Goal: Task Accomplishment & Management: Manage account settings

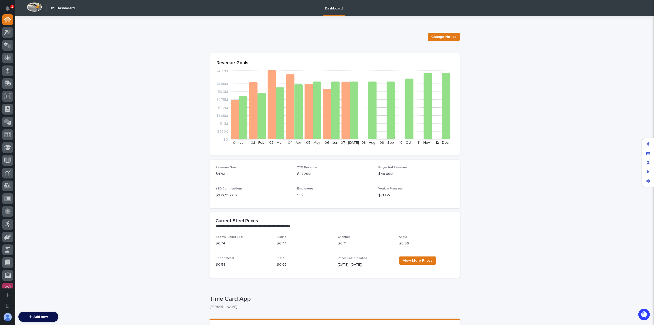
scroll to position [135, 0]
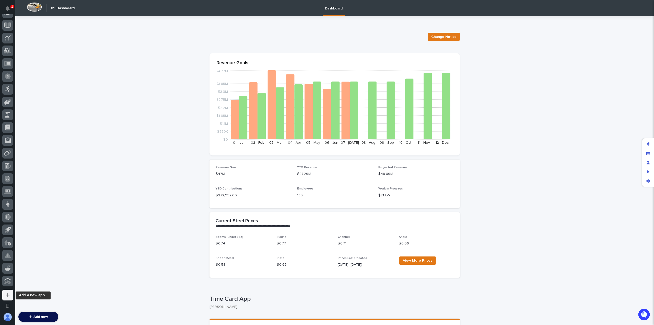
click at [7, 298] on button "Add a new app..." at bounding box center [7, 295] width 11 height 11
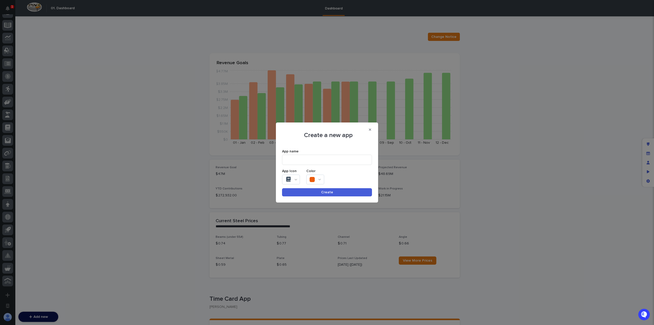
click at [294, 173] on div "App Icon" at bounding box center [292, 171] width 20 height 4
click at [294, 178] on div at bounding box center [291, 180] width 18 height 10
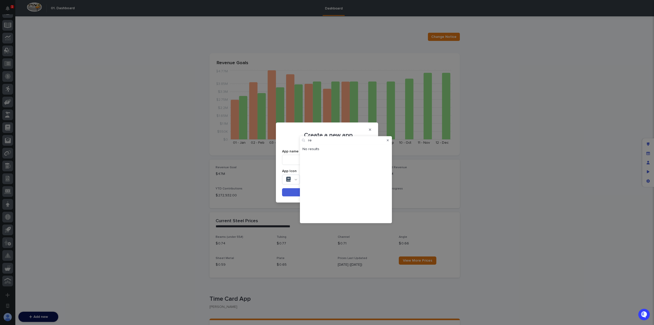
type input "r"
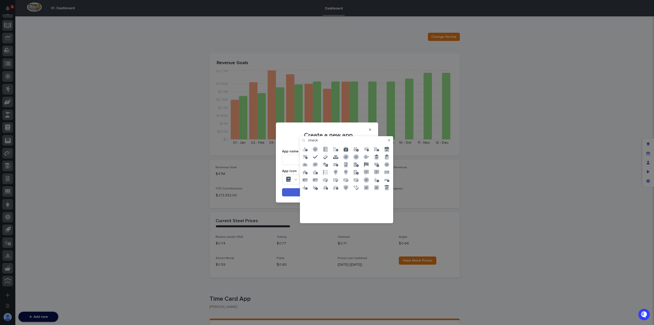
type input "check"
click at [368, 164] on icon at bounding box center [366, 164] width 5 height 5
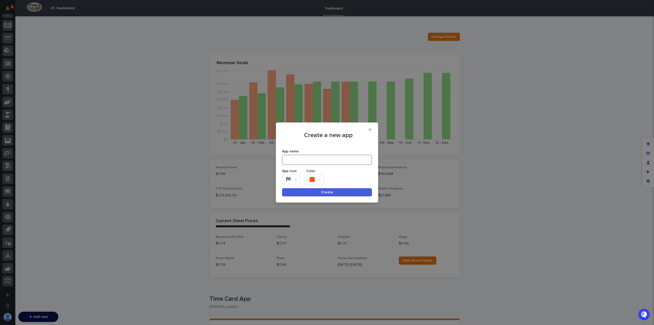
click at [325, 161] on input at bounding box center [327, 160] width 90 height 10
type input "P"
type input "S"
click at [320, 177] on div at bounding box center [316, 180] width 18 height 10
click at [337, 177] on icon at bounding box center [336, 177] width 3 height 4
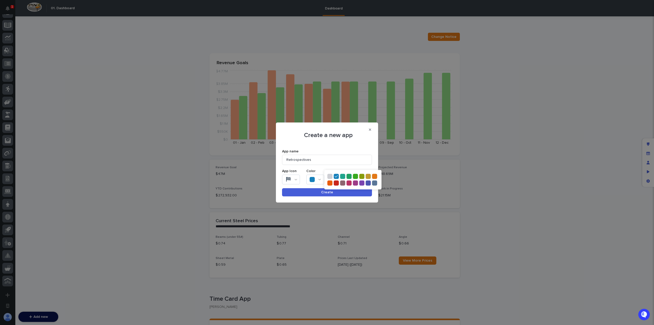
click at [342, 169] on div "App Icon Color" at bounding box center [327, 174] width 90 height 19
click at [319, 182] on div at bounding box center [316, 180] width 18 height 10
click at [369, 184] on icon at bounding box center [368, 183] width 3 height 4
click at [317, 171] on div "Color" at bounding box center [317, 171] width 20 height 4
click at [287, 160] on input "Retrospectives" at bounding box center [327, 160] width 90 height 10
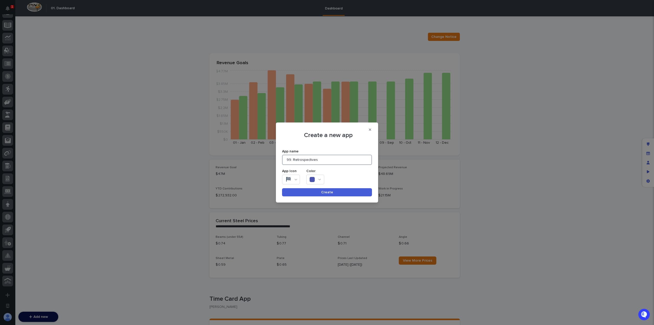
type input "99. Retrospectives"
click at [316, 193] on button "Create" at bounding box center [327, 192] width 90 height 8
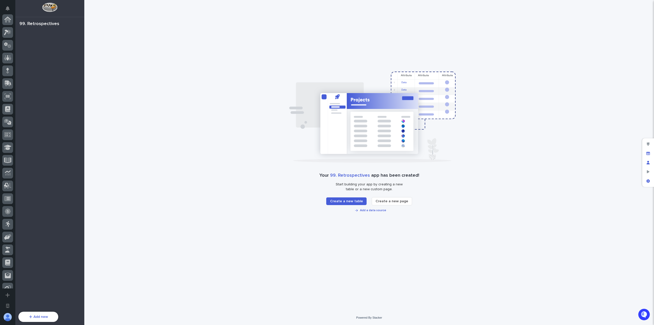
scroll to position [148, 0]
click at [377, 209] on span "Add a data source" at bounding box center [373, 210] width 26 height 3
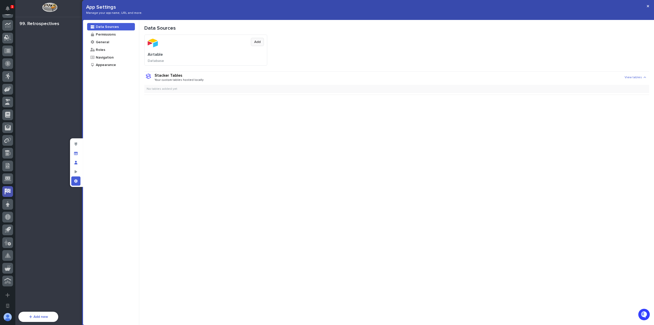
click at [256, 44] on button "Add" at bounding box center [257, 42] width 13 height 8
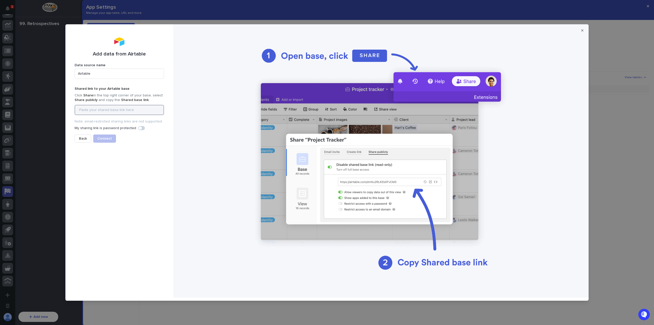
click at [115, 111] on input at bounding box center [119, 110] width 89 height 10
click at [128, 114] on input at bounding box center [119, 110] width 89 height 10
paste input "[URL][DOMAIN_NAME]"
type input "[URL][DOMAIN_NAME]"
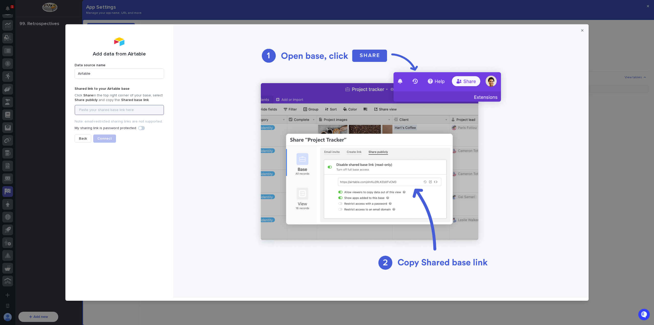
paste input "[URL][DOMAIN_NAME]"
type input "[URL][DOMAIN_NAME]"
click at [98, 138] on span "Connect" at bounding box center [104, 139] width 15 height 4
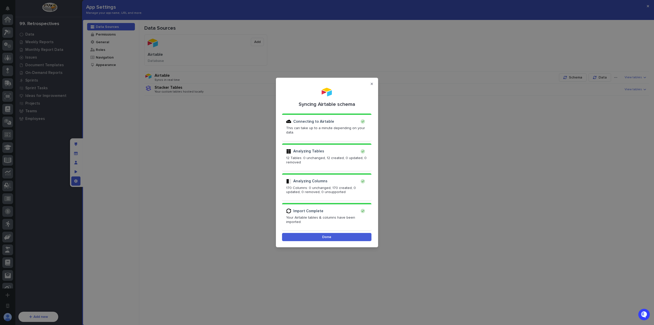
scroll to position [148, 0]
click at [340, 234] on button "Done" at bounding box center [326, 237] width 89 height 8
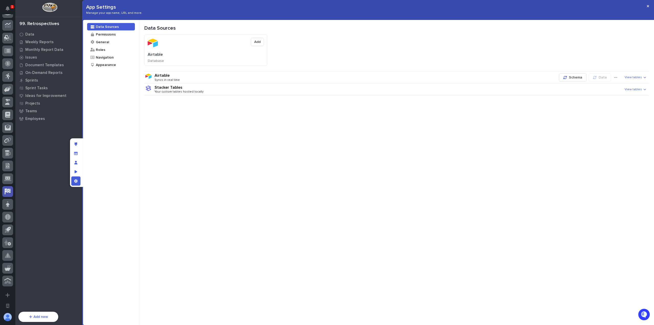
click at [637, 77] on span "View tables" at bounding box center [633, 78] width 17 height 4
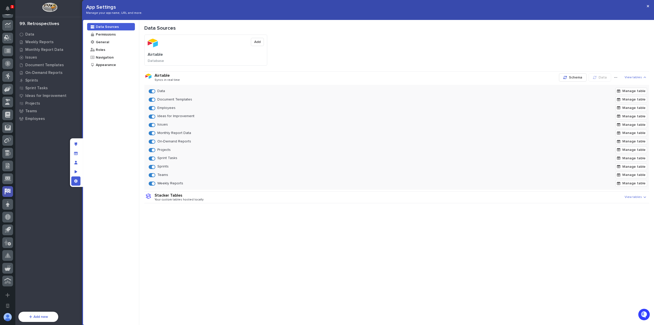
click at [153, 99] on span at bounding box center [153, 99] width 3 height 3
click at [153, 91] on span at bounding box center [153, 91] width 3 height 3
click at [152, 125] on span at bounding box center [153, 124] width 3 height 3
click at [152, 134] on span at bounding box center [153, 133] width 3 height 3
click at [152, 141] on span at bounding box center [153, 141] width 3 height 3
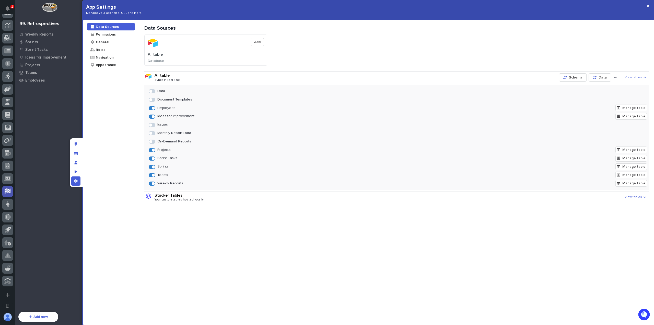
click at [154, 150] on span at bounding box center [153, 150] width 3 height 3
click at [154, 182] on span at bounding box center [153, 183] width 3 height 3
click at [292, 218] on div "Data Sources Airtable Add Database Airtable Syncs in real time Schema Data View…" at bounding box center [396, 172] width 515 height 305
click at [648, 6] on icon "button" at bounding box center [648, 6] width 2 height 4
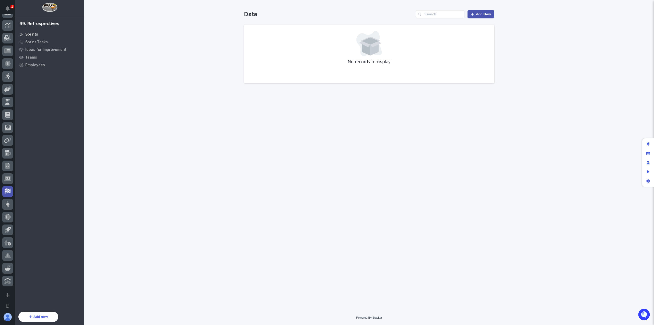
click at [36, 34] on p "Sprints" at bounding box center [31, 34] width 13 height 5
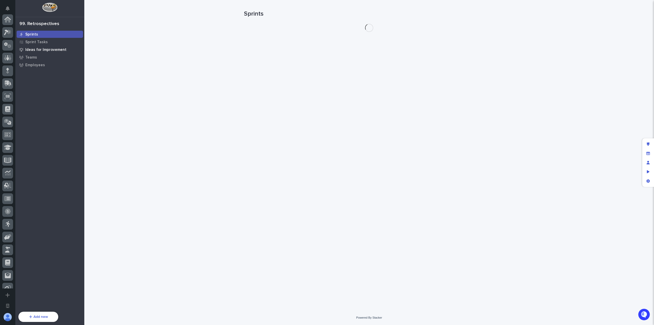
scroll to position [148, 0]
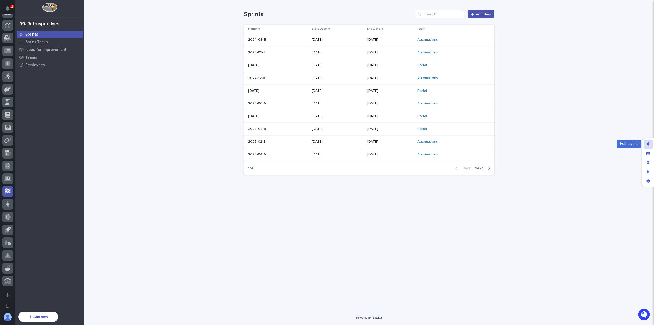
click at [651, 142] on div "Edit layout" at bounding box center [648, 144] width 9 height 9
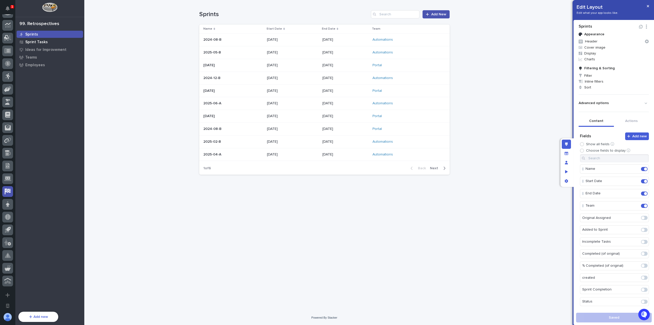
click at [55, 38] on div "Sprint Tasks" at bounding box center [50, 41] width 66 height 7
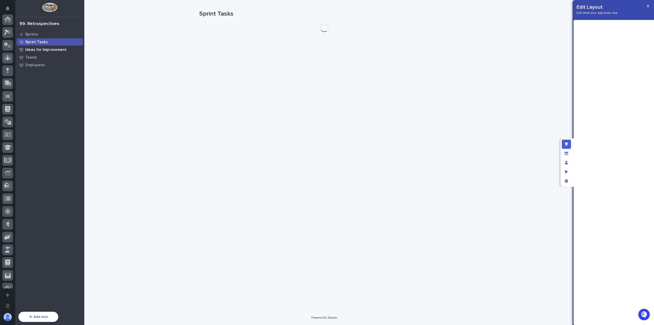
scroll to position [148, 0]
click at [55, 48] on p "Ideas for Improvement" at bounding box center [45, 50] width 41 height 5
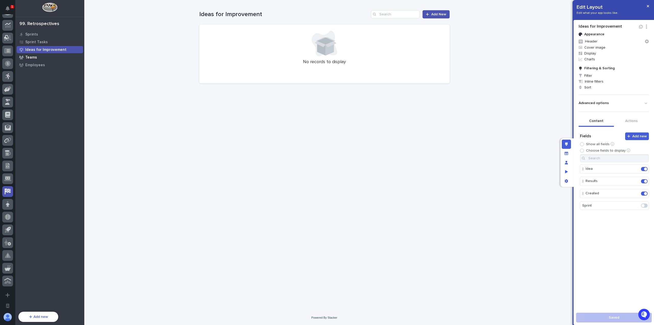
click at [47, 57] on div "Teams" at bounding box center [50, 57] width 66 height 7
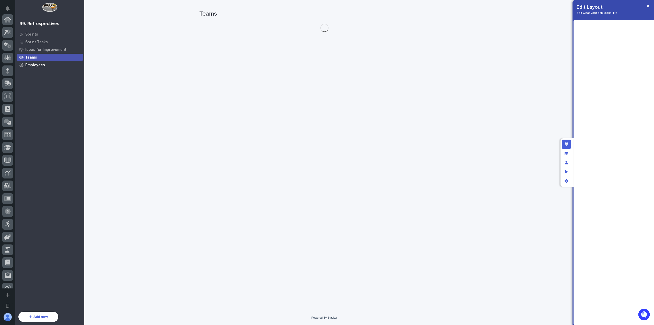
scroll to position [148, 0]
click at [46, 62] on div "Employees" at bounding box center [50, 64] width 66 height 7
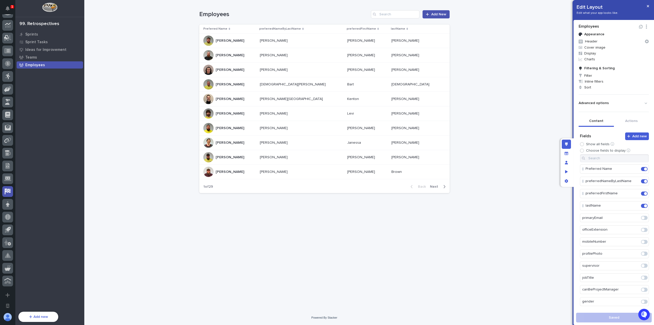
click at [312, 41] on p at bounding box center [301, 41] width 83 height 4
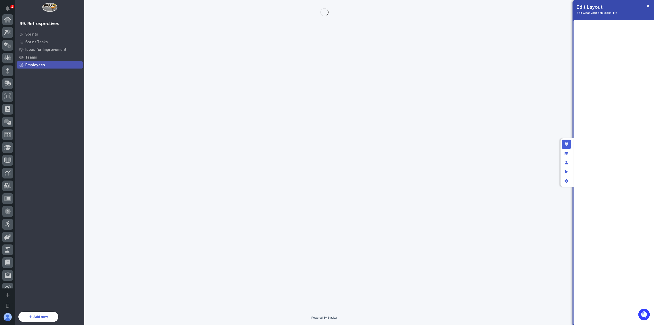
scroll to position [148, 0]
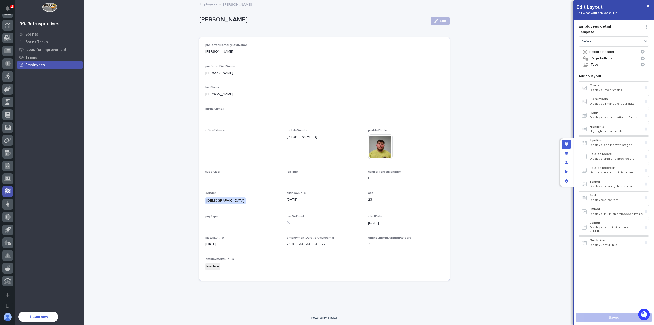
click at [315, 65] on p "preferredFirstName" at bounding box center [325, 67] width 238 height 4
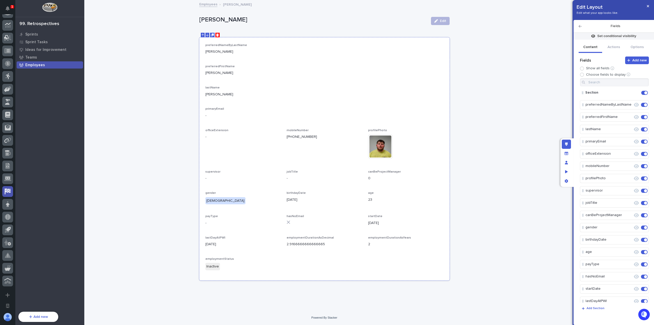
click at [217, 36] on icon "Delete" at bounding box center [217, 34] width 3 height 3
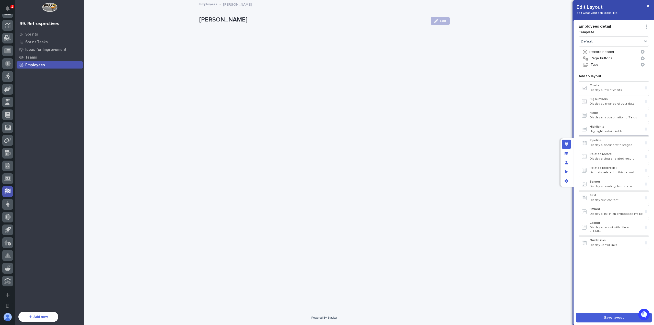
click at [613, 128] on p "Highlights" at bounding box center [617, 127] width 54 height 4
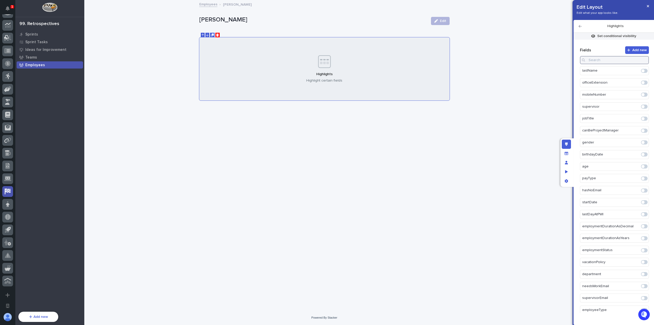
click at [607, 60] on input at bounding box center [614, 60] width 69 height 8
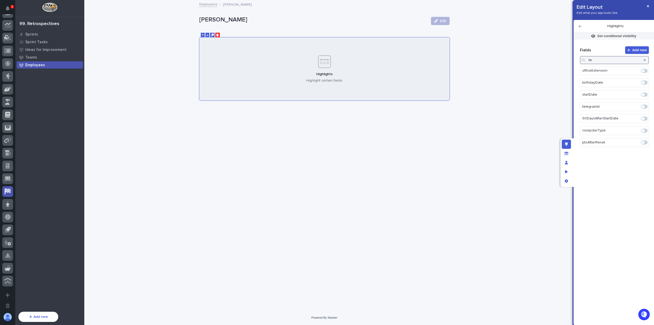
type input "t"
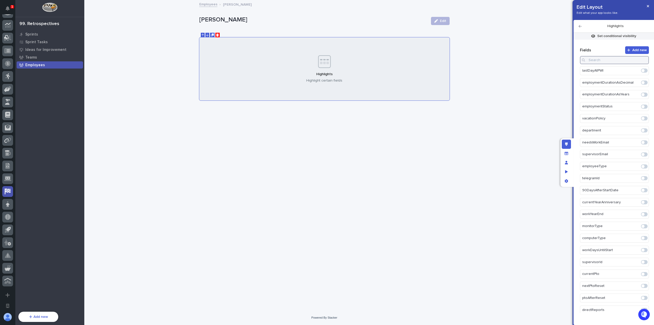
scroll to position [177, 0]
click at [567, 179] on icon "App settings" at bounding box center [566, 181] width 3 height 4
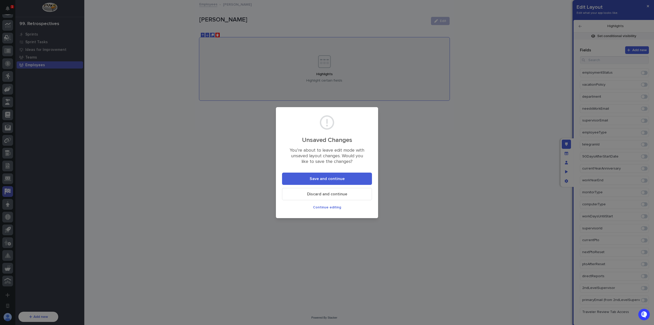
click at [347, 177] on button "Save and continue" at bounding box center [327, 179] width 90 height 12
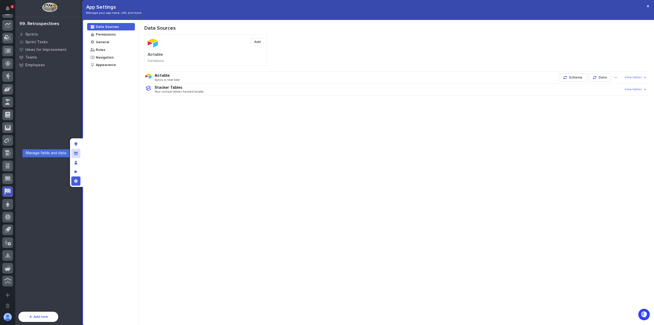
click at [74, 152] on div "Manage fields and data" at bounding box center [75, 153] width 9 height 9
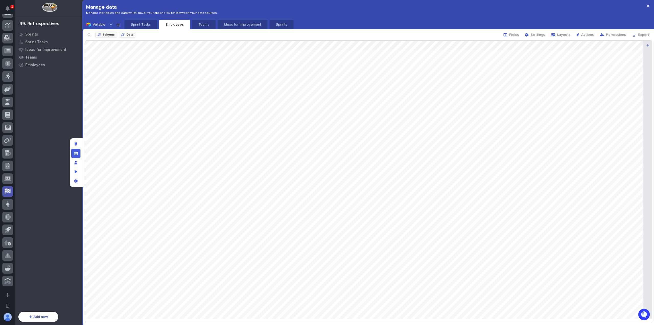
click at [112, 35] on span "Schema" at bounding box center [109, 34] width 12 height 3
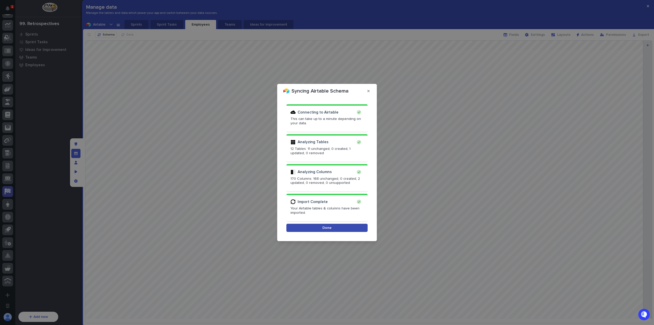
click at [328, 225] on button "Done" at bounding box center [327, 228] width 81 height 8
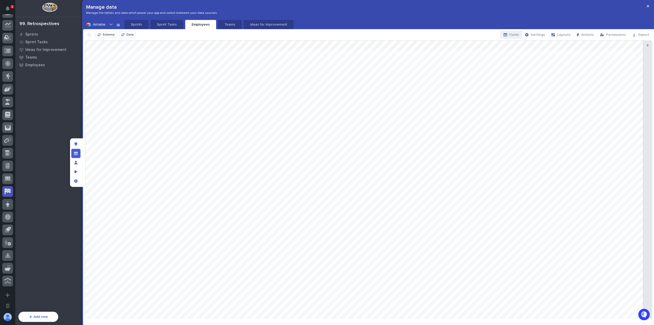
click at [512, 32] on button "Fields" at bounding box center [511, 35] width 21 height 8
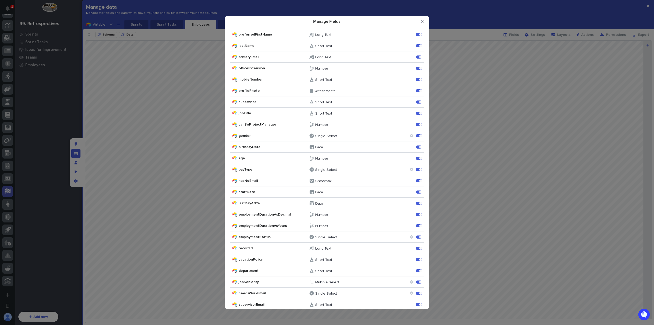
scroll to position [0, 0]
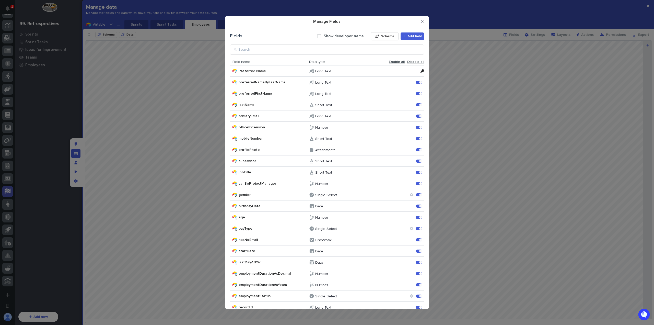
click at [410, 62] on span "Disable all" at bounding box center [416, 62] width 17 height 4
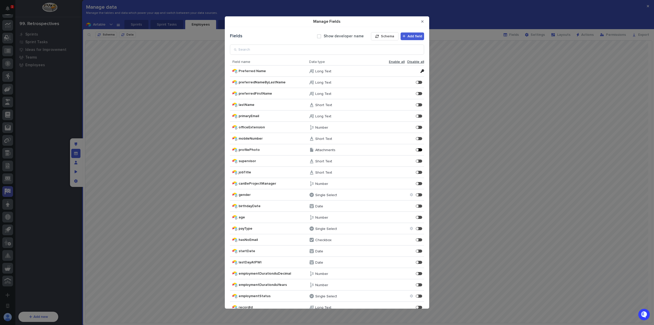
click at [416, 149] on div "Manage Fields" at bounding box center [417, 150] width 3 height 3
click at [420, 161] on div "Manage Fields" at bounding box center [420, 161] width 1 height 1
click at [416, 171] on div "Manage Fields" at bounding box center [419, 172] width 6 height 3
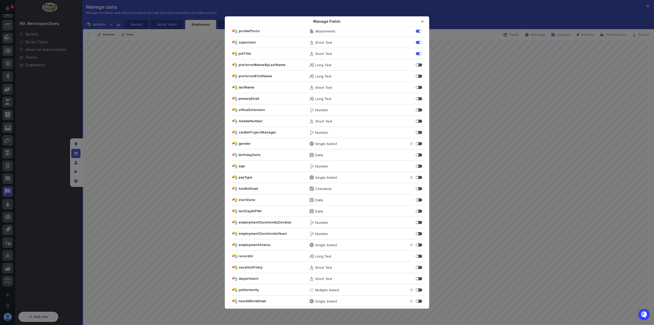
scroll to position [77, 0]
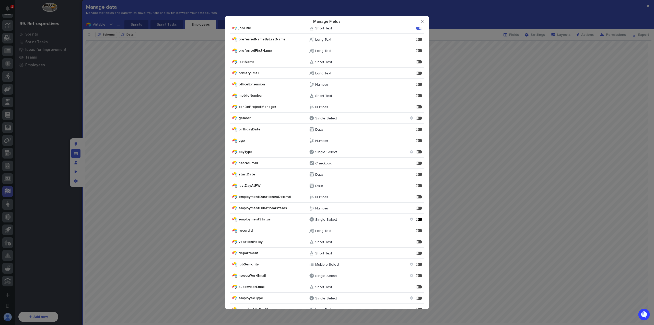
click at [416, 220] on div "Manage Fields" at bounding box center [419, 219] width 6 height 3
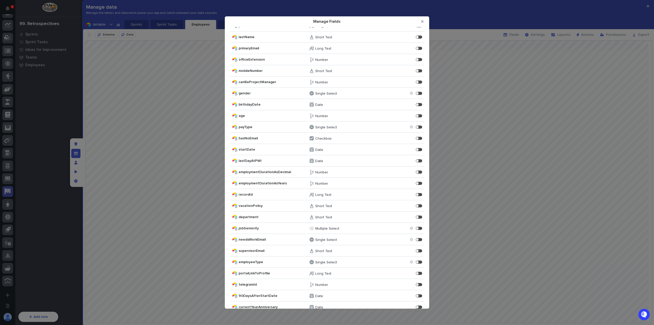
scroll to position [128, 0]
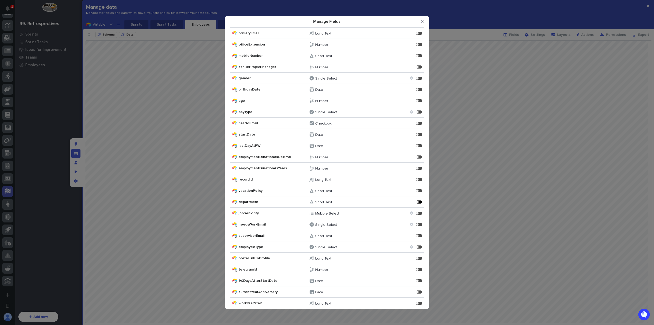
click at [420, 202] on div "Manage Fields" at bounding box center [420, 201] width 1 height 1
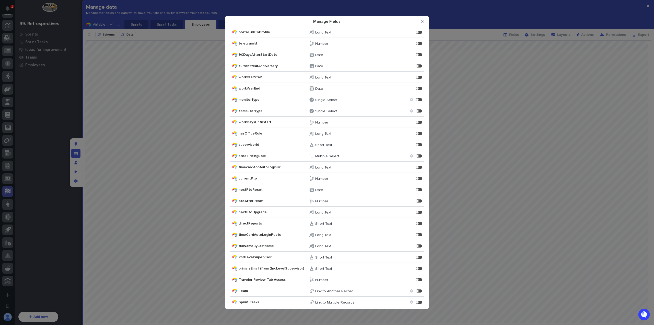
scroll to position [358, 0]
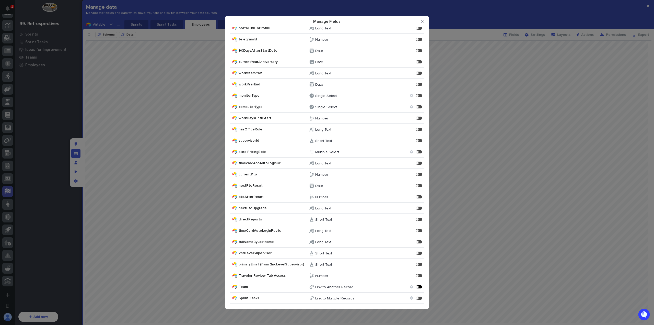
click at [416, 286] on div "Manage Fields" at bounding box center [419, 286] width 6 height 3
click at [416, 299] on div "Manage Fields" at bounding box center [419, 298] width 6 height 3
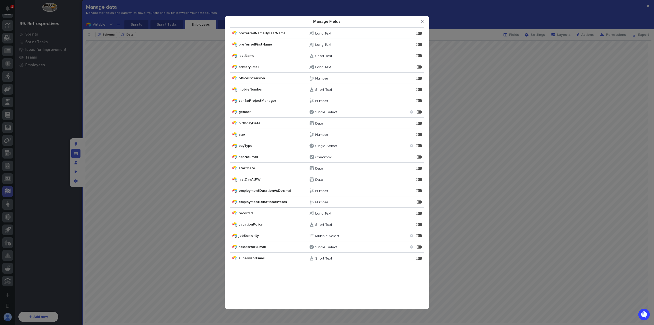
scroll to position [0, 0]
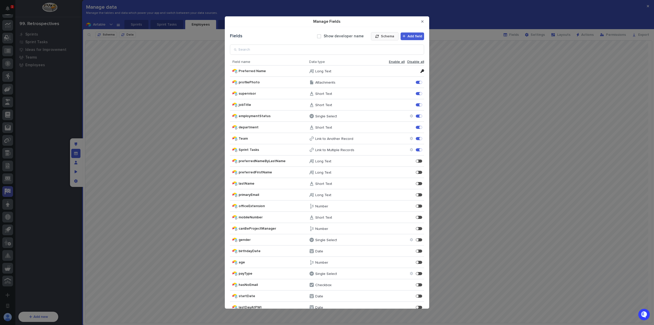
click at [387, 38] on button "Schema" at bounding box center [385, 36] width 28 height 8
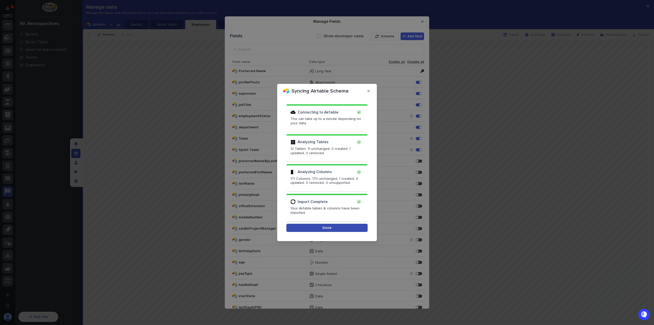
click at [327, 227] on span "Done" at bounding box center [327, 228] width 9 height 4
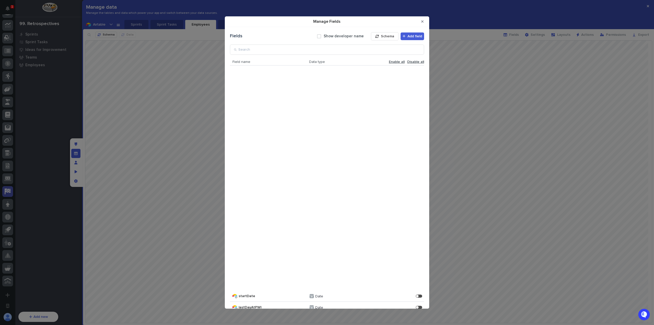
scroll to position [369, 0]
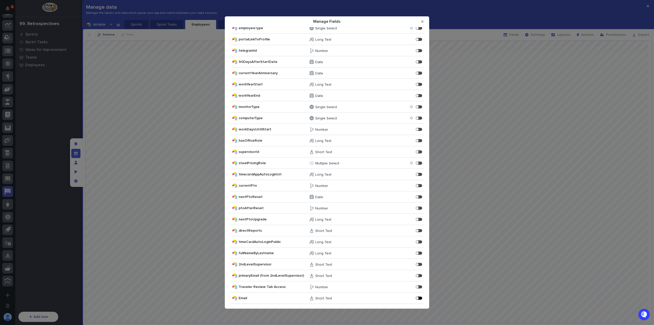
click at [417, 297] on div "Manage Fields" at bounding box center [419, 298] width 6 height 3
click at [422, 21] on icon "Close Modal" at bounding box center [423, 22] width 2 height 4
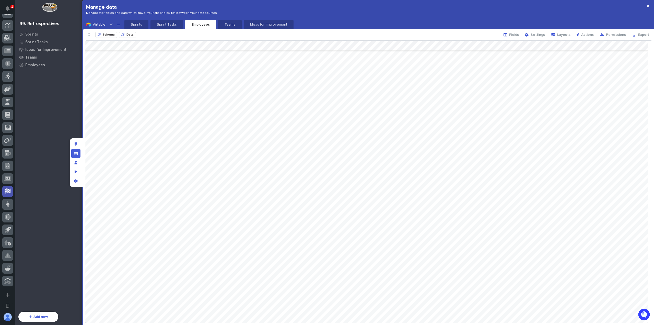
scroll to position [0, 0]
click at [514, 35] on span "Fields" at bounding box center [515, 35] width 10 height 4
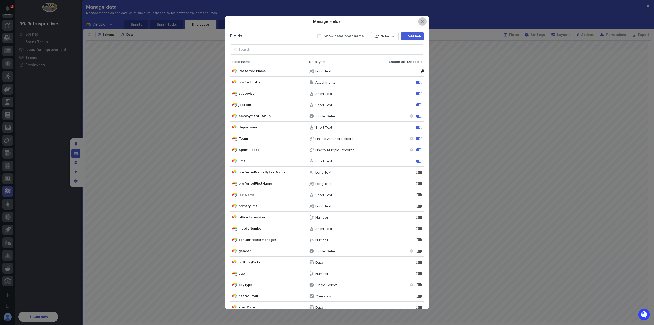
click at [426, 21] on button "Close Modal" at bounding box center [423, 21] width 8 height 8
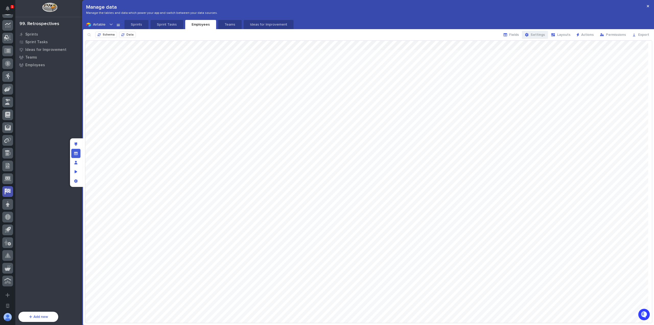
click at [541, 36] on span "Settings" at bounding box center [538, 35] width 14 height 4
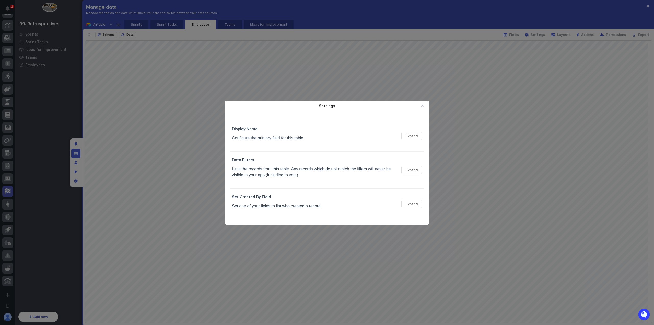
click at [408, 171] on span "Expand" at bounding box center [412, 170] width 12 height 4
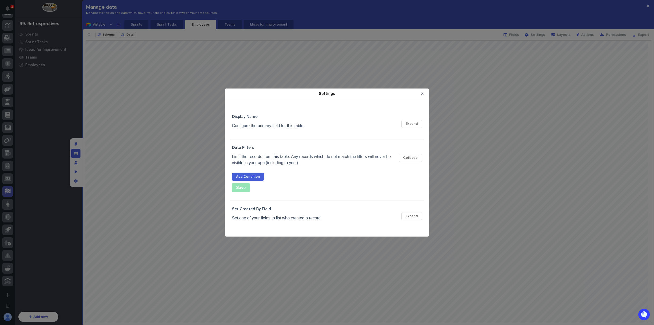
click at [256, 178] on span "Add Condition" at bounding box center [248, 177] width 24 height 4
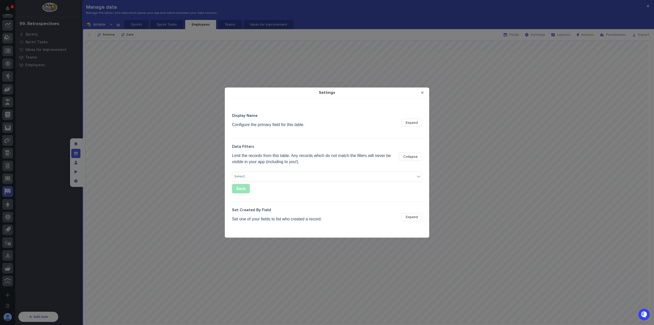
click at [411, 157] on span "Collapse" at bounding box center [410, 157] width 15 height 4
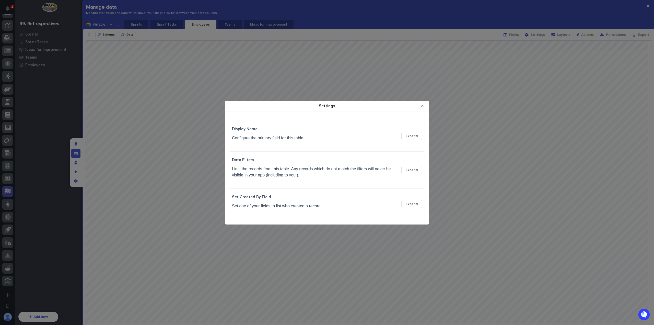
click at [411, 169] on span "Expand" at bounding box center [412, 170] width 12 height 4
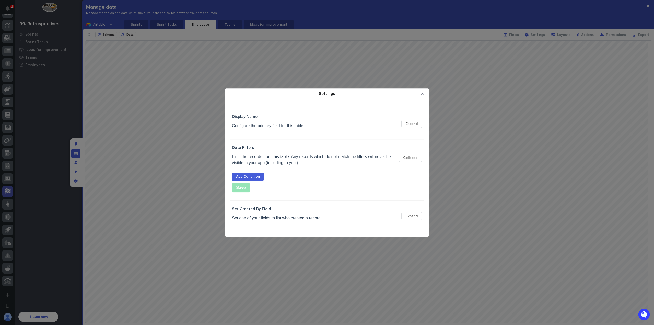
click at [256, 175] on span "Add Condition" at bounding box center [248, 177] width 24 height 4
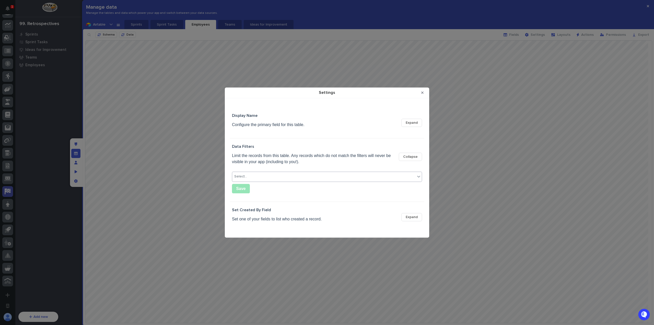
click at [285, 173] on div "Select..." at bounding box center [323, 176] width 183 height 7
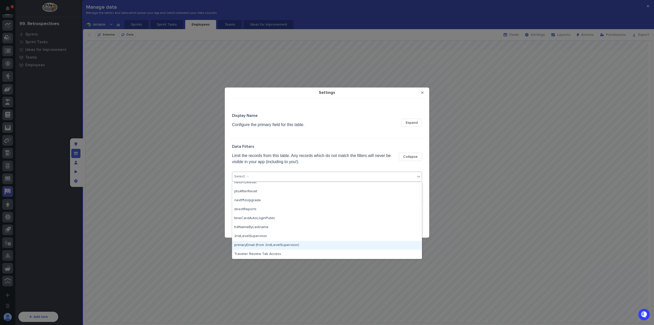
scroll to position [4, 0]
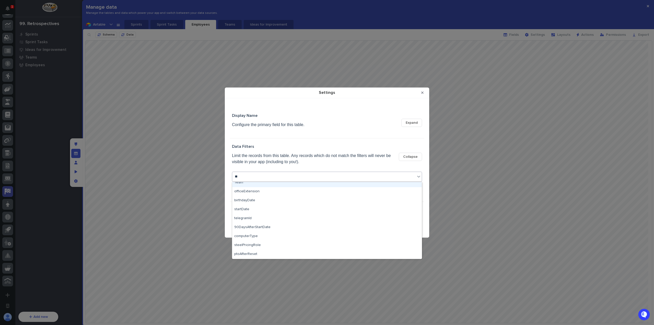
type input "***"
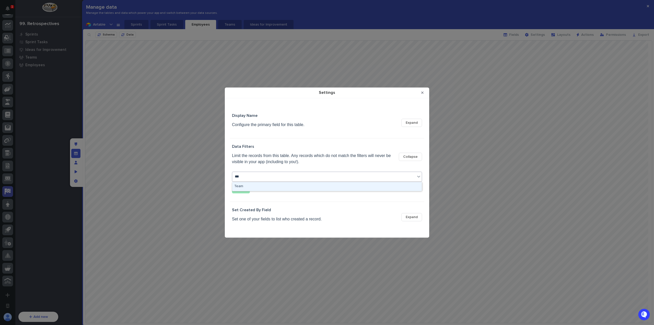
scroll to position [0, 0]
click at [260, 186] on div "Team" at bounding box center [327, 186] width 190 height 9
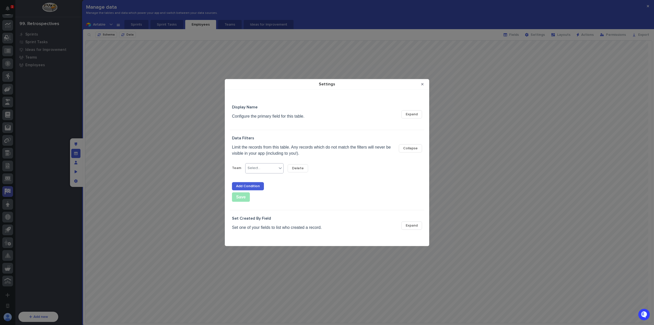
click at [270, 167] on div "Select..." at bounding box center [261, 168] width 31 height 7
click at [273, 205] on div "is not empty" at bounding box center [264, 204] width 38 height 9
click at [244, 198] on button "Save" at bounding box center [241, 196] width 18 height 9
click at [423, 85] on icon "Close Modal" at bounding box center [423, 84] width 2 height 2
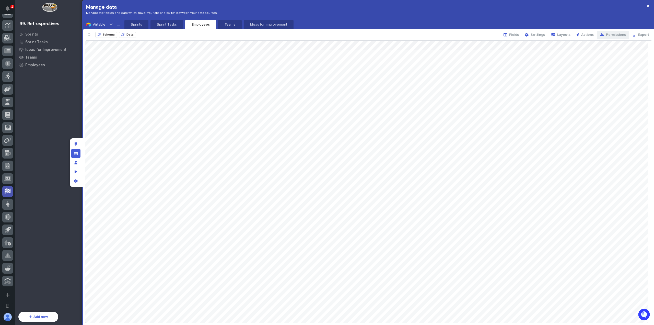
click at [610, 35] on span "Permissions" at bounding box center [616, 35] width 20 height 4
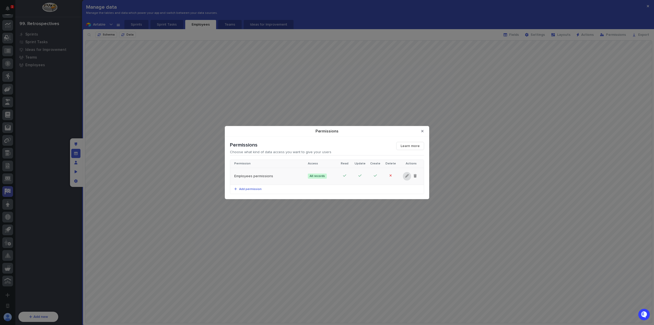
click at [405, 178] on div "Permissions" at bounding box center [407, 176] width 8 height 8
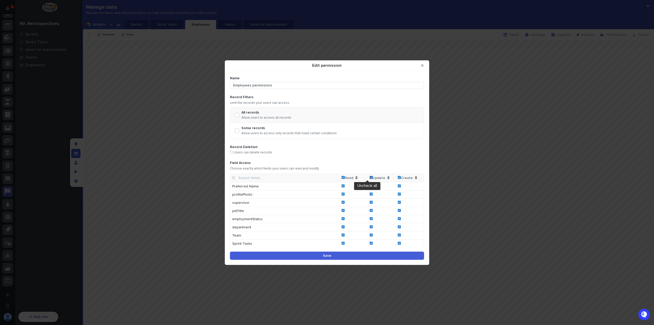
click at [370, 178] on icon "Edit permission" at bounding box center [371, 178] width 2 height 2
click at [397, 177] on td "Create" at bounding box center [410, 178] width 28 height 8
click at [398, 178] on span "Edit permission" at bounding box center [399, 177] width 3 height 3
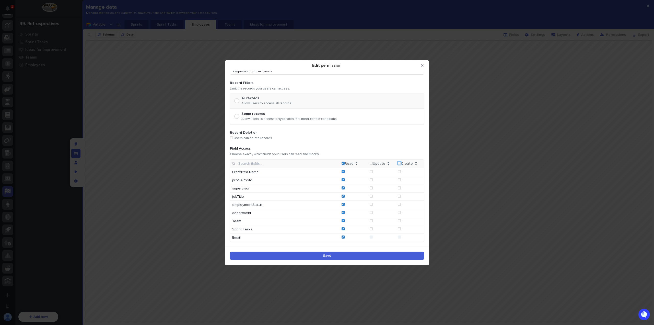
click at [351, 256] on button "Save" at bounding box center [327, 256] width 194 height 8
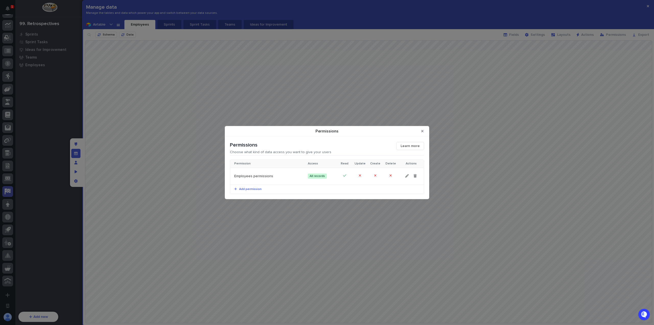
click at [422, 132] on icon "Close Modal" at bounding box center [423, 131] width 2 height 4
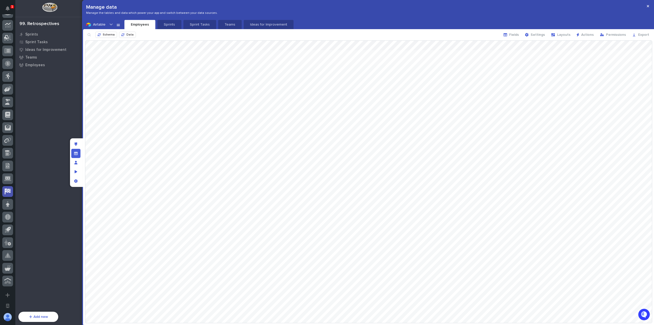
click at [416, 152] on div at bounding box center [368, 182] width 567 height 282
click at [75, 183] on div "App settings" at bounding box center [75, 180] width 9 height 9
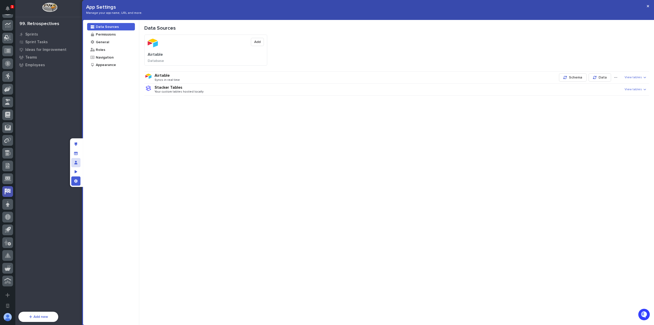
click at [79, 163] on div "Manage users" at bounding box center [75, 162] width 9 height 9
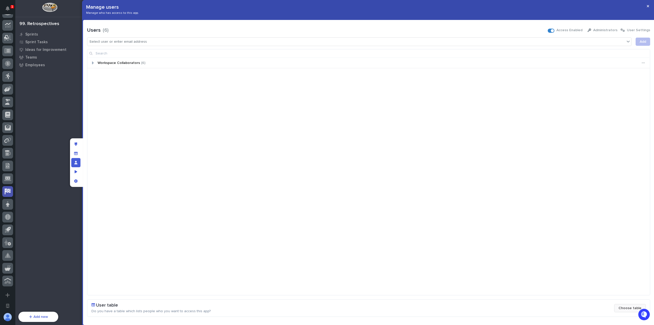
click at [621, 309] on span "Choose table" at bounding box center [630, 308] width 23 height 4
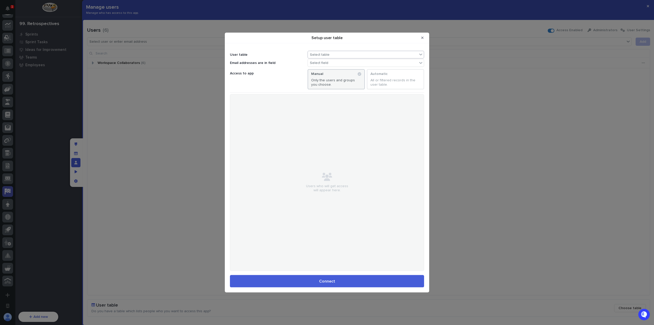
click at [344, 58] on div "Select table" at bounding box center [363, 54] width 110 height 7
click at [344, 72] on div "Employees" at bounding box center [366, 71] width 112 height 4
click at [349, 65] on div "Select field" at bounding box center [363, 62] width 110 height 7
click at [341, 87] on div "Email" at bounding box center [366, 88] width 116 height 6
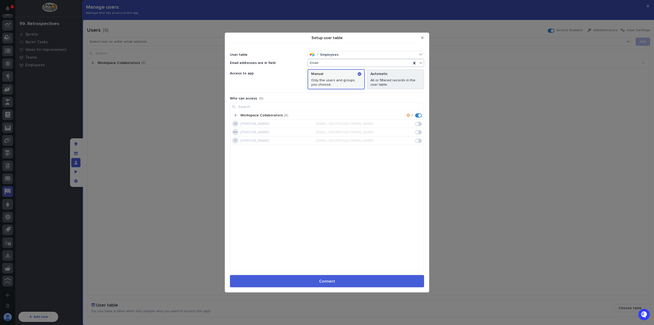
click at [379, 81] on p "All or filtered records in the user table." at bounding box center [396, 82] width 50 height 9
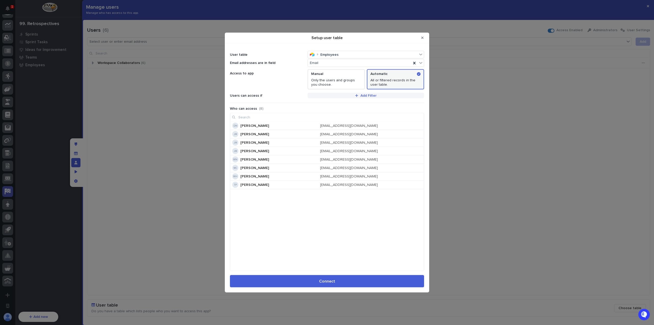
click at [366, 97] on span "Add Filter" at bounding box center [369, 96] width 16 height 4
type input "*"
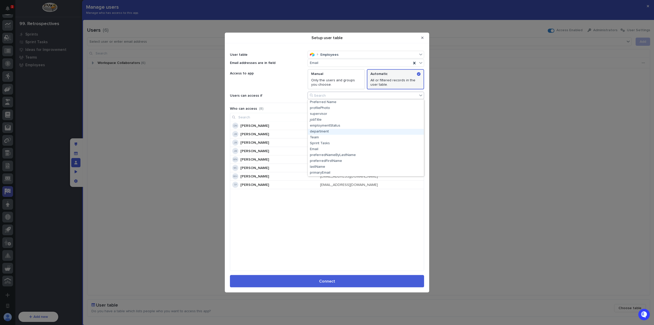
type input "*"
type input "****"
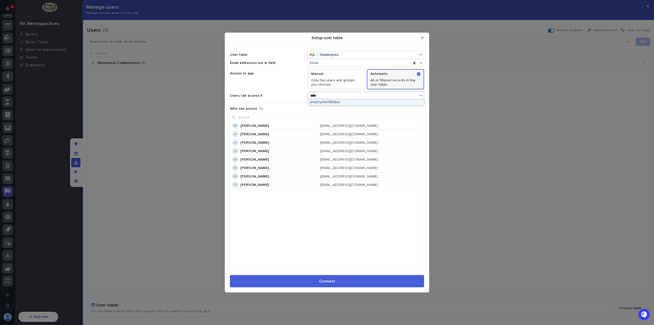
click at [361, 103] on div "employmentStatus" at bounding box center [366, 102] width 116 height 6
click at [356, 118] on div "Select..." at bounding box center [366, 114] width 112 height 8
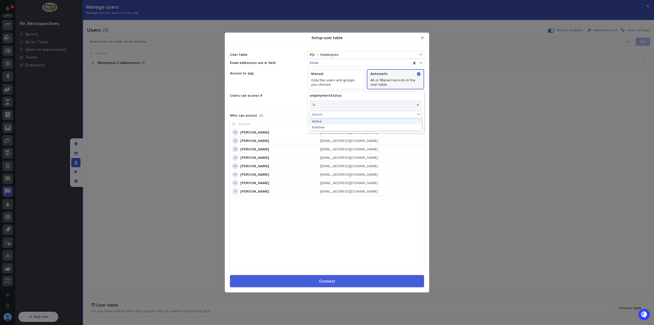
click at [352, 121] on div "Active" at bounding box center [366, 122] width 112 height 6
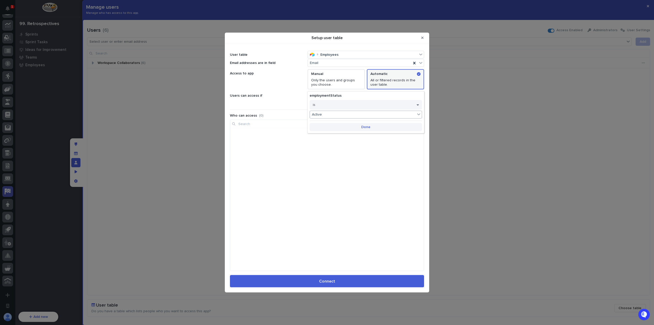
click at [356, 127] on button "Done" at bounding box center [366, 127] width 112 height 8
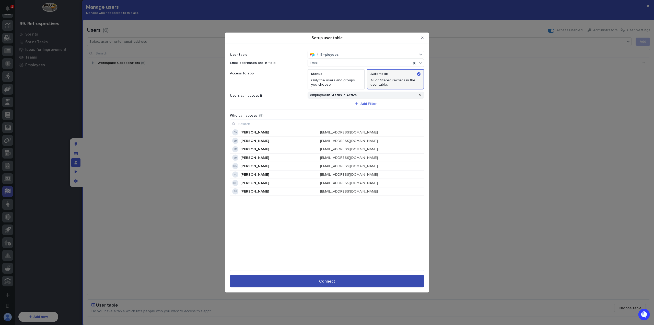
click at [329, 279] on span "Connect" at bounding box center [327, 281] width 16 height 4
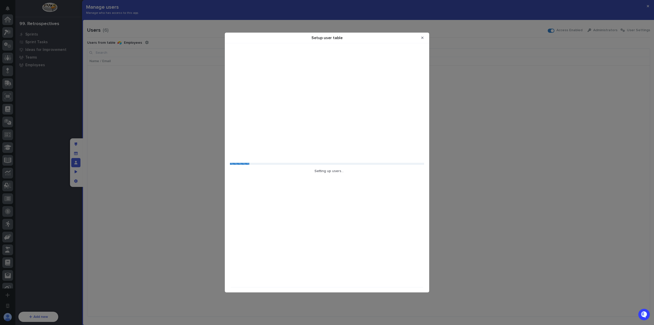
scroll to position [148, 0]
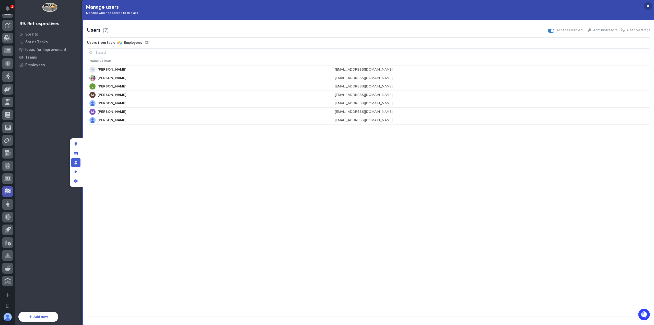
click at [650, 6] on button "button" at bounding box center [648, 6] width 8 height 8
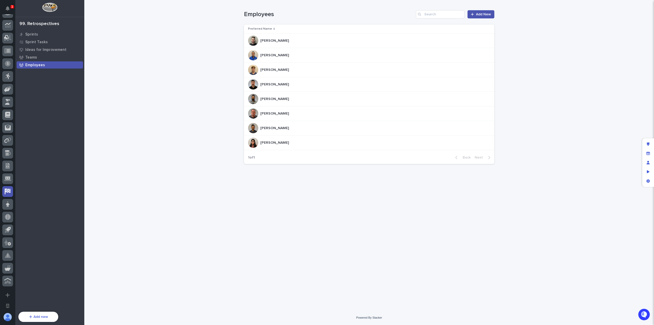
click at [254, 189] on div "Loading... Saving… Loading... Saving… Employees Add New Preferred Name [PERSON_…" at bounding box center [370, 149] width 256 height 298
click at [650, 142] on icon "Edit layout" at bounding box center [648, 144] width 3 height 4
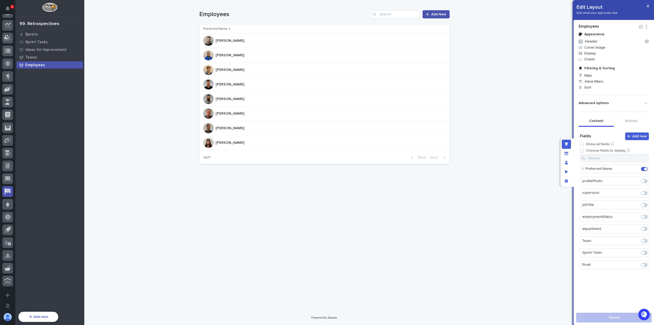
click at [499, 37] on div "Loading... Saving… Loading... Saving… Employees ********* Add New Preferred Nam…" at bounding box center [324, 155] width 480 height 310
drag, startPoint x: 569, startPoint y: 181, endPoint x: 492, endPoint y: 162, distance: 79.2
click at [569, 181] on div "App settings" at bounding box center [566, 180] width 9 height 9
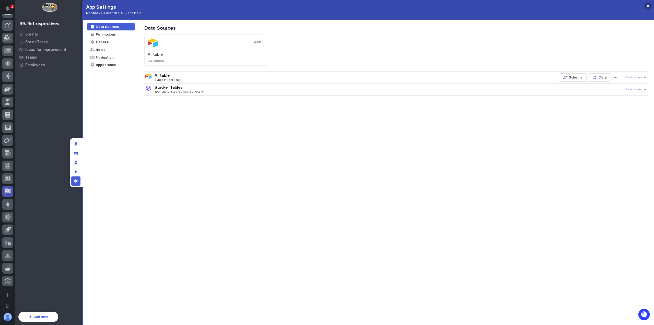
click at [650, 6] on button "button" at bounding box center [648, 6] width 8 height 8
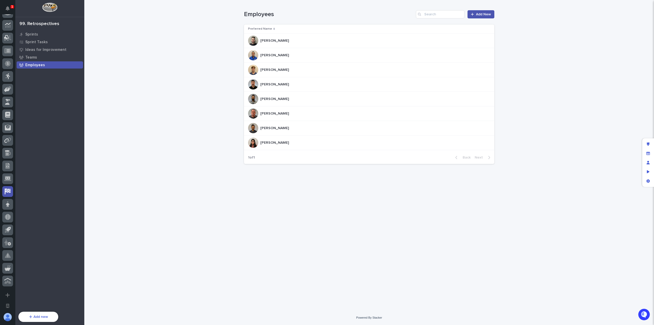
click at [343, 55] on div "[PERSON_NAME] [PERSON_NAME]" at bounding box center [367, 55] width 238 height 10
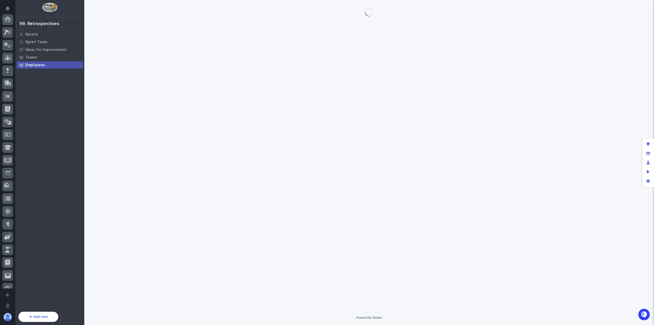
scroll to position [148, 0]
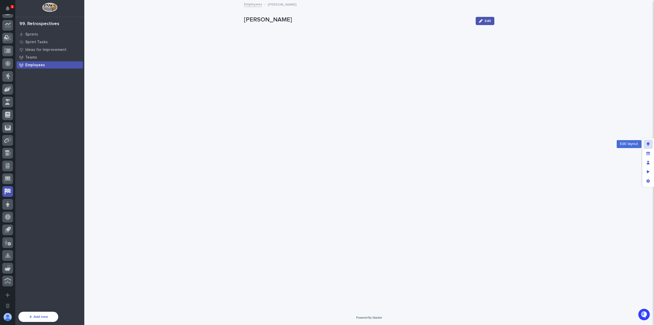
click at [648, 140] on div "Edit layout" at bounding box center [648, 144] width 9 height 9
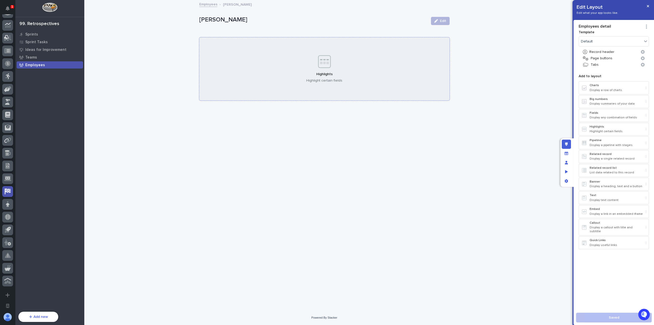
click at [390, 73] on div "Highlights Highlight certain fields" at bounding box center [324, 68] width 251 height 63
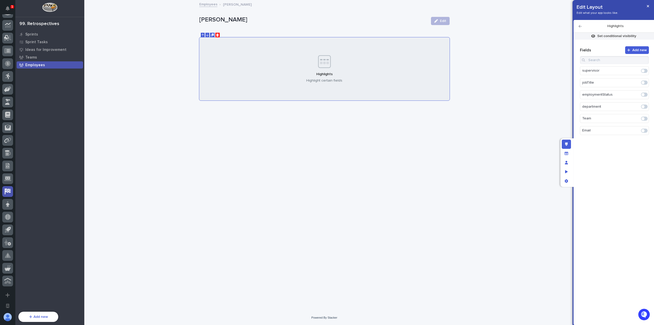
click at [645, 117] on span at bounding box center [644, 119] width 7 height 4
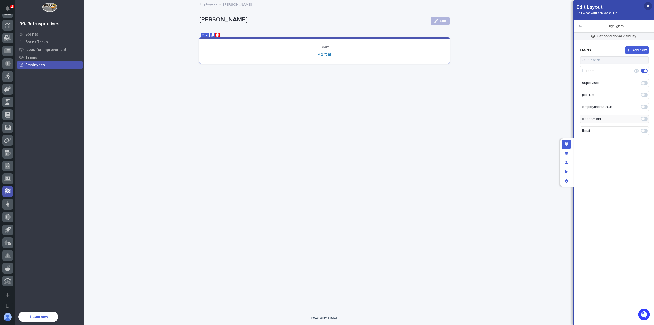
click at [650, 5] on button "button" at bounding box center [648, 6] width 8 height 8
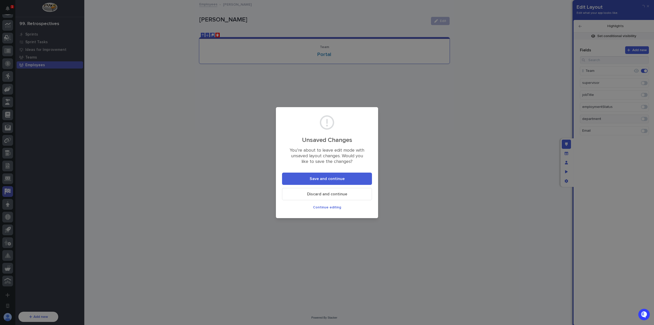
click at [350, 176] on button "Save and continue" at bounding box center [327, 179] width 90 height 12
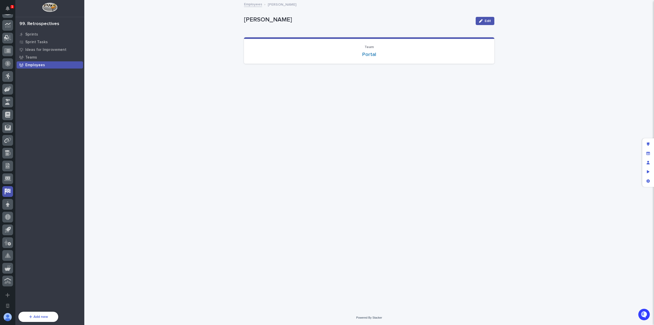
click at [59, 66] on div "Employees" at bounding box center [50, 64] width 66 height 7
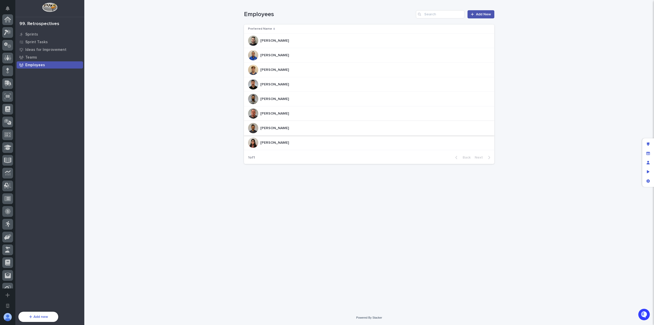
scroll to position [148, 0]
click at [305, 82] on div "[PERSON_NAME] [PERSON_NAME]" at bounding box center [367, 84] width 238 height 10
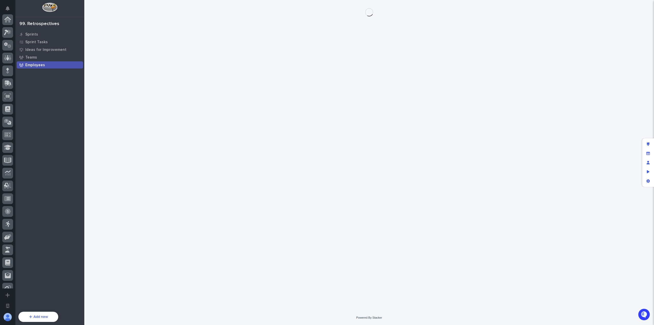
scroll to position [148, 0]
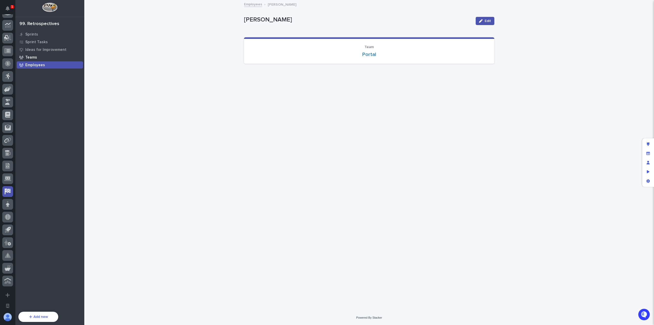
click at [54, 56] on div "Teams" at bounding box center [50, 57] width 66 height 7
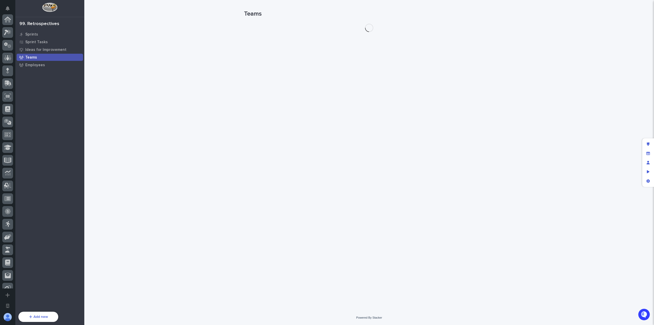
scroll to position [148, 0]
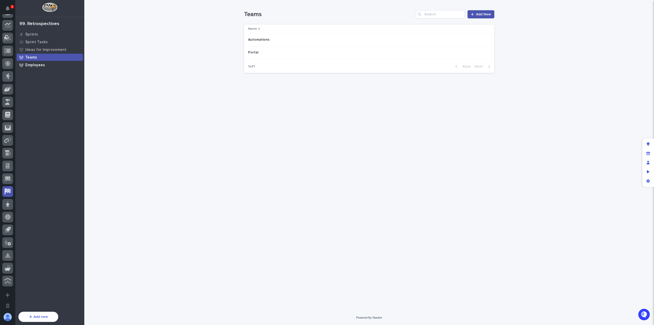
click at [58, 62] on div "Employees" at bounding box center [50, 64] width 66 height 7
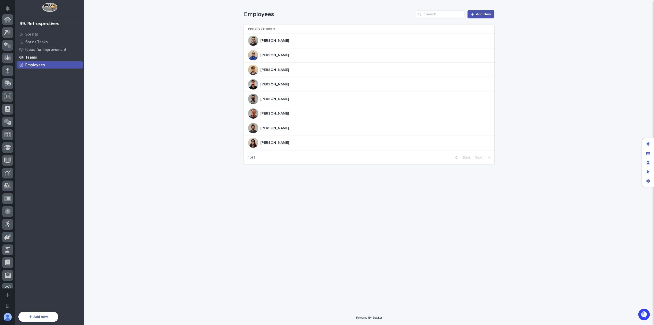
scroll to position [148, 0]
click at [56, 58] on div "Teams" at bounding box center [50, 57] width 66 height 7
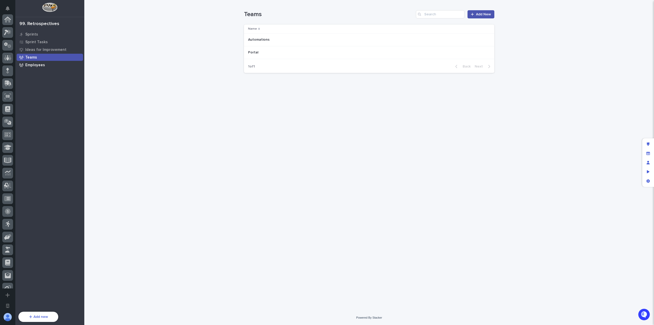
scroll to position [148, 0]
click at [56, 63] on div "Employees" at bounding box center [50, 64] width 66 height 7
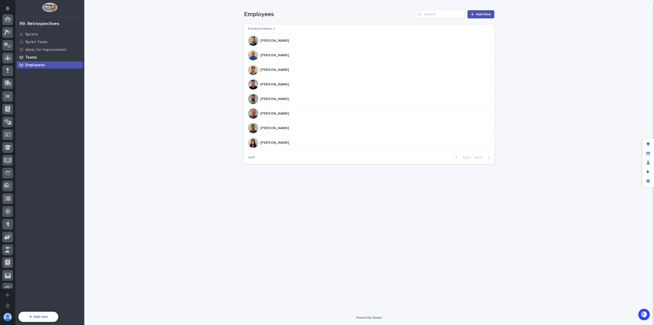
scroll to position [148, 0]
click at [56, 57] on div "Teams" at bounding box center [50, 57] width 66 height 7
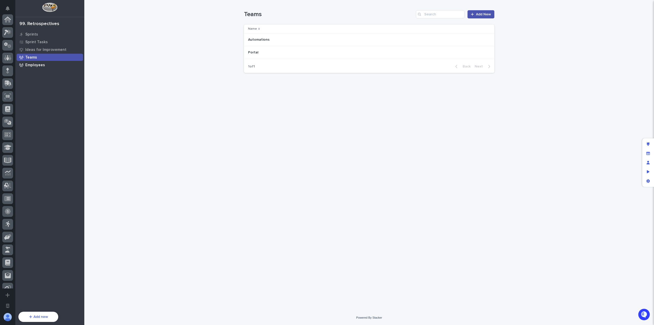
scroll to position [148, 0]
click at [57, 63] on div "Employees" at bounding box center [50, 64] width 66 height 7
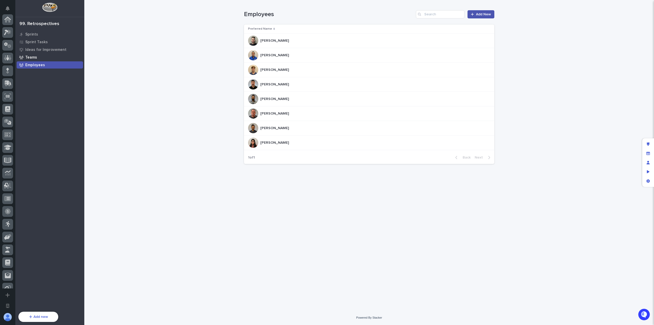
scroll to position [148, 0]
click at [57, 56] on div "Teams" at bounding box center [50, 57] width 66 height 7
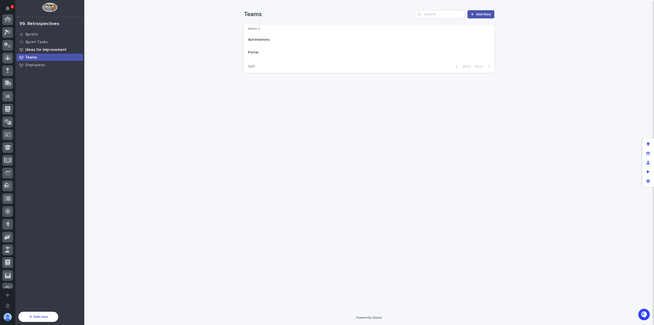
scroll to position [148, 0]
click at [60, 48] on p "Ideas for Improvement" at bounding box center [45, 50] width 41 height 5
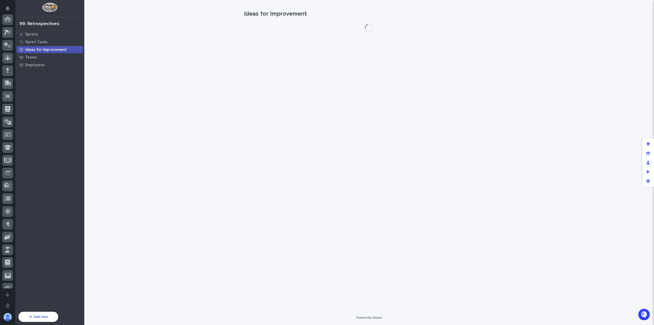
scroll to position [148, 0]
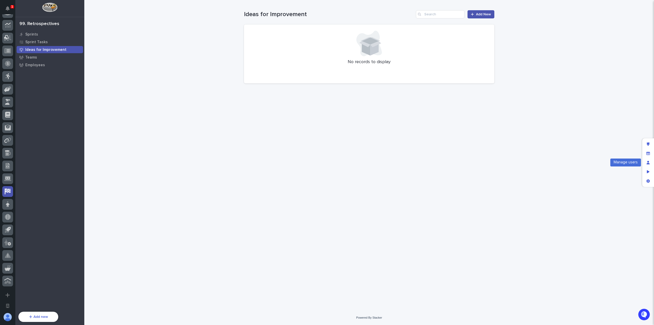
click at [649, 156] on div "Manage fields and data" at bounding box center [648, 153] width 9 height 9
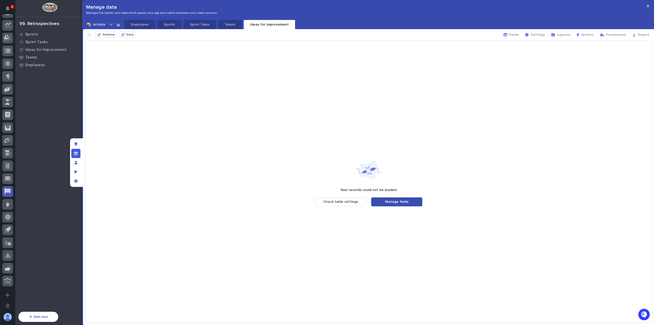
click at [395, 204] on button "Manage fields" at bounding box center [396, 201] width 51 height 9
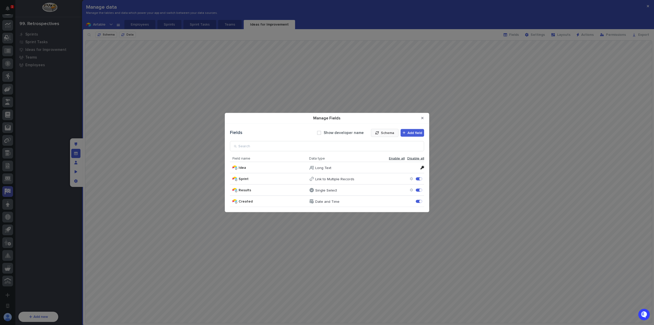
click at [387, 131] on span "Schema" at bounding box center [387, 133] width 13 height 4
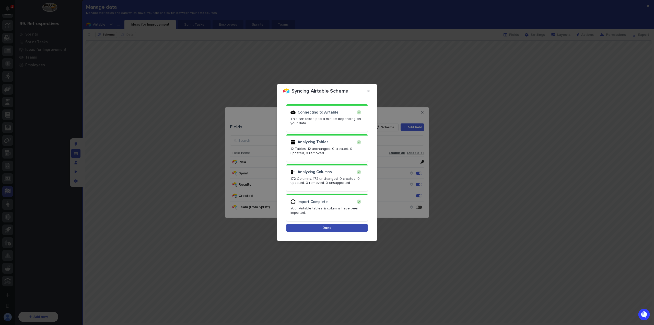
click at [346, 226] on button "Done" at bounding box center [327, 228] width 81 height 8
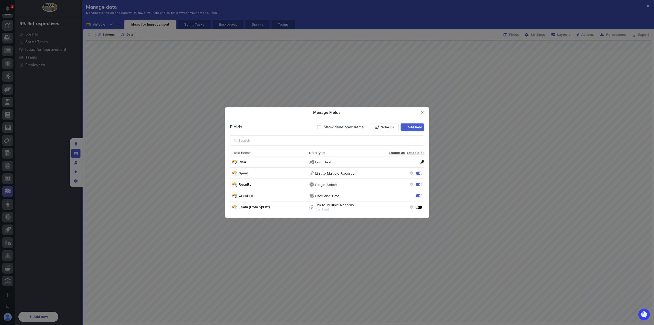
click at [416, 208] on div "Manage Fields" at bounding box center [417, 207] width 3 height 3
click at [424, 112] on button "Close Modal" at bounding box center [423, 112] width 8 height 8
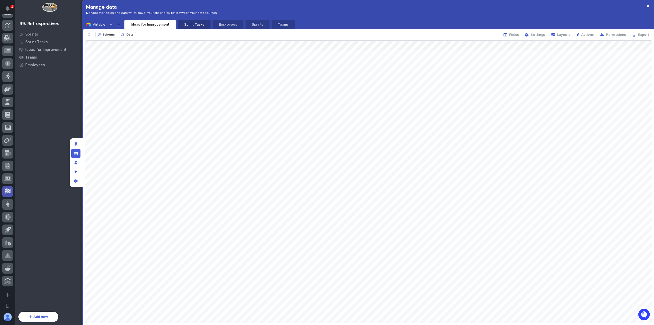
click at [198, 22] on p "Sprint Tasks" at bounding box center [194, 24] width 27 height 5
click at [218, 25] on p "Employees" at bounding box center [227, 24] width 25 height 5
click at [248, 21] on button "Sprints" at bounding box center [256, 24] width 24 height 9
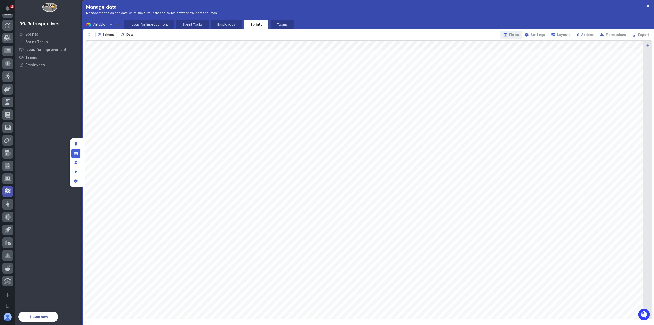
click at [514, 35] on span "Fields" at bounding box center [515, 35] width 10 height 4
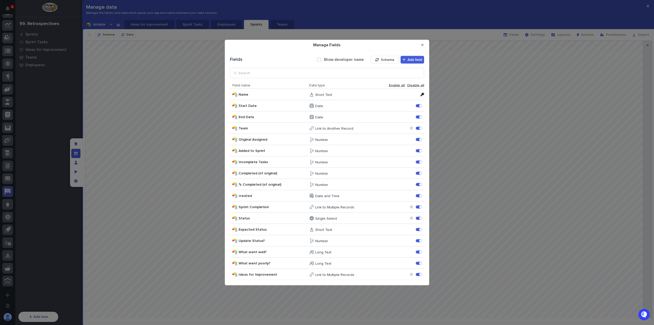
click at [419, 229] on div "Manage Fields" at bounding box center [419, 229] width 6 height 3
click at [423, 45] on icon "Close Modal" at bounding box center [423, 45] width 2 height 2
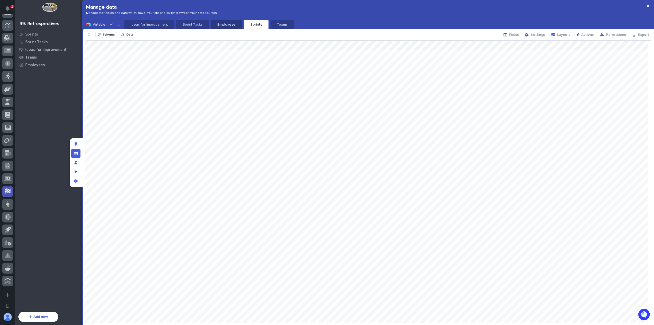
click at [224, 26] on p "Employees" at bounding box center [226, 24] width 25 height 5
click at [139, 21] on button "Ideas for Improvement" at bounding box center [150, 24] width 50 height 9
click at [648, 6] on icon "button" at bounding box center [648, 6] width 2 height 2
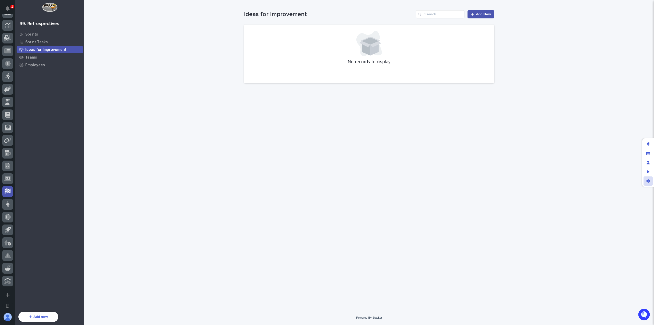
click at [649, 181] on icon "App settings" at bounding box center [649, 181] width 4 height 4
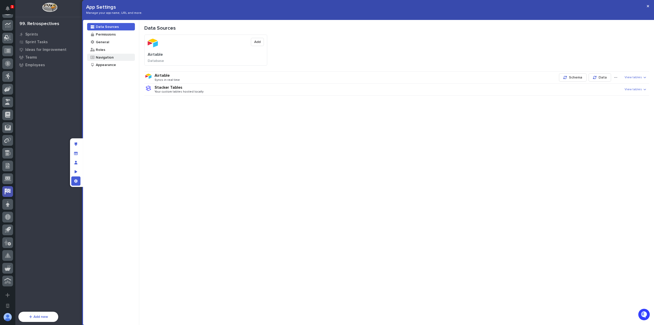
click at [129, 59] on div "Navigation" at bounding box center [111, 57] width 48 height 7
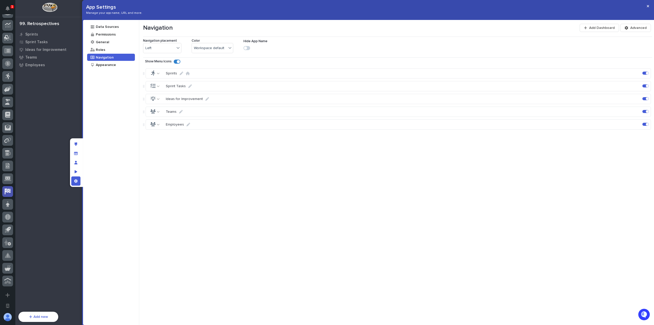
click at [644, 111] on div at bounding box center [645, 111] width 2 height 1
click at [646, 123] on div at bounding box center [647, 124] width 3 height 3
click at [646, 85] on div at bounding box center [647, 85] width 3 height 3
click at [644, 86] on div at bounding box center [646, 85] width 6 height 3
click at [646, 85] on div at bounding box center [647, 85] width 3 height 3
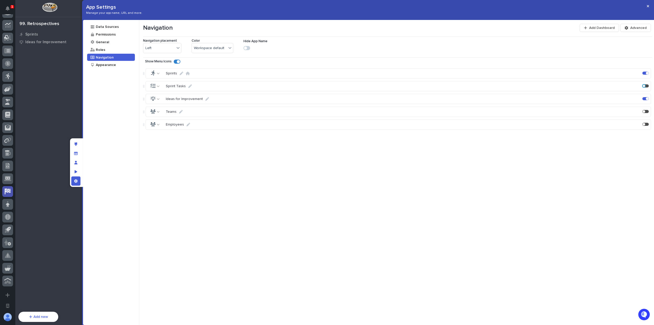
click at [646, 98] on div at bounding box center [647, 98] width 3 height 3
click at [649, 6] on icon "button" at bounding box center [648, 6] width 2 height 2
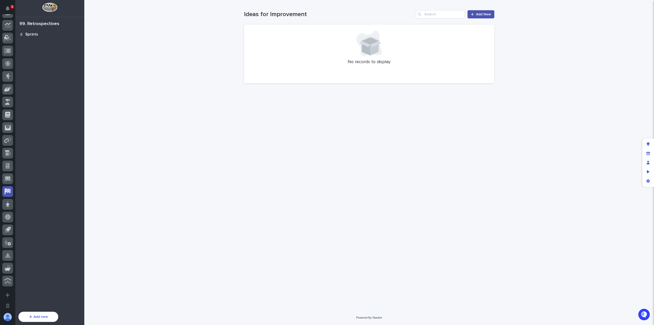
click at [46, 37] on div "Sprints" at bounding box center [50, 34] width 66 height 7
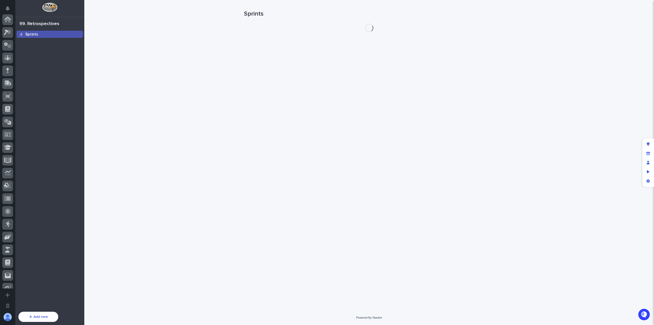
scroll to position [148, 0]
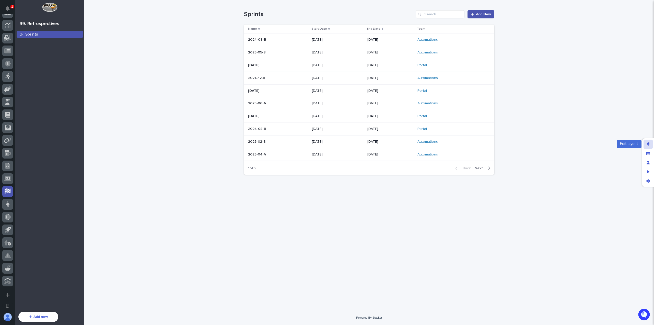
click at [652, 146] on div "Edit layout" at bounding box center [648, 144] width 9 height 9
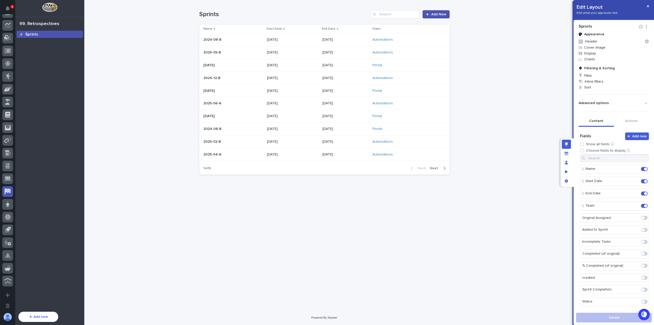
click at [642, 300] on span at bounding box center [643, 301] width 3 height 3
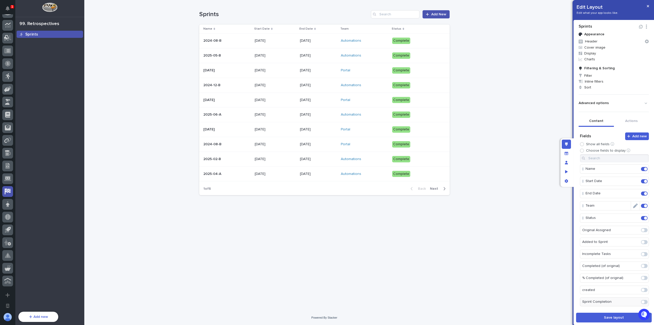
click at [645, 204] on span at bounding box center [646, 205] width 3 height 3
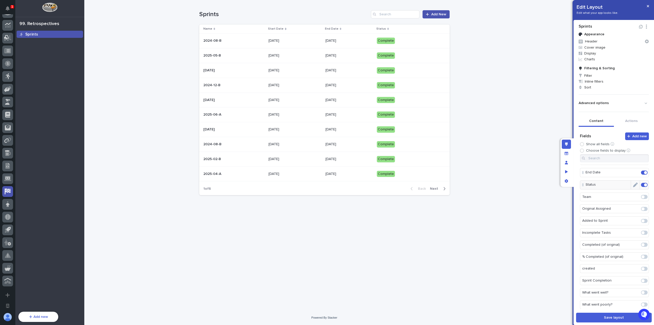
scroll to position [33, 0]
click at [641, 242] on span at bounding box center [644, 244] width 7 height 4
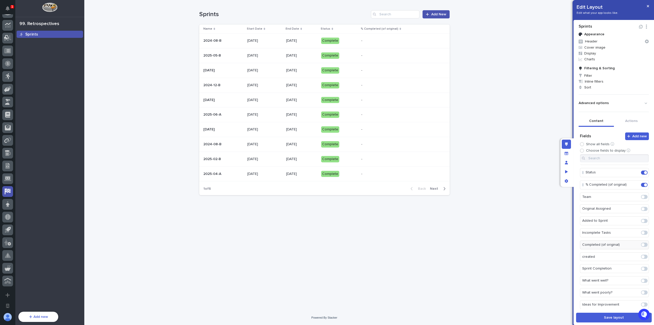
scroll to position [33, 0]
click at [593, 54] on span "Display" at bounding box center [614, 53] width 74 height 6
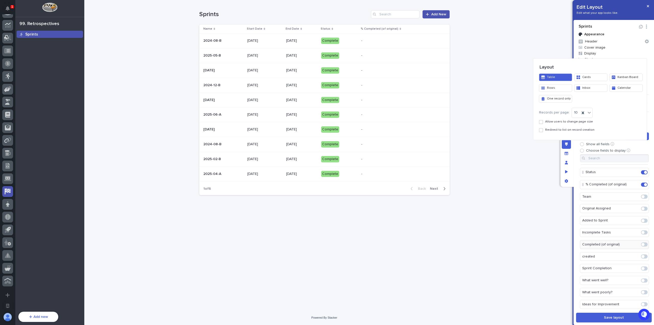
click at [563, 123] on span "Allow users to change page size" at bounding box center [570, 122] width 48 height 4
drag, startPoint x: 587, startPoint y: 110, endPoint x: 587, endPoint y: 113, distance: 2.6
click at [587, 110] on icon at bounding box center [589, 112] width 5 height 5
click at [584, 138] on div "30" at bounding box center [580, 140] width 20 height 9
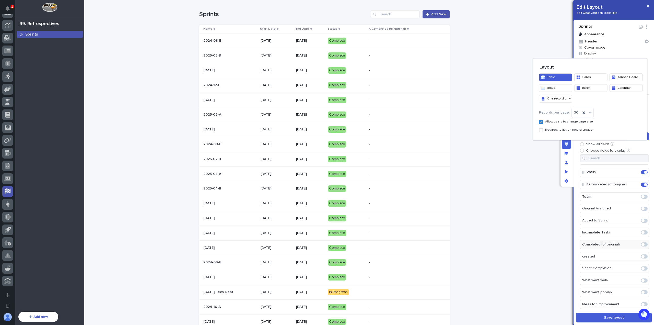
click at [617, 51] on div at bounding box center [327, 162] width 654 height 325
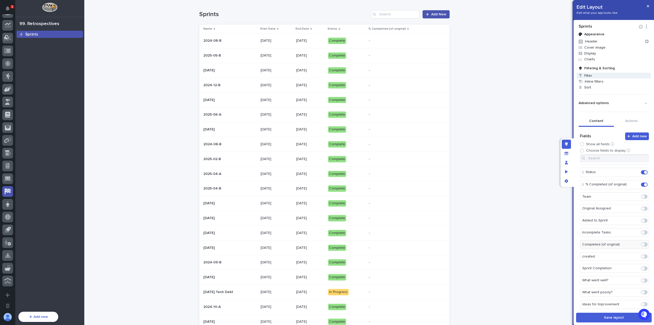
click at [602, 75] on span "Filter" at bounding box center [614, 76] width 74 height 6
click at [615, 73] on div at bounding box center [327, 162] width 654 height 325
click at [610, 82] on span "Inline filters" at bounding box center [614, 81] width 74 height 6
click at [615, 80] on div at bounding box center [327, 162] width 654 height 325
click at [606, 88] on span "Sort" at bounding box center [614, 87] width 74 height 6
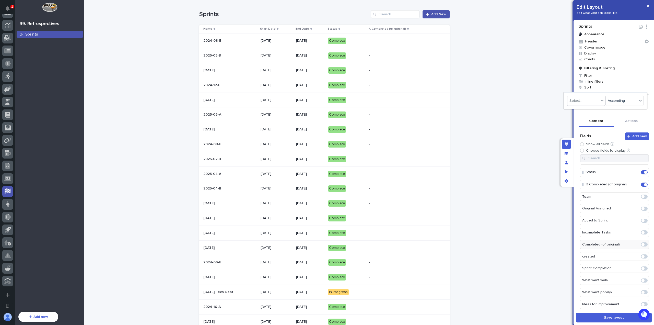
click at [594, 101] on div "Select..." at bounding box center [583, 100] width 31 height 7
click at [589, 120] on div "Start Date" at bounding box center [587, 119] width 38 height 9
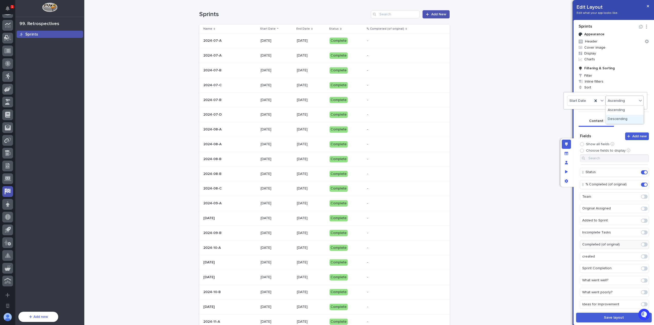
drag, startPoint x: 618, startPoint y: 100, endPoint x: 618, endPoint y: 114, distance: 14.1
click at [618, 117] on div "Descending" at bounding box center [625, 119] width 38 height 9
click at [631, 87] on div at bounding box center [327, 162] width 654 height 325
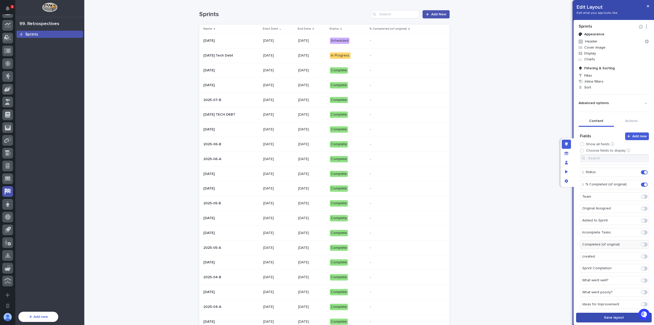
click at [608, 319] on span "Save layout" at bounding box center [614, 318] width 20 height 4
click at [646, 28] on icon "button" at bounding box center [646, 28] width 1 height 1
click at [637, 35] on button "Edit Layout Name" at bounding box center [627, 35] width 35 height 8
type input "**********"
click at [606, 76] on span "Filter" at bounding box center [614, 76] width 74 height 6
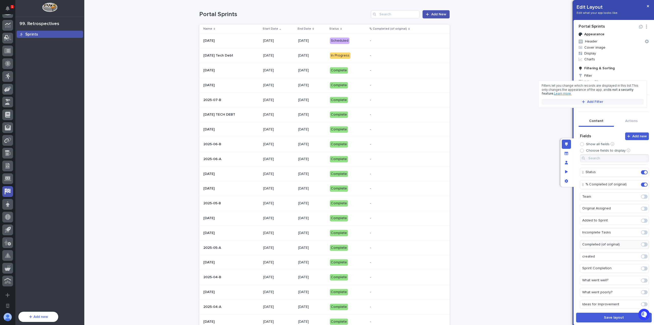
click at [602, 99] on div "Filters let you change which records are displayed in this list. This only chan…" at bounding box center [593, 94] width 102 height 21
click at [602, 102] on span "Add Filter" at bounding box center [595, 102] width 16 height 4
type input "***"
click at [592, 109] on div "Team" at bounding box center [593, 110] width 102 height 6
click at [579, 127] on div "Select..." at bounding box center [589, 124] width 91 height 7
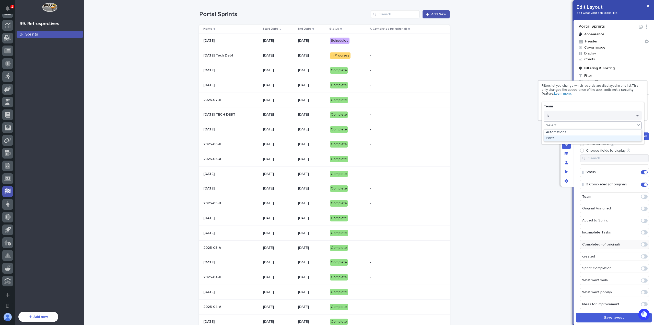
click at [579, 136] on div "Portal" at bounding box center [593, 138] width 98 height 6
click at [590, 135] on button "Done" at bounding box center [593, 137] width 98 height 8
click at [548, 134] on div at bounding box center [327, 162] width 654 height 325
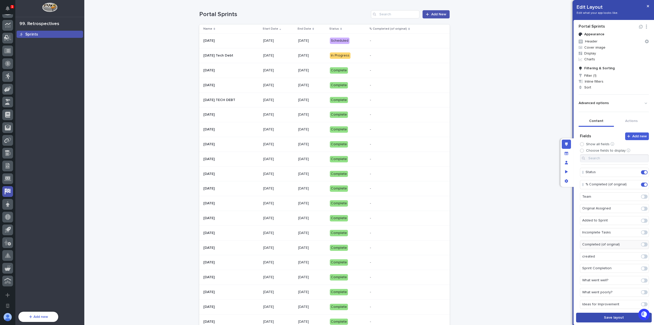
click at [621, 315] on button "Save layout" at bounding box center [614, 318] width 76 height 10
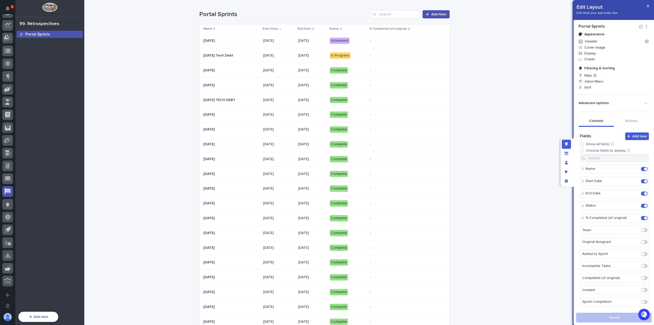
click at [639, 28] on icon "button" at bounding box center [641, 27] width 4 height 4
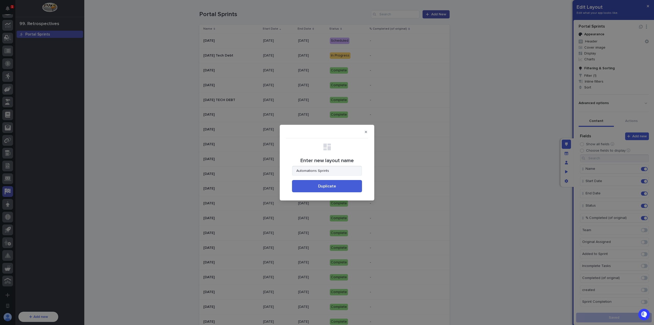
type input "Automations Sprints"
click at [292, 180] on button "Duplicate" at bounding box center [327, 186] width 70 height 12
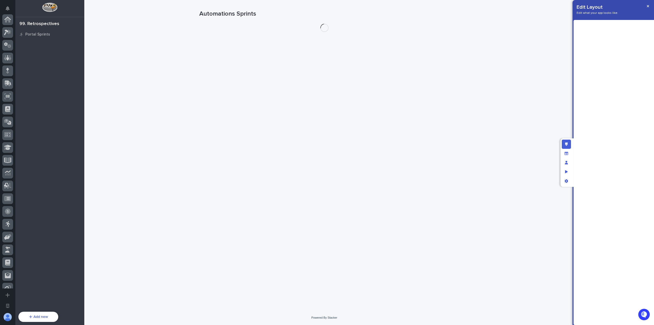
scroll to position [148, 0]
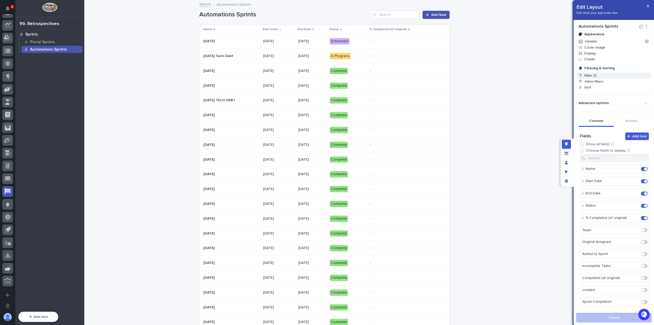
click at [602, 76] on span "Filter (1)" at bounding box center [614, 76] width 74 height 6
click at [598, 106] on div "Team is Portal" at bounding box center [590, 106] width 94 height 4
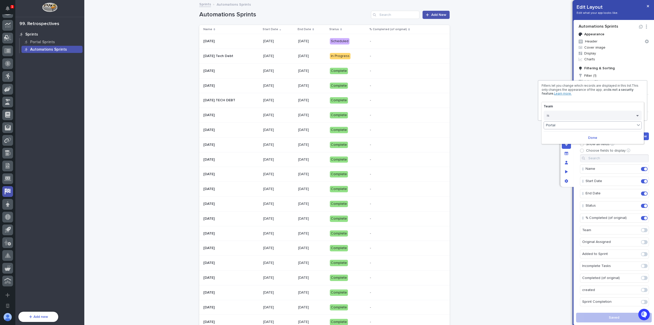
click at [589, 126] on div "Portal" at bounding box center [589, 124] width 91 height 7
click at [583, 132] on div "Automations" at bounding box center [593, 132] width 98 height 6
click at [593, 136] on span "Done" at bounding box center [593, 138] width 9 height 4
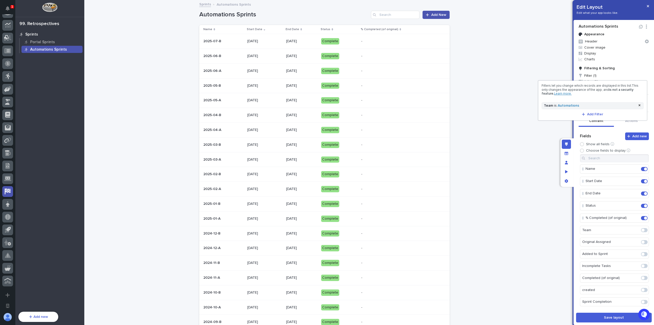
click at [540, 133] on div at bounding box center [327, 162] width 654 height 325
click at [609, 319] on span "Save layout" at bounding box center [614, 318] width 20 height 4
click at [649, 5] on icon "button" at bounding box center [648, 6] width 2 height 4
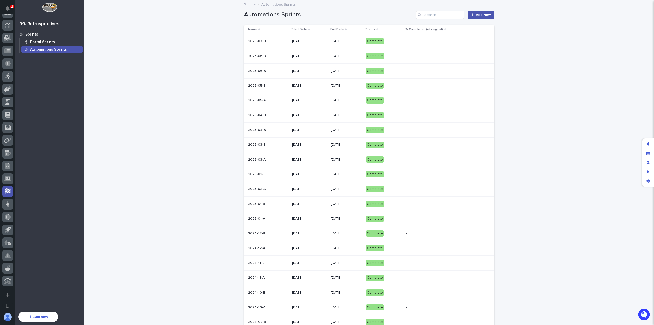
click at [54, 44] on div "Portal Sprints" at bounding box center [51, 41] width 61 height 7
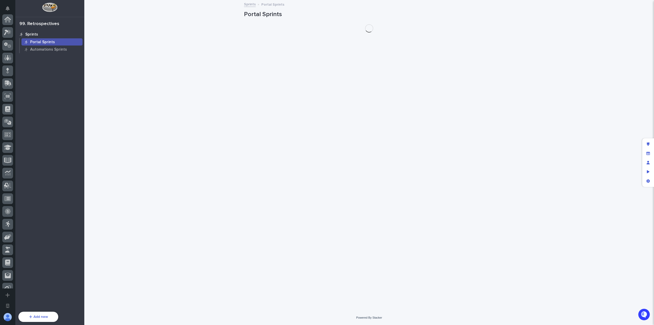
scroll to position [148, 0]
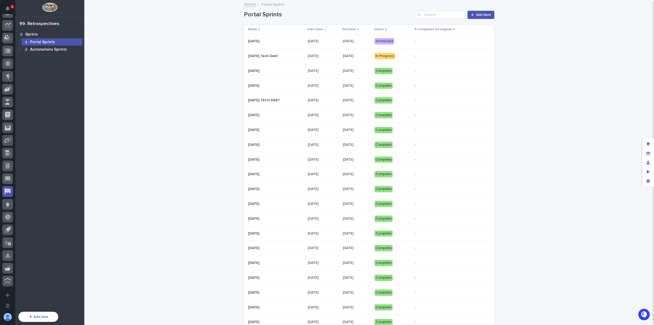
click at [57, 50] on p "Automations Sprints" at bounding box center [48, 49] width 37 height 5
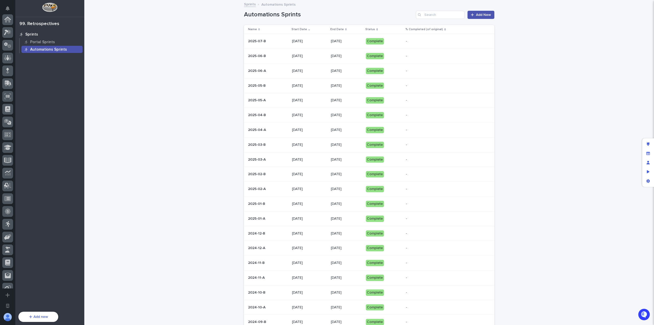
scroll to position [148, 0]
click at [196, 75] on div "Loading... Saving… Loading... Saving… Automations Sprints Add New Name Start Da…" at bounding box center [369, 224] width 570 height 446
click at [312, 40] on p "[DATE]" at bounding box center [309, 41] width 35 height 4
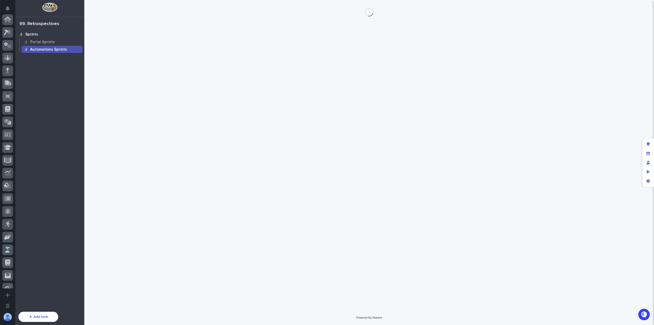
scroll to position [148, 0]
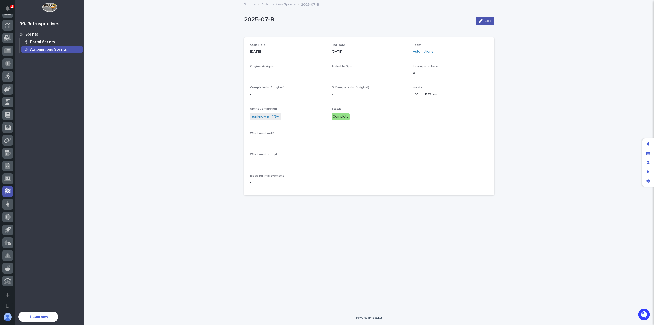
click at [49, 42] on p "Portal Sprints" at bounding box center [42, 42] width 25 height 5
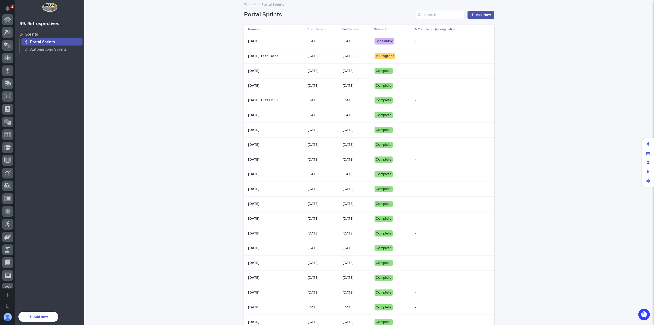
scroll to position [148, 0]
click at [49, 49] on p "Automations Sprints" at bounding box center [48, 49] width 37 height 5
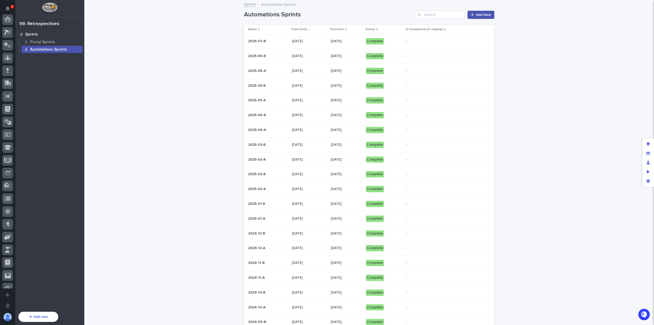
scroll to position [148, 0]
click at [297, 44] on div "[DATE]" at bounding box center [309, 41] width 35 height 8
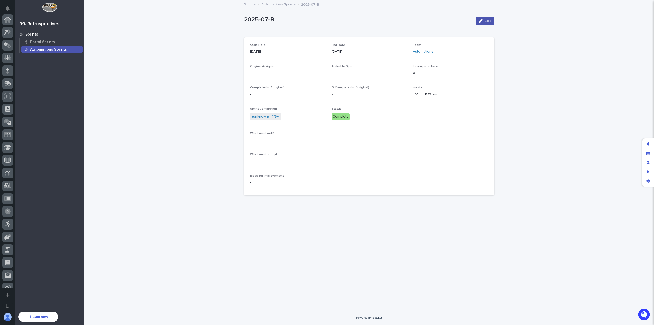
scroll to position [148, 0]
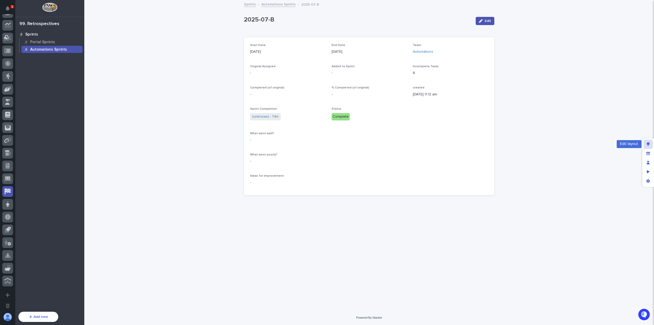
click at [648, 146] on icon "Edit layout" at bounding box center [648, 144] width 3 height 4
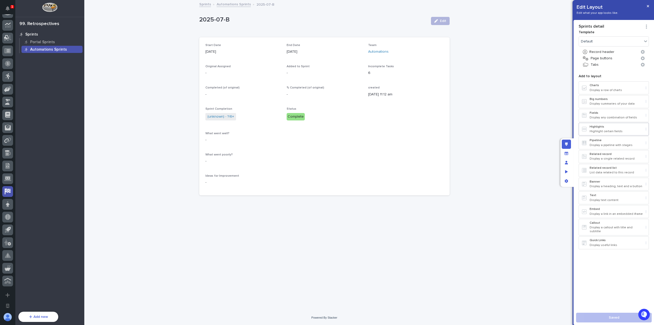
click at [608, 128] on div "Highlights Highlight certain fields" at bounding box center [617, 129] width 54 height 8
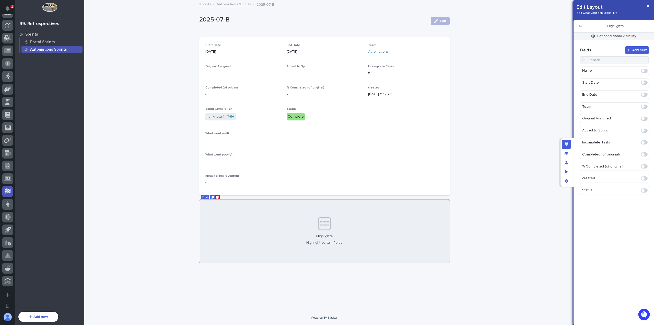
click at [646, 106] on span at bounding box center [644, 107] width 7 height 4
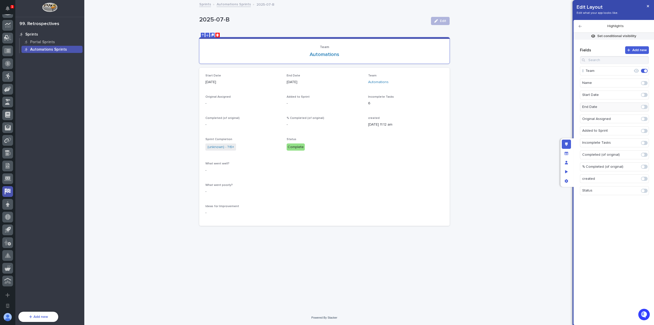
click at [645, 93] on span at bounding box center [644, 95] width 7 height 4
click at [646, 107] on span at bounding box center [644, 107] width 7 height 4
click at [579, 27] on div "Highlights" at bounding box center [614, 26] width 81 height 13
click at [646, 189] on span at bounding box center [644, 191] width 7 height 4
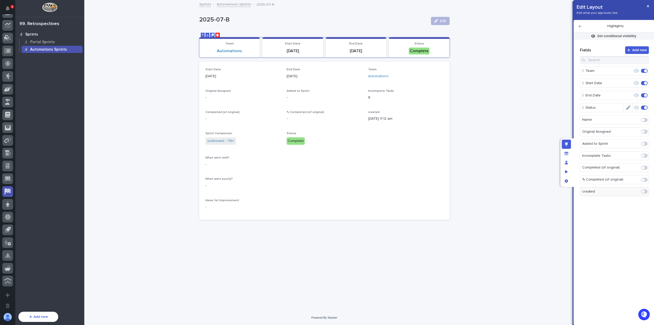
click at [648, 107] on span at bounding box center [644, 108] width 7 height 4
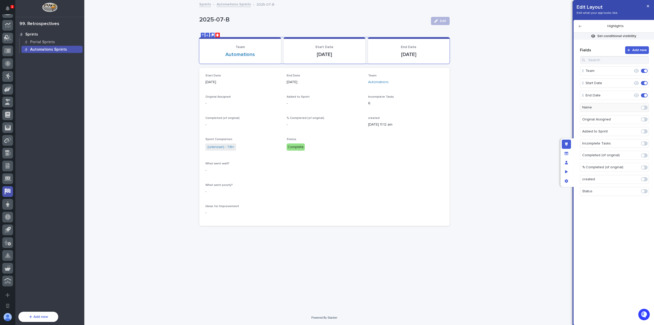
click at [582, 27] on icon "button" at bounding box center [580, 27] width 3 height 4
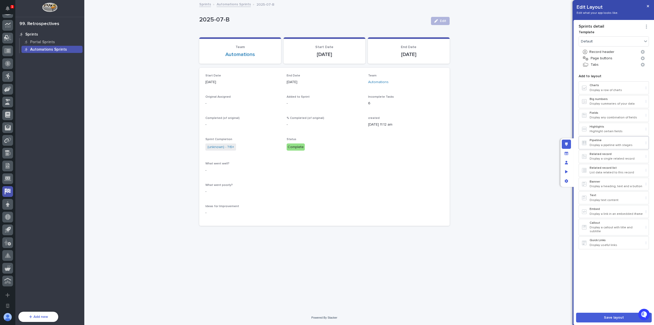
click at [616, 144] on p "Display a pipeline with stages" at bounding box center [617, 145] width 54 height 4
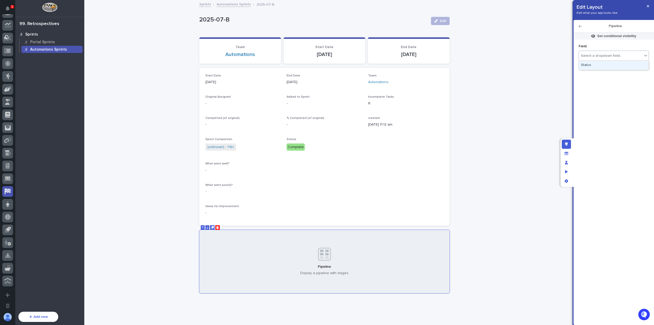
click at [624, 55] on div "Select a dropdown field..." at bounding box center [610, 55] width 63 height 7
click at [619, 67] on div "Status" at bounding box center [614, 65] width 70 height 9
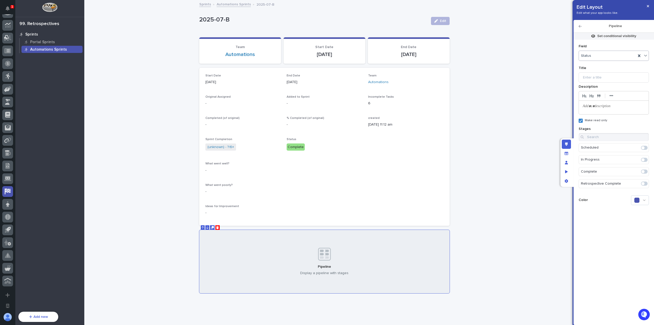
click at [646, 146] on span at bounding box center [644, 148] width 7 height 4
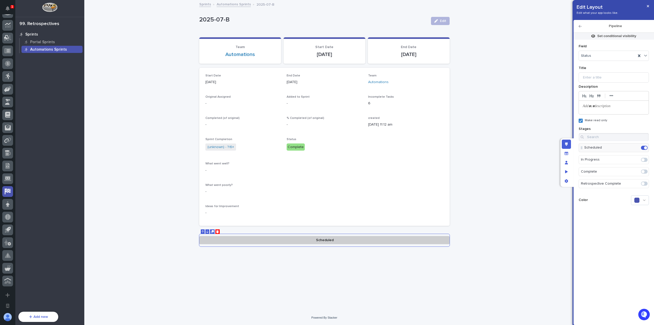
click at [646, 159] on span at bounding box center [644, 160] width 7 height 4
click at [644, 172] on span at bounding box center [643, 171] width 3 height 3
click at [645, 182] on span at bounding box center [643, 183] width 3 height 3
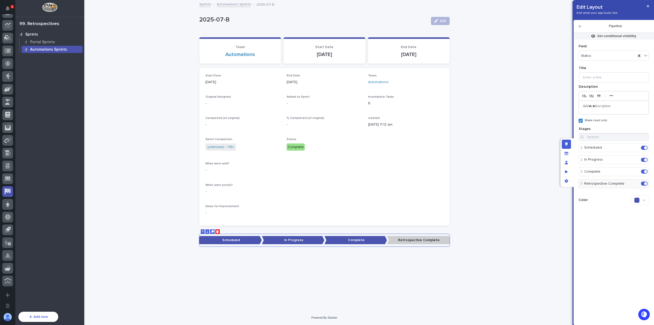
click at [646, 199] on div at bounding box center [640, 200] width 18 height 10
click at [612, 181] on icon at bounding box center [613, 182] width 3 height 2
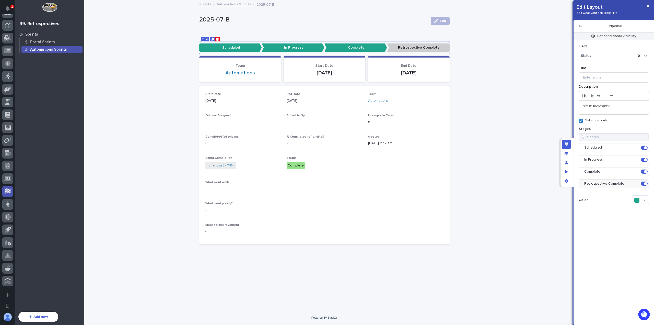
click at [636, 200] on div at bounding box center [637, 200] width 5 height 5
click at [601, 188] on icon at bounding box center [600, 189] width 3 height 4
click at [643, 202] on div at bounding box center [640, 200] width 18 height 10
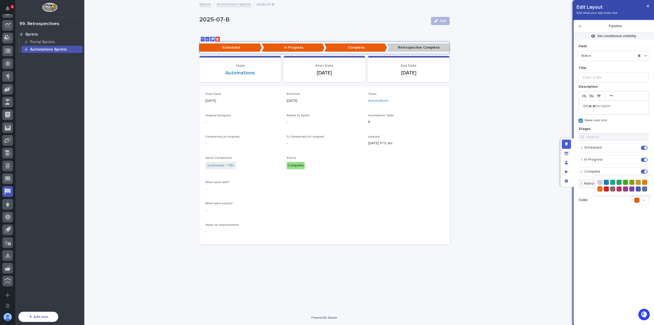
click at [617, 187] on div at bounding box center [623, 185] width 51 height 13
click at [618, 187] on icon at bounding box center [619, 189] width 3 height 4
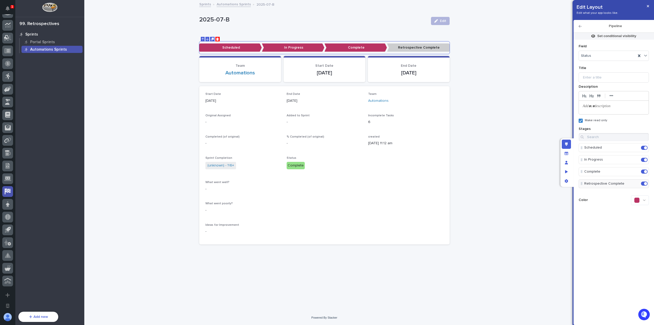
click at [640, 199] on div at bounding box center [640, 200] width 18 height 10
click at [621, 181] on div at bounding box center [619, 182] width 5 height 5
click at [367, 149] on div "Start Date [DATE] End Date [DATE] Team Automations Original Assigned - Added to…" at bounding box center [325, 165] width 238 height 146
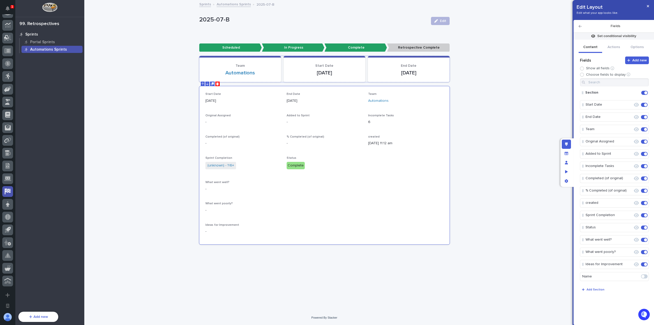
click at [270, 65] on p "Team" at bounding box center [241, 66] width 70 height 4
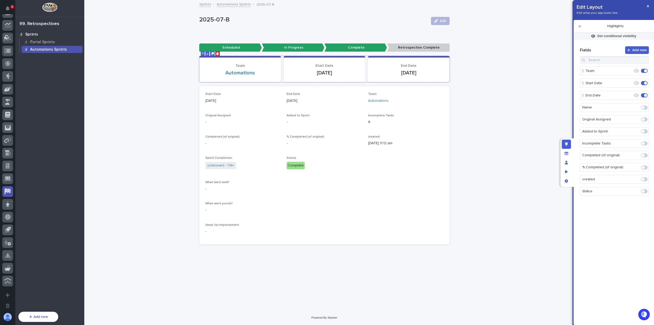
click at [218, 54] on icon "Delete" at bounding box center [217, 53] width 3 height 3
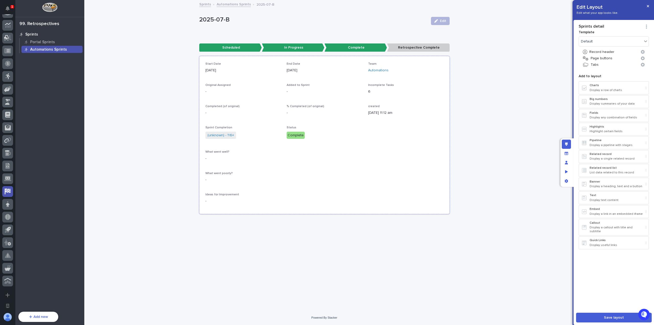
click at [246, 81] on div "Start Date [DATE] End Date [DATE] Team Automations Original Assigned - Added to…" at bounding box center [325, 135] width 238 height 146
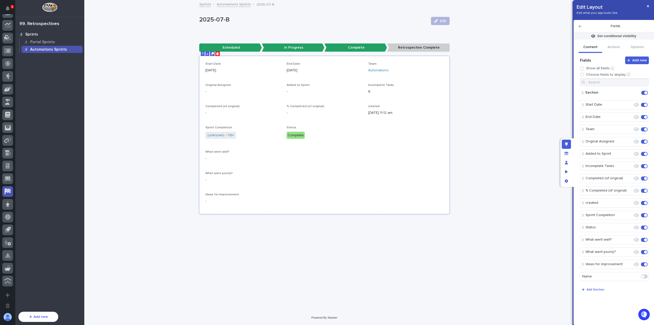
click at [218, 54] on icon "Delete" at bounding box center [217, 53] width 3 height 3
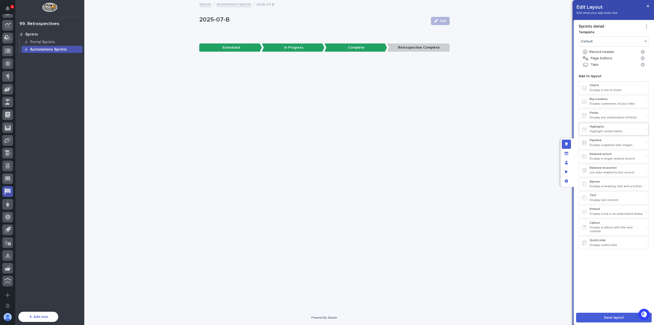
click at [614, 130] on p "Highlight certain fields" at bounding box center [617, 132] width 54 height 4
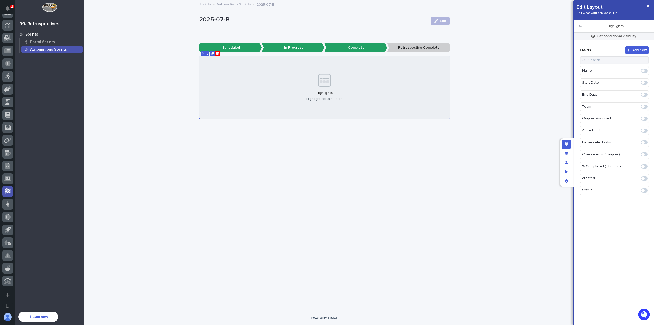
click at [218, 53] on icon "Delete" at bounding box center [217, 53] width 3 height 3
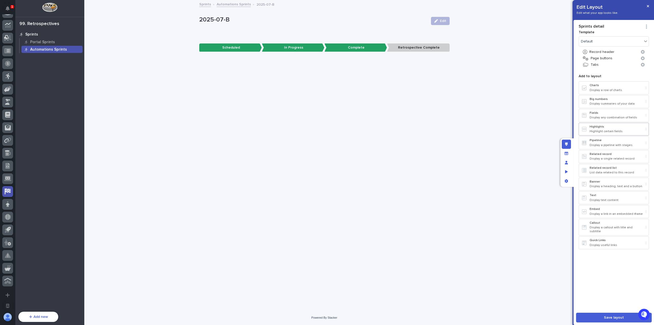
click at [613, 127] on p "Highlights" at bounding box center [617, 127] width 54 height 4
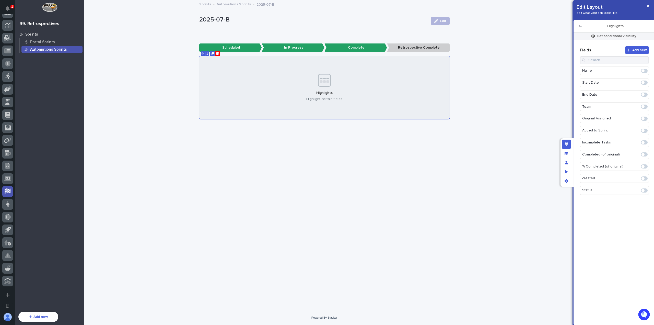
click at [645, 106] on span at bounding box center [644, 107] width 7 height 4
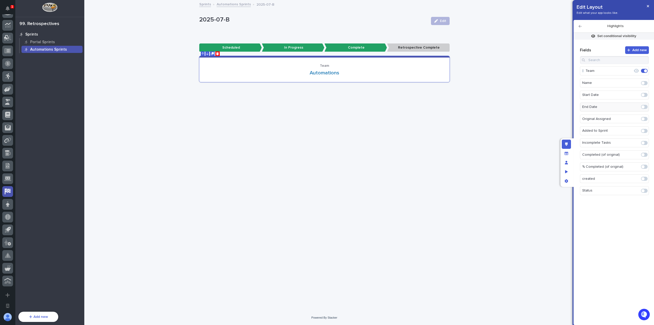
click at [645, 165] on span at bounding box center [644, 167] width 7 height 4
click at [637, 82] on icon "button" at bounding box center [636, 83] width 5 height 4
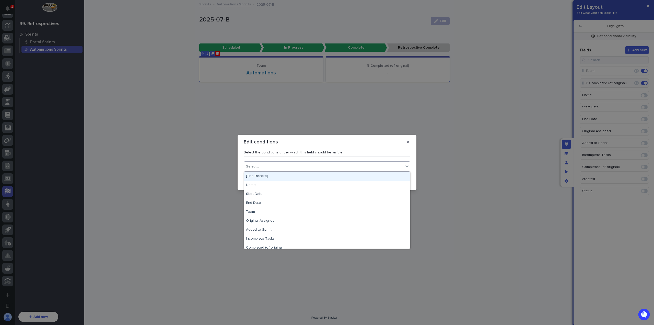
click at [313, 168] on div "Select..." at bounding box center [324, 166] width 160 height 7
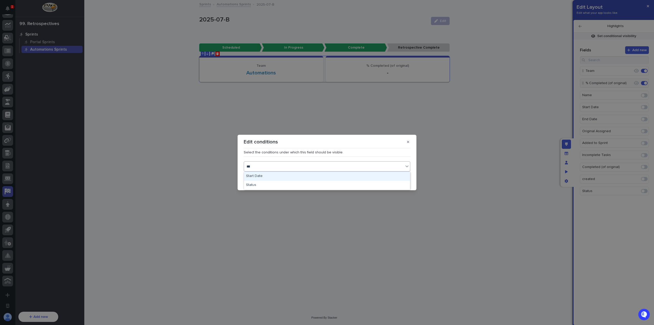
type input "****"
click at [308, 175] on div "Status" at bounding box center [327, 176] width 166 height 9
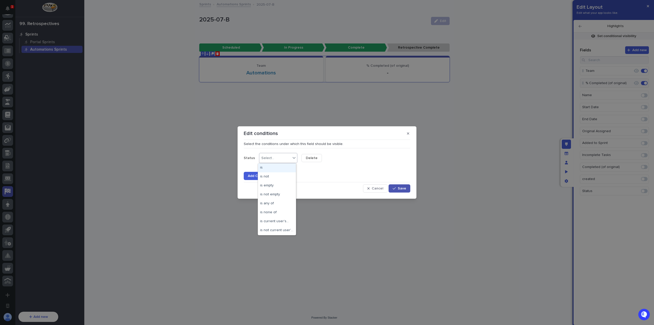
click at [292, 158] on icon at bounding box center [294, 157] width 5 height 5
click at [282, 202] on div "is any of" at bounding box center [277, 203] width 38 height 9
click at [311, 157] on div "Select..." at bounding box center [310, 158] width 13 height 4
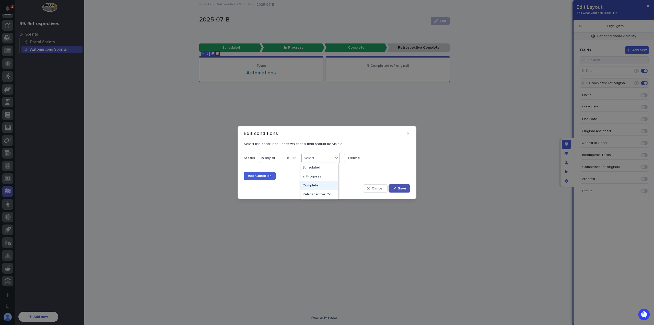
click at [316, 183] on div "Complete" at bounding box center [320, 185] width 38 height 9
click at [326, 161] on div "Complete" at bounding box center [316, 157] width 28 height 7
drag, startPoint x: 323, startPoint y: 171, endPoint x: 323, endPoint y: 183, distance: 11.8
click at [323, 183] on div "Retrospective Complete" at bounding box center [321, 185] width 40 height 9
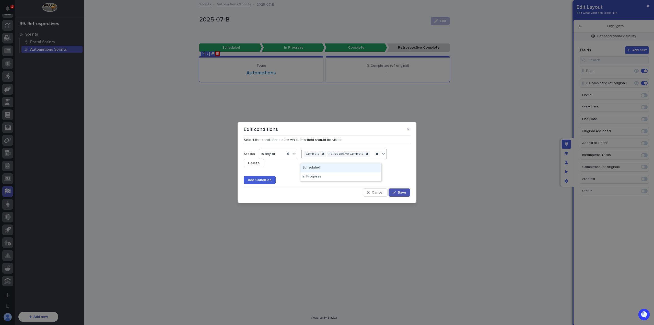
click at [368, 158] on div "Complete Retrospective Complete" at bounding box center [338, 153] width 72 height 7
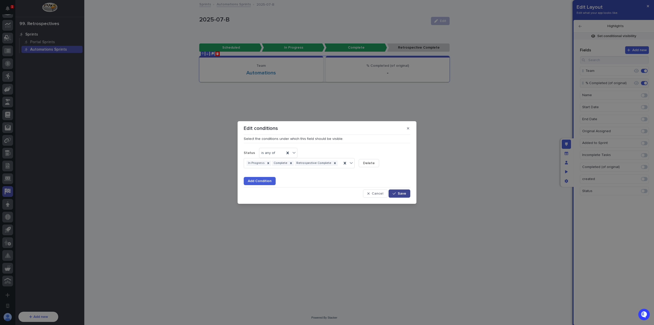
click at [399, 193] on span "Save" at bounding box center [402, 194] width 8 height 4
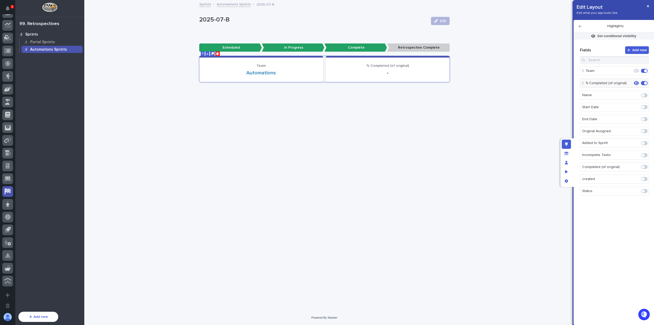
click at [580, 26] on icon "button" at bounding box center [580, 26] width 3 height 3
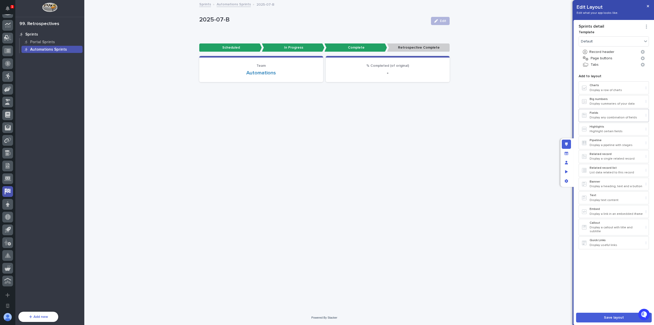
click at [614, 116] on p "Display any combination of fields" at bounding box center [617, 118] width 54 height 4
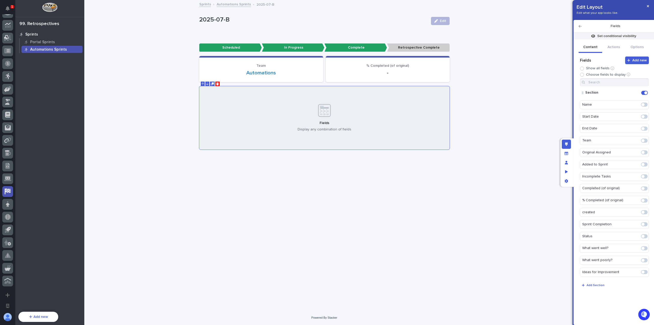
click at [641, 93] on icon "Edit" at bounding box center [641, 93] width 0 height 5
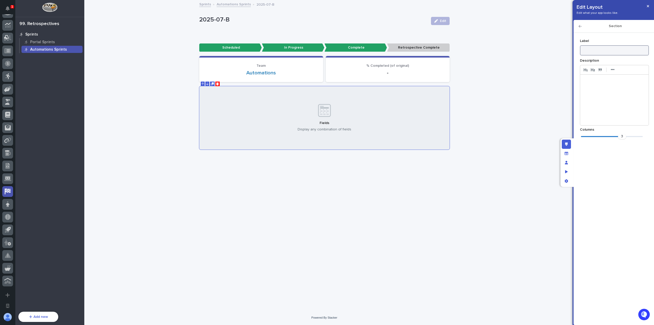
click at [604, 52] on input at bounding box center [614, 50] width 69 height 10
type input "Sprint Details"
click at [581, 24] on div "Section" at bounding box center [614, 26] width 81 height 13
click at [581, 26] on icon "button" at bounding box center [580, 27] width 3 height 4
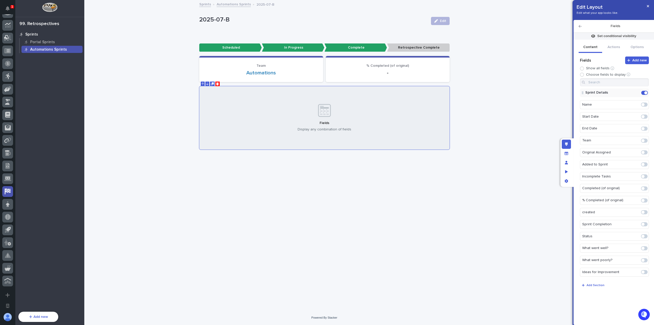
click at [644, 115] on span at bounding box center [644, 117] width 7 height 4
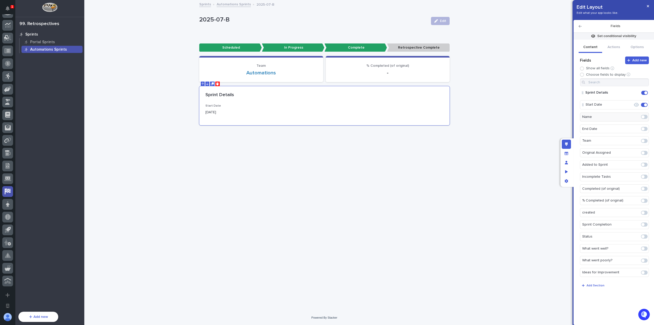
click at [646, 128] on span at bounding box center [644, 129] width 7 height 4
click at [630, 105] on icon "Edit" at bounding box center [628, 105] width 5 height 5
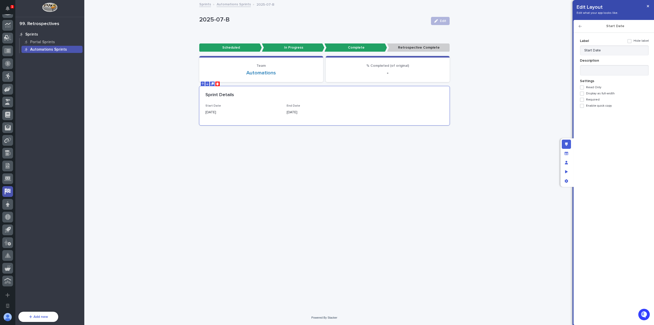
click at [595, 98] on span "Required" at bounding box center [593, 100] width 14 height 4
click at [582, 26] on icon "button" at bounding box center [580, 26] width 3 height 3
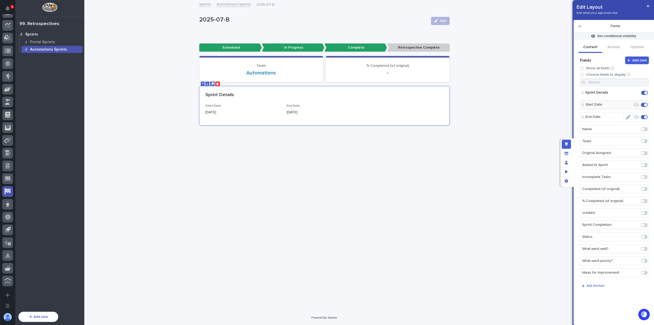
click at [630, 117] on icon "Edit" at bounding box center [628, 117] width 5 height 5
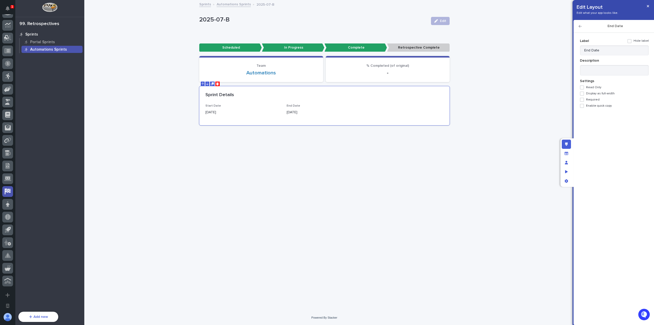
click at [593, 98] on span "Required" at bounding box center [593, 100] width 14 height 4
click at [580, 24] on div "End Date" at bounding box center [614, 26] width 81 height 13
click at [580, 26] on icon "button" at bounding box center [580, 27] width 3 height 4
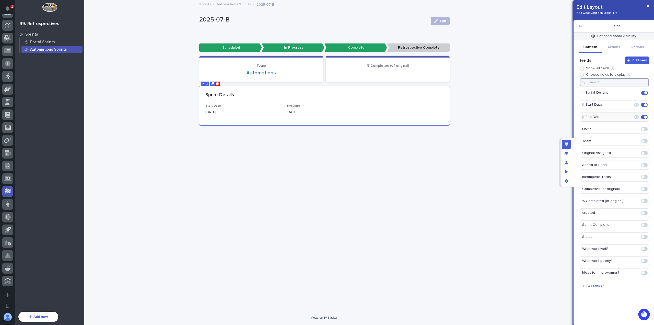
click at [604, 85] on input at bounding box center [614, 82] width 69 height 8
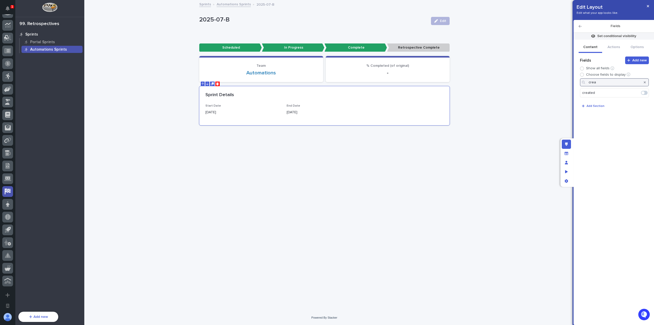
click at [646, 93] on span at bounding box center [644, 93] width 7 height 4
type input "crea"
click at [645, 81] on icon "button" at bounding box center [645, 82] width 2 height 3
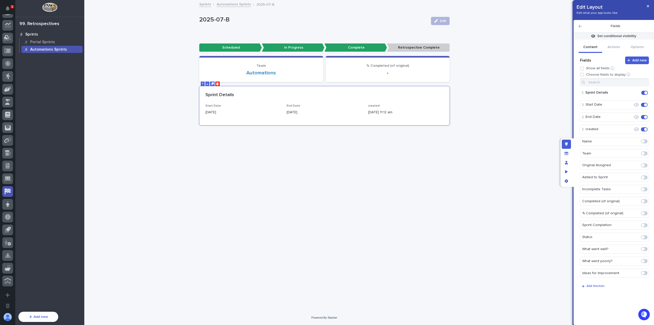
click at [580, 27] on icon "button" at bounding box center [580, 27] width 3 height 4
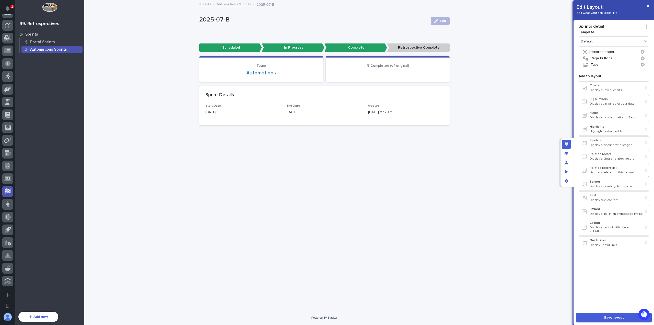
click at [617, 166] on p "Related record list" at bounding box center [617, 168] width 54 height 4
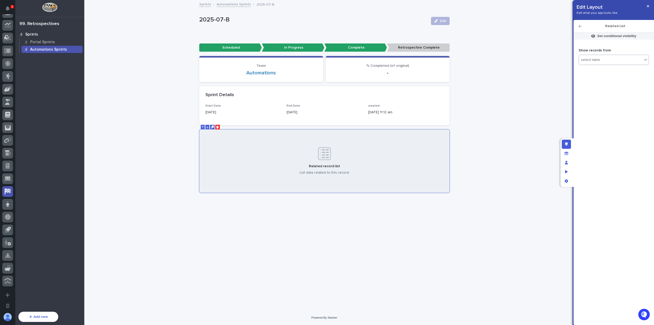
click at [616, 58] on div "select table" at bounding box center [610, 59] width 63 height 7
click at [609, 88] on div "Sprint Tasks" at bounding box center [614, 87] width 66 height 4
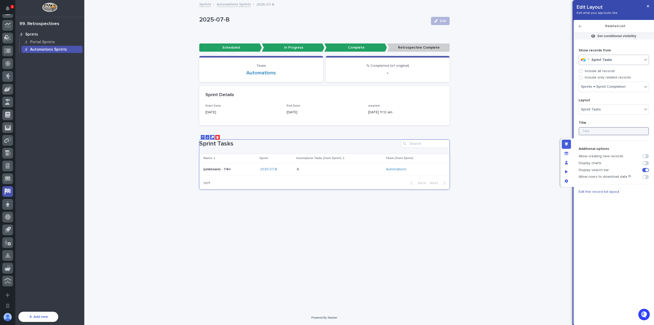
click at [603, 132] on input at bounding box center [614, 131] width 70 height 8
type input "Task Assignments"
click at [609, 191] on span "Edit the record list layout" at bounding box center [599, 192] width 41 height 4
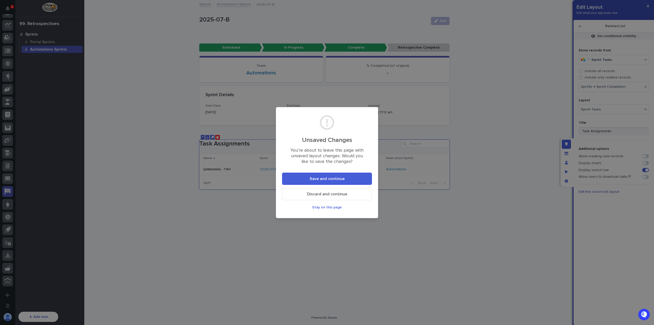
click at [336, 176] on button "Save and continue" at bounding box center [327, 179] width 90 height 12
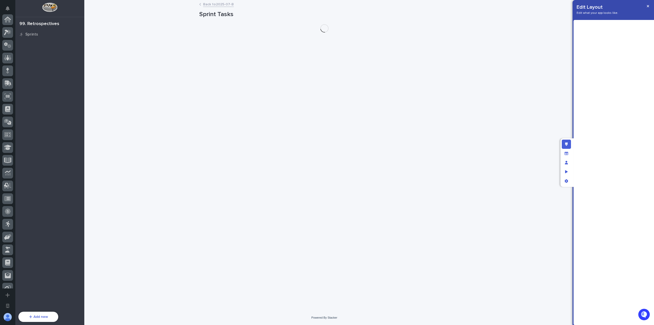
scroll to position [148, 0]
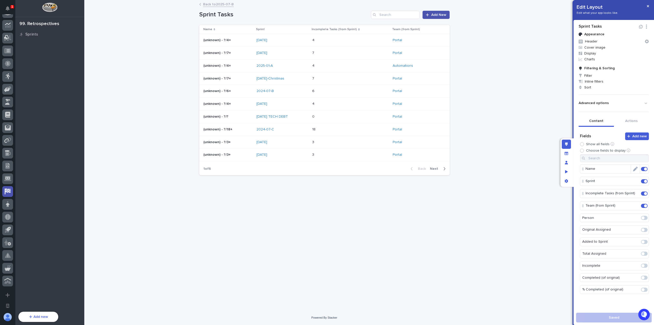
click at [641, 169] on span at bounding box center [644, 169] width 7 height 4
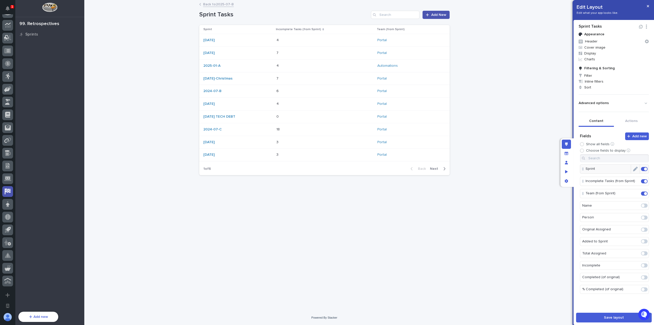
click at [641, 216] on span at bounding box center [644, 218] width 7 height 4
drag, startPoint x: 586, startPoint y: 200, endPoint x: 589, endPoint y: 168, distance: 32.8
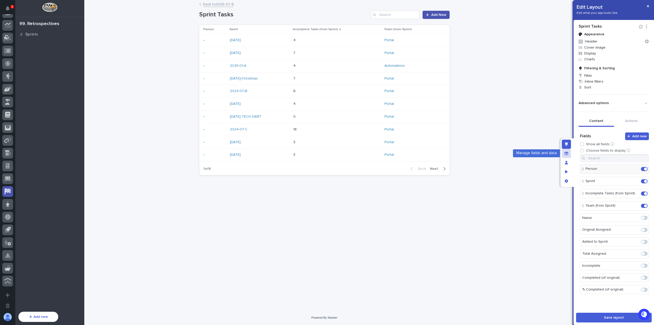
click at [566, 153] on icon "Manage fields and data" at bounding box center [567, 153] width 4 height 3
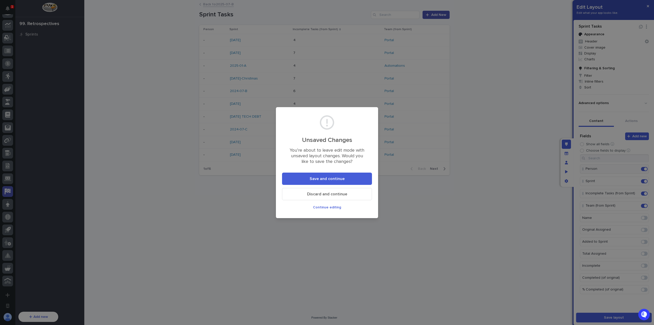
click at [355, 180] on button "Save and continue" at bounding box center [327, 179] width 90 height 12
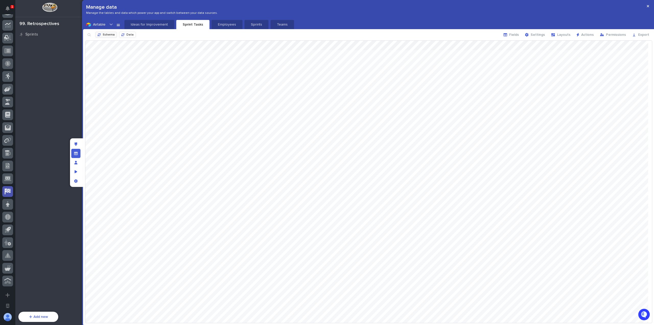
click at [111, 34] on span "Schema" at bounding box center [109, 34] width 12 height 3
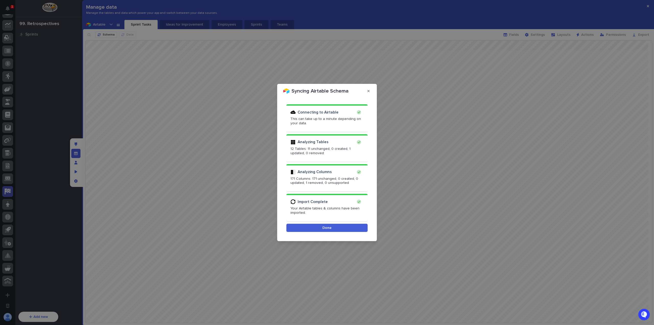
click at [334, 227] on button "Done" at bounding box center [327, 228] width 81 height 8
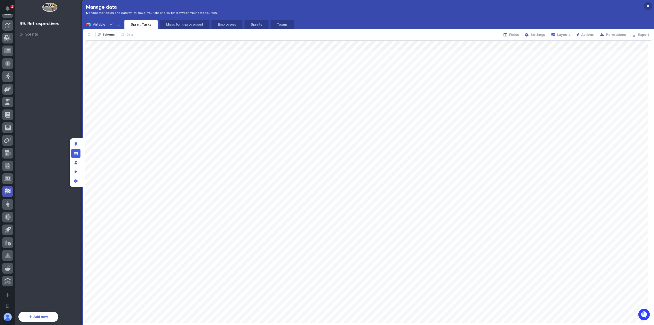
click at [647, 6] on button "button" at bounding box center [648, 6] width 8 height 8
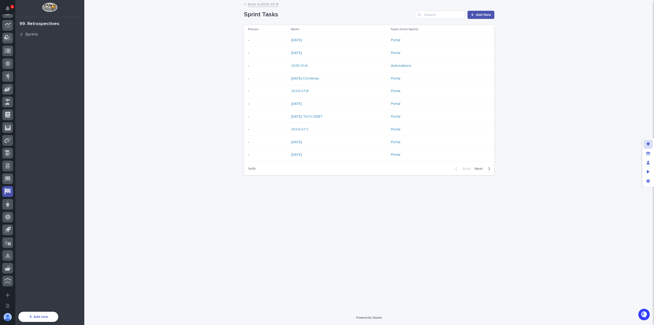
click at [652, 143] on div "Edit layout" at bounding box center [648, 144] width 9 height 9
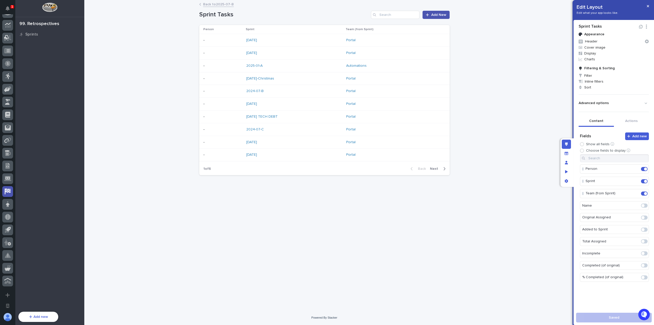
click at [643, 251] on span at bounding box center [644, 253] width 7 height 4
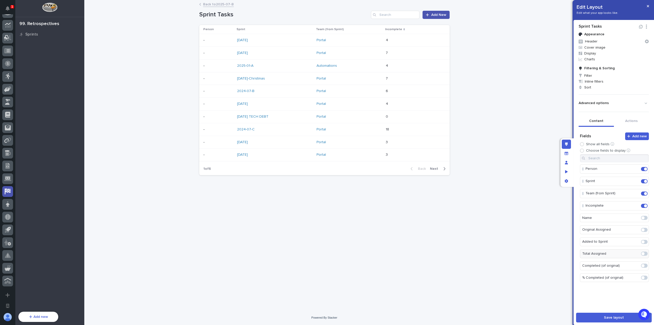
click at [641, 228] on span at bounding box center [644, 230] width 7 height 4
click at [641, 240] on span at bounding box center [644, 242] width 7 height 4
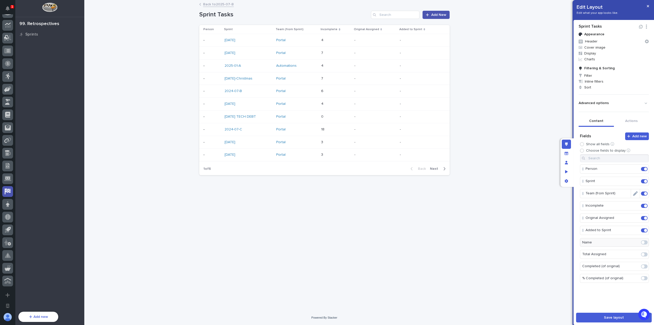
click at [645, 192] on span at bounding box center [646, 193] width 3 height 3
click at [645, 182] on span at bounding box center [646, 181] width 3 height 3
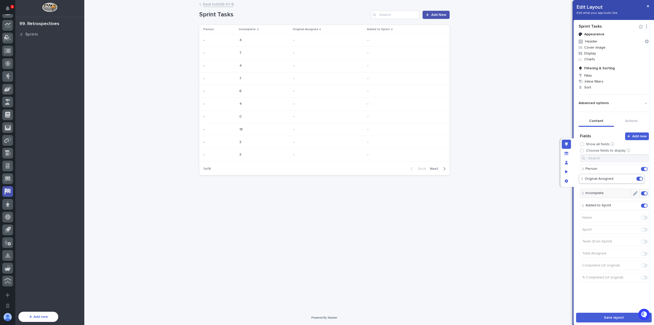
drag, startPoint x: 585, startPoint y: 197, endPoint x: 584, endPoint y: 181, distance: 15.6
drag, startPoint x: 584, startPoint y: 206, endPoint x: 585, endPoint y: 190, distance: 15.3
click at [642, 264] on span at bounding box center [643, 265] width 3 height 3
click at [642, 276] on span at bounding box center [643, 277] width 3 height 3
click at [645, 217] on span at bounding box center [646, 218] width 3 height 3
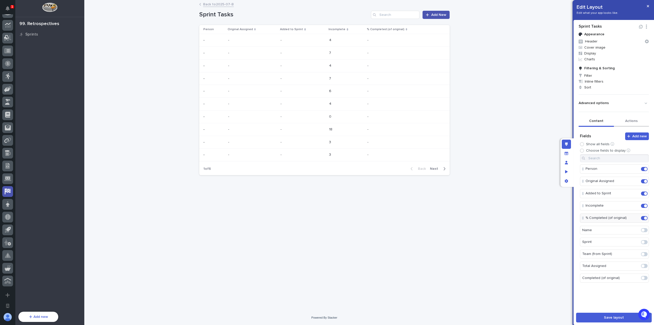
click at [636, 122] on button "Actions" at bounding box center [631, 121] width 35 height 11
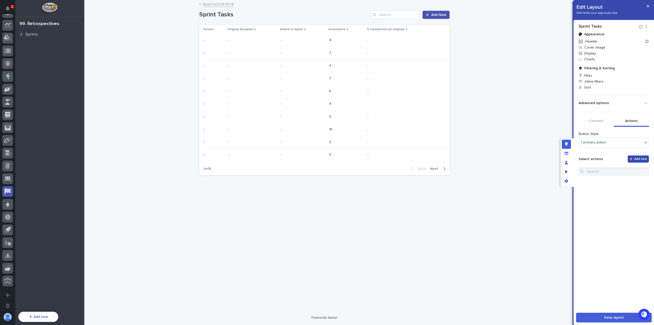
click at [635, 160] on span "Add new" at bounding box center [641, 158] width 13 height 3
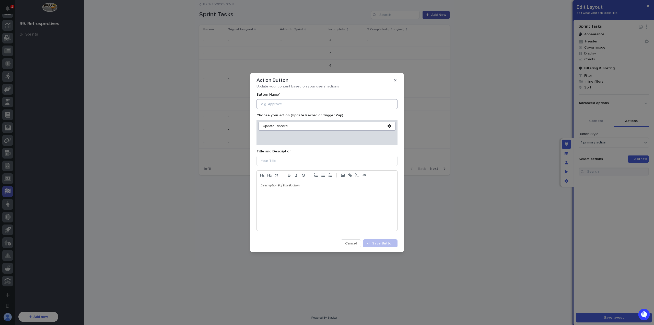
click at [279, 107] on input at bounding box center [327, 104] width 141 height 10
click at [259, 104] on input "Edit" at bounding box center [327, 104] width 141 height 10
click at [289, 106] on input "Edit" at bounding box center [327, 104] width 141 height 10
click at [261, 105] on input "Edit" at bounding box center [327, 104] width 141 height 10
paste input "✏️"
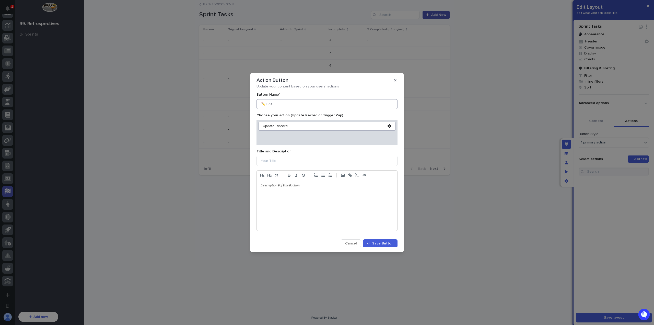
type input "✏️ Edit"
click at [388, 126] on icon at bounding box center [390, 126] width 4 height 4
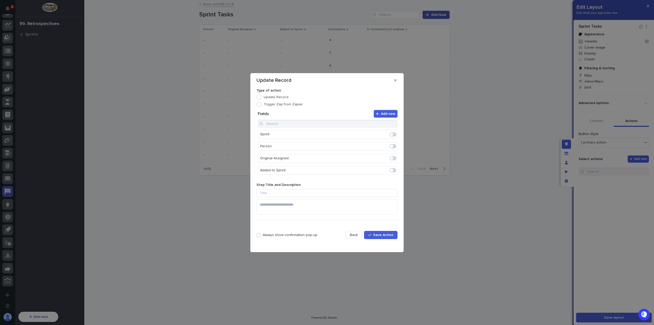
click at [391, 156] on span at bounding box center [393, 158] width 7 height 4
click at [391, 169] on span at bounding box center [393, 170] width 7 height 4
click at [376, 133] on icon "Edit" at bounding box center [377, 134] width 5 height 5
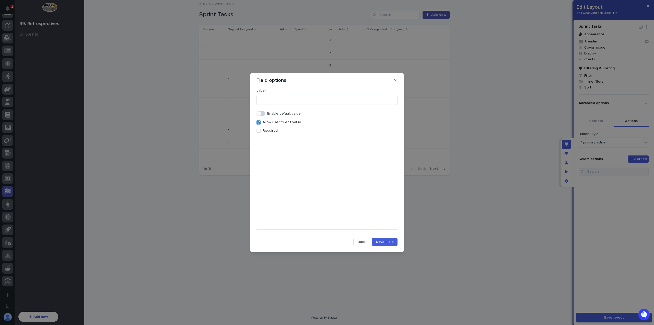
click at [270, 130] on p "Required" at bounding box center [270, 131] width 15 height 4
click at [389, 242] on span "Save Field" at bounding box center [384, 242] width 17 height 4
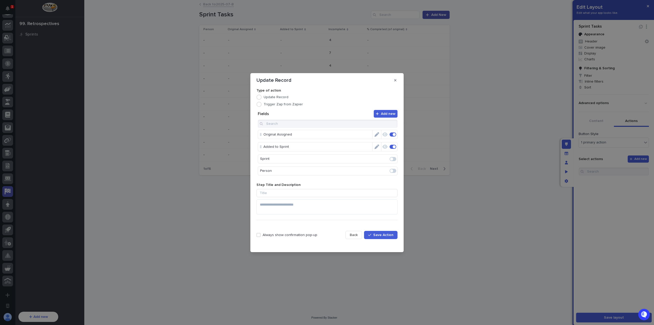
scroll to position [13, 0]
click at [392, 169] on span at bounding box center [393, 170] width 7 height 4
click at [373, 156] on button "Edit" at bounding box center [377, 159] width 9 height 9
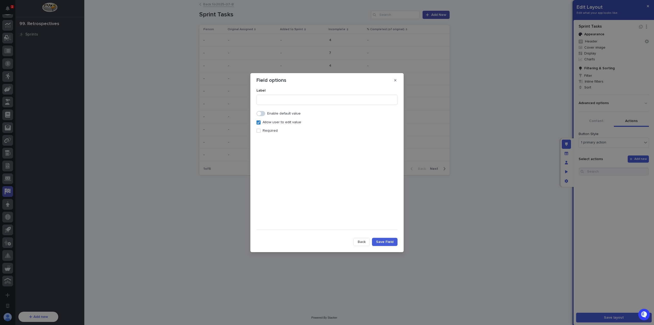
click at [394, 241] on button "Save Field" at bounding box center [385, 242] width 26 height 8
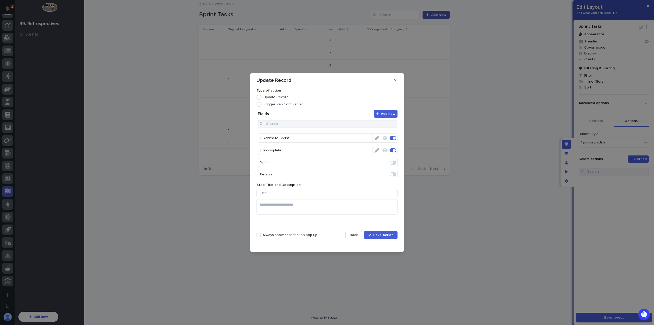
scroll to position [13, 0]
click at [375, 236] on span "Save Action" at bounding box center [384, 235] width 20 height 4
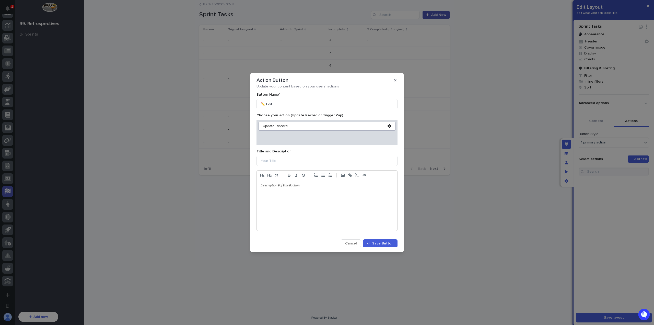
click at [378, 242] on span "Save Button" at bounding box center [382, 244] width 21 height 4
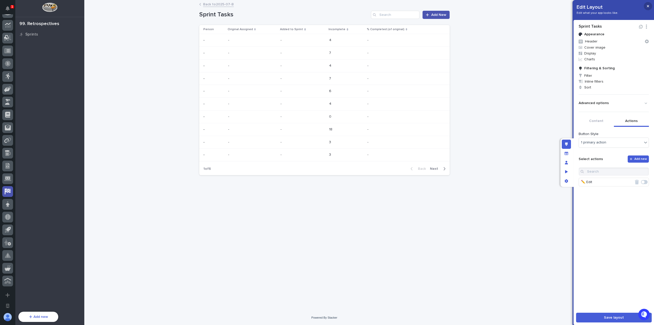
click at [649, 7] on icon "button" at bounding box center [648, 6] width 2 height 4
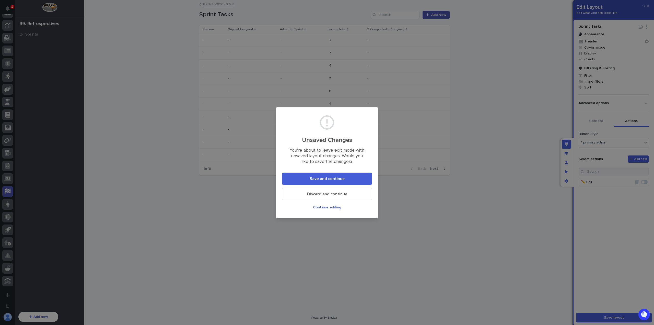
click at [345, 178] on button "Save and continue" at bounding box center [327, 179] width 90 height 12
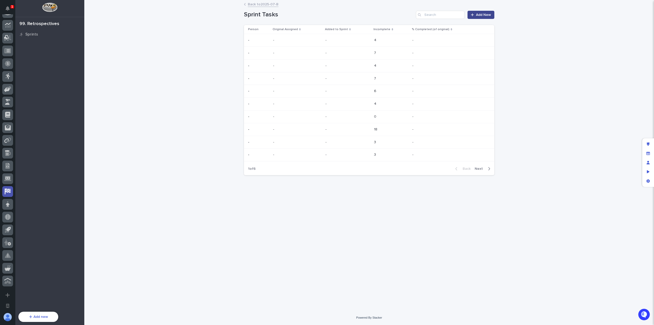
click at [483, 15] on span "Add New" at bounding box center [483, 15] width 15 height 4
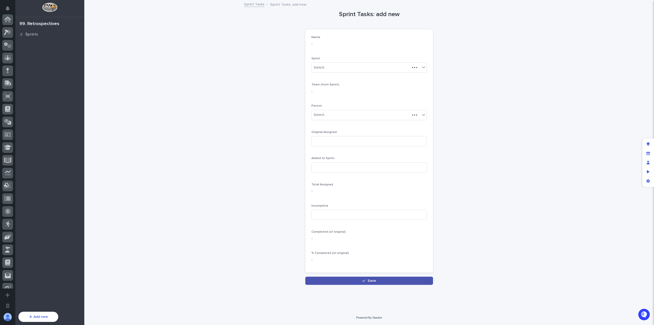
scroll to position [148, 0]
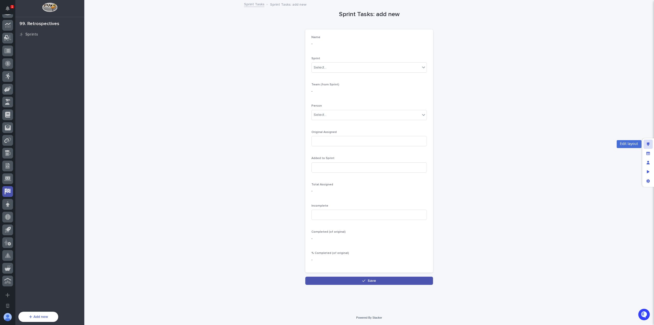
click at [646, 142] on div "Edit layout" at bounding box center [648, 144] width 9 height 9
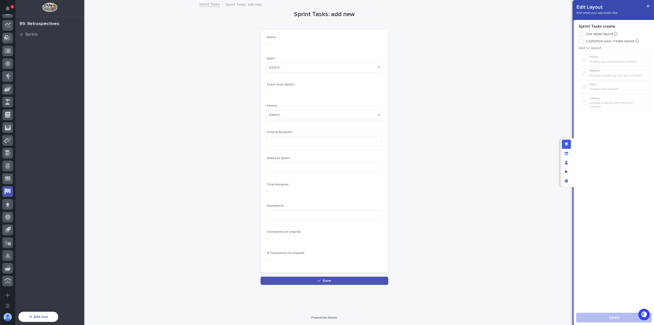
click at [610, 42] on p "Customize your create layout" at bounding box center [610, 41] width 49 height 4
click at [341, 52] on div "Name - Sprint Select... Team (from Sprint) - Person Select... Original Assigned…" at bounding box center [325, 151] width 116 height 231
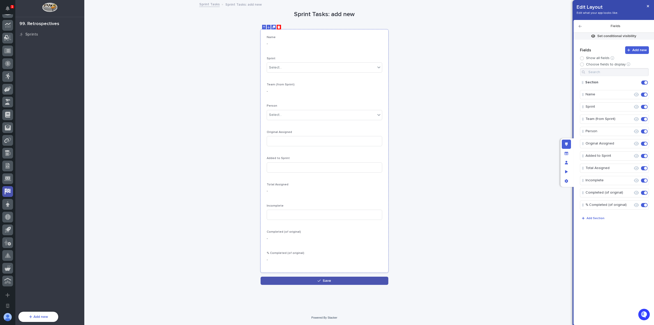
click at [278, 27] on icon "Delete" at bounding box center [279, 27] width 3 height 3
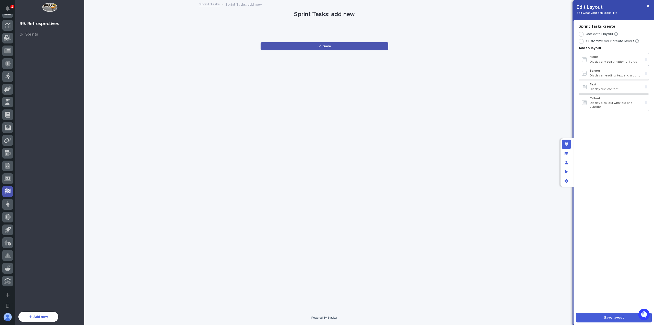
click at [614, 61] on p "Display any combination of fields" at bounding box center [617, 62] width 54 height 4
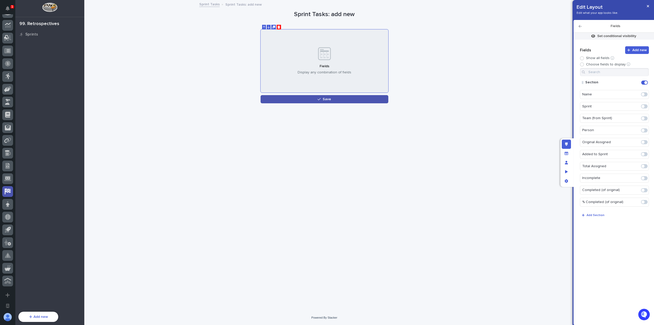
click at [645, 129] on span at bounding box center [644, 130] width 7 height 4
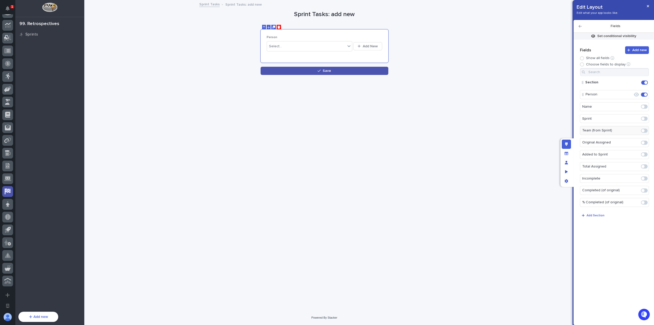
click at [645, 141] on span at bounding box center [644, 143] width 7 height 4
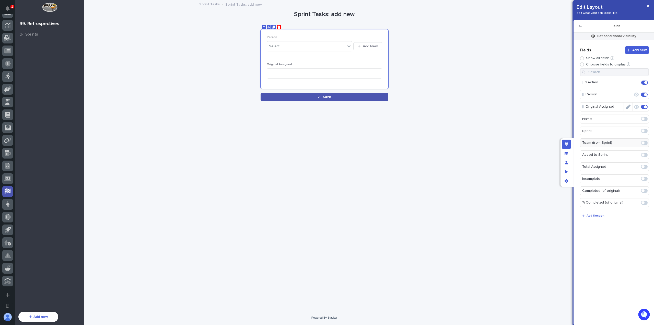
click at [628, 108] on icon "Edit" at bounding box center [628, 107] width 5 height 5
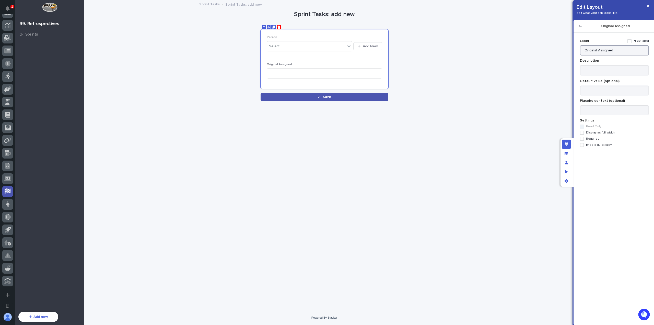
drag, startPoint x: 590, startPoint y: 50, endPoint x: 554, endPoint y: 47, distance: 36.2
click at [558, 46] on div "Edit Layout Edit what your app looks like. Original Assigned Add new Fields Sho…" at bounding box center [327, 162] width 654 height 325
click at [590, 138] on span "Required" at bounding box center [593, 139] width 14 height 4
type input "Tasks Assigned"
click at [580, 27] on icon "button" at bounding box center [580, 27] width 3 height 4
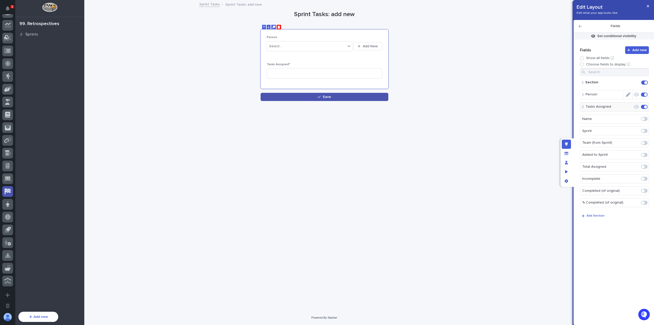
click at [630, 95] on icon "Edit" at bounding box center [628, 94] width 5 height 5
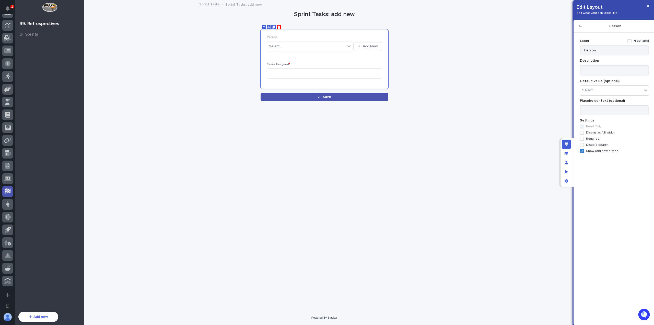
click at [587, 140] on span "Required" at bounding box center [593, 139] width 14 height 4
click at [593, 153] on div "Add new Fields Show all fields Choose fields to display Section Person Tasks As…" at bounding box center [614, 176] width 70 height 278
click at [593, 151] on span "Show add new button" at bounding box center [602, 151] width 32 height 4
click at [648, 8] on button "button" at bounding box center [648, 6] width 8 height 8
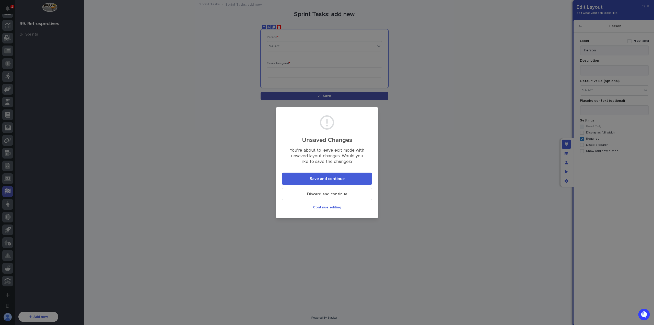
click at [353, 178] on button "Save and continue" at bounding box center [327, 179] width 90 height 12
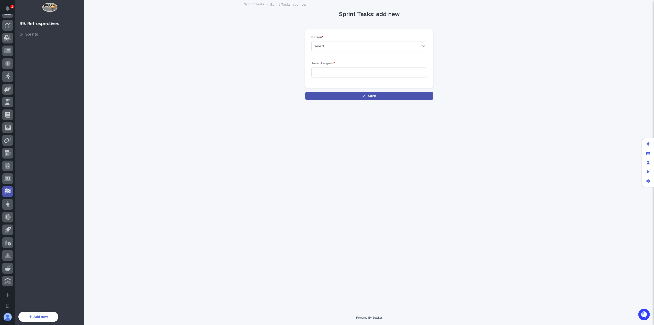
click at [257, 6] on link "Sprint Tasks" at bounding box center [254, 4] width 20 height 6
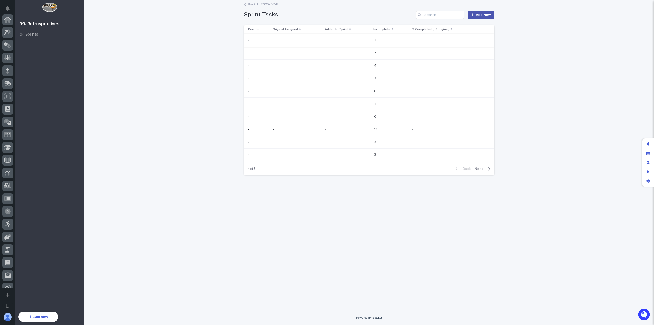
scroll to position [148, 0]
click at [477, 12] on link "Add New" at bounding box center [481, 15] width 27 height 8
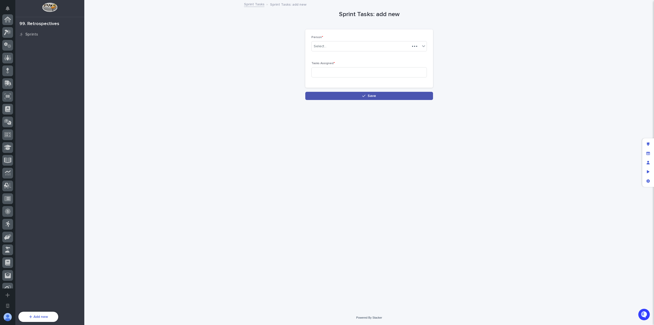
scroll to position [148, 0]
drag, startPoint x: 649, startPoint y: 142, endPoint x: 622, endPoint y: 122, distance: 33.1
click at [649, 142] on div "Edit layout" at bounding box center [648, 144] width 9 height 9
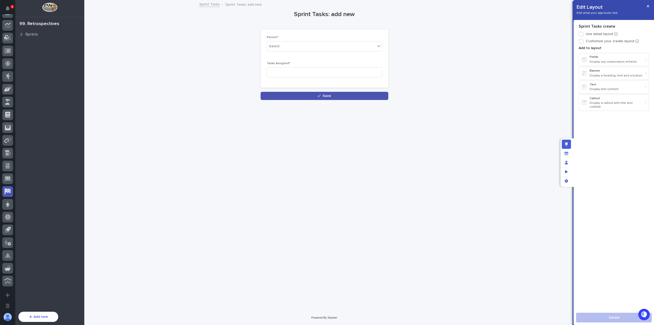
click at [340, 12] on div "**********" at bounding box center [325, 14] width 128 height 7
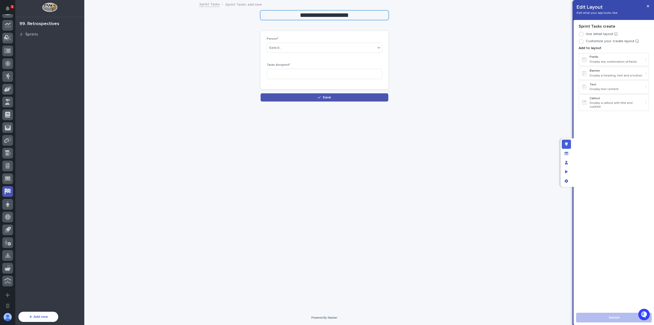
click at [340, 12] on input "**********" at bounding box center [325, 15] width 128 height 9
type input "**********"
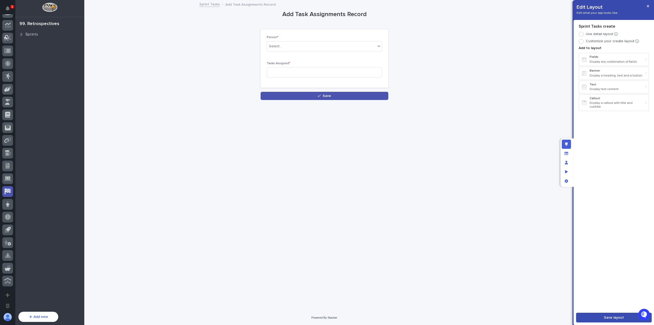
click at [623, 319] on span "Save layout" at bounding box center [614, 318] width 20 height 4
click at [37, 34] on div "Sprints" at bounding box center [50, 34] width 66 height 7
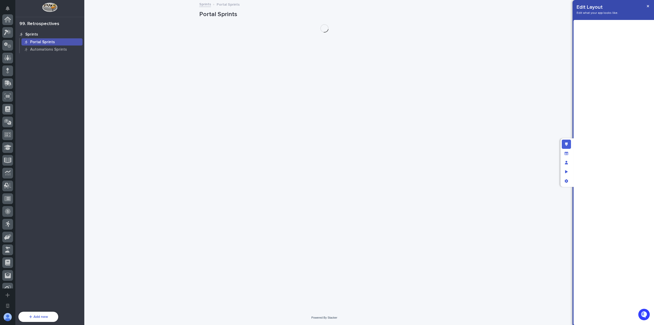
scroll to position [148, 0]
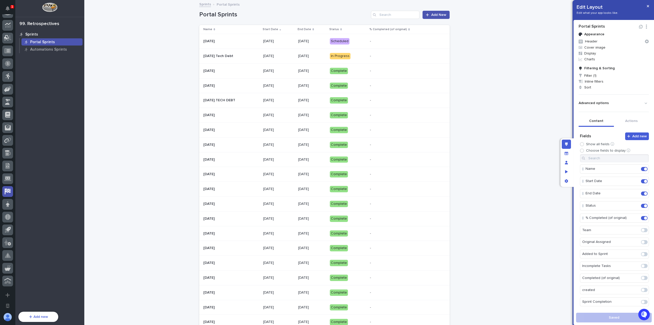
click at [307, 43] on div "[DATE]" at bounding box center [312, 41] width 28 height 8
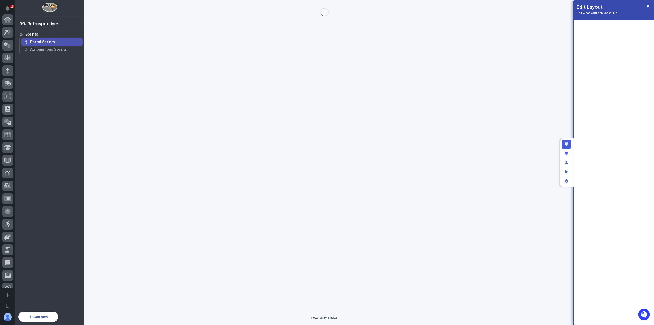
scroll to position [148, 0]
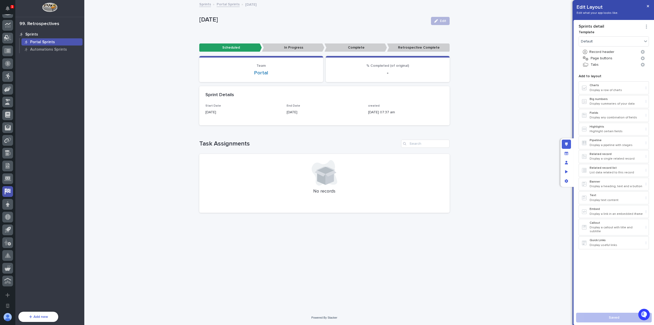
click at [49, 39] on div "Portal Sprints" at bounding box center [51, 41] width 61 height 7
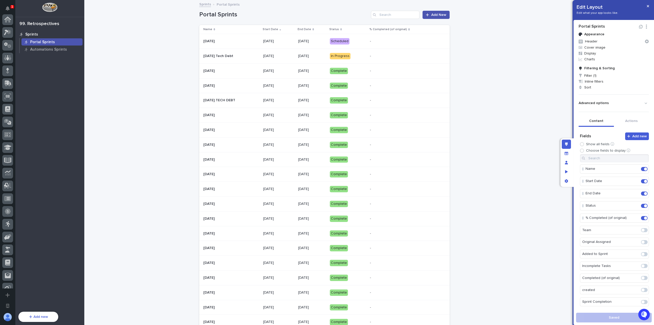
scroll to position [148, 0]
click at [266, 103] on tr "[DATE] TECH DEBT [DATE] TECH DEBT [DATE] [DATE] Complete - -" at bounding box center [324, 100] width 251 height 15
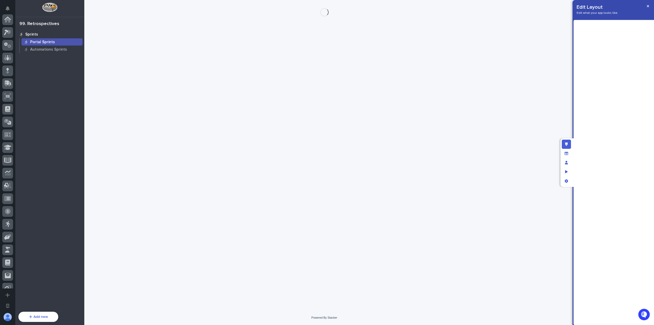
scroll to position [148, 0]
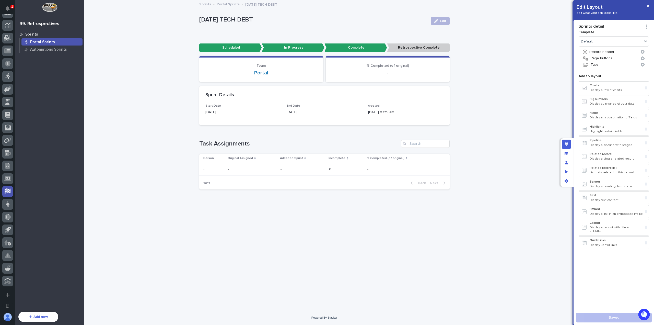
click at [40, 44] on div "Portal Sprints" at bounding box center [51, 41] width 61 height 7
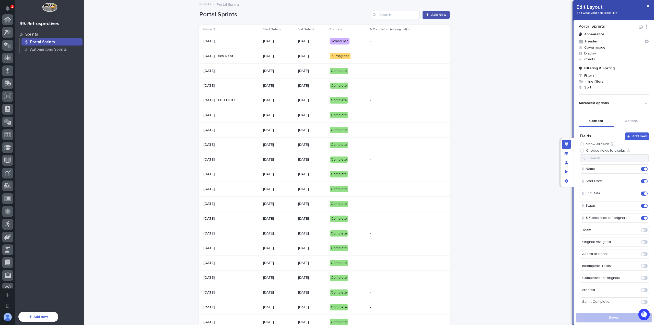
scroll to position [148, 0]
click at [648, 6] on icon "button" at bounding box center [648, 6] width 2 height 4
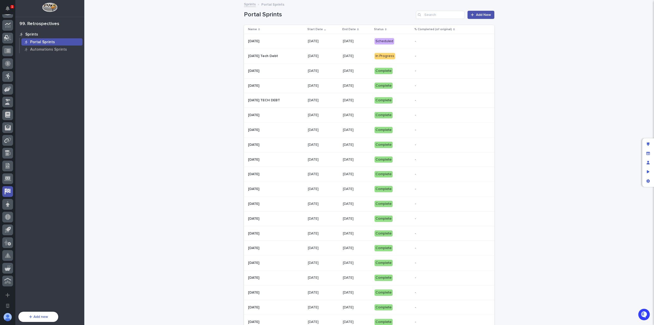
click at [355, 45] on div "[DATE]" at bounding box center [357, 41] width 28 height 8
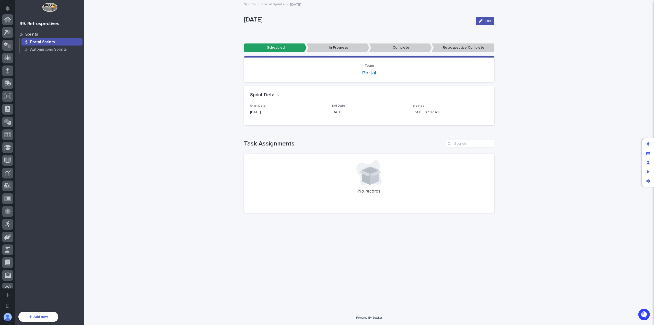
scroll to position [148, 0]
click at [650, 138] on div at bounding box center [649, 162] width 13 height 49
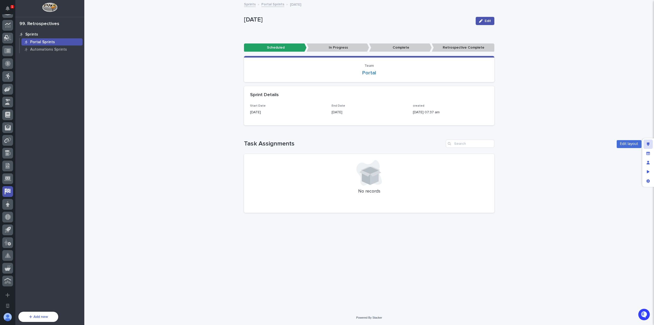
click at [650, 143] on div "Edit layout" at bounding box center [648, 144] width 9 height 9
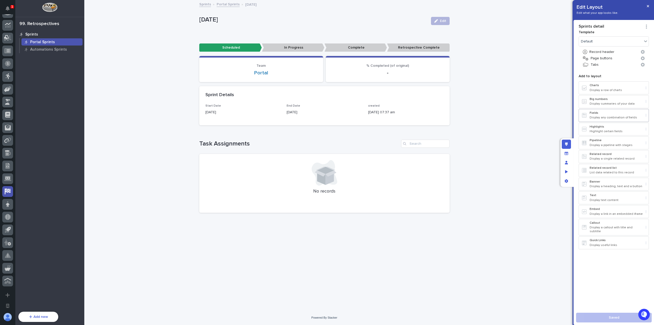
click at [599, 114] on p "Fields" at bounding box center [617, 113] width 54 height 4
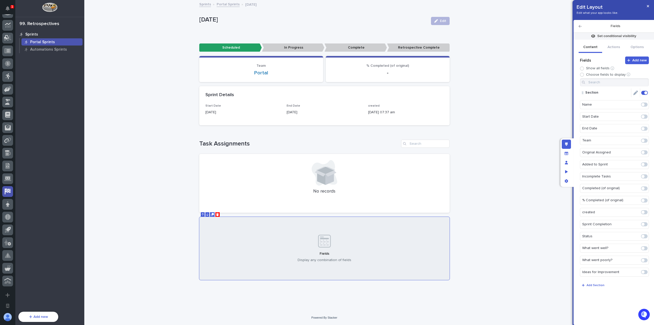
click at [636, 93] on icon "Edit" at bounding box center [636, 93] width 5 height 5
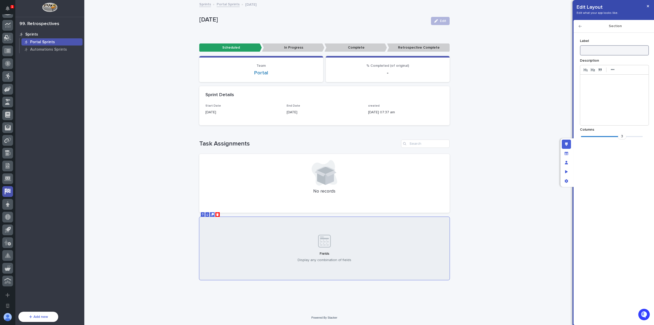
click at [609, 53] on input at bounding box center [614, 50] width 69 height 10
type input "Retrospective"
click at [582, 27] on icon "button" at bounding box center [580, 27] width 3 height 4
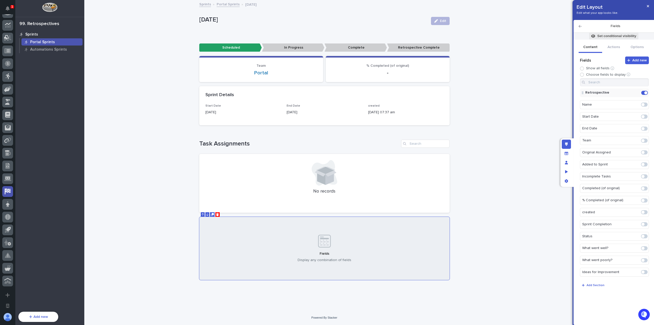
click at [618, 38] on p "Set conditional visibility" at bounding box center [617, 36] width 39 height 5
click at [582, 67] on span "Add Filter" at bounding box center [587, 69] width 16 height 4
type input "****"
click at [565, 77] on div "Status" at bounding box center [585, 77] width 102 height 6
click at [569, 70] on div "Status is Select... Done" at bounding box center [584, 91] width 102 height 42
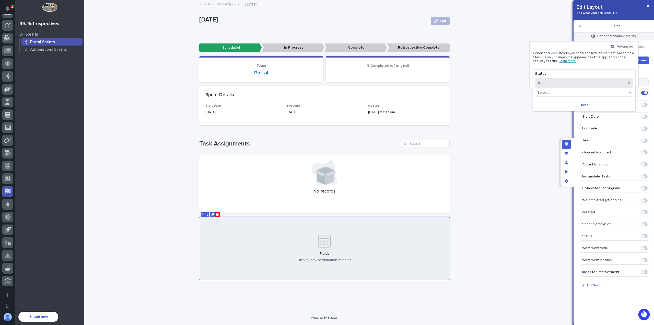
click at [569, 78] on div "Status is Select... Done" at bounding box center [584, 91] width 102 height 42
click at [569, 80] on button "is" at bounding box center [584, 83] width 98 height 10
click at [569, 93] on div "Select..." at bounding box center [581, 92] width 91 height 7
click at [566, 101] on div "Scheduled" at bounding box center [585, 100] width 98 height 6
click at [575, 106] on span "Done" at bounding box center [577, 105] width 9 height 4
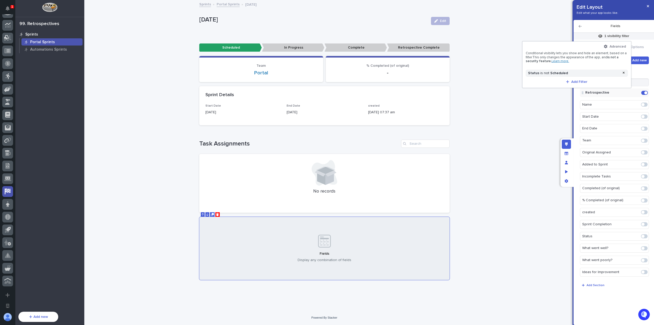
click at [538, 103] on div at bounding box center [327, 162] width 654 height 325
click at [644, 247] on span at bounding box center [643, 248] width 3 height 3
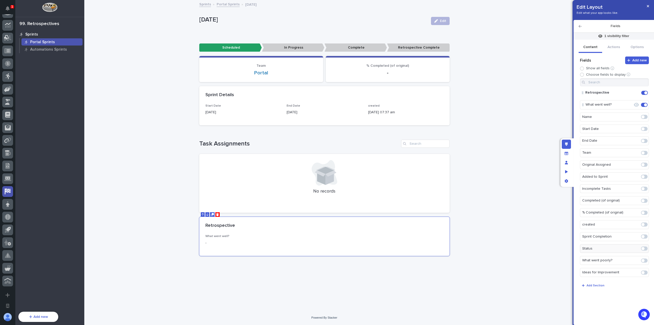
click at [644, 259] on span at bounding box center [643, 260] width 3 height 3
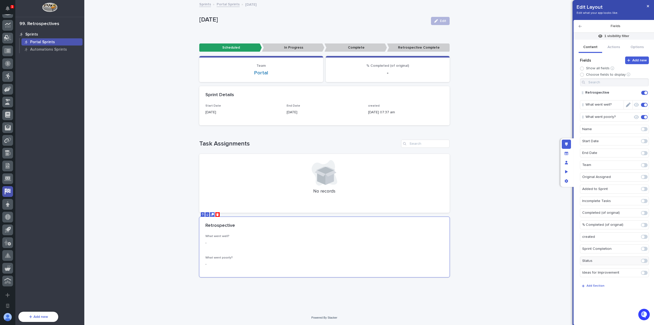
click at [628, 103] on icon "Edit" at bounding box center [628, 105] width 5 height 5
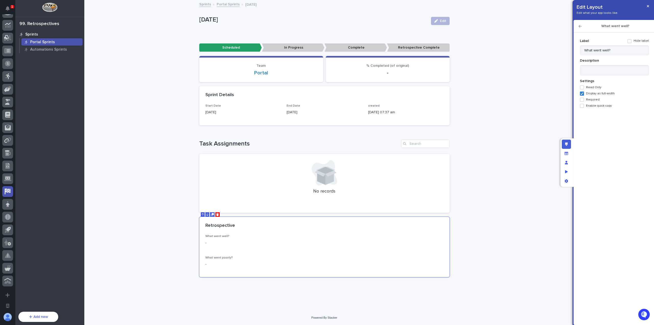
click at [596, 99] on span "Required" at bounding box center [593, 100] width 14 height 4
click at [582, 26] on h2 "What went well?" at bounding box center [615, 26] width 67 height 4
click at [579, 27] on icon "button" at bounding box center [580, 27] width 3 height 4
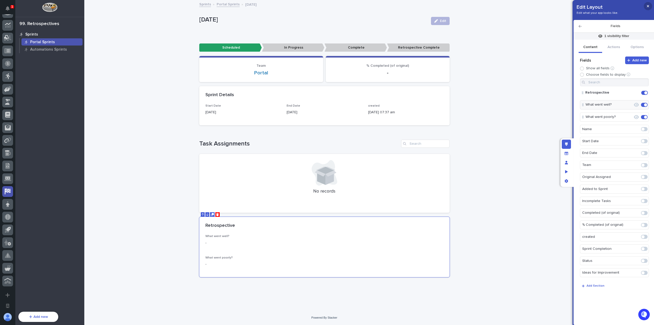
click at [649, 5] on icon "button" at bounding box center [648, 6] width 2 height 4
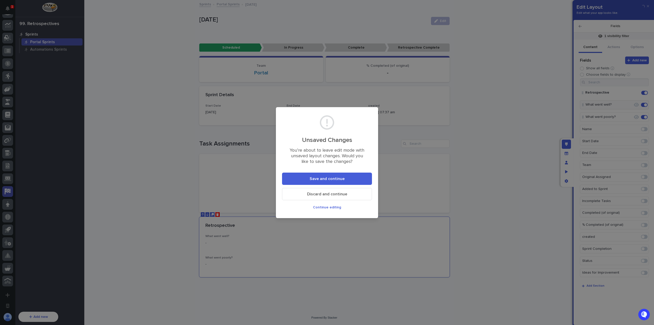
click at [325, 180] on span "Save and continue" at bounding box center [327, 179] width 35 height 4
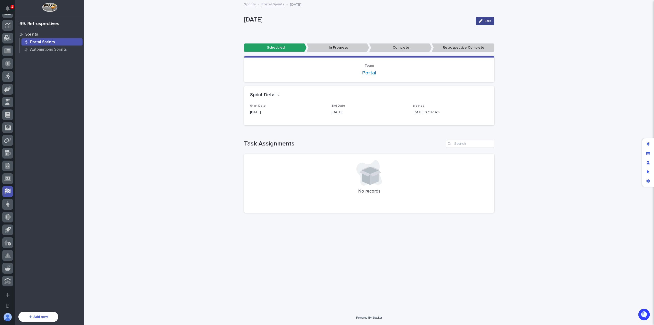
click at [487, 21] on span "Edit" at bounding box center [488, 21] width 6 height 4
click at [466, 18] on button "Cancel" at bounding box center [459, 21] width 25 height 8
click at [274, 5] on link "Portal Sprints" at bounding box center [273, 4] width 23 height 6
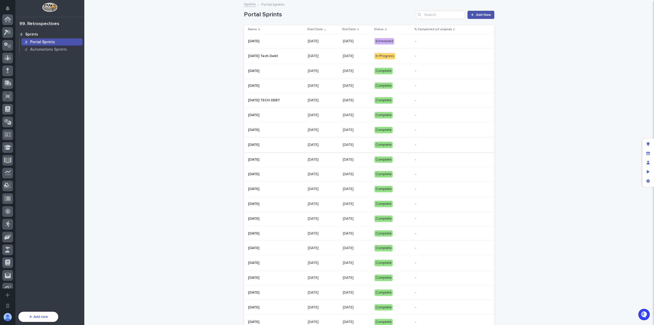
scroll to position [148, 0]
click at [314, 173] on p "[DATE]" at bounding box center [323, 174] width 31 height 4
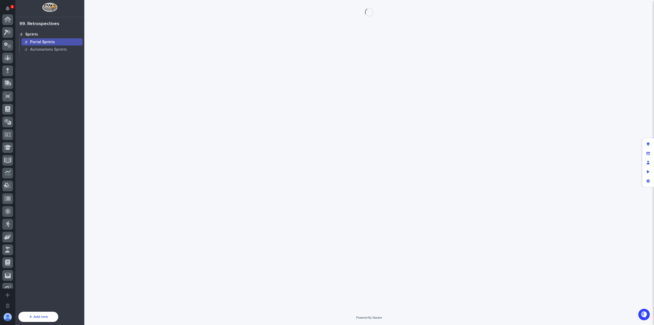
scroll to position [148, 0]
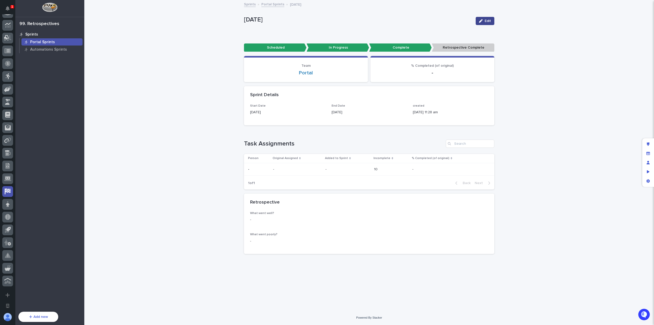
click at [492, 22] on button "Edit" at bounding box center [485, 21] width 19 height 8
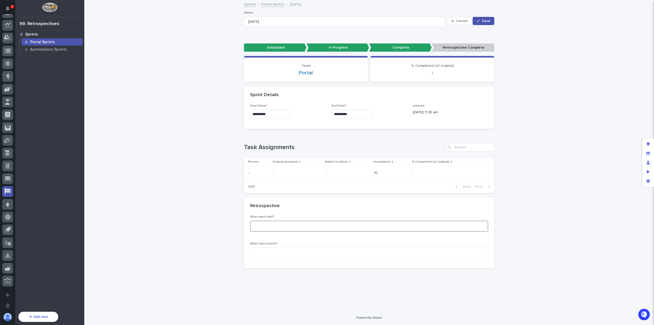
click at [318, 225] on textarea at bounding box center [369, 226] width 238 height 11
type textarea "******** **** **** ** ** ****"
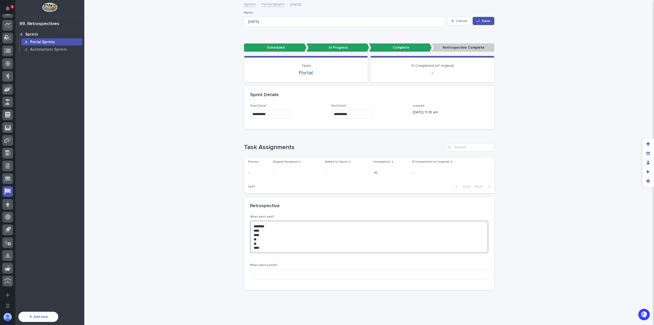
drag, startPoint x: 295, startPoint y: 249, endPoint x: 233, endPoint y: 221, distance: 67.5
click at [233, 221] on div "**********" at bounding box center [369, 160] width 570 height 319
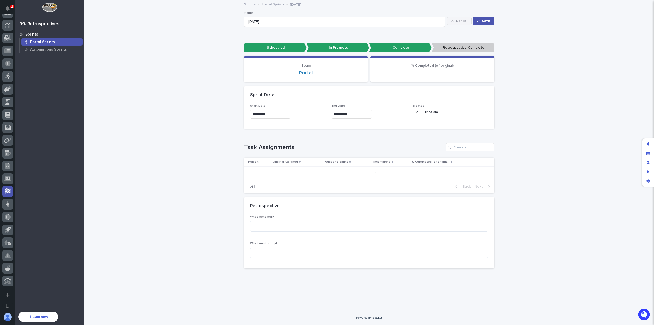
click at [459, 18] on button "Cancel" at bounding box center [459, 21] width 25 height 8
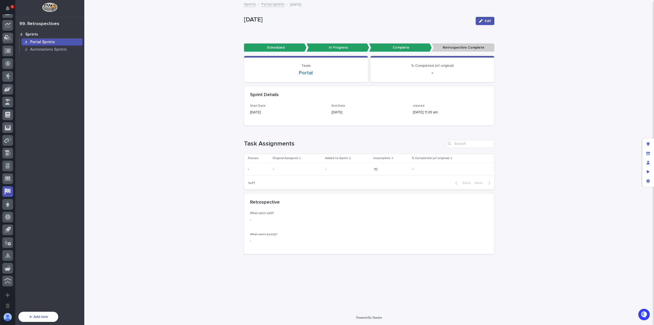
click at [526, 94] on div "Loading... Saving… Loading... Saving… [DATE] Edit [DATE] Edit Sorry, there was …" at bounding box center [369, 156] width 570 height 310
click at [216, 211] on div "Loading... Saving… Loading... Saving… [DATE] Edit [DATE] Edit Sorry, there was …" at bounding box center [369, 156] width 570 height 310
click at [650, 144] on div "Edit layout" at bounding box center [648, 144] width 9 height 9
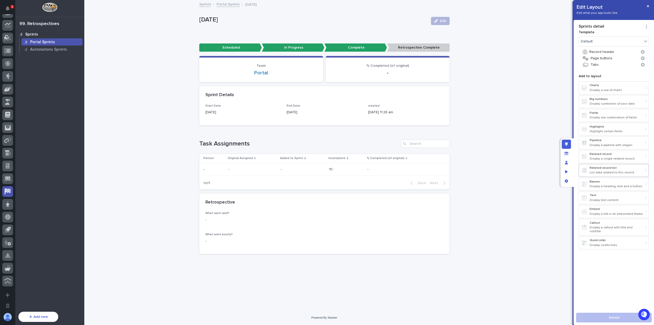
click at [600, 166] on p "Related record list" at bounding box center [617, 168] width 54 height 4
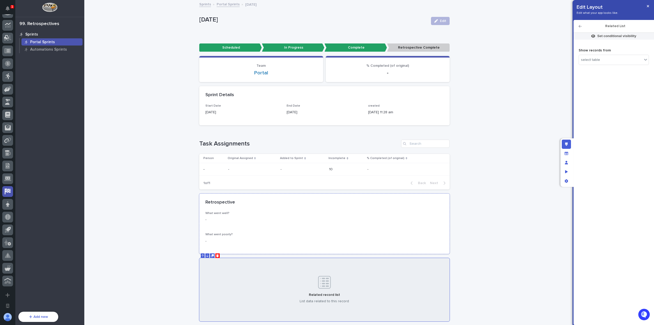
scroll to position [39, 0]
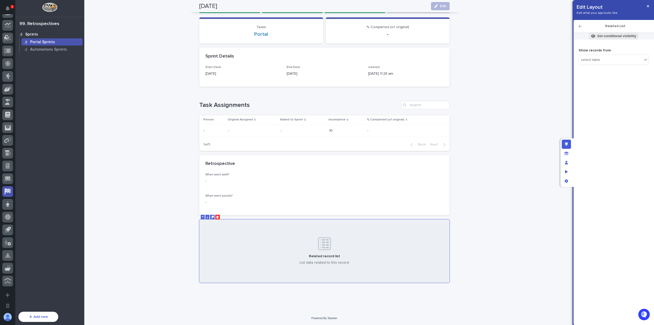
click at [606, 39] on span "Set conditional visibility" at bounding box center [614, 36] width 49 height 7
click at [591, 68] on span "Add Filter" at bounding box center [587, 69] width 16 height 4
click at [580, 68] on div "Search" at bounding box center [581, 69] width 95 height 7
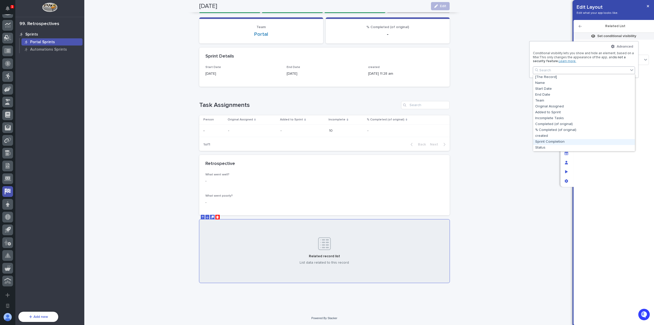
click at [556, 144] on div "Sprint Completion" at bounding box center [585, 142] width 102 height 6
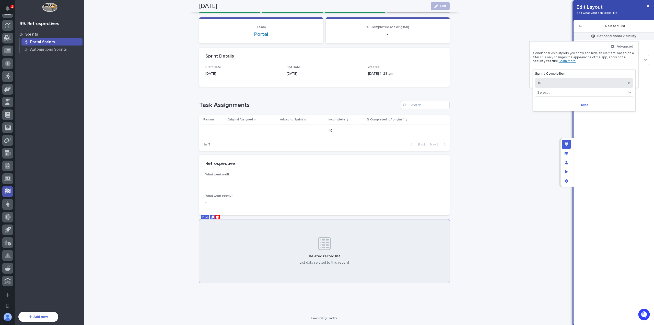
click at [567, 83] on button "is" at bounding box center [584, 83] width 98 height 10
click at [593, 69] on div "Sprint Completion is … -" at bounding box center [584, 72] width 102 height 7
click at [590, 101] on button "Done" at bounding box center [584, 103] width 98 height 8
click at [632, 73] on icon at bounding box center [631, 73] width 2 height 2
click at [571, 69] on button "Add Filter" at bounding box center [584, 69] width 102 height 6
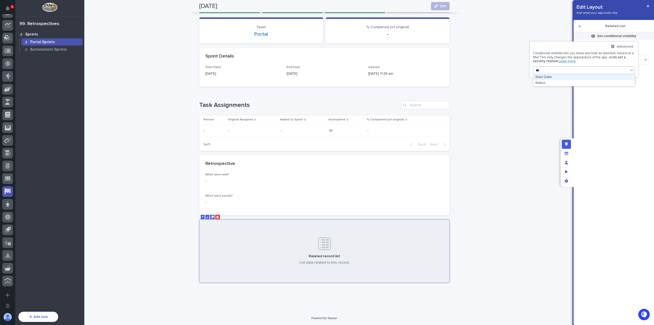
type input "****"
click at [569, 78] on div "Status" at bounding box center [585, 77] width 102 height 6
click at [572, 83] on button "is" at bounding box center [584, 83] width 98 height 10
drag, startPoint x: 556, startPoint y: 97, endPoint x: 558, endPoint y: 96, distance: 2.8
click at [556, 97] on div "is not" at bounding box center [585, 100] width 98 height 9
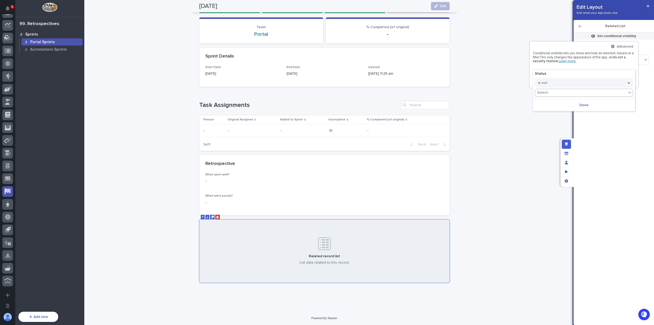
click at [568, 94] on div "Select..." at bounding box center [581, 92] width 91 height 7
click at [571, 100] on div "Scheduled" at bounding box center [585, 100] width 98 height 6
click at [574, 105] on span "Done" at bounding box center [577, 105] width 9 height 4
click at [594, 111] on div at bounding box center [327, 162] width 654 height 325
click at [284, 202] on p "-" at bounding box center [325, 202] width 238 height 5
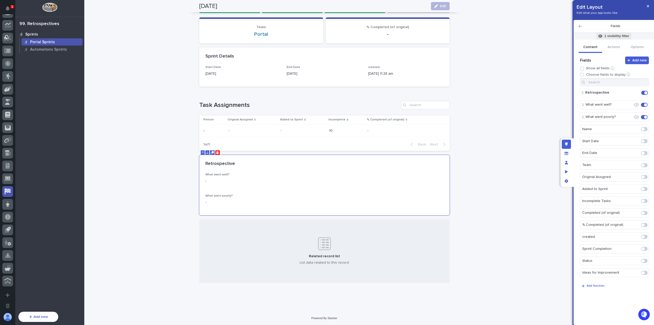
click at [598, 36] on span "1 visibility filter" at bounding box center [614, 36] width 35 height 7
click at [342, 227] on div at bounding box center [327, 162] width 654 height 325
click at [342, 227] on div "Related record list List data related to this record" at bounding box center [324, 250] width 251 height 63
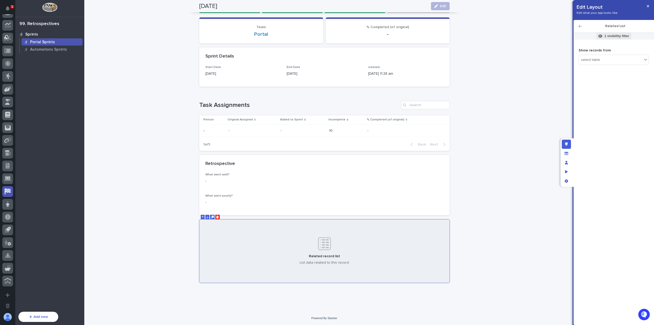
click at [617, 35] on p "1 visibility filter" at bounding box center [617, 36] width 25 height 5
click at [605, 136] on div at bounding box center [327, 162] width 654 height 325
click at [610, 62] on div "select table" at bounding box center [610, 59] width 63 height 7
click at [603, 86] on span "Ideas for Improvement" at bounding box center [604, 88] width 37 height 4
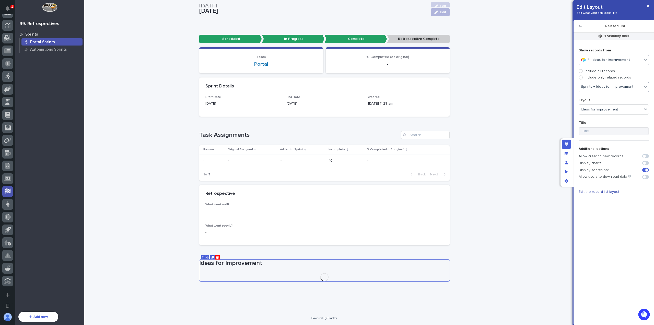
scroll to position [49, 0]
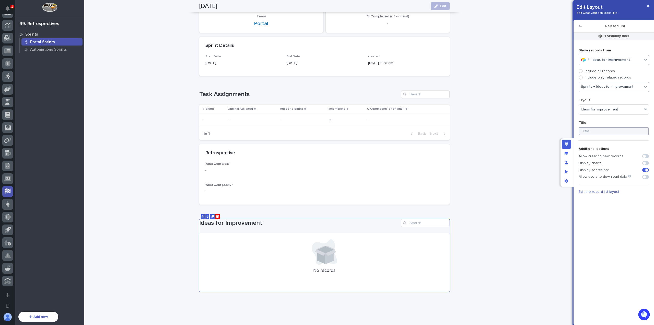
click at [602, 130] on input at bounding box center [614, 131] width 70 height 8
type input "New Ideas for Improvement"
click at [648, 156] on span at bounding box center [646, 156] width 7 height 4
click at [647, 170] on span at bounding box center [647, 169] width 3 height 3
click at [650, 5] on button "button" at bounding box center [648, 6] width 8 height 8
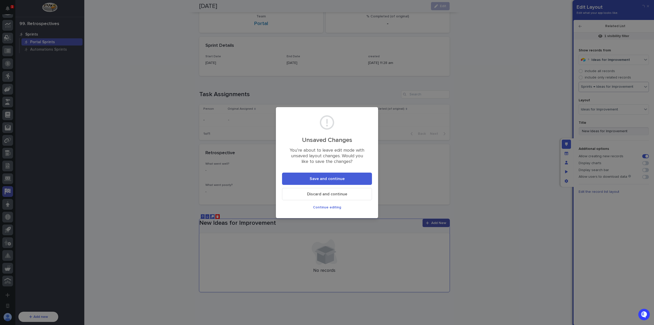
click at [350, 180] on button "Save and continue" at bounding box center [327, 179] width 90 height 12
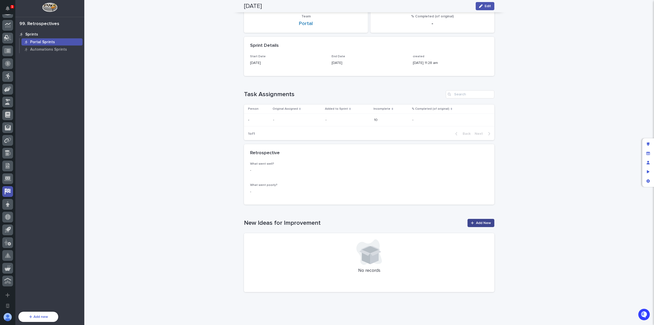
click at [483, 226] on link "Add New" at bounding box center [481, 223] width 27 height 8
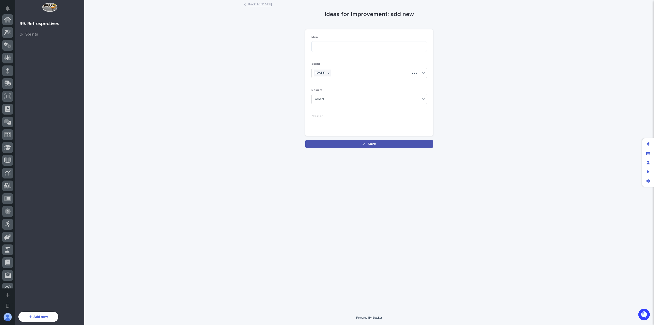
scroll to position [148, 0]
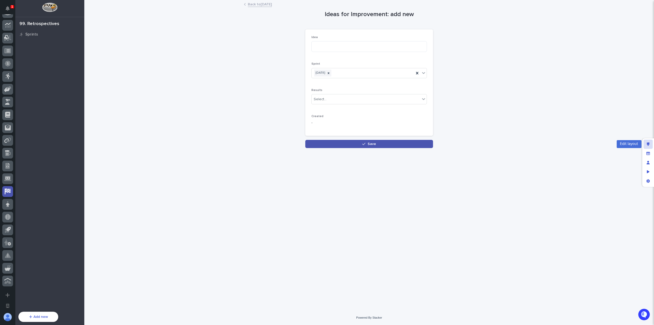
click at [648, 141] on div "Edit layout" at bounding box center [648, 144] width 9 height 9
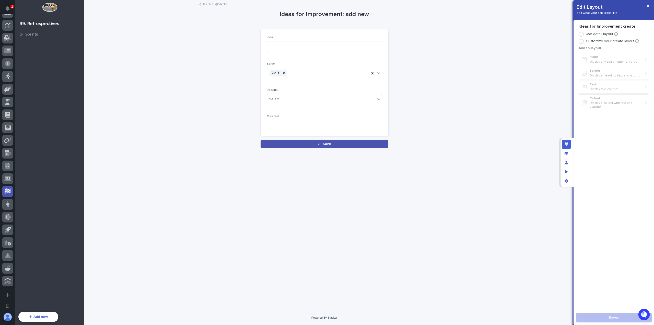
click at [338, 61] on div "Idea Sprint [DATE] Results Select... Created -" at bounding box center [325, 83] width 116 height 94
click at [587, 41] on p "Customize your create layout" at bounding box center [610, 41] width 49 height 4
click at [331, 55] on div "Idea" at bounding box center [325, 46] width 116 height 21
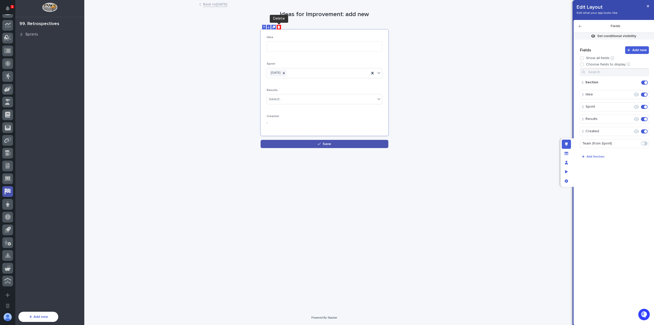
click at [278, 26] on icon "Delete" at bounding box center [279, 27] width 3 height 3
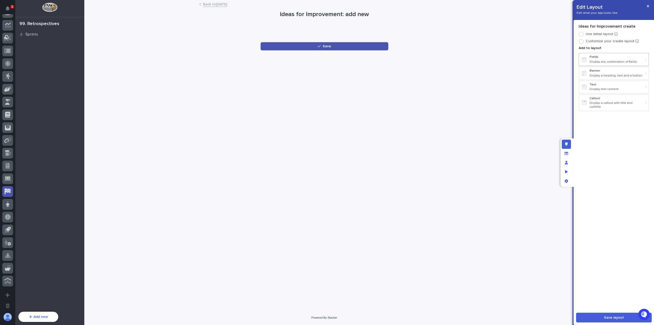
click at [618, 62] on p "Display any combination of fields" at bounding box center [617, 62] width 54 height 4
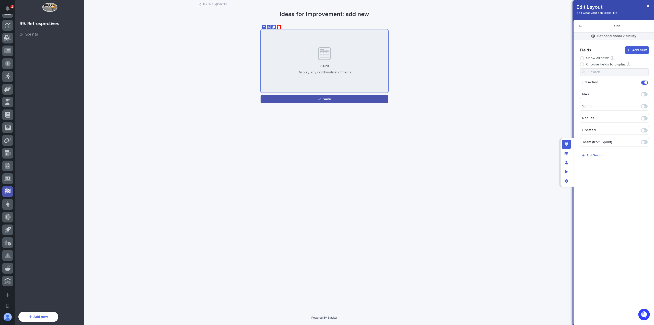
click at [644, 95] on span at bounding box center [643, 94] width 3 height 3
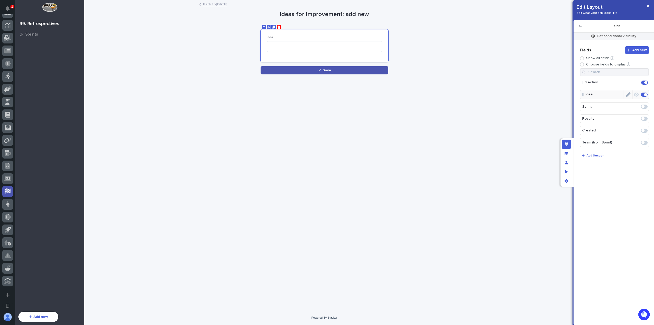
click at [629, 93] on icon "Edit" at bounding box center [628, 94] width 5 height 5
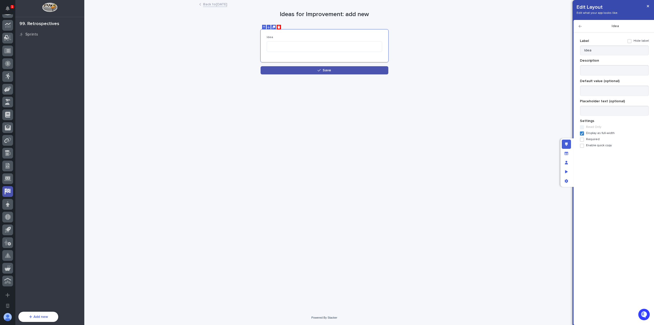
click at [596, 140] on span "Required" at bounding box center [593, 140] width 14 height 4
click at [581, 26] on icon "button" at bounding box center [580, 27] width 3 height 4
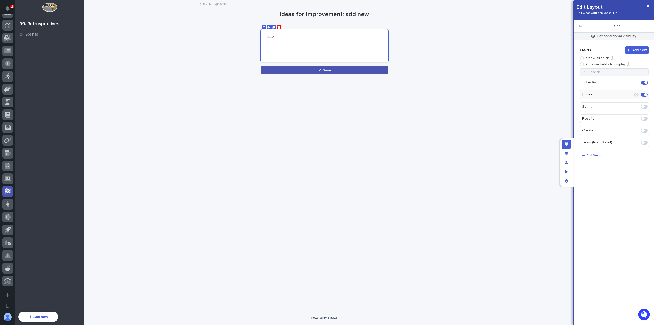
click at [342, 14] on div "**********" at bounding box center [325, 14] width 128 height 7
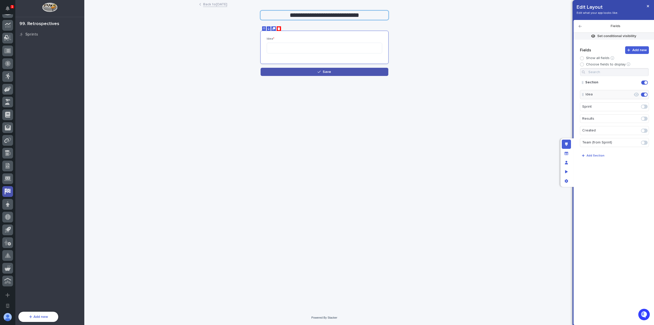
click at [342, 14] on input "**********" at bounding box center [325, 15] width 128 height 9
click at [350, 21] on div "**********" at bounding box center [325, 39] width 128 height 76
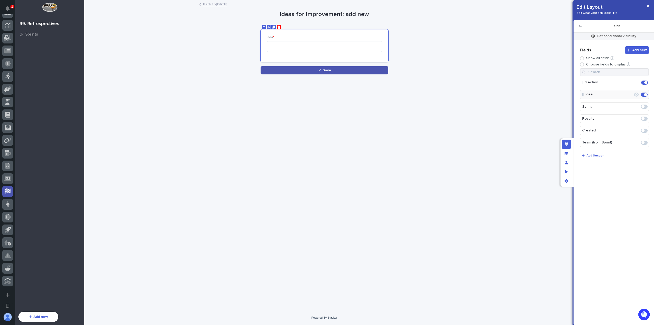
click at [346, 16] on div "**********" at bounding box center [325, 14] width 128 height 7
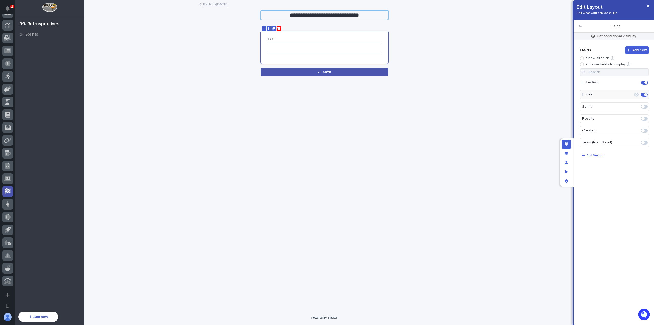
click at [346, 16] on input "**********" at bounding box center [325, 15] width 128 height 9
type input "**********"
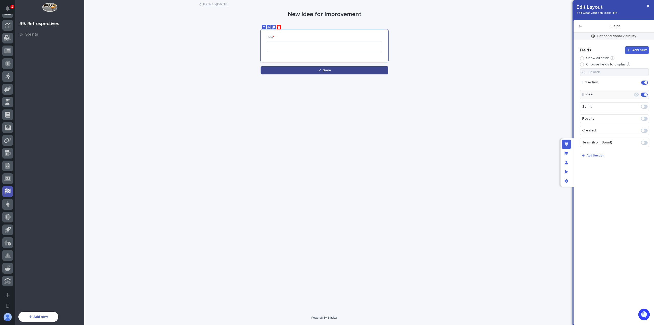
click at [348, 73] on button "Save" at bounding box center [325, 70] width 128 height 8
click at [649, 4] on button "button" at bounding box center [648, 6] width 8 height 8
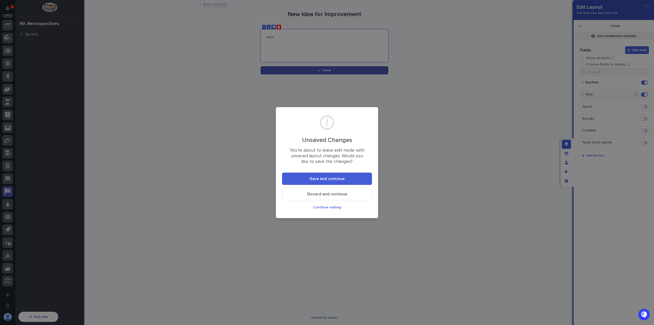
drag, startPoint x: 341, startPoint y: 178, endPoint x: 342, endPoint y: 175, distance: 3.5
click at [341, 178] on span "Save and continue" at bounding box center [327, 179] width 35 height 4
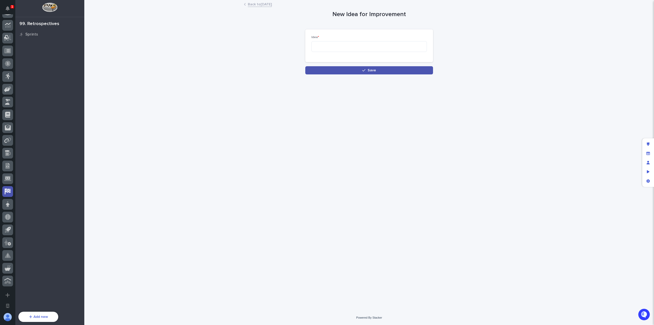
click at [267, 6] on link "Back to [DATE]" at bounding box center [260, 4] width 24 height 6
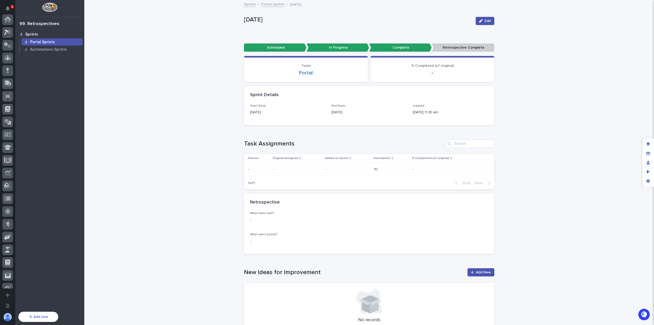
scroll to position [148, 0]
click at [553, 202] on div "Loading... Saving… Loading... Saving… [DATE] Edit [DATE] Edit Sorry, there was …" at bounding box center [369, 186] width 570 height 370
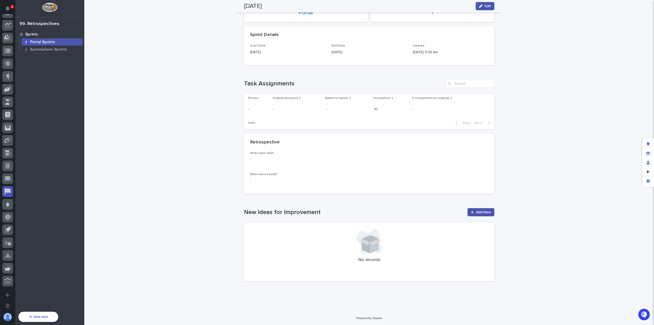
click at [213, 115] on div "Loading... Saving… Loading... Saving… [DATE] Edit [DATE] Edit Sorry, there was …" at bounding box center [369, 125] width 570 height 370
click at [553, 185] on div "Loading... Saving… Loading... Saving… [DATE] Edit [DATE] Edit Sorry, there was …" at bounding box center [369, 125] width 570 height 370
click at [225, 178] on div "Loading... Saving… Loading... Saving… [DATE] Edit [DATE] Edit Sorry, there was …" at bounding box center [369, 125] width 570 height 370
drag, startPoint x: 319, startPoint y: 212, endPoint x: 223, endPoint y: 209, distance: 96.2
click at [223, 209] on div "Loading... Saving… Loading... Saving… [DATE] Edit [DATE] Edit Sorry, there was …" at bounding box center [369, 125] width 570 height 370
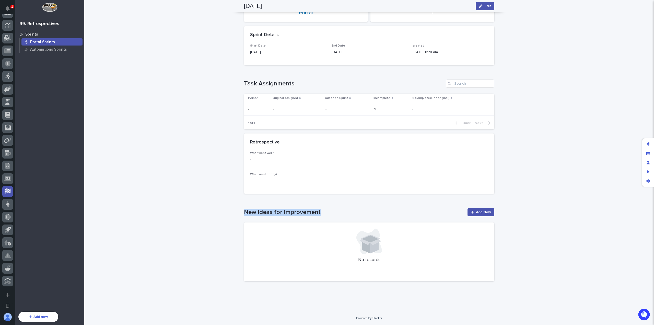
click at [223, 209] on div "Loading... Saving… Loading... Saving… [DATE] Edit [DATE] Edit Sorry, there was …" at bounding box center [369, 125] width 570 height 370
click at [265, 211] on h1 "New Ideas for Improvement" at bounding box center [354, 212] width 221 height 7
drag, startPoint x: 319, startPoint y: 214, endPoint x: 227, endPoint y: 213, distance: 92.8
click at [227, 213] on div "Loading... Saving… Loading... Saving… [DATE] Edit [DATE] Edit Sorry, there was …" at bounding box center [369, 125] width 570 height 370
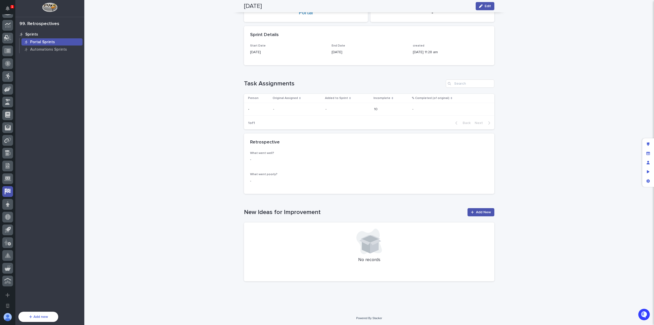
click at [542, 175] on div "Loading... Saving… Loading... Saving… [DATE] Edit [DATE] Edit Sorry, there was …" at bounding box center [369, 125] width 570 height 370
click at [649, 144] on icon "Edit layout" at bounding box center [648, 144] width 3 height 4
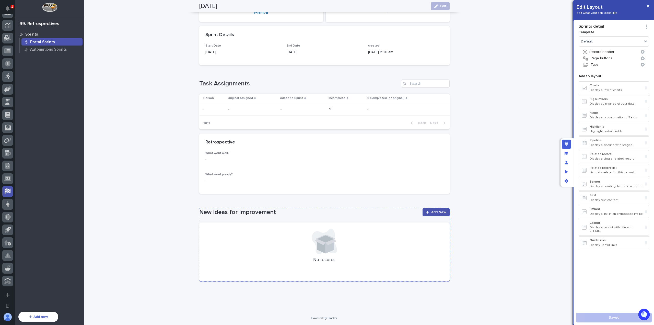
click at [310, 212] on h1 "New Ideas for Improvement" at bounding box center [309, 212] width 221 height 7
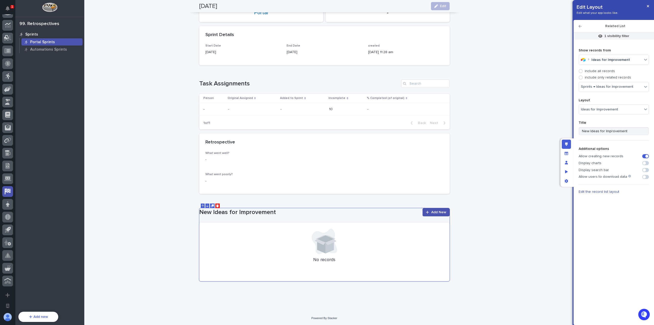
click at [545, 152] on div "Loading... Saving… Loading... Saving… [DATE] Edit [DATE] Edit Sorry, there was …" at bounding box center [324, 125] width 480 height 370
click at [571, 152] on div "Manage fields and data" at bounding box center [566, 153] width 9 height 9
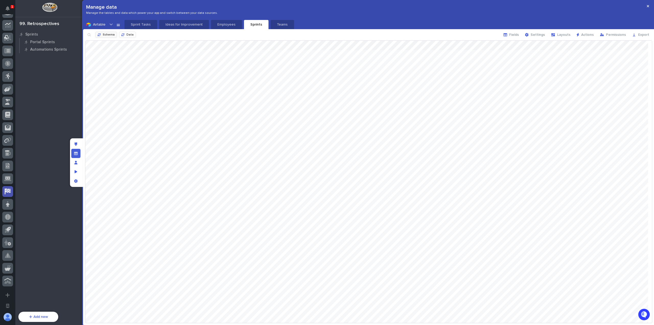
click at [104, 32] on button "Schema" at bounding box center [106, 35] width 22 height 6
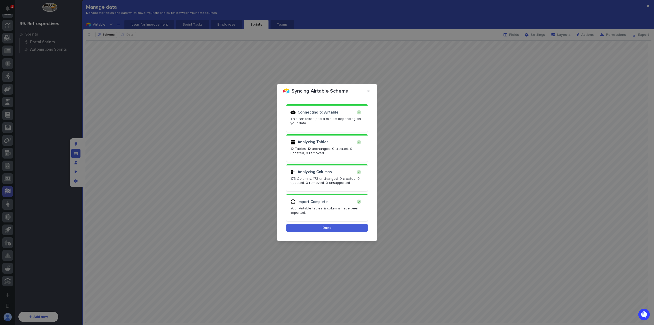
scroll to position [0, 0]
click at [330, 229] on span "Done" at bounding box center [327, 228] width 9 height 4
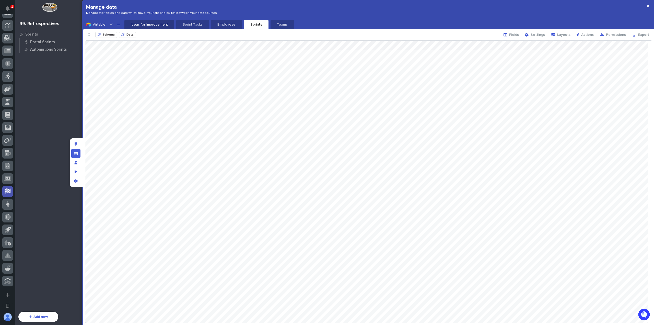
click at [142, 21] on button "Ideas for Improvement" at bounding box center [150, 24] width 50 height 9
click at [251, 22] on button "Sprints" at bounding box center [258, 24] width 24 height 9
click at [510, 35] on div "button" at bounding box center [507, 35] width 6 height 4
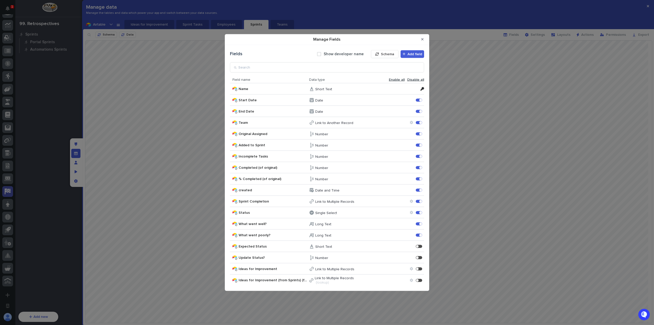
scroll to position [1, 0]
click at [420, 268] on div "Manage Fields" at bounding box center [420, 268] width 1 height 1
click at [420, 280] on div "Manage Fields" at bounding box center [420, 279] width 1 height 1
click at [425, 38] on button "Close Modal" at bounding box center [423, 39] width 8 height 8
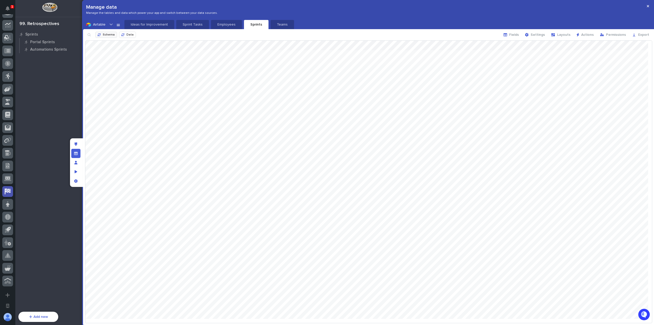
click at [112, 36] on span "Schema" at bounding box center [109, 34] width 12 height 3
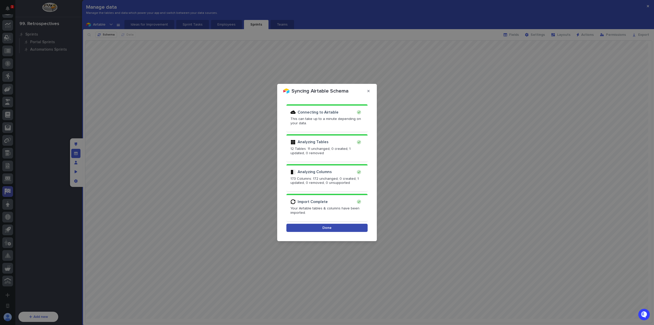
click at [333, 228] on button "Done" at bounding box center [327, 228] width 81 height 8
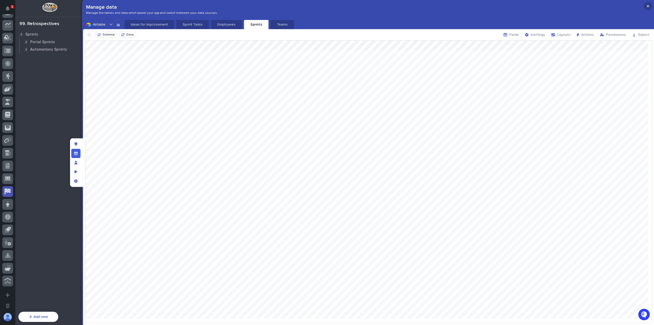
click at [651, 5] on button "button" at bounding box center [648, 6] width 8 height 8
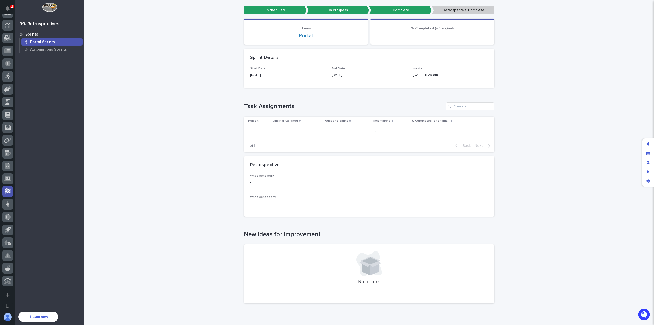
scroll to position [59, 0]
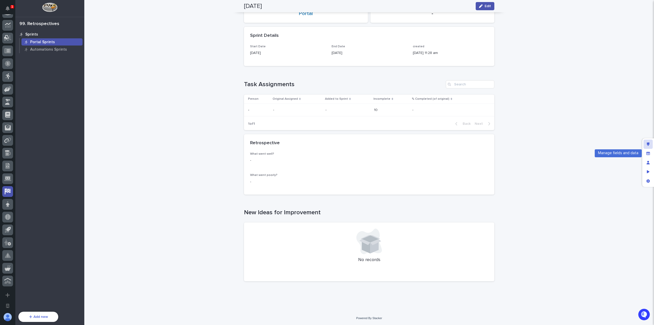
click at [651, 146] on div "Edit layout" at bounding box center [648, 144] width 9 height 9
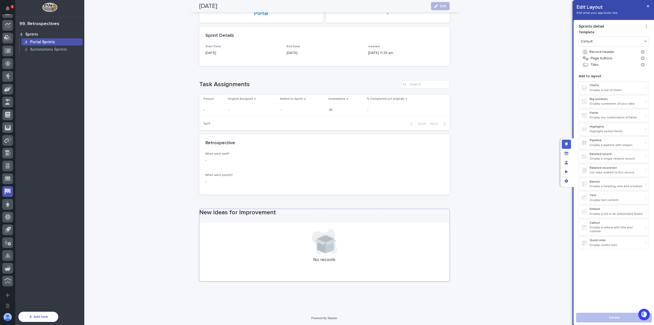
click at [285, 212] on h1 "New Ideas for Improvement" at bounding box center [324, 212] width 251 height 7
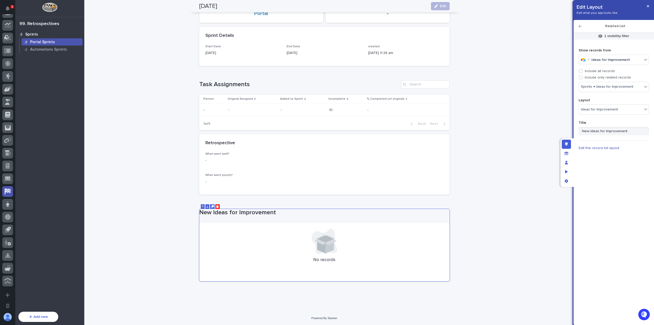
click at [518, 141] on div "Loading... Saving… Loading... Saving… [DATE] Edit [DATE] Edit Sorry, there was …" at bounding box center [324, 126] width 480 height 370
click at [611, 147] on span "Edit the record list layout" at bounding box center [599, 148] width 41 height 4
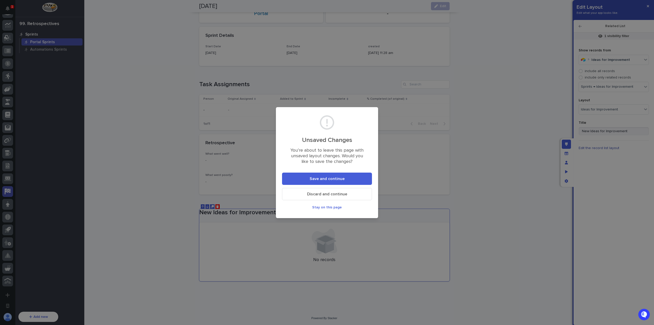
click at [351, 181] on button "Save and continue" at bounding box center [327, 179] width 90 height 12
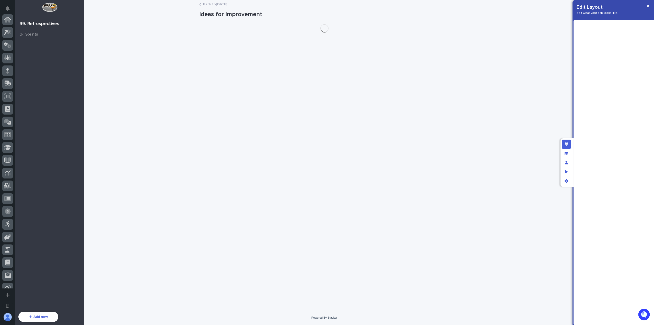
scroll to position [148, 0]
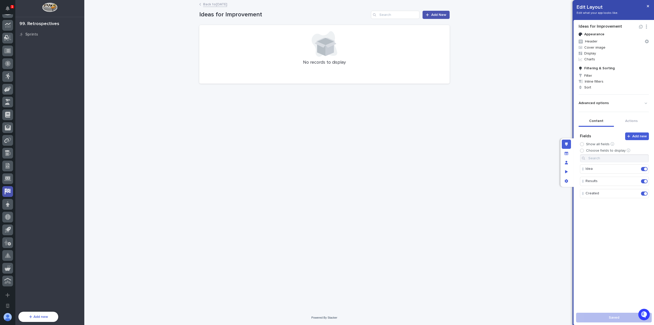
click at [206, 2] on link "Back to [DATE]" at bounding box center [215, 4] width 24 height 6
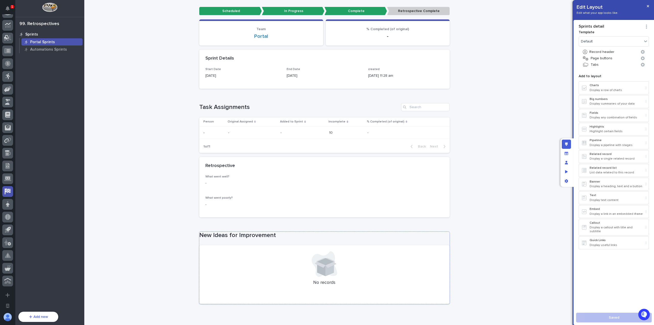
scroll to position [59, 0]
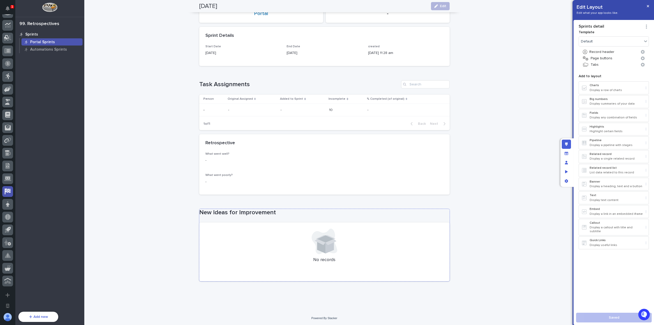
click at [392, 212] on h1 "New Ideas for Improvement" at bounding box center [324, 212] width 251 height 7
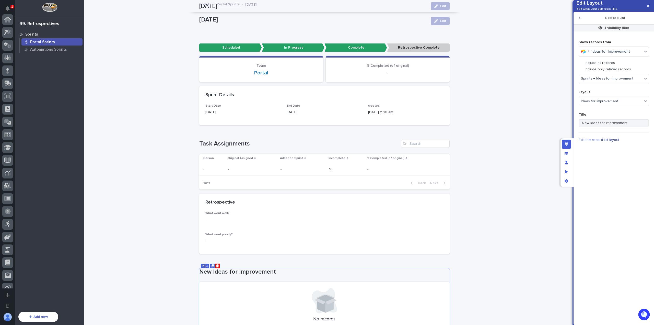
scroll to position [148, 0]
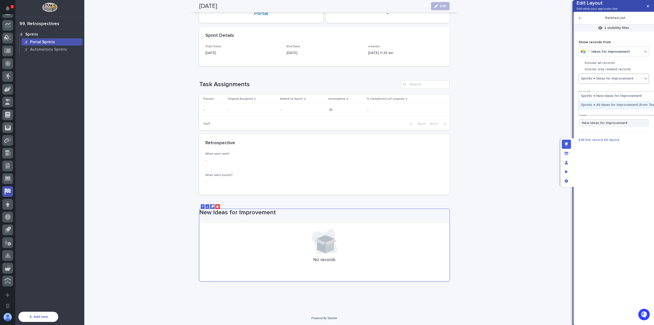
click at [615, 107] on div "Sprints → All Ideas for Improvement (from Team)" at bounding box center [617, 105] width 76 height 9
click at [617, 83] on span "Sprints → All Ideas for Improvement (from Team)" at bounding box center [610, 78] width 59 height 9
click at [615, 103] on div "Sprints → New Ideas for Improvement" at bounding box center [617, 102] width 76 height 9
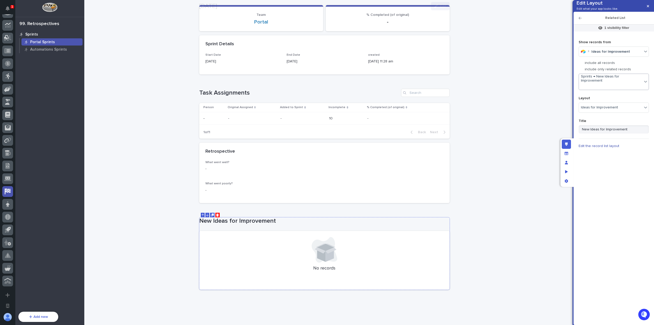
scroll to position [59, 0]
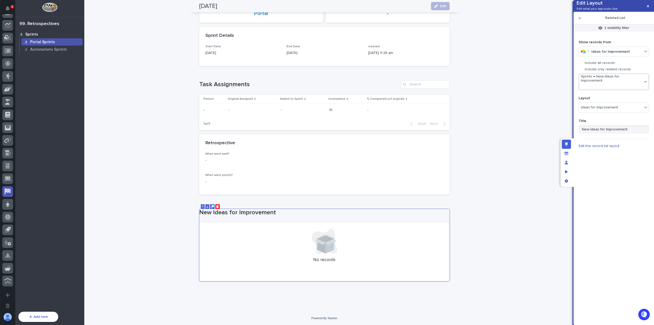
click at [216, 204] on div "Loading... Saving… New Ideas for Improvement No records" at bounding box center [324, 242] width 251 height 86
click at [216, 207] on icon "Delete" at bounding box center [217, 206] width 3 height 3
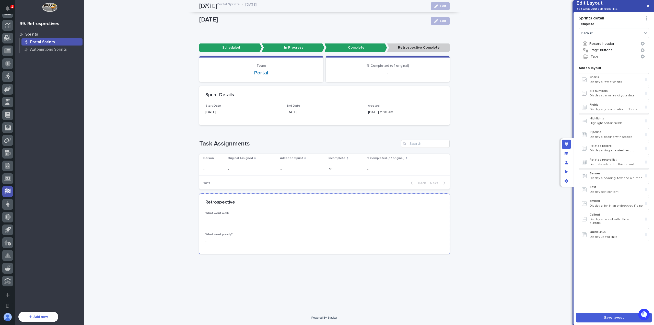
scroll to position [0, 0]
click at [618, 162] on p "Related record list" at bounding box center [617, 160] width 54 height 4
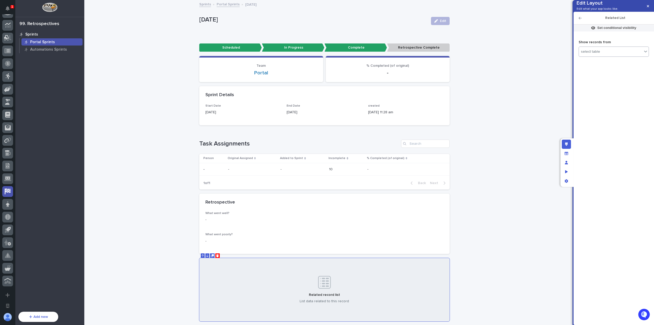
click at [618, 55] on div "select table" at bounding box center [610, 51] width 63 height 7
click at [617, 77] on span "Ideas for Improvement" at bounding box center [604, 79] width 37 height 4
click at [617, 82] on div "select link field" at bounding box center [610, 78] width 63 height 7
click at [620, 98] on div "Sprints → New Ideas for Improvement" at bounding box center [617, 96] width 76 height 9
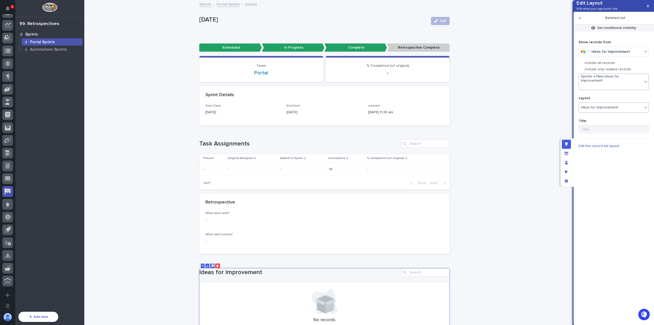
click at [614, 111] on div "Ideas for Improvement" at bounding box center [610, 107] width 63 height 7
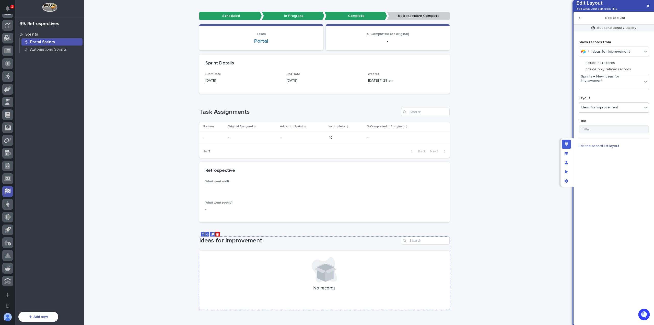
scroll to position [60, 0]
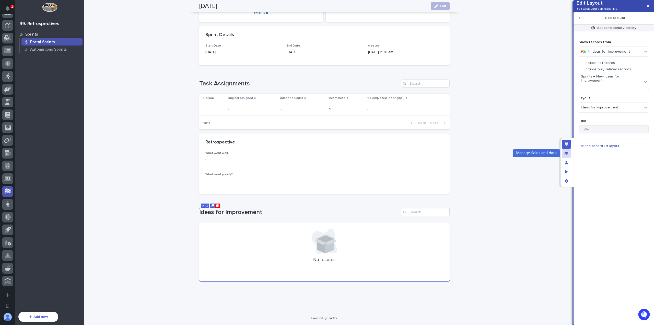
click at [564, 151] on div "Manage fields and data" at bounding box center [566, 153] width 9 height 9
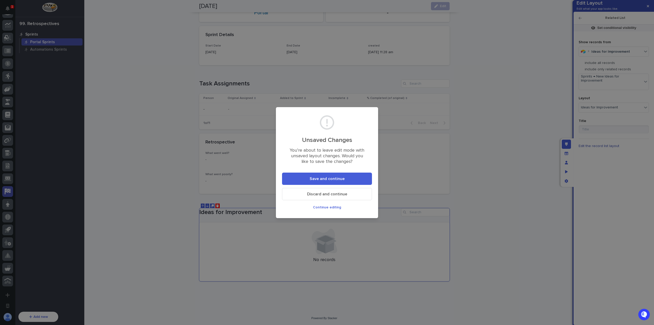
click at [355, 177] on button "Save and continue" at bounding box center [327, 179] width 90 height 12
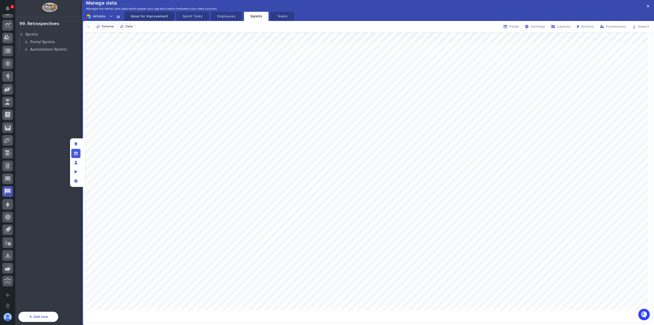
click at [152, 19] on p "Ideas for Improvement" at bounding box center [150, 16] width 44 height 5
click at [519, 28] on span "Fields" at bounding box center [515, 27] width 10 height 4
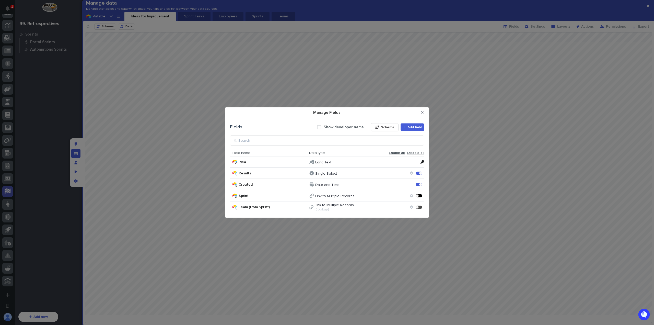
click at [416, 196] on div "Manage Fields" at bounding box center [419, 195] width 6 height 3
click at [416, 206] on div "Manage Fields" at bounding box center [417, 207] width 3 height 3
click at [422, 113] on icon "Close Modal" at bounding box center [423, 113] width 2 height 4
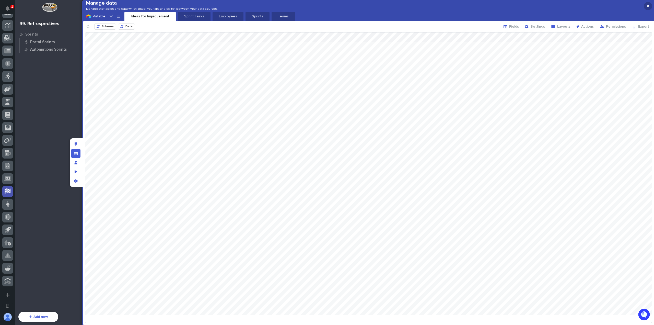
click at [649, 6] on icon "button" at bounding box center [648, 6] width 2 height 2
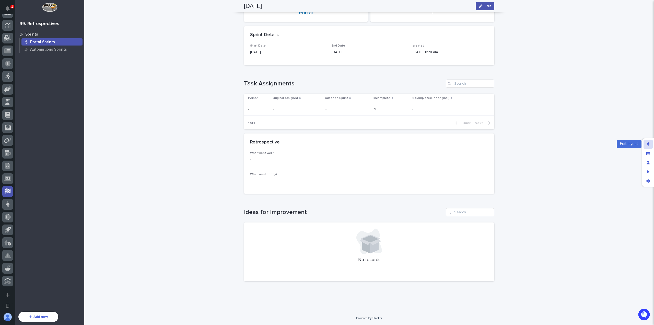
click at [648, 145] on icon "Edit layout" at bounding box center [648, 144] width 3 height 4
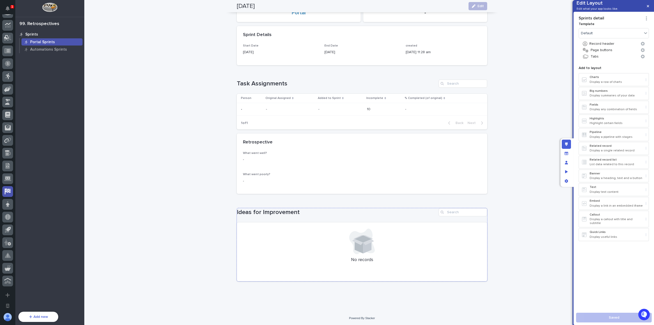
click at [352, 219] on div "Ideas for Improvement No records" at bounding box center [362, 244] width 251 height 73
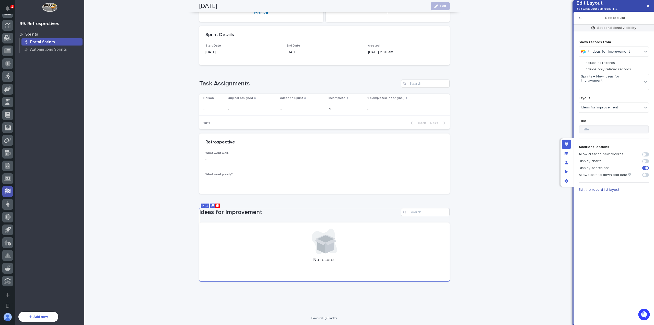
click at [647, 156] on span at bounding box center [646, 154] width 7 height 4
click at [651, 5] on button "button" at bounding box center [648, 6] width 8 height 8
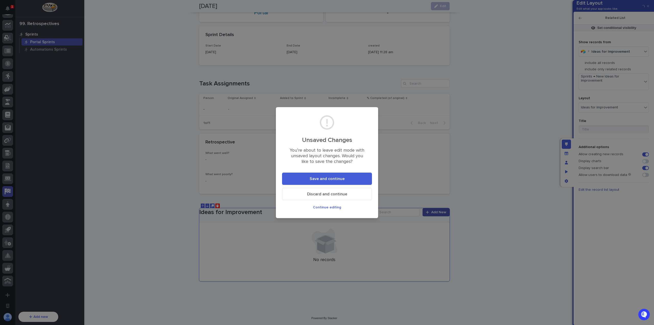
click at [351, 183] on button "Save and continue" at bounding box center [327, 179] width 90 height 12
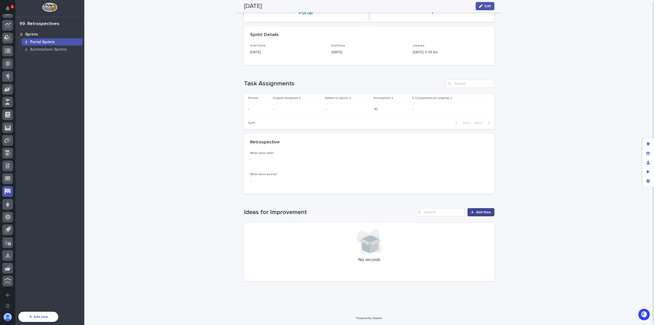
click at [484, 212] on span "Add New" at bounding box center [483, 212] width 15 height 4
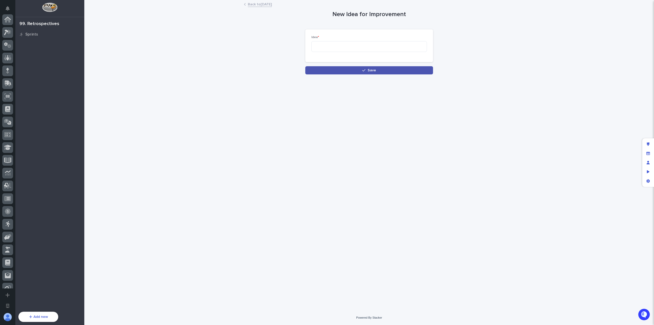
scroll to position [148, 0]
drag, startPoint x: 350, startPoint y: 52, endPoint x: 352, endPoint y: 48, distance: 4.4
click at [352, 50] on div "Idea *" at bounding box center [370, 46] width 116 height 21
click at [352, 48] on textarea at bounding box center [370, 46] width 116 height 11
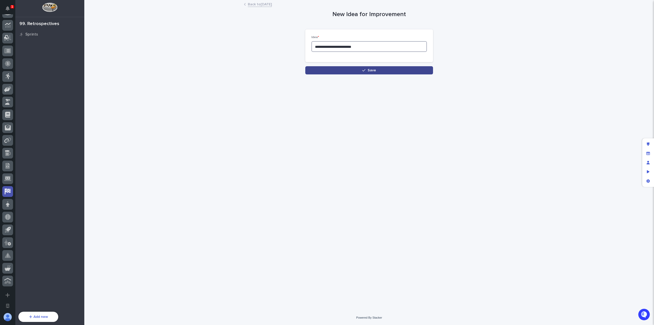
type textarea "**********"
click at [389, 72] on button "Save" at bounding box center [370, 70] width 128 height 8
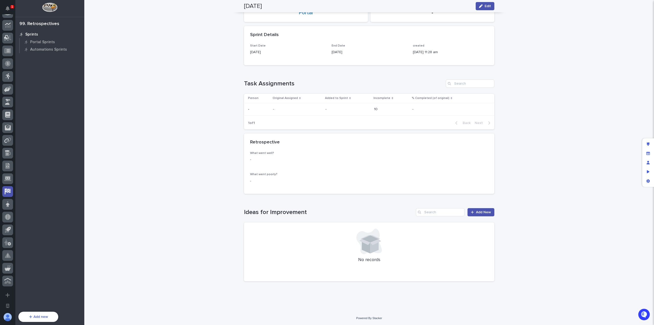
scroll to position [39, 0]
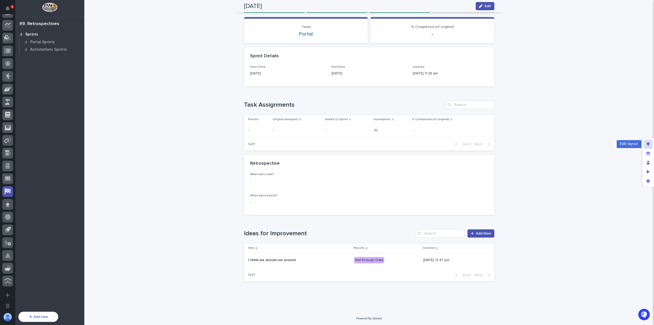
click at [652, 145] on div "Edit layout" at bounding box center [648, 144] width 9 height 9
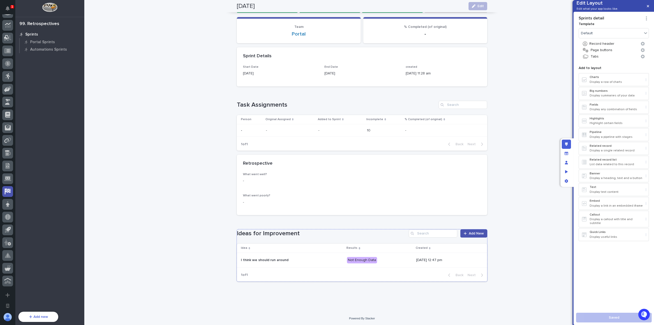
click at [358, 238] on div "Ideas for Improvement Add New Idea Results Created I think we should run around…" at bounding box center [362, 255] width 251 height 52
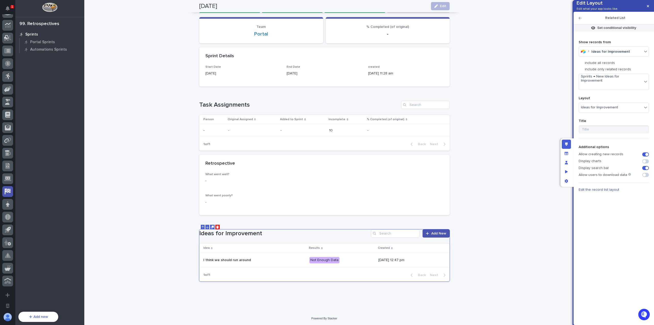
click at [604, 191] on span "Edit the record list layout" at bounding box center [599, 190] width 41 height 4
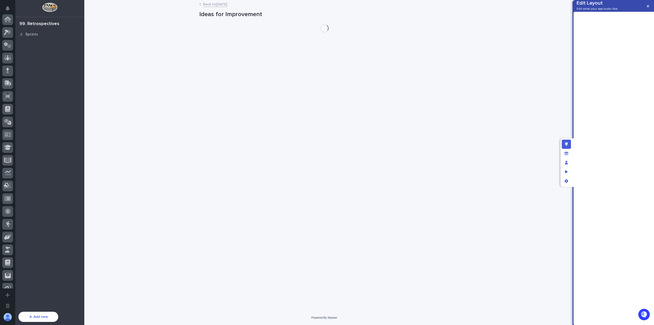
scroll to position [148, 0]
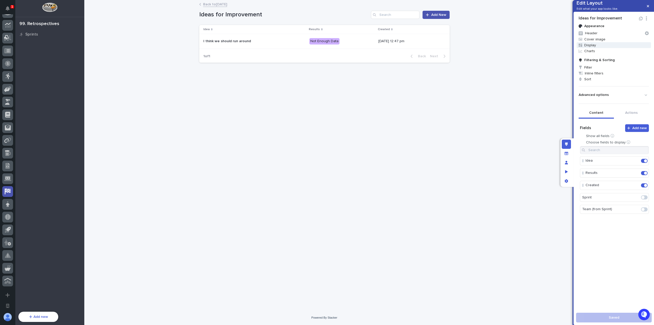
click at [602, 48] on span "Display" at bounding box center [614, 45] width 74 height 6
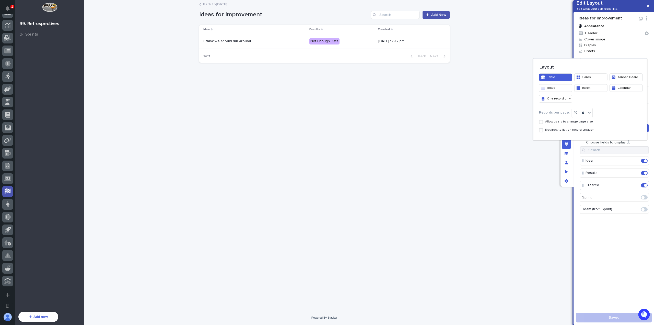
click at [596, 77] on button "Cards" at bounding box center [591, 77] width 33 height 8
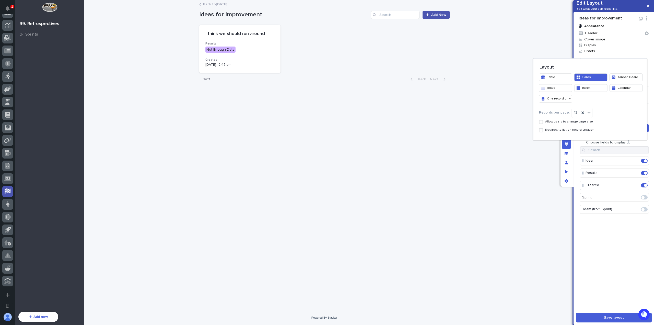
click at [387, 86] on div at bounding box center [327, 162] width 654 height 325
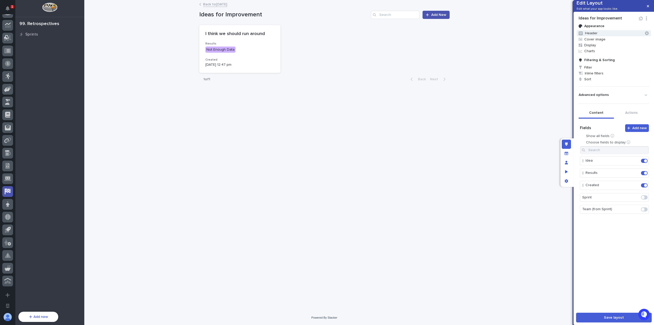
click at [595, 36] on button "Header" at bounding box center [614, 33] width 74 height 6
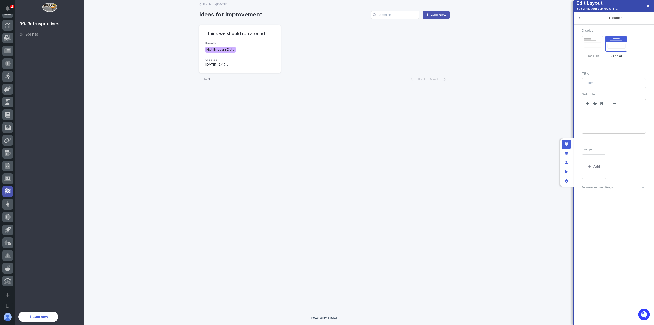
click at [581, 20] on icon "button" at bounding box center [580, 18] width 3 height 4
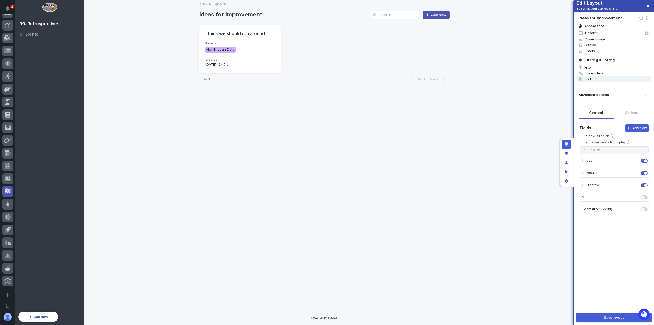
click at [607, 82] on span "Sort" at bounding box center [614, 79] width 74 height 6
click at [599, 101] on div "Select..." at bounding box center [583, 100] width 31 height 7
click at [583, 127] on div "Created" at bounding box center [587, 128] width 38 height 9
click at [626, 99] on div "Ascending" at bounding box center [621, 100] width 31 height 7
click at [631, 88] on div at bounding box center [327, 162] width 654 height 325
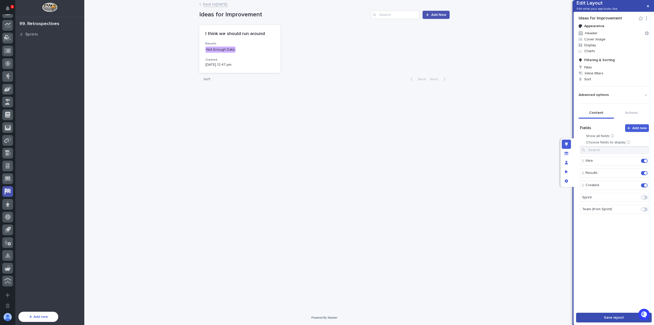
click at [609, 316] on span "Save layout" at bounding box center [614, 318] width 20 height 4
click at [641, 187] on label at bounding box center [644, 185] width 7 height 4
click at [610, 320] on button "Save layout" at bounding box center [614, 318] width 76 height 10
click at [268, 50] on p "Not Enough Data" at bounding box center [240, 50] width 69 height 6
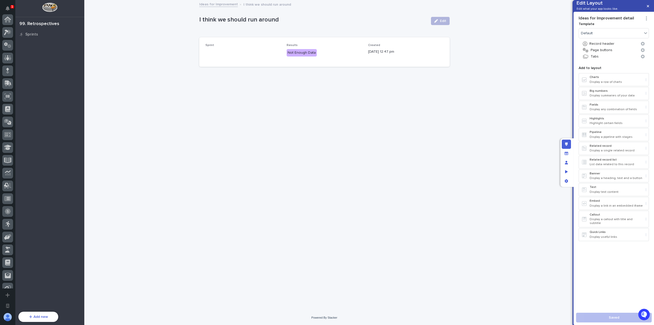
scroll to position [148, 0]
click at [601, 120] on p "Highlights" at bounding box center [617, 119] width 54 height 4
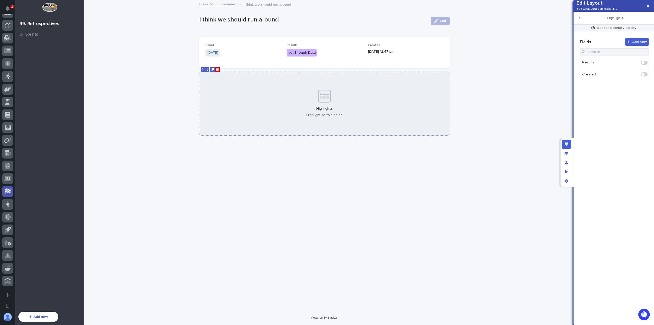
click at [309, 101] on div "Highlights Highlight certain fields" at bounding box center [324, 103] width 251 height 63
click at [218, 69] on icon "Delete" at bounding box center [217, 69] width 3 height 3
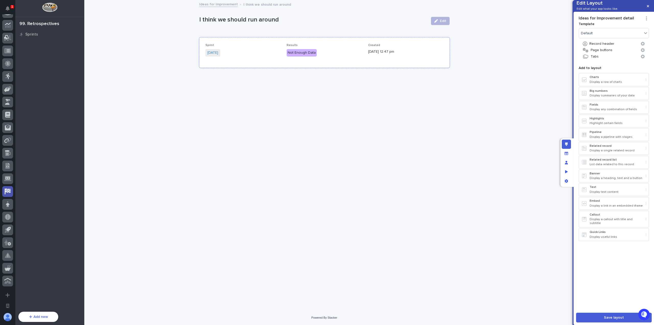
click at [263, 60] on div "Sprint 2025-05-05" at bounding box center [243, 52] width 75 height 18
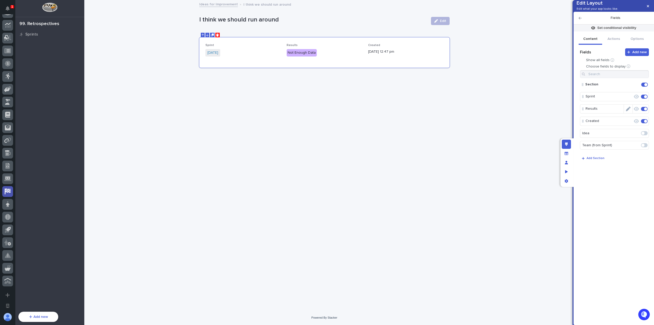
click at [629, 111] on icon "Edit" at bounding box center [628, 109] width 5 height 5
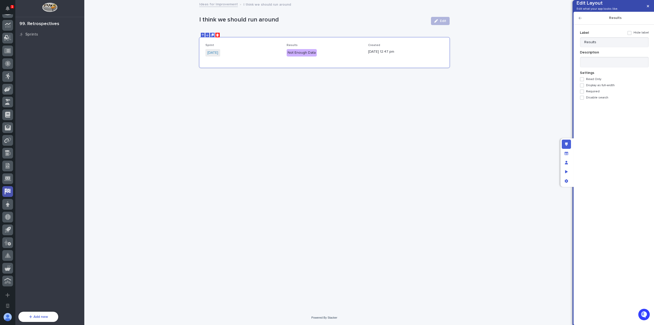
click at [580, 20] on icon "button" at bounding box center [580, 18] width 3 height 4
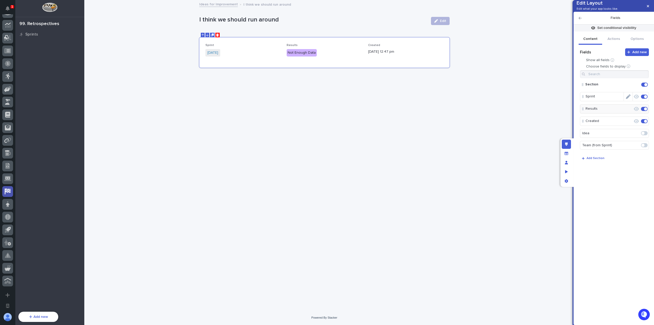
click at [627, 99] on icon "Edit" at bounding box center [628, 96] width 5 height 5
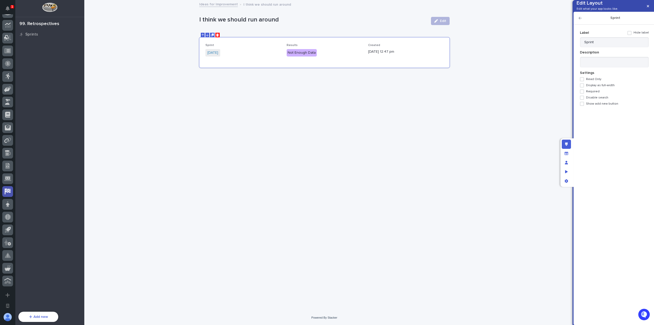
click at [593, 81] on span "Read Only" at bounding box center [593, 79] width 15 height 4
click at [583, 81] on icon at bounding box center [582, 79] width 3 height 3
click at [580, 20] on icon "button" at bounding box center [580, 18] width 3 height 4
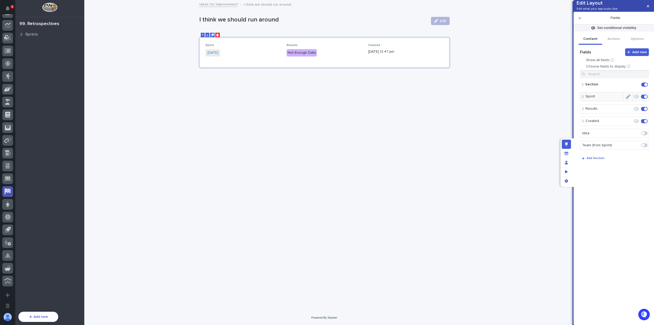
click at [645, 98] on span at bounding box center [646, 96] width 3 height 3
click at [645, 135] on span at bounding box center [644, 133] width 7 height 4
drag, startPoint x: 584, startPoint y: 129, endPoint x: 583, endPoint y: 103, distance: 25.9
drag, startPoint x: 585, startPoint y: 105, endPoint x: 597, endPoint y: 127, distance: 25.2
click at [627, 123] on icon "Edit" at bounding box center [628, 121] width 5 height 5
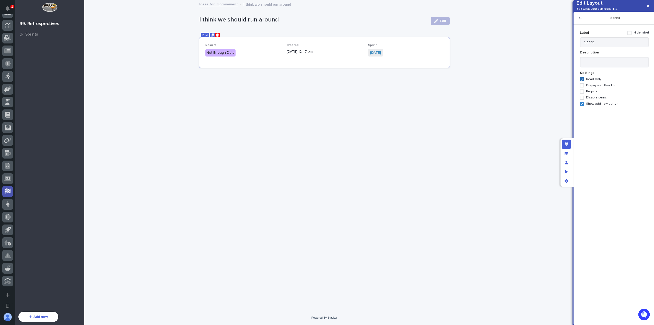
click at [591, 93] on span "Required" at bounding box center [593, 92] width 14 height 4
click at [593, 93] on span "Required" at bounding box center [593, 92] width 14 height 4
click at [595, 106] on span "Show add new button" at bounding box center [602, 104] width 32 height 4
click at [595, 93] on span "Required" at bounding box center [593, 92] width 14 height 4
click at [581, 20] on icon "button" at bounding box center [580, 18] width 3 height 4
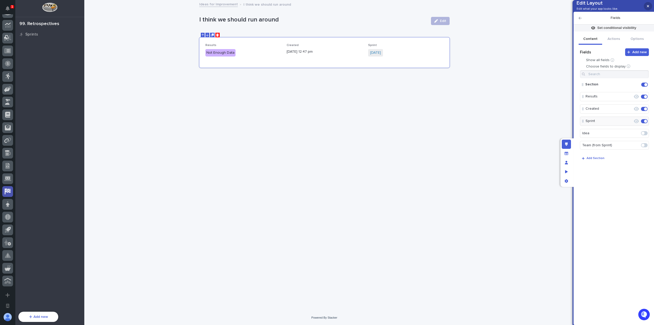
click at [649, 6] on button "button" at bounding box center [648, 6] width 8 height 8
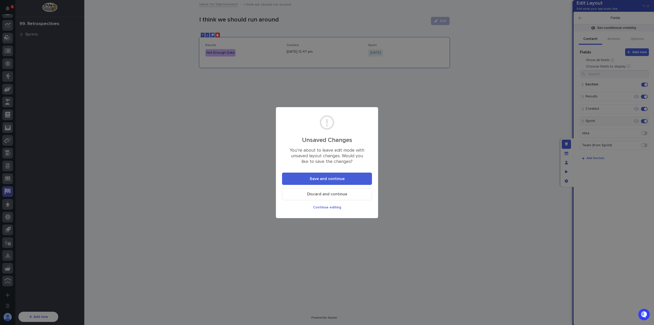
click at [363, 172] on section "Unsaved Changes You’re about to leave edit mode with unsaved layout changes. Wo…" at bounding box center [327, 162] width 102 height 111
click at [364, 173] on button "Save and continue" at bounding box center [327, 179] width 90 height 12
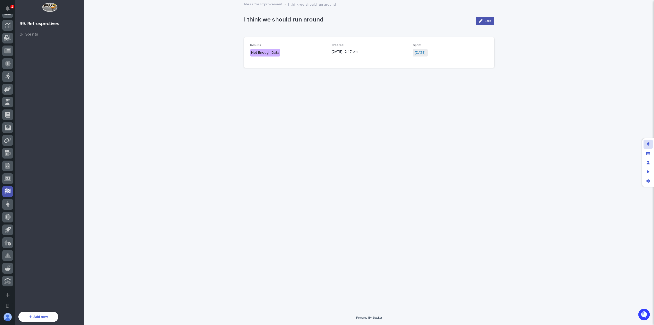
click at [647, 145] on icon "Edit layout" at bounding box center [648, 144] width 3 height 4
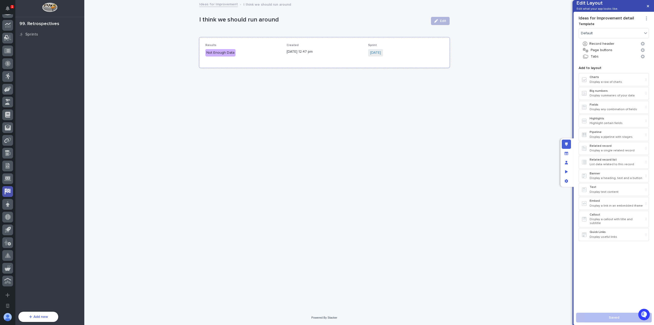
click at [290, 52] on p "08/14/2025 12:47 pm" at bounding box center [324, 51] width 75 height 5
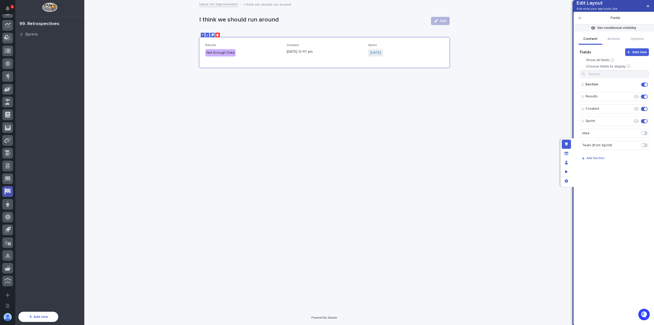
click at [645, 135] on span at bounding box center [643, 133] width 3 height 3
drag, startPoint x: 584, startPoint y: 139, endPoint x: 581, endPoint y: 96, distance: 42.6
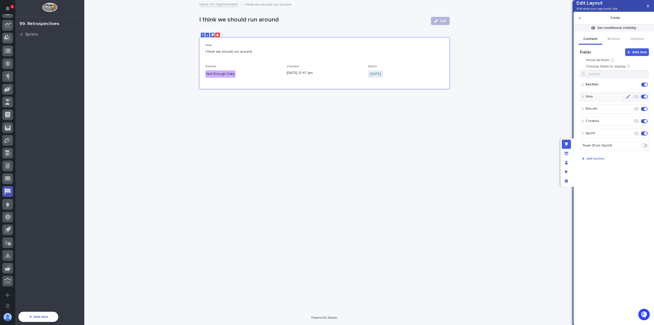
click at [629, 99] on icon "Edit" at bounding box center [628, 96] width 5 height 5
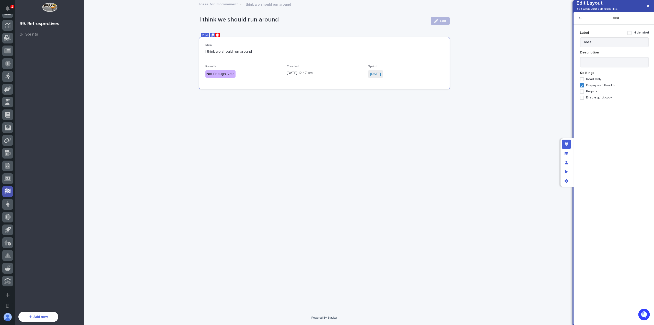
click at [593, 93] on span "Required" at bounding box center [593, 92] width 14 height 4
click at [650, 7] on button "button" at bounding box center [648, 6] width 8 height 8
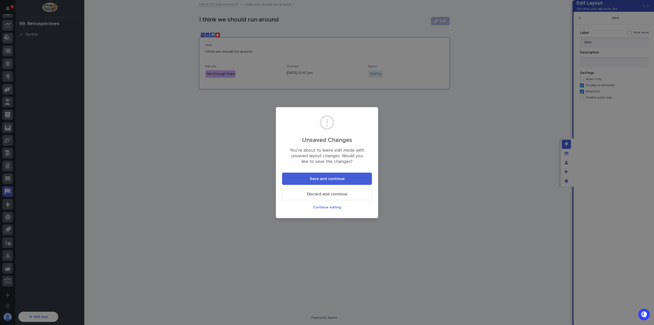
click at [347, 176] on button "Save and continue" at bounding box center [327, 179] width 90 height 12
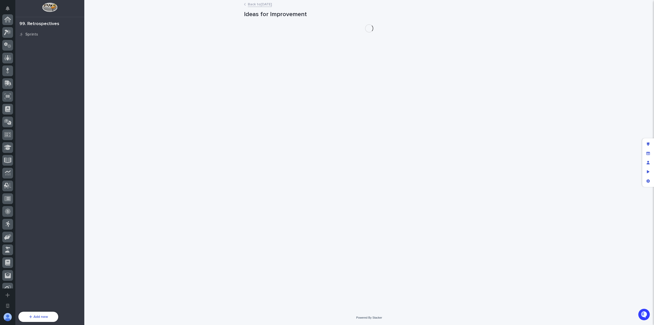
scroll to position [148, 0]
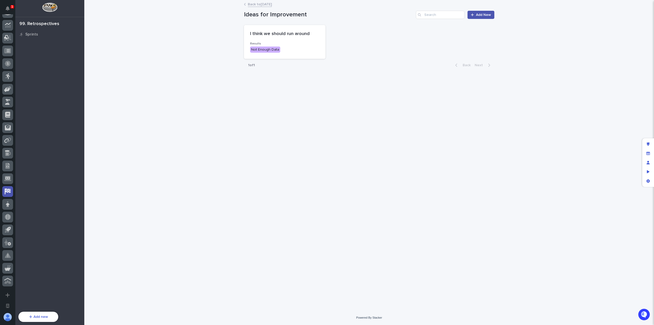
click at [272, 5] on link "Back to [DATE]" at bounding box center [260, 4] width 24 height 6
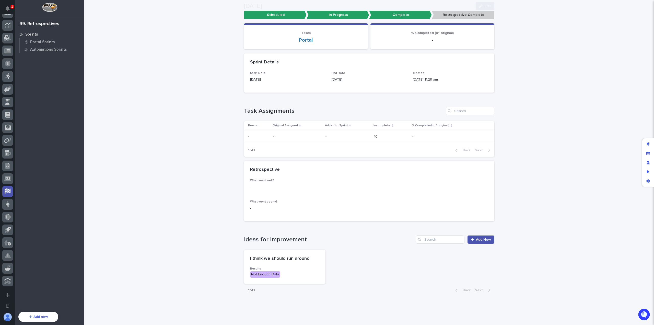
scroll to position [48, 0]
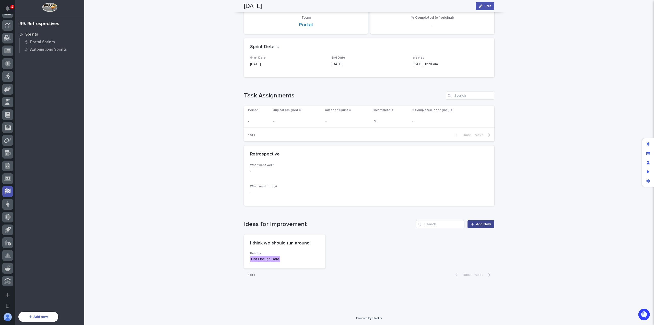
click at [480, 227] on link "Add New" at bounding box center [481, 224] width 27 height 8
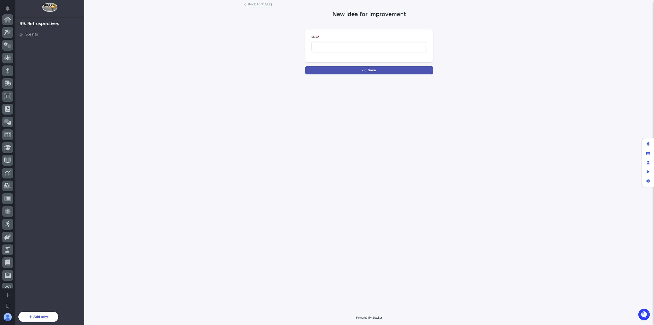
scroll to position [148, 0]
click at [353, 48] on textarea at bounding box center [370, 46] width 116 height 11
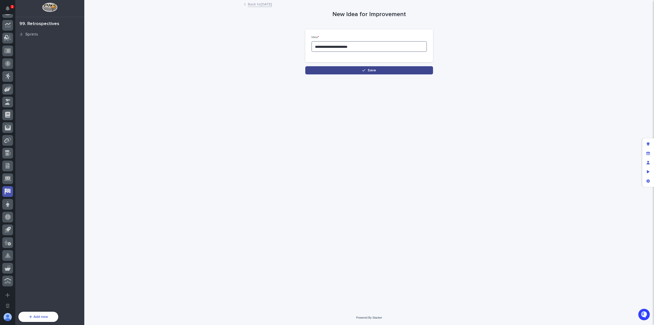
type textarea "**********"
click at [371, 69] on span "Save" at bounding box center [372, 71] width 8 height 4
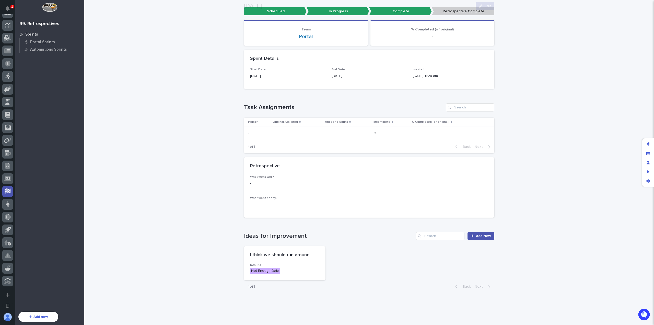
scroll to position [48, 0]
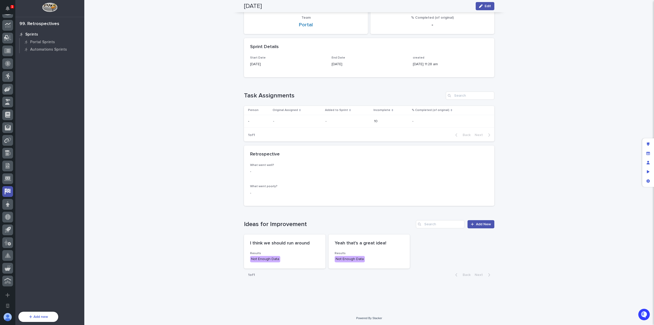
click at [452, 255] on div "I think we should run around Results Not Enough Data Yeah that's a great idea! …" at bounding box center [369, 251] width 251 height 34
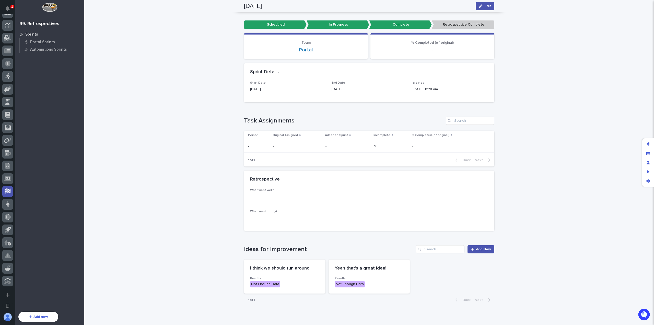
scroll to position [0, 0]
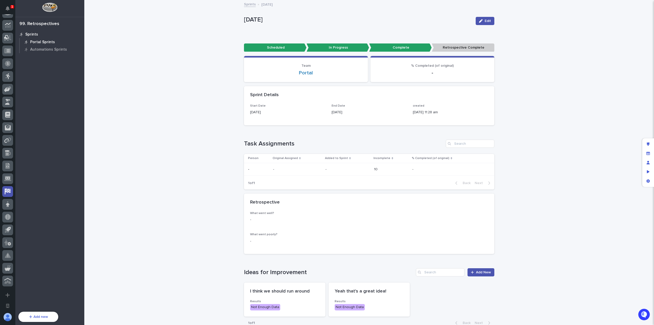
click at [38, 41] on p "Portal Sprints" at bounding box center [42, 42] width 25 height 5
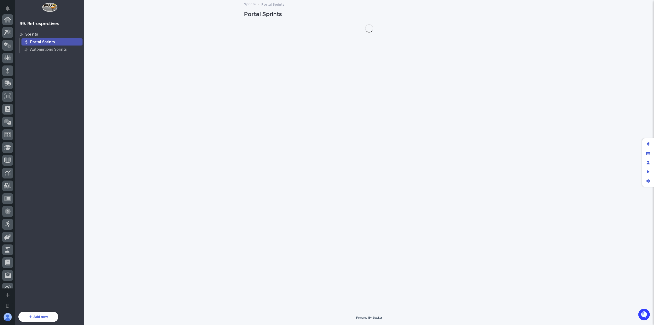
scroll to position [148, 0]
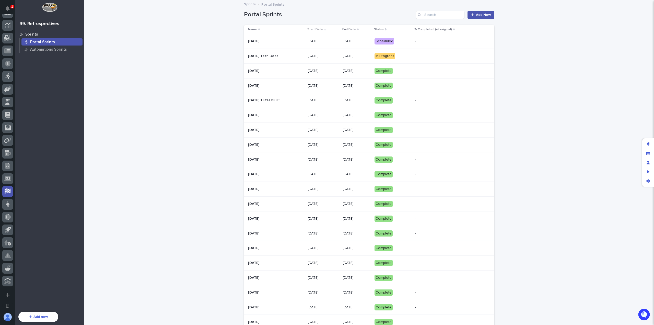
click at [341, 115] on td "[DATE]" at bounding box center [323, 115] width 35 height 15
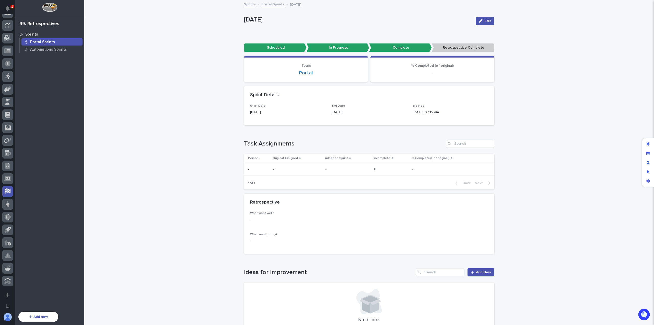
scroll to position [60, 0]
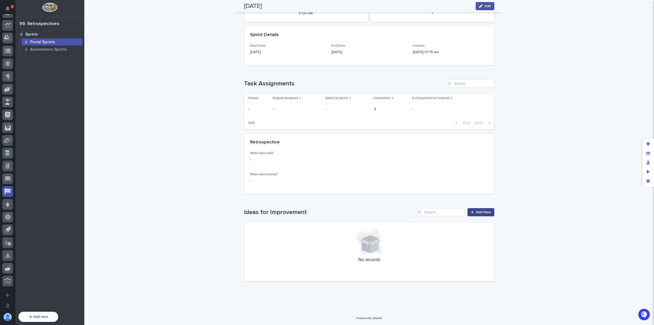
click at [484, 211] on span "Add New" at bounding box center [483, 212] width 15 height 4
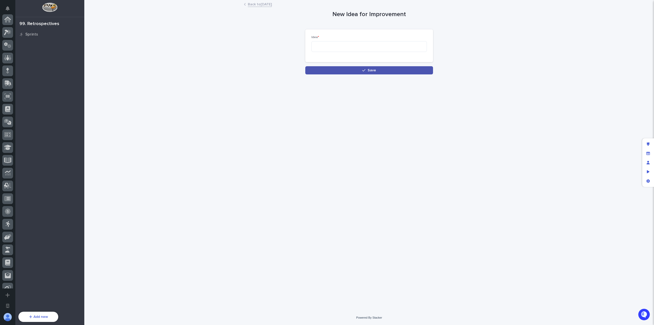
scroll to position [148, 0]
click at [348, 44] on textarea at bounding box center [370, 46] width 116 height 11
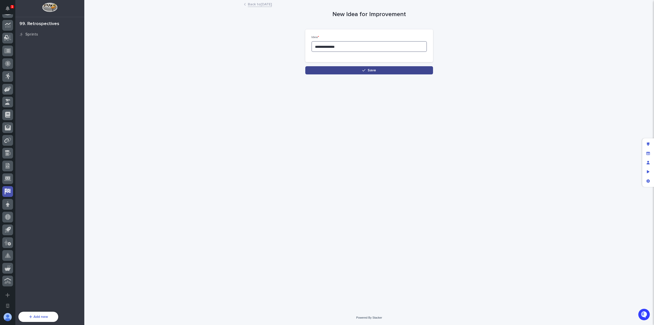
type textarea "**********"
click at [375, 71] on span "Save" at bounding box center [372, 71] width 8 height 4
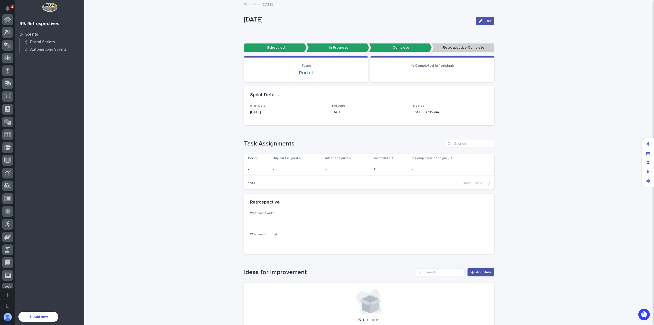
scroll to position [148, 0]
click at [47, 41] on p "Portal Sprints" at bounding box center [42, 42] width 25 height 5
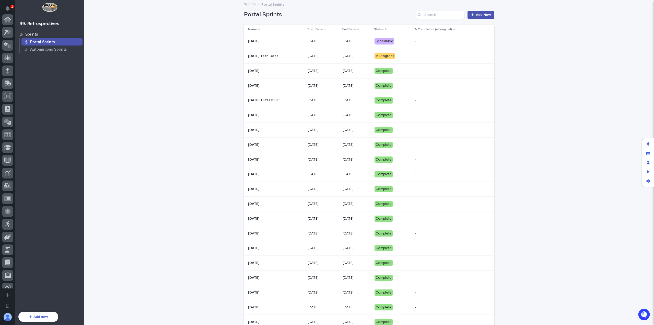
scroll to position [148, 0]
click at [301, 43] on p at bounding box center [276, 41] width 56 height 4
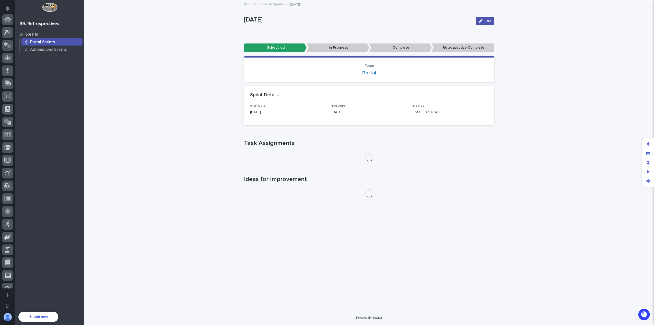
scroll to position [148, 0]
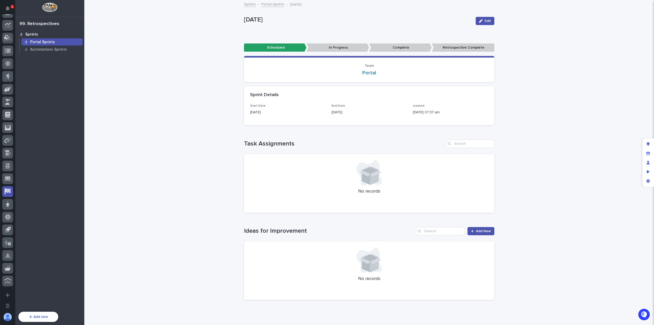
click at [65, 43] on div "Portal Sprints" at bounding box center [51, 41] width 61 height 7
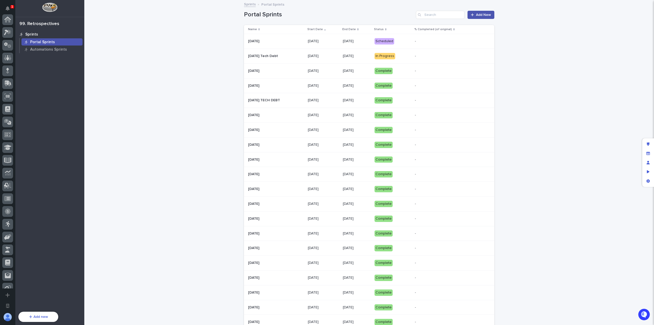
scroll to position [148, 0]
click at [327, 42] on p "[DATE]" at bounding box center [323, 41] width 31 height 4
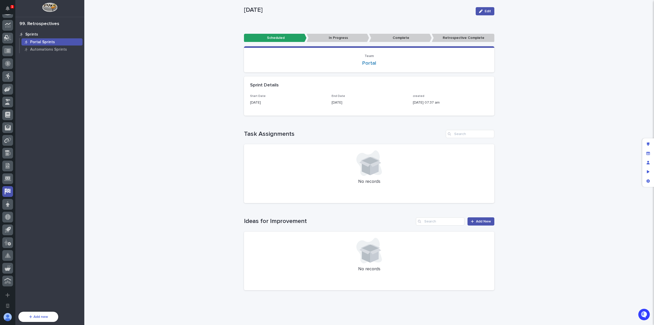
scroll to position [19, 0]
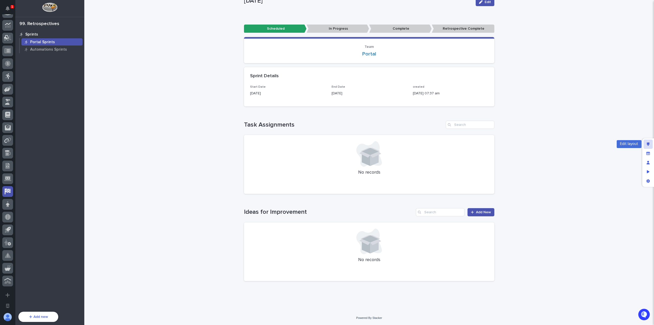
click at [653, 142] on div "Edit layout" at bounding box center [648, 144] width 9 height 9
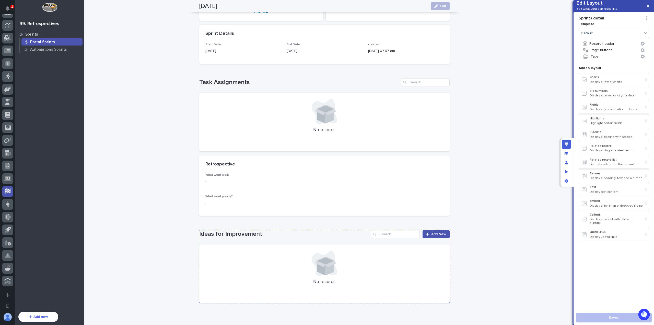
scroll to position [83, 0]
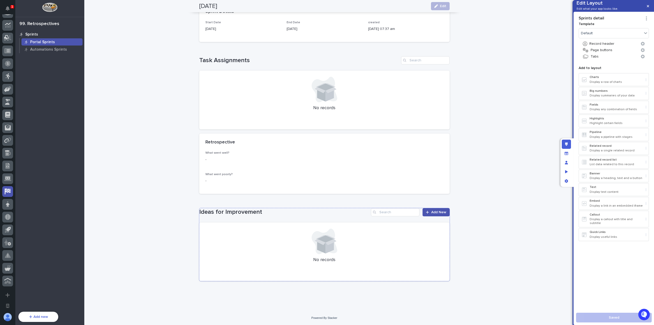
click at [297, 214] on h1 "Ideas for Improvement" at bounding box center [284, 211] width 170 height 7
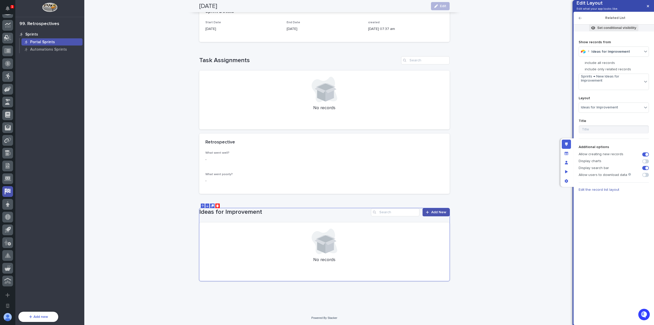
click at [601, 30] on p "Set conditional visibility" at bounding box center [617, 28] width 39 height 5
click at [589, 66] on div "Advanced Conditional visibility lets you show and hide an element, based on a f…" at bounding box center [584, 58] width 102 height 27
click at [589, 67] on button "Add Filter" at bounding box center [584, 69] width 102 height 6
type input "****"
click at [563, 79] on div "Status" at bounding box center [585, 77] width 102 height 6
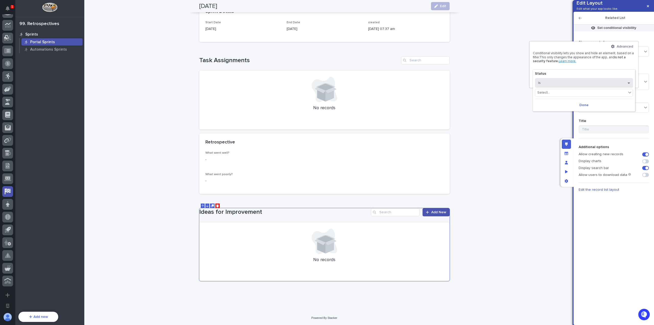
click at [568, 80] on button "is" at bounding box center [584, 83] width 98 height 10
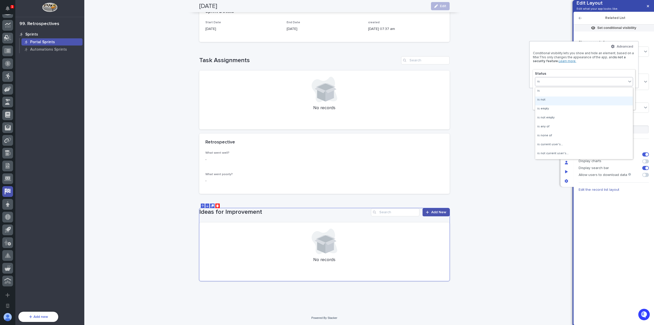
click at [569, 99] on div "is not" at bounding box center [585, 100] width 98 height 9
click at [573, 91] on div "Select..." at bounding box center [581, 92] width 91 height 7
click at [573, 100] on div "Scheduled" at bounding box center [585, 100] width 98 height 6
click at [573, 105] on button "Done" at bounding box center [584, 105] width 98 height 8
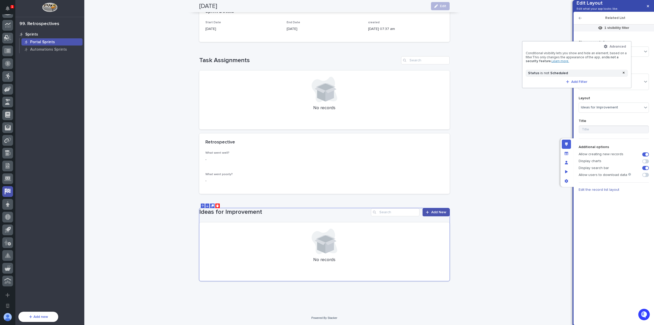
click at [551, 102] on div at bounding box center [327, 162] width 654 height 325
click at [582, 20] on icon "button" at bounding box center [580, 18] width 3 height 4
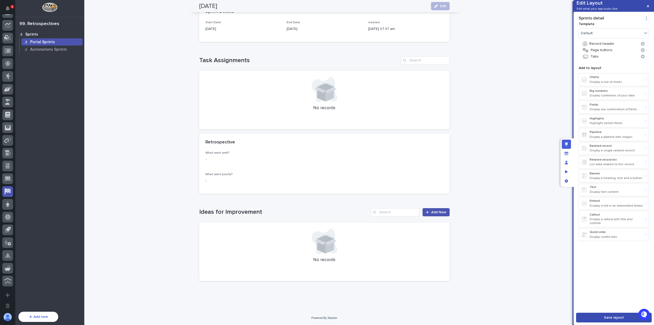
click at [616, 317] on span "Save layout" at bounding box center [614, 318] width 20 height 4
click at [650, 4] on button "button" at bounding box center [648, 6] width 8 height 8
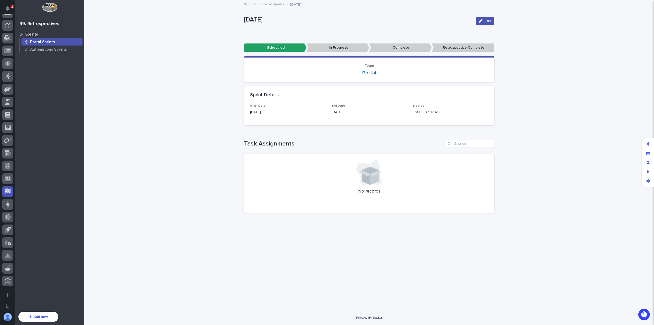
click at [269, 5] on link "Portal Sprints" at bounding box center [273, 4] width 23 height 6
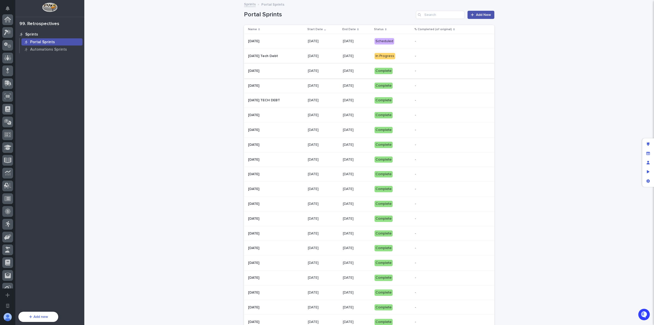
scroll to position [148, 0]
click at [304, 56] on p at bounding box center [276, 56] width 56 height 4
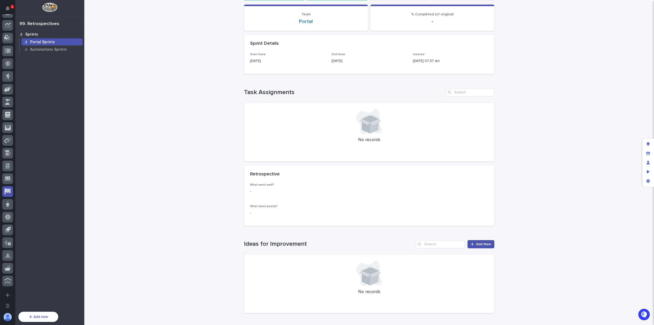
scroll to position [83, 0]
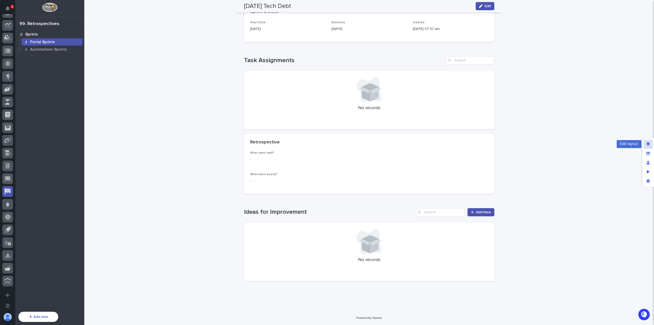
click at [648, 145] on icon "Edit layout" at bounding box center [648, 144] width 3 height 4
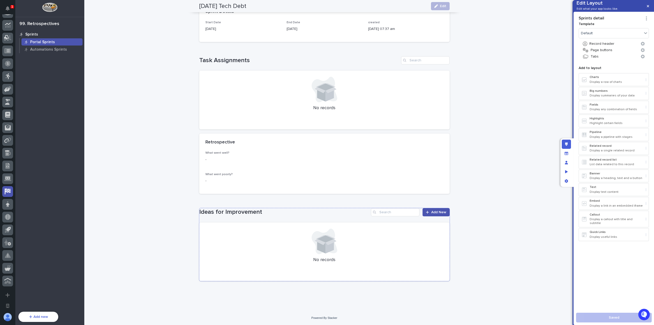
click at [321, 220] on div "Ideas for Improvement Add New No records" at bounding box center [324, 244] width 251 height 73
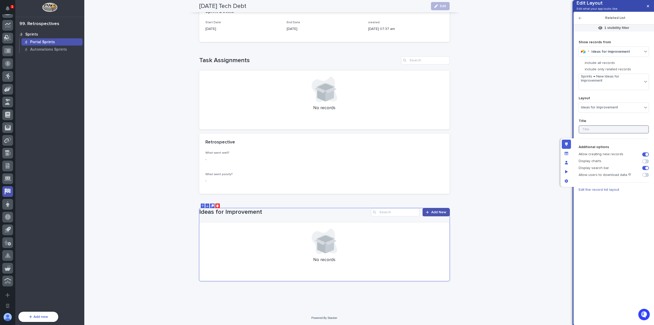
click at [587, 133] on input at bounding box center [614, 129] width 70 height 8
type input "New Ideas for Improvement"
click at [211, 203] on button at bounding box center [212, 205] width 5 height 5
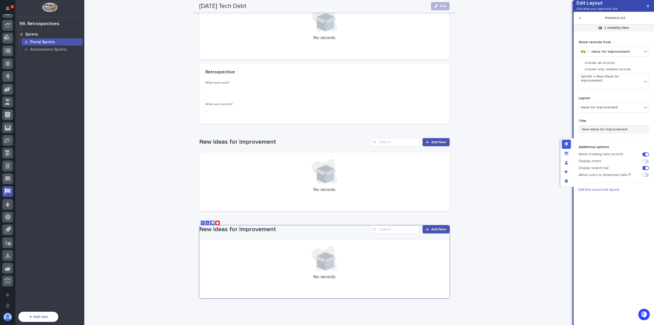
scroll to position [171, 0]
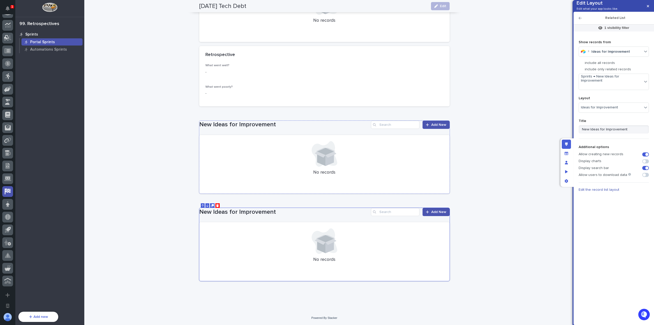
click at [315, 136] on div "No records" at bounding box center [324, 164] width 251 height 59
click at [321, 233] on icon at bounding box center [325, 241] width 26 height 26
click at [287, 130] on div "New Ideas for Improvement Add New No records" at bounding box center [324, 157] width 251 height 73
drag, startPoint x: 590, startPoint y: 134, endPoint x: 578, endPoint y: 134, distance: 11.8
click at [578, 134] on div "1 visibility filter Show records from Ideas for Improvement include all records…" at bounding box center [613, 171] width 75 height 299
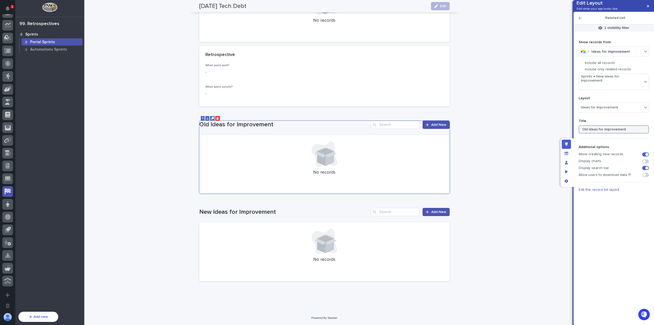
click at [584, 133] on input "Old Ideas for Improvement" at bounding box center [614, 129] width 70 height 8
type input "Existing Ideas for Improvement"
click at [623, 87] on div "Sprints → New Ideas for Improvement" at bounding box center [610, 82] width 63 height 16
click at [624, 108] on div "Sprints → All Ideas for Improvement (from Team)" at bounding box center [617, 107] width 76 height 9
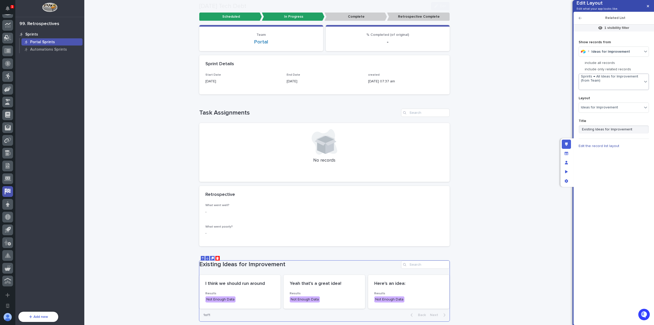
scroll to position [159, 0]
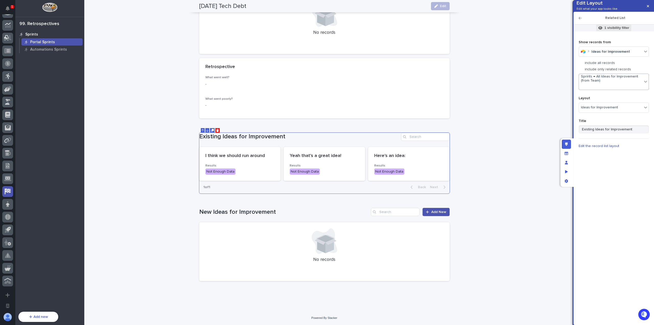
click at [620, 30] on p "1 visibility filter" at bounding box center [617, 28] width 25 height 5
click at [589, 74] on div "Status is not Scheduled" at bounding box center [574, 73] width 94 height 4
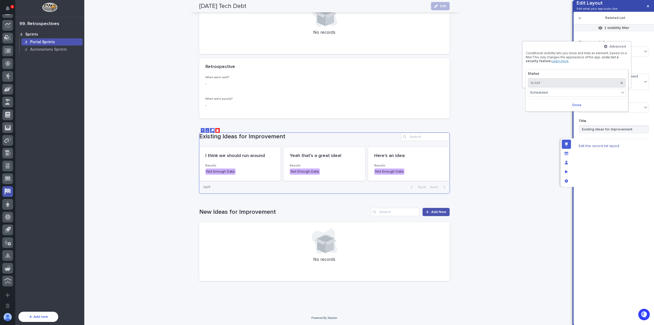
click at [572, 82] on button "is not" at bounding box center [577, 83] width 98 height 10
click at [577, 92] on div "Select..." at bounding box center [581, 92] width 91 height 7
click at [573, 99] on div "Scheduled" at bounding box center [585, 100] width 98 height 6
click at [583, 93] on div "Scheduled" at bounding box center [573, 92] width 91 height 7
click at [575, 111] on div "Retrospective Complete" at bounding box center [577, 112] width 98 height 6
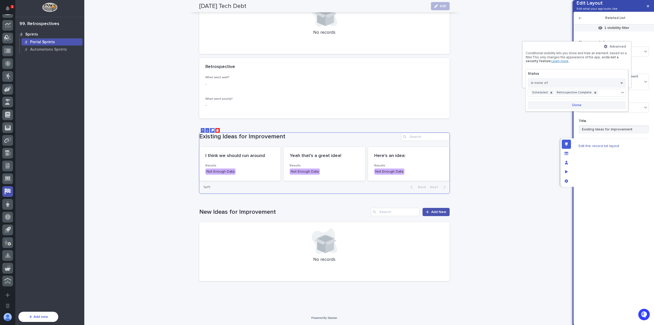
click at [579, 106] on span "Done" at bounding box center [577, 105] width 9 height 4
click at [553, 105] on div at bounding box center [327, 162] width 654 height 325
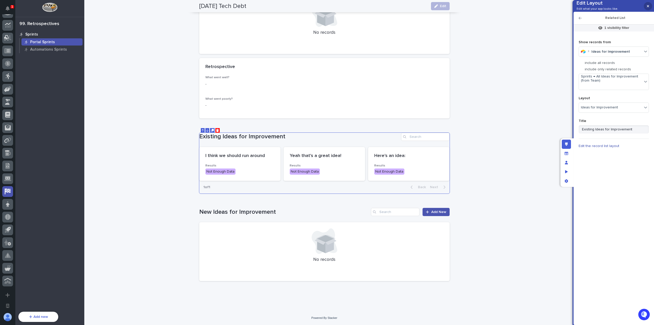
click at [649, 6] on icon "button" at bounding box center [648, 6] width 2 height 4
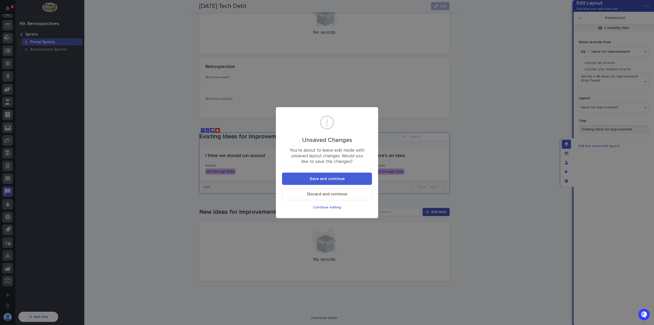
click at [361, 172] on section "Unsaved Changes You’re about to leave edit mode with unsaved layout changes. Wo…" at bounding box center [327, 162] width 102 height 111
click at [360, 176] on button "Save and continue" at bounding box center [327, 179] width 90 height 12
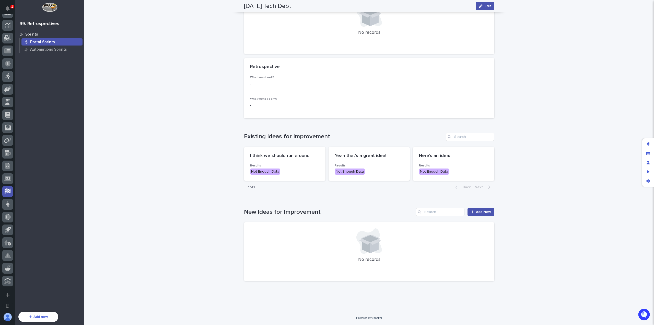
click at [572, 141] on div "Loading... Saving… Loading... Saving… 2025-08-11 Tech Debt Edit 2025-08-11 Tech…" at bounding box center [369, 76] width 570 height 469
click at [650, 142] on div "Edit layout" at bounding box center [648, 144] width 9 height 9
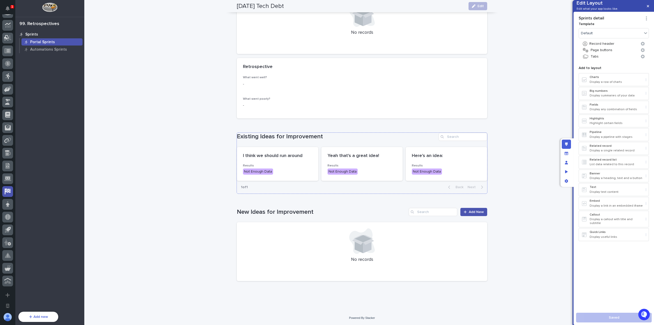
click at [403, 142] on div "Existing Ideas for Improvement I think we should run around Results Not Enough …" at bounding box center [362, 163] width 251 height 61
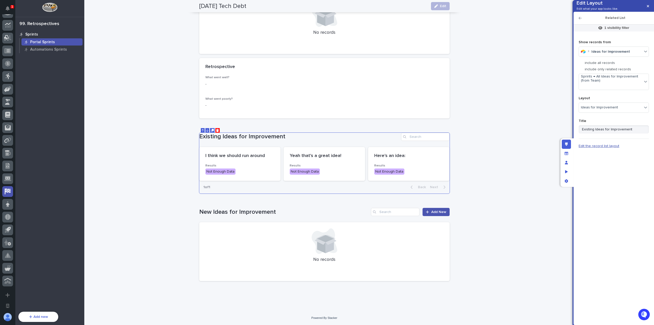
click at [598, 148] on span "Edit the record list layout" at bounding box center [599, 146] width 41 height 4
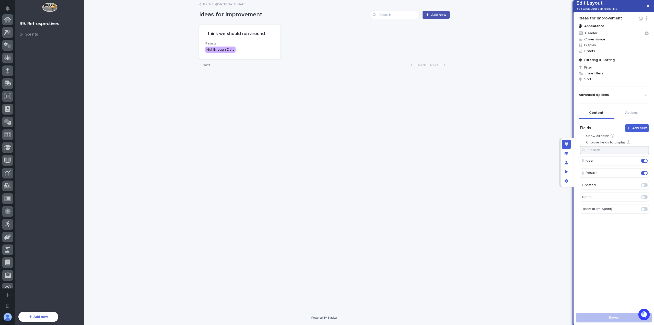
scroll to position [148, 0]
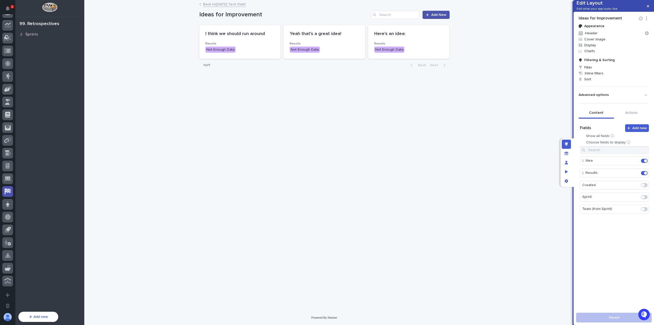
click at [450, 90] on div "**********" at bounding box center [325, 149] width 256 height 297
click at [233, 6] on link "Back to 2025-08-11 Tech Debt" at bounding box center [224, 4] width 43 height 6
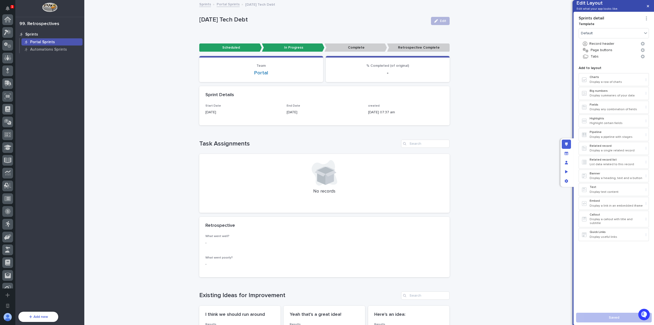
scroll to position [148, 0]
click at [651, 5] on button "button" at bounding box center [648, 6] width 8 height 8
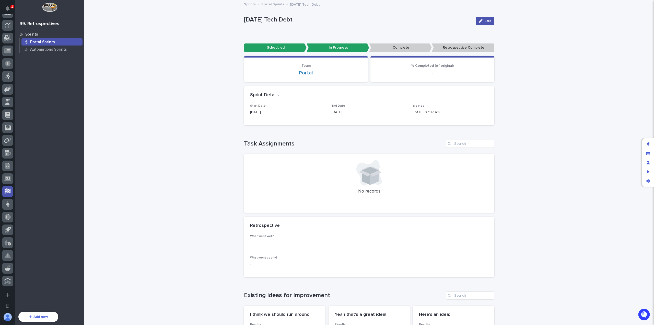
click at [529, 74] on div "Loading... Saving… Loading... Saving… 2025-08-11 Tech Debt Edit 2025-08-11 Tech…" at bounding box center [369, 235] width 570 height 469
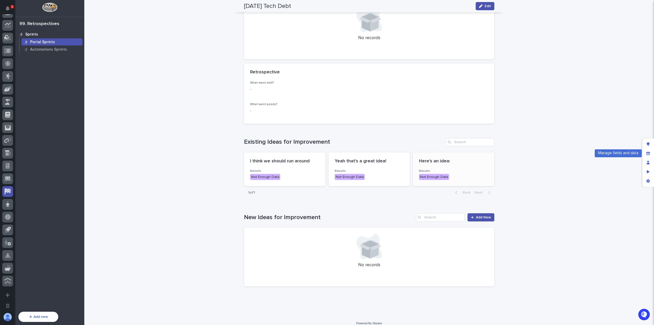
drag, startPoint x: 650, startPoint y: 152, endPoint x: 628, endPoint y: 150, distance: 22.4
click at [650, 152] on icon "Manage fields and data" at bounding box center [649, 153] width 4 height 3
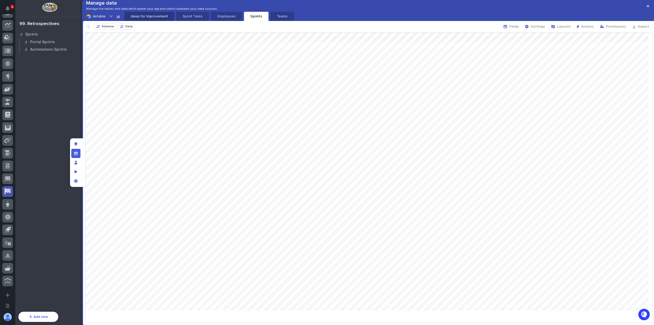
click at [156, 21] on button "Ideas for Improvement" at bounding box center [150, 16] width 50 height 9
click at [515, 28] on span "Fields" at bounding box center [515, 27] width 10 height 4
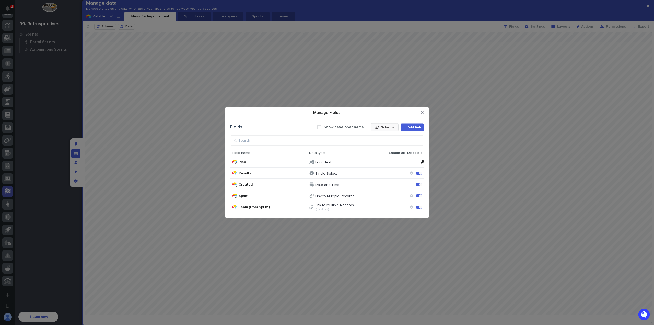
click at [376, 130] on button "Schema" at bounding box center [385, 127] width 28 height 8
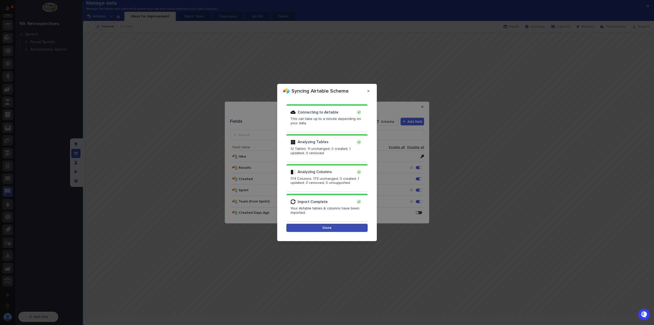
click at [334, 227] on button "Done" at bounding box center [327, 228] width 81 height 8
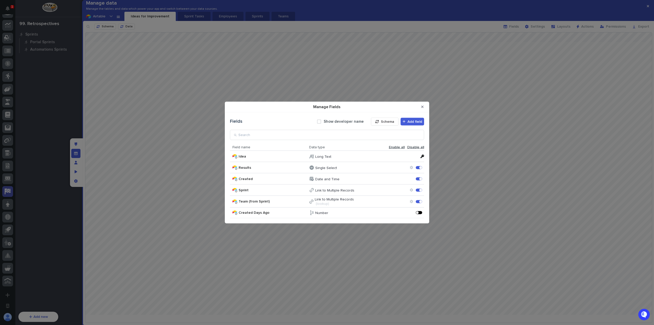
click at [416, 213] on div "Manage Fields" at bounding box center [419, 212] width 6 height 3
click at [424, 105] on button "Close Modal" at bounding box center [423, 107] width 8 height 8
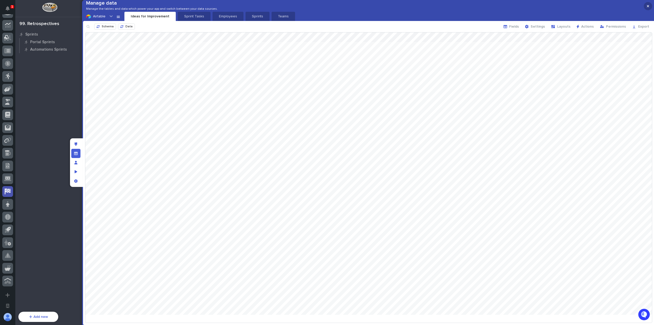
click at [648, 5] on icon "button" at bounding box center [648, 6] width 2 height 4
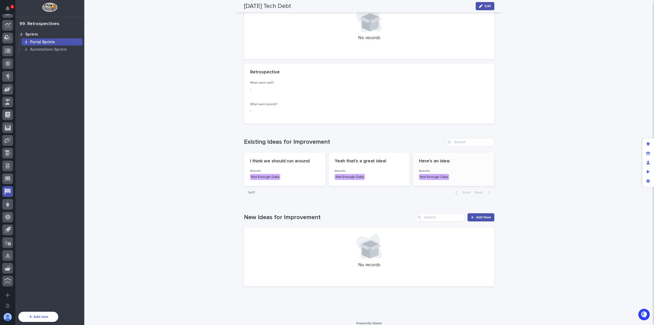
click at [647, 142] on icon "Edit layout" at bounding box center [648, 144] width 3 height 4
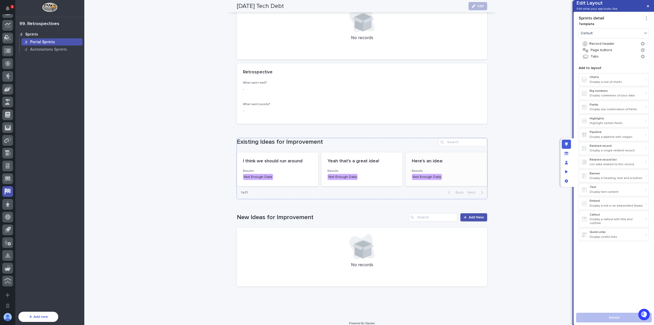
click at [358, 146] on div "Existing Ideas for Improvement" at bounding box center [362, 142] width 251 height 8
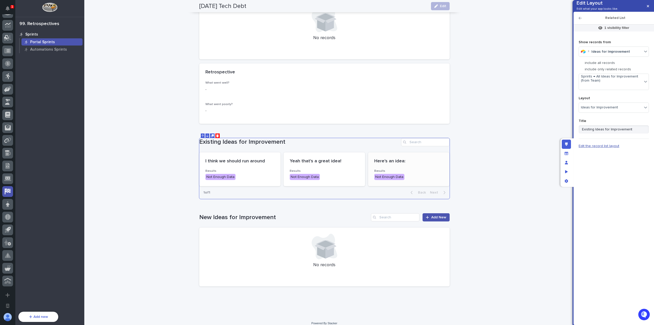
click at [609, 148] on span "Edit the record list layout" at bounding box center [599, 146] width 41 height 4
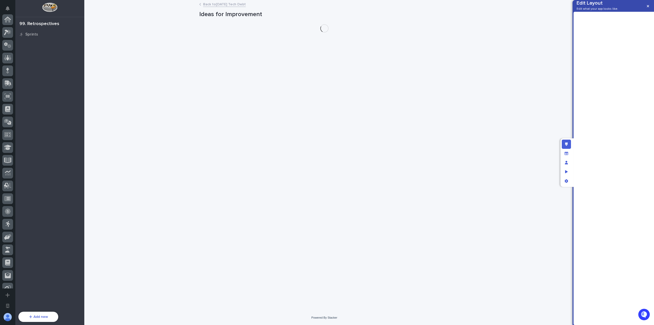
scroll to position [148, 0]
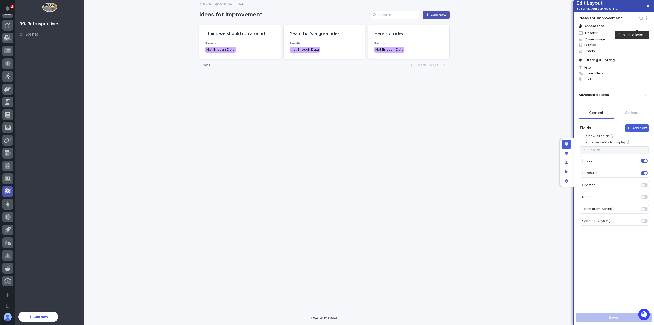
click at [639, 20] on icon "button" at bounding box center [641, 19] width 4 height 4
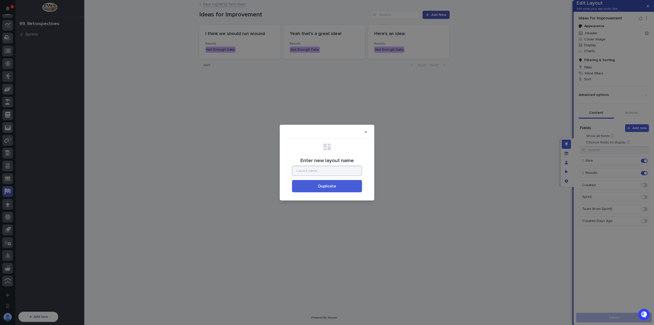
click at [320, 172] on input "Enter new layout name" at bounding box center [327, 171] width 70 height 10
type input "Existing Ideas for Improvement"
click at [292, 180] on button "Duplicate" at bounding box center [327, 186] width 70 height 12
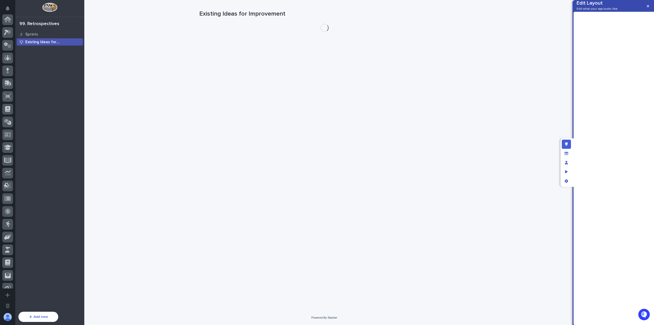
scroll to position [148, 0]
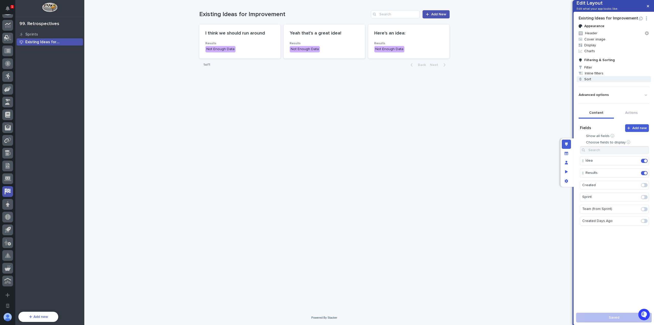
click at [599, 82] on span "Sort" at bounding box center [614, 79] width 74 height 6
click at [602, 76] on div at bounding box center [327, 162] width 654 height 325
click at [598, 70] on span "Filter" at bounding box center [614, 67] width 74 height 6
click at [593, 102] on span "Add Filter" at bounding box center [595, 102] width 16 height 4
type input "*"
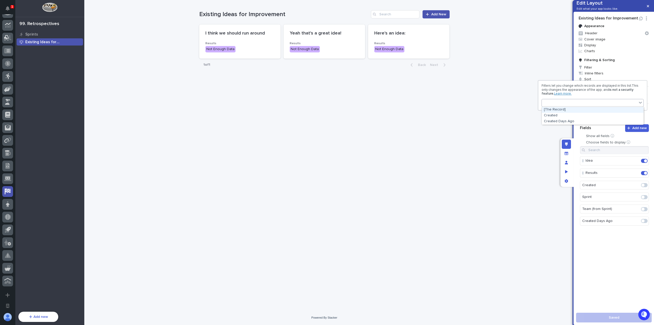
click at [614, 72] on div at bounding box center [327, 162] width 654 height 325
click at [630, 119] on button "Actions" at bounding box center [631, 113] width 35 height 11
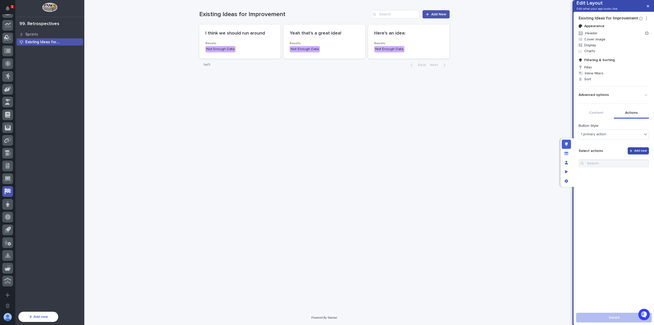
click at [636, 152] on span "Add new" at bounding box center [641, 150] width 13 height 3
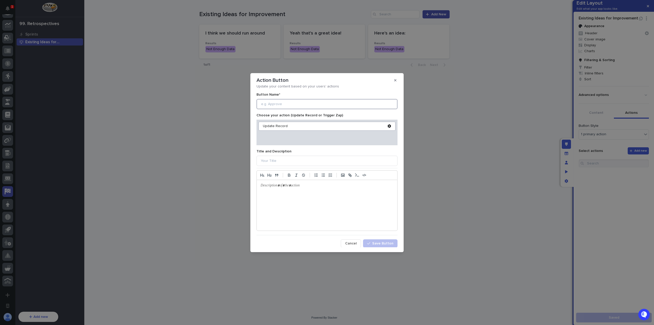
click at [284, 107] on input at bounding box center [327, 104] width 141 height 10
type input "Worked!"
click at [388, 126] on icon at bounding box center [389, 126] width 3 height 4
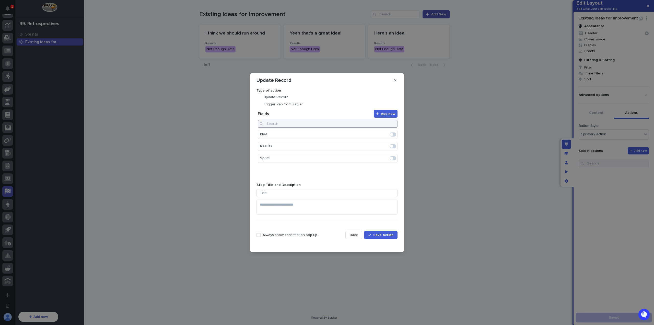
click at [308, 124] on input at bounding box center [328, 124] width 140 height 8
click at [393, 144] on span at bounding box center [393, 146] width 7 height 4
click at [379, 135] on icon "Edit" at bounding box center [377, 134] width 5 height 5
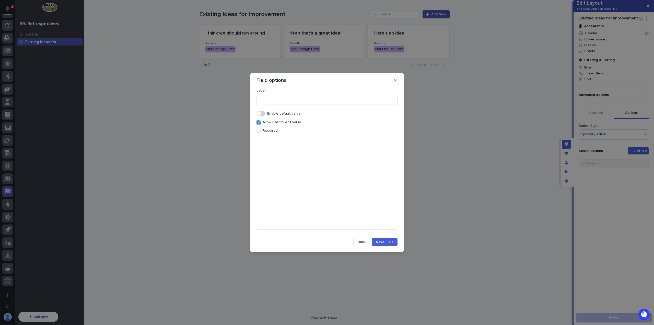
click at [263, 114] on span at bounding box center [261, 113] width 9 height 5
click at [276, 132] on div "Select..." at bounding box center [324, 131] width 134 height 7
click at [283, 151] on div "This Worked" at bounding box center [327, 150] width 141 height 9
click at [279, 144] on p "Allow user to edit value" at bounding box center [282, 143] width 39 height 4
click at [386, 241] on span "Save Field" at bounding box center [384, 242] width 17 height 4
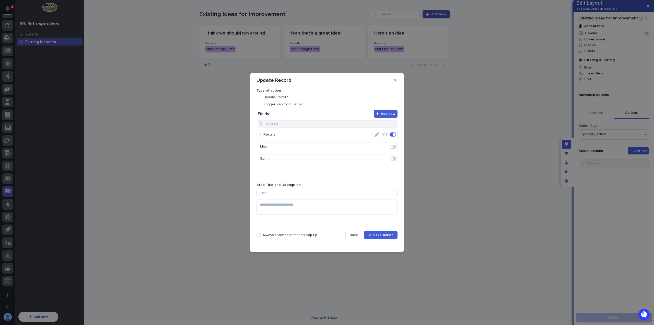
click at [383, 235] on span "Save Action" at bounding box center [384, 235] width 20 height 4
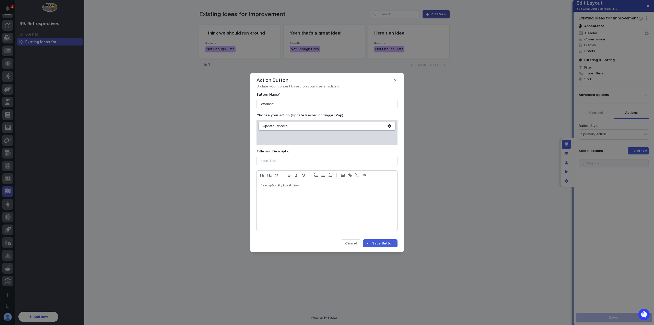
click at [381, 241] on button "Save Button" at bounding box center [380, 243] width 35 height 8
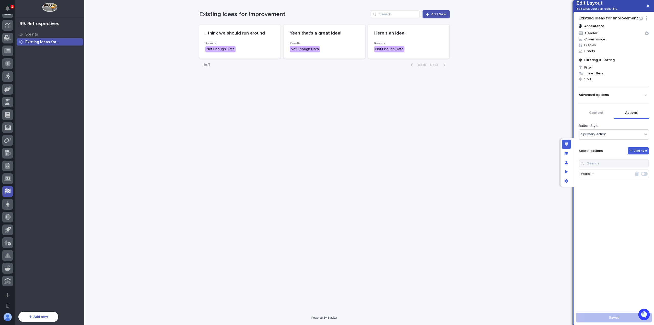
click at [642, 175] on span at bounding box center [643, 173] width 3 height 3
click at [636, 137] on div "1 primary action" at bounding box center [610, 134] width 63 height 5
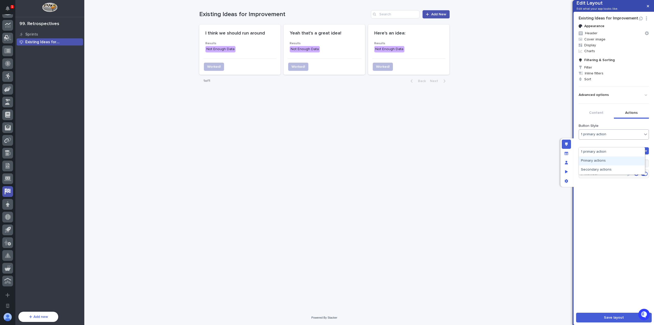
click at [625, 161] on div "Primary actions" at bounding box center [612, 160] width 66 height 9
click at [638, 152] on span "Add new" at bounding box center [641, 150] width 13 height 3
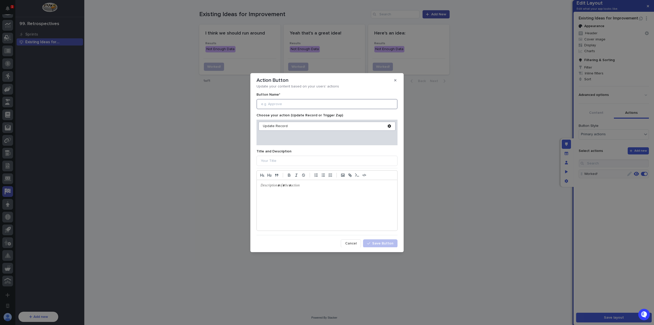
click at [284, 105] on input at bounding box center [327, 104] width 141 height 10
type input "Didn't Work"
click at [389, 126] on icon at bounding box center [389, 126] width 3 height 4
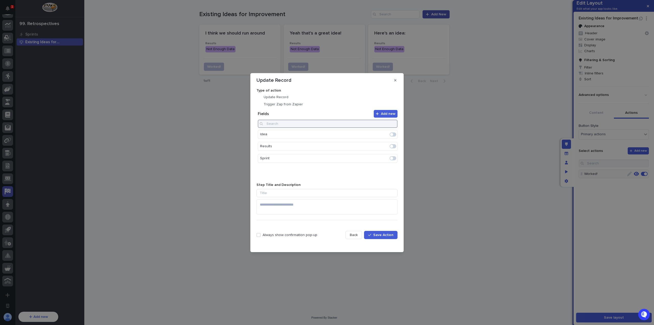
click at [311, 126] on input at bounding box center [328, 124] width 140 height 8
click at [394, 144] on span at bounding box center [393, 146] width 7 height 4
click at [377, 135] on icon "Edit" at bounding box center [377, 134] width 5 height 5
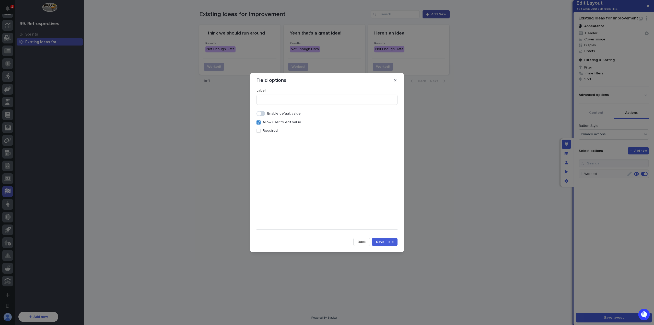
click at [272, 131] on p "Required" at bounding box center [270, 131] width 15 height 4
click at [265, 122] on p "Allow user to edit value" at bounding box center [282, 122] width 39 height 4
click at [265, 115] on span at bounding box center [261, 113] width 9 height 5
click at [274, 134] on div "Select..." at bounding box center [324, 131] width 134 height 7
click at [287, 158] on div "This Didn't Work" at bounding box center [327, 159] width 141 height 9
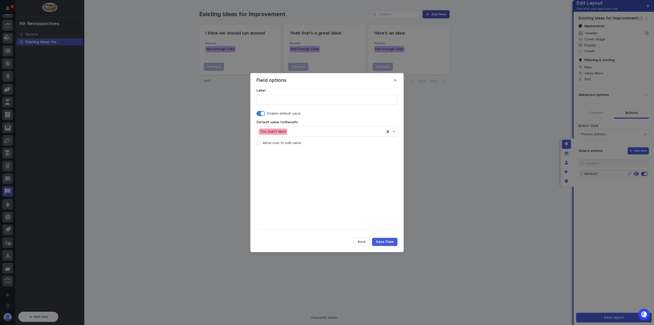
click at [386, 240] on button "Save Field" at bounding box center [385, 242] width 26 height 8
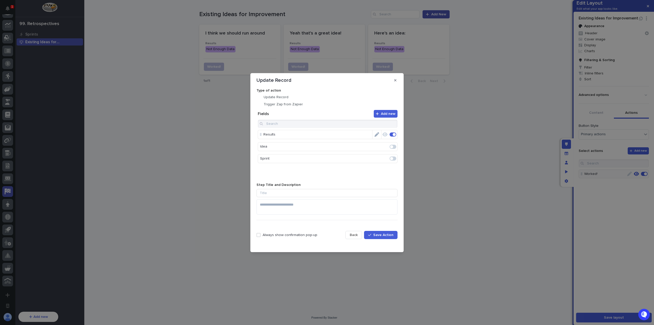
click at [386, 235] on span "Save Action" at bounding box center [384, 235] width 20 height 4
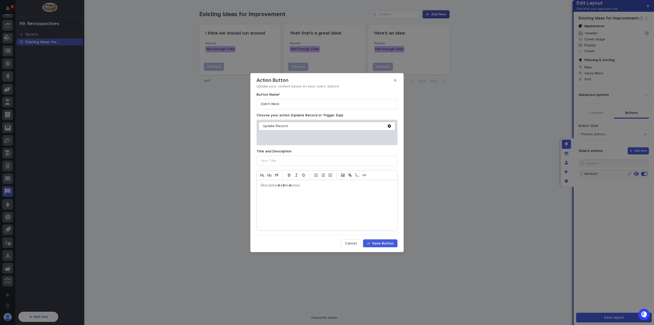
click at [383, 242] on span "Save Button" at bounding box center [382, 244] width 21 height 4
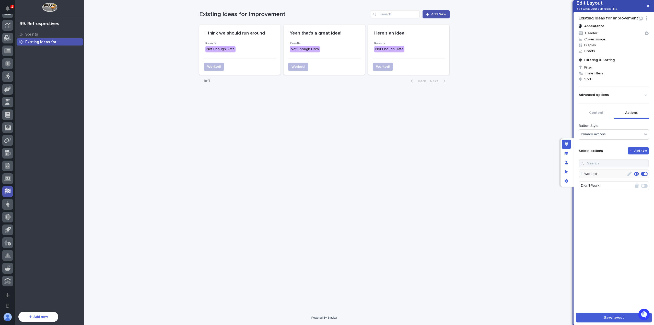
click at [643, 188] on span at bounding box center [644, 186] width 7 height 4
click at [617, 317] on span "Save layout" at bounding box center [614, 318] width 20 height 4
click at [649, 7] on icon "button" at bounding box center [648, 6] width 2 height 4
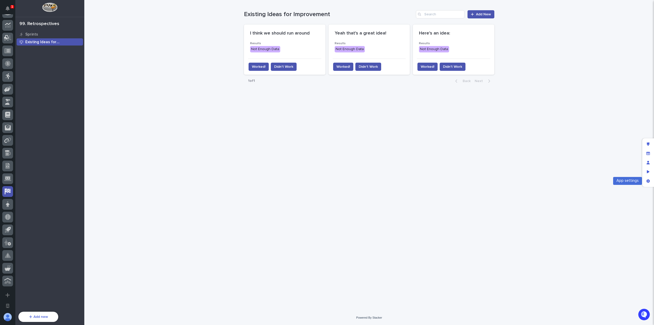
click at [645, 179] on div "App settings" at bounding box center [648, 180] width 9 height 9
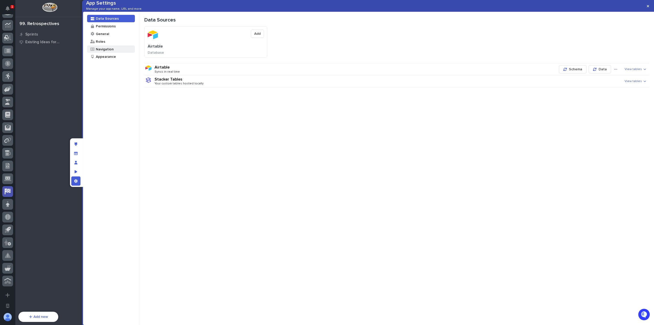
click at [121, 53] on div "Navigation" at bounding box center [111, 49] width 48 height 7
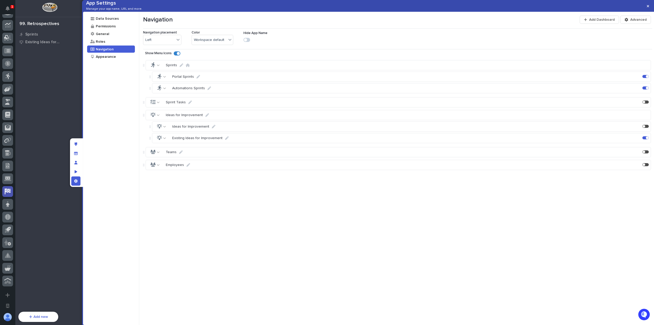
click at [646, 139] on div at bounding box center [647, 137] width 3 height 3
click at [647, 5] on icon "button" at bounding box center [648, 6] width 2 height 4
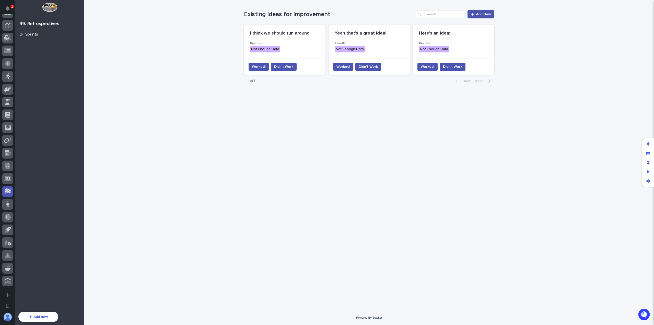
click at [36, 33] on p "Sprints" at bounding box center [31, 34] width 13 height 5
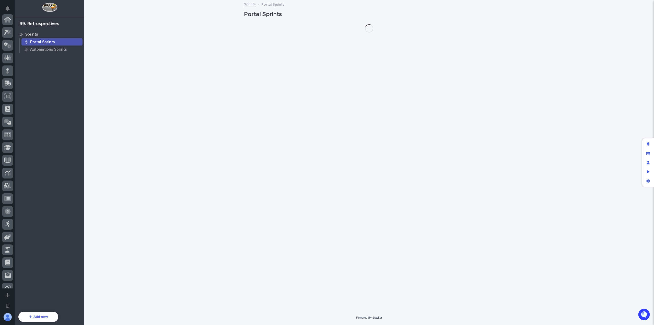
scroll to position [148, 0]
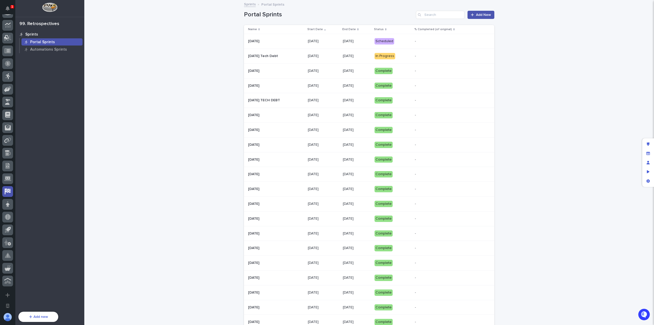
click at [338, 58] on p "[DATE]" at bounding box center [323, 56] width 31 height 4
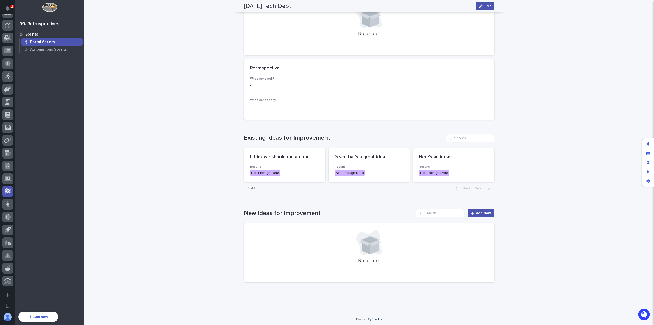
scroll to position [159, 0]
click at [649, 144] on icon "Edit layout" at bounding box center [648, 144] width 3 height 4
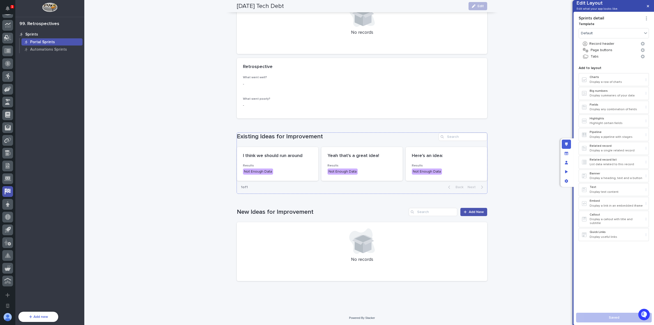
click at [366, 143] on div "Existing Ideas for Improvement I think we should run around Results Not Enough …" at bounding box center [362, 163] width 251 height 61
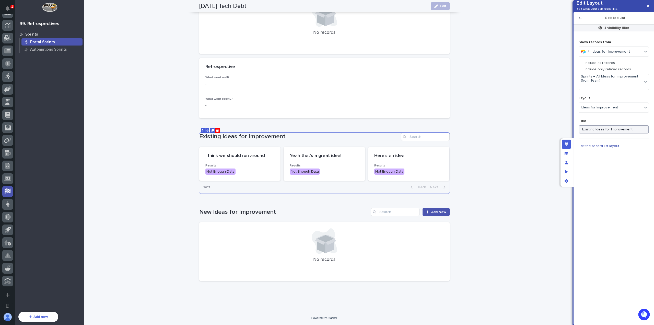
click at [586, 133] on input "Existing Ideas for Improvement" at bounding box center [614, 129] width 70 height 8
type input "Past Ideas for Improvement"
click at [606, 131] on div "Ideas for Improvement" at bounding box center [617, 133] width 76 height 9
click at [611, 110] on span "Ideas for Improvement" at bounding box center [599, 107] width 37 height 4
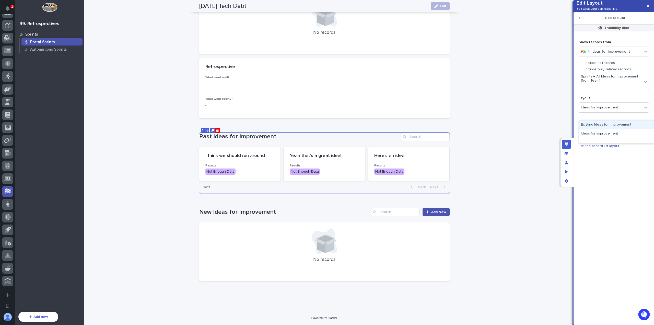
click at [609, 126] on div "Existing Ideas for Improvement" at bounding box center [617, 124] width 76 height 9
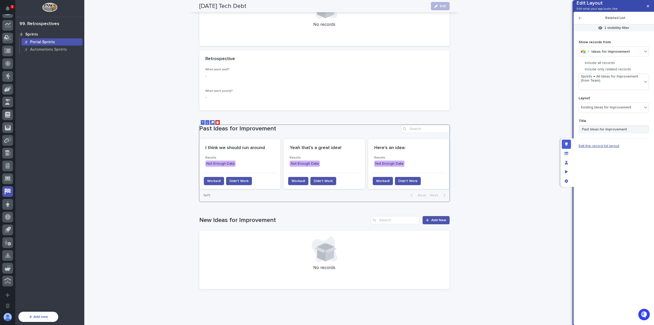
click at [602, 148] on span "Edit the record list layout" at bounding box center [599, 146] width 41 height 4
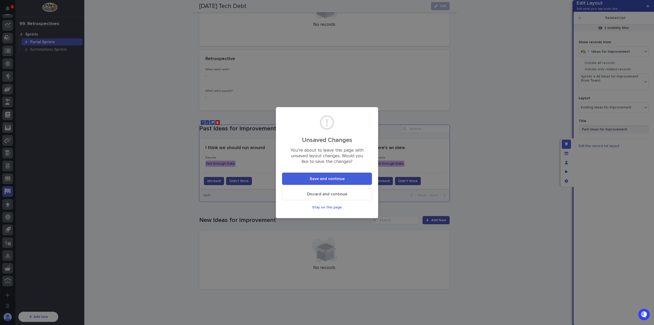
click at [330, 177] on span "Save and continue" at bounding box center [327, 179] width 35 height 4
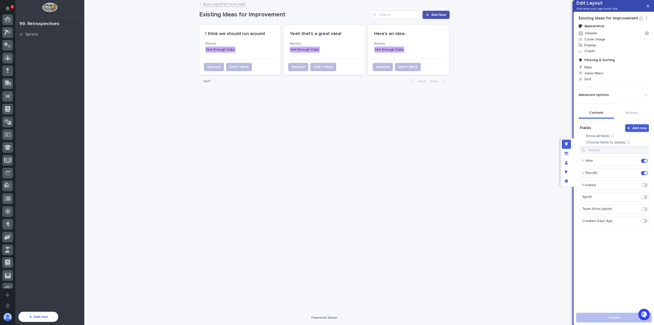
scroll to position [148, 0]
click at [641, 175] on span at bounding box center [644, 173] width 7 height 4
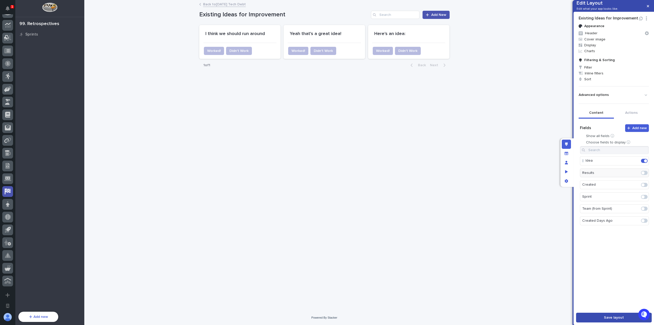
click at [616, 318] on span "Save layout" at bounding box center [614, 318] width 20 height 4
click at [601, 70] on span "Filter" at bounding box center [614, 67] width 74 height 6
click at [586, 103] on div "button" at bounding box center [584, 102] width 5 height 4
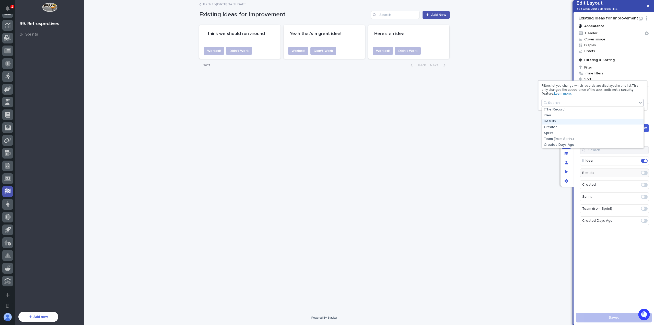
click at [574, 123] on div "Results" at bounding box center [593, 122] width 102 height 6
click at [578, 113] on button "is" at bounding box center [593, 115] width 98 height 10
click at [577, 124] on div "is" at bounding box center [593, 124] width 98 height 9
click at [577, 124] on div "Select..." at bounding box center [589, 124] width 91 height 7
click at [571, 115] on button "is" at bounding box center [593, 115] width 98 height 10
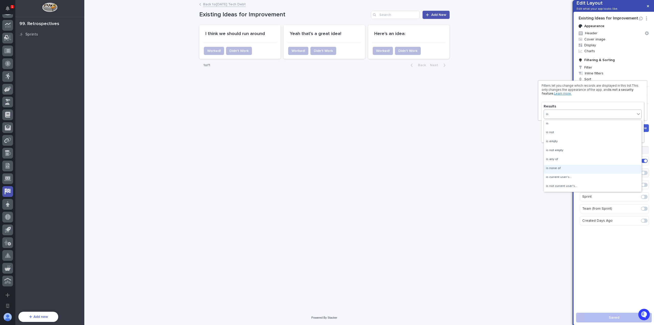
click at [567, 170] on div "is none of" at bounding box center [593, 169] width 98 height 9
click at [572, 125] on div "Select..." at bounding box center [589, 124] width 91 height 7
drag, startPoint x: 571, startPoint y: 136, endPoint x: 573, endPoint y: 133, distance: 4.0
click at [571, 136] on div "This Worked" at bounding box center [593, 138] width 98 height 6
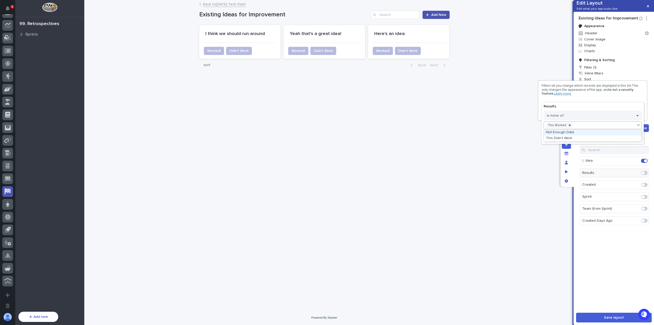
click at [577, 125] on div "This Worked" at bounding box center [589, 124] width 91 height 7
click at [579, 140] on div "This Didn't Work" at bounding box center [593, 138] width 98 height 6
click at [582, 138] on button "Done" at bounding box center [593, 137] width 98 height 8
click at [614, 291] on div at bounding box center [327, 162] width 654 height 325
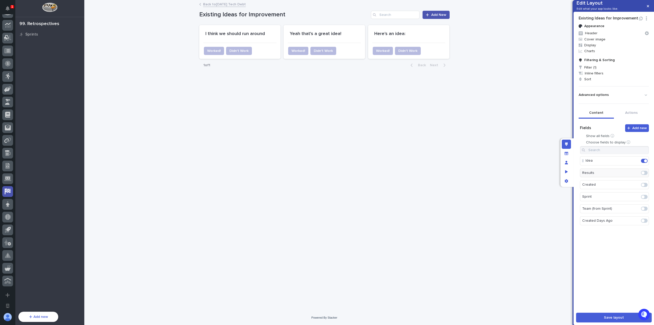
click at [616, 317] on span "Save layout" at bounding box center [614, 318] width 20 height 4
click at [645, 20] on icon "button" at bounding box center [647, 18] width 5 height 4
click at [637, 42] on button "Edit Layout Name" at bounding box center [627, 43] width 35 height 8
click at [583, 22] on input "**********" at bounding box center [609, 19] width 60 height 6
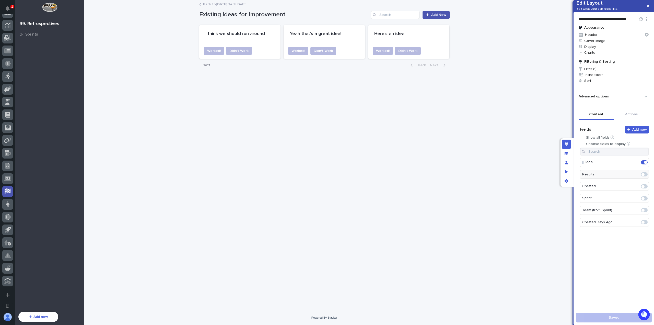
type input "**********"
click at [611, 317] on span "Save layout" at bounding box center [614, 318] width 20 height 4
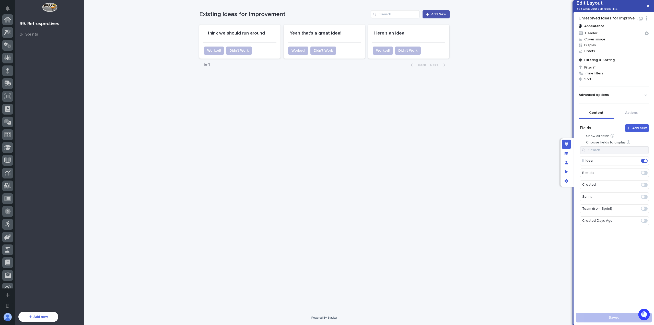
scroll to position [148, 0]
click at [650, 7] on button "button" at bounding box center [648, 6] width 8 height 8
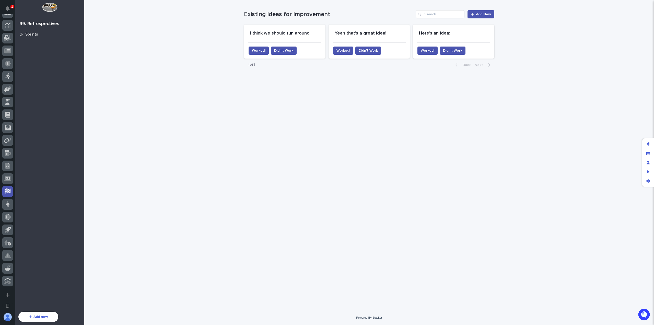
click at [38, 35] on div "Sprints" at bounding box center [50, 34] width 66 height 7
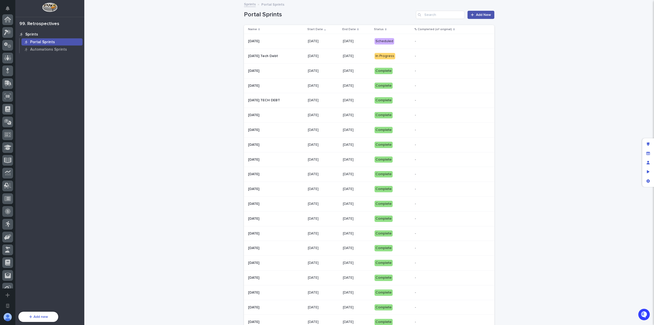
scroll to position [148, 0]
click at [46, 43] on p "Portal Sprints" at bounding box center [42, 42] width 25 height 5
click at [326, 59] on div "[DATE]" at bounding box center [323, 56] width 31 height 8
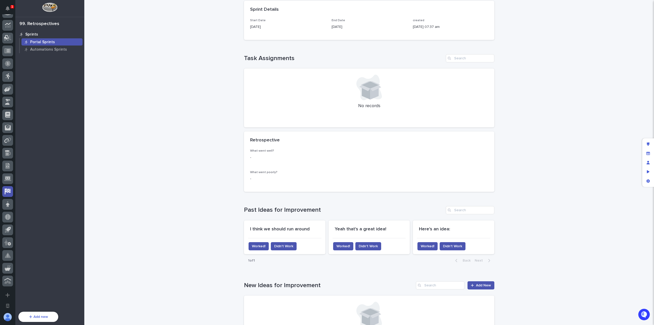
scroll to position [153, 0]
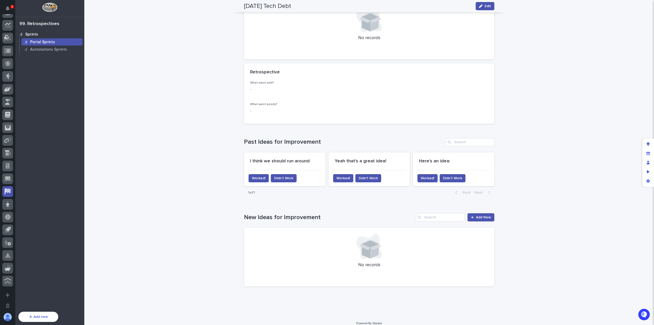
drag, startPoint x: 652, startPoint y: 145, endPoint x: 524, endPoint y: 144, distance: 128.8
click at [652, 144] on div "Edit layout" at bounding box center [648, 144] width 9 height 9
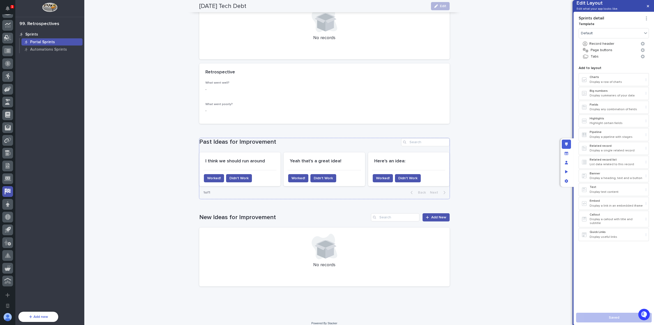
click at [369, 143] on h1 "Past Ideas for Improvement" at bounding box center [299, 141] width 200 height 7
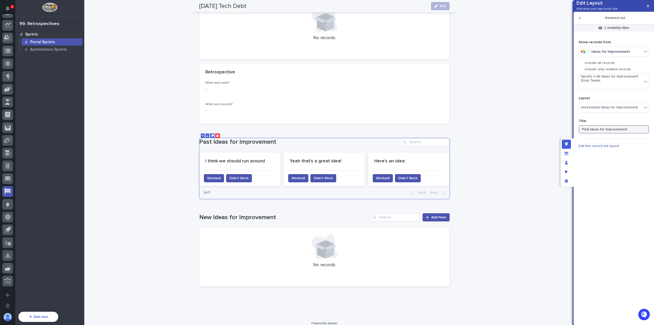
drag, startPoint x: 588, startPoint y: 137, endPoint x: 567, endPoint y: 136, distance: 21.5
click at [567, 136] on div "Edit Layout Edit what your app looks like. Related List 1 visibility filter Sho…" at bounding box center [327, 162] width 654 height 325
type input "Unresolved Ideas for Improvement"
click at [522, 162] on div "Loading... Saving… Loading... Saving… 2025-08-11 Tech Debt Edit 2025-08-11 Tech…" at bounding box center [324, 81] width 480 height 469
click at [629, 110] on span "Unresolved Ideas for Improvement" at bounding box center [609, 107] width 57 height 4
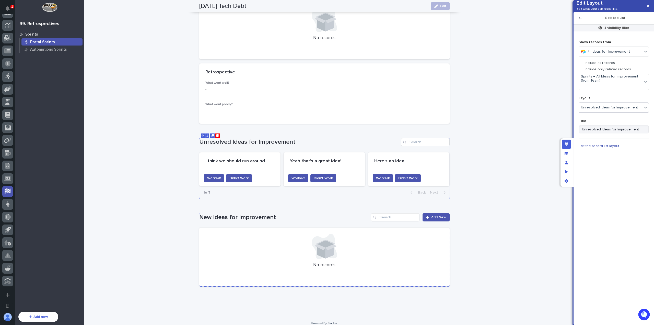
click at [359, 244] on div at bounding box center [325, 247] width 238 height 26
click at [368, 141] on h1 "Unresolved Ideas for Improvement" at bounding box center [299, 141] width 200 height 7
click at [649, 7] on icon "button" at bounding box center [648, 6] width 2 height 4
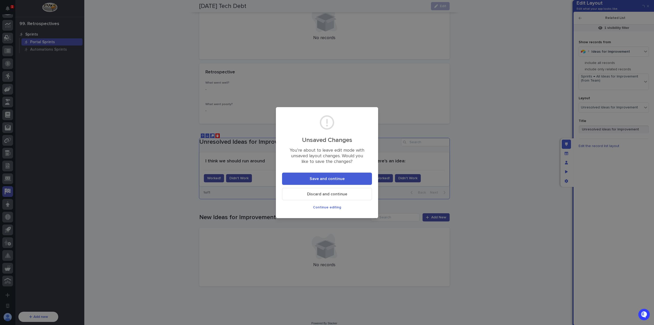
click at [333, 178] on span "Save and continue" at bounding box center [327, 179] width 35 height 4
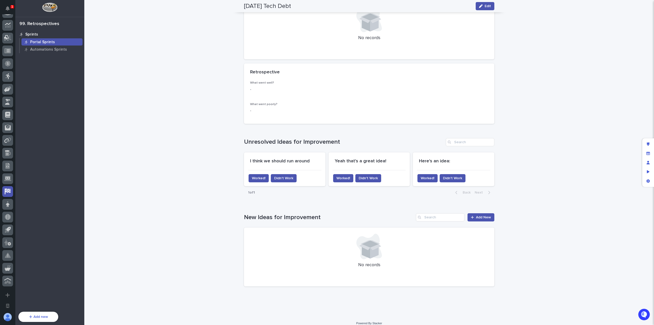
scroll to position [0, 0]
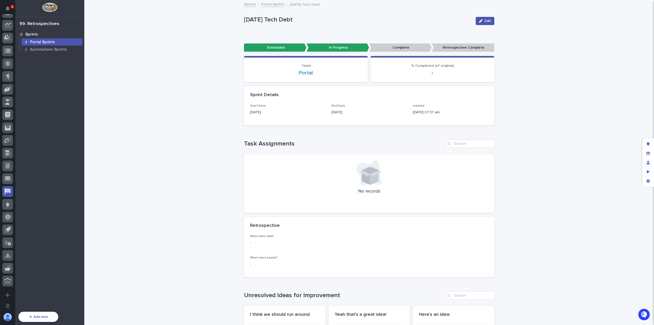
click at [52, 44] on div "Portal Sprints" at bounding box center [51, 41] width 61 height 7
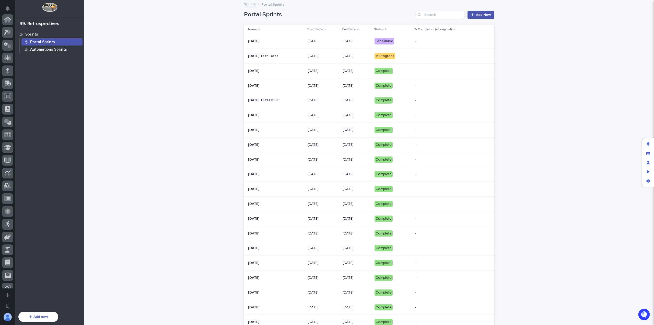
scroll to position [148, 0]
click at [306, 43] on td "2025-08-18 2025-08-18" at bounding box center [275, 41] width 62 height 15
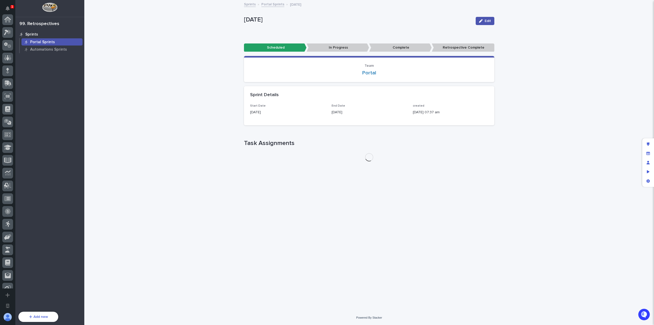
scroll to position [148, 0]
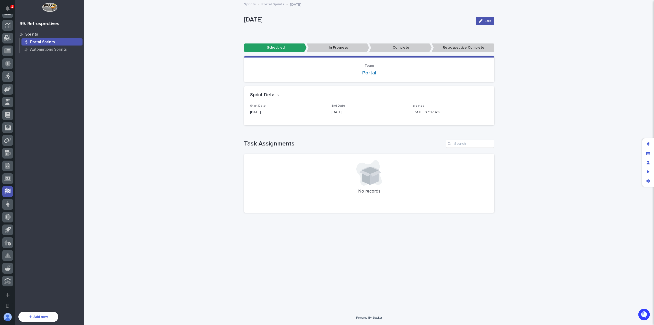
click at [50, 42] on p "Portal Sprints" at bounding box center [42, 42] width 25 height 5
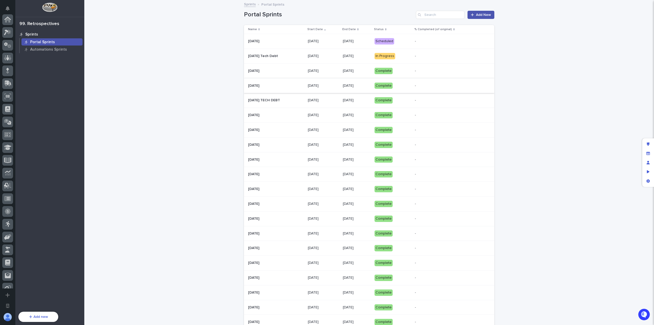
scroll to position [148, 0]
click at [44, 34] on div "Sprints" at bounding box center [50, 34] width 66 height 7
click at [48, 39] on div "Portal Sprints" at bounding box center [51, 41] width 61 height 7
click at [316, 43] on p "[DATE]" at bounding box center [323, 41] width 31 height 4
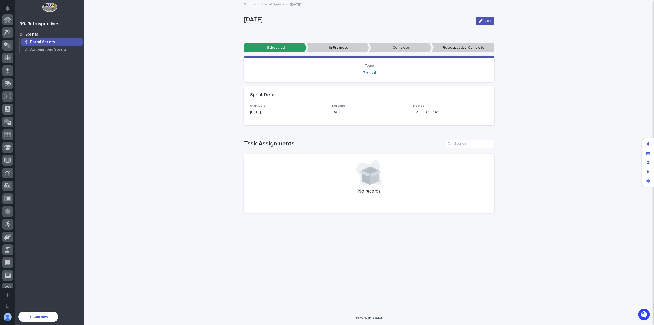
scroll to position [148, 0]
click at [643, 142] on div "1 Workspaces PWI Portal My Settings Log Out 99. Retrospectives Sprints Portal S…" at bounding box center [327, 162] width 654 height 325
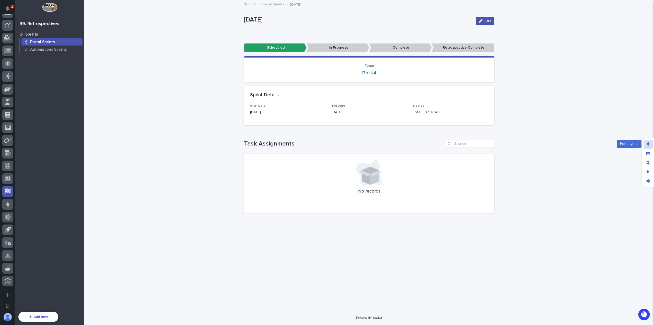
click at [648, 144] on icon "Edit layout" at bounding box center [648, 144] width 3 height 4
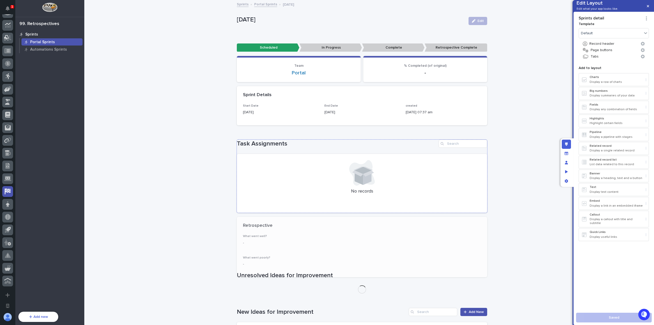
click at [329, 151] on div "Task Assignments No records" at bounding box center [362, 176] width 251 height 73
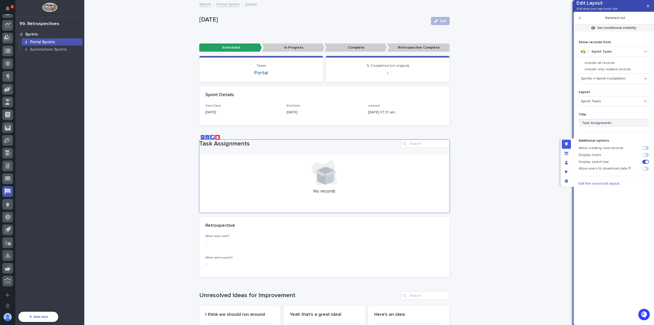
click at [648, 150] on span at bounding box center [646, 148] width 7 height 4
click at [649, 5] on icon "button" at bounding box center [648, 6] width 2 height 4
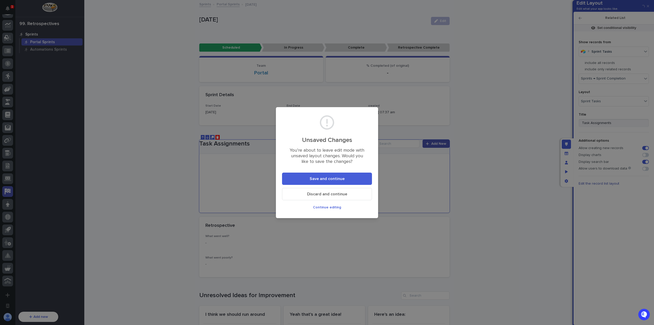
click at [355, 176] on button "Save and continue" at bounding box center [327, 179] width 90 height 12
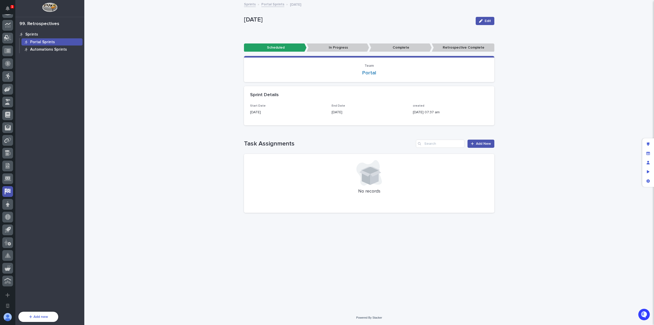
click at [57, 51] on p "Automations Sprints" at bounding box center [48, 49] width 37 height 5
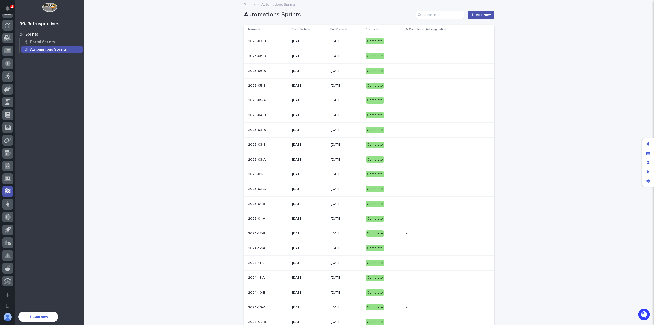
click at [332, 46] on td "[DATE]" at bounding box center [346, 41] width 35 height 15
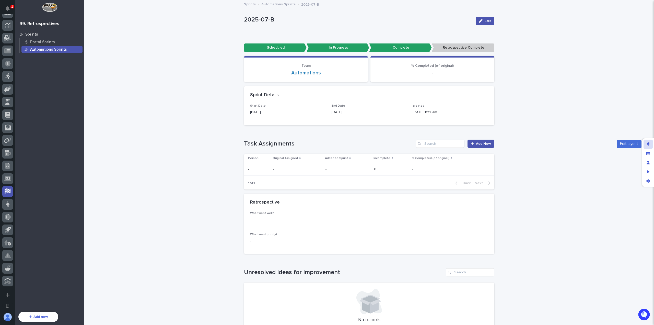
click at [648, 141] on div "Edit layout" at bounding box center [648, 144] width 9 height 9
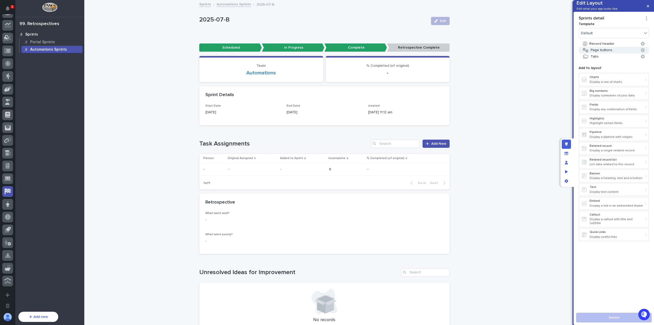
click at [641, 52] on icon "button" at bounding box center [643, 50] width 4 height 4
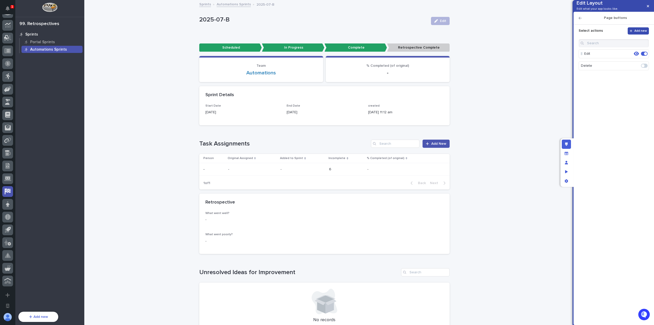
click at [639, 32] on span "Add new" at bounding box center [641, 30] width 13 height 3
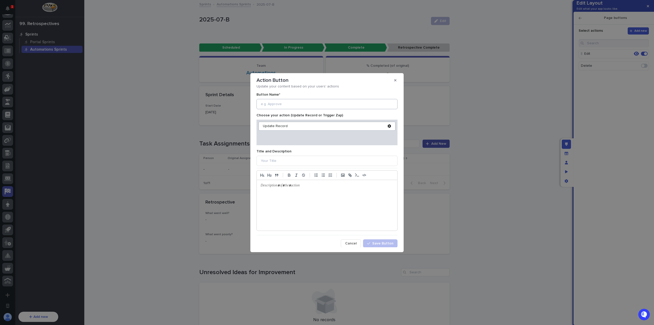
drag, startPoint x: 307, startPoint y: 112, endPoint x: 308, endPoint y: 107, distance: 5.0
click at [307, 112] on div "Choose your action (Update Record or Trigger Zap)" at bounding box center [327, 115] width 141 height 8
click at [309, 106] on input at bounding box center [327, 104] width 141 height 10
type input "Retrospective Complete"
click at [388, 126] on icon at bounding box center [389, 126] width 3 height 4
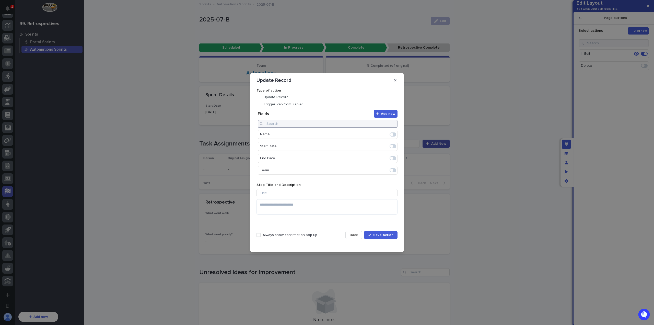
click at [335, 126] on input at bounding box center [328, 124] width 140 height 8
click at [394, 146] on span at bounding box center [393, 146] width 7 height 4
type input "sta"
click at [379, 134] on button "Edit" at bounding box center [377, 134] width 9 height 9
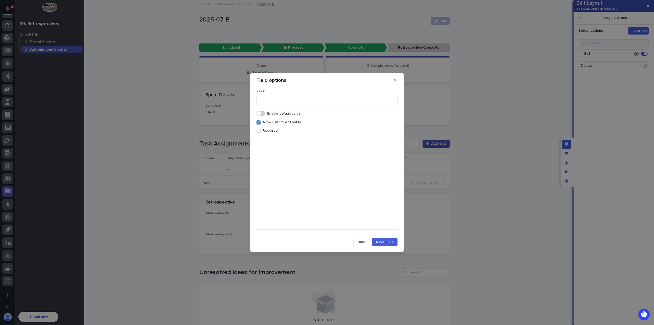
drag, startPoint x: 265, startPoint y: 113, endPoint x: 272, endPoint y: 118, distance: 7.9
click at [265, 113] on span at bounding box center [261, 113] width 9 height 5
click at [285, 129] on div "Select..." at bounding box center [324, 131] width 134 height 7
click at [295, 170] on span "Retrospective Complete" at bounding box center [280, 168] width 42 height 6
click at [381, 239] on button "Save Field" at bounding box center [385, 242] width 26 height 8
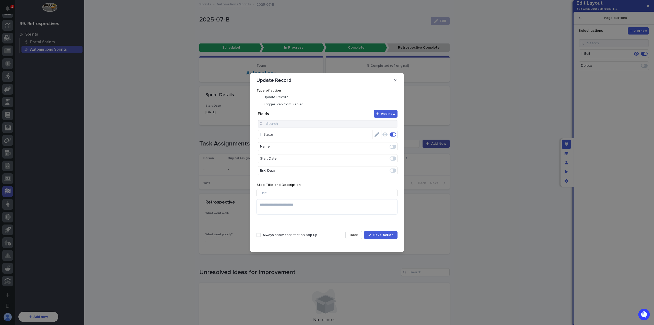
click at [298, 234] on p "Always show confirmation pop-up" at bounding box center [290, 235] width 55 height 4
click at [391, 236] on span "Save Action" at bounding box center [384, 235] width 20 height 4
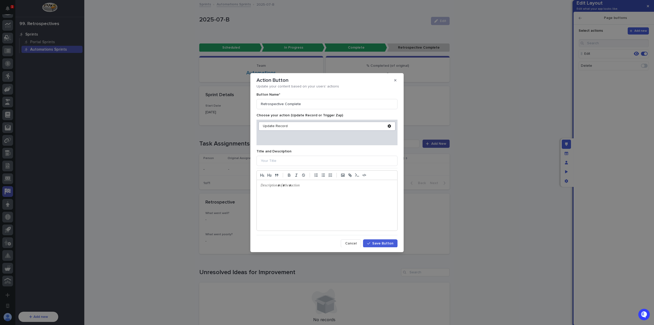
click at [380, 240] on button "Save Button" at bounding box center [380, 243] width 35 height 8
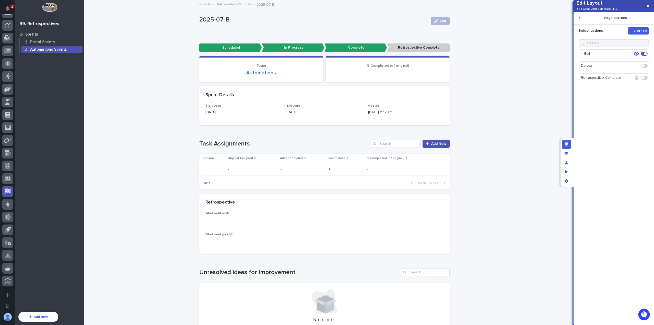
click at [644, 79] on span at bounding box center [643, 77] width 3 height 3
click at [637, 68] on icon "button" at bounding box center [636, 66] width 5 height 4
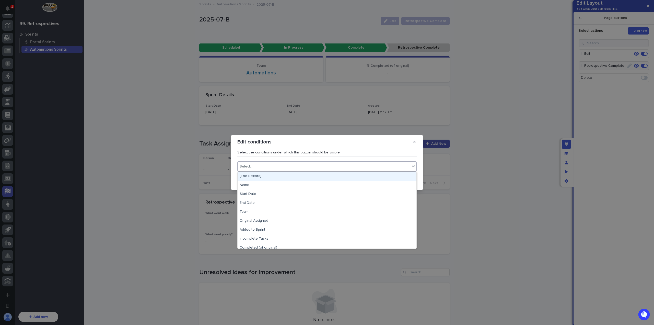
click at [279, 163] on div "Select..." at bounding box center [324, 166] width 173 height 7
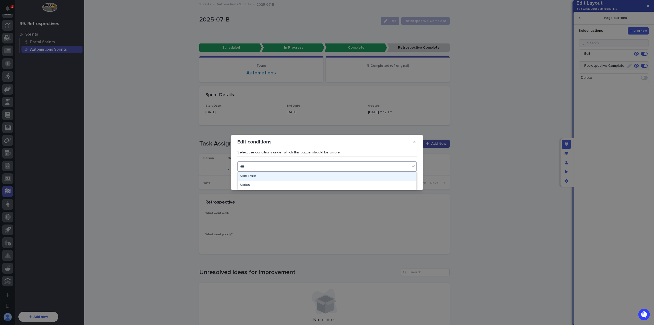
type input "****"
click at [277, 178] on div "Status" at bounding box center [327, 176] width 179 height 9
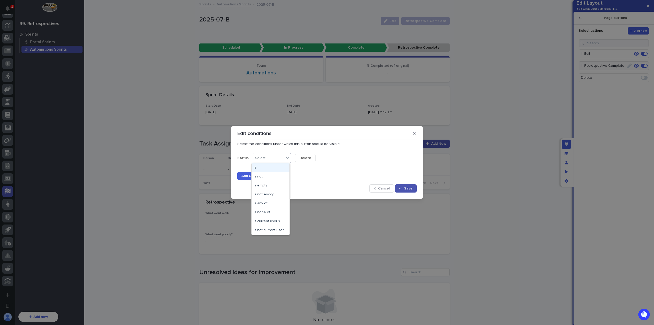
click at [279, 160] on div "Select..." at bounding box center [268, 157] width 31 height 7
click at [274, 211] on div "is none of" at bounding box center [271, 212] width 38 height 9
click at [304, 160] on div "Select..." at bounding box center [304, 158] width 13 height 4
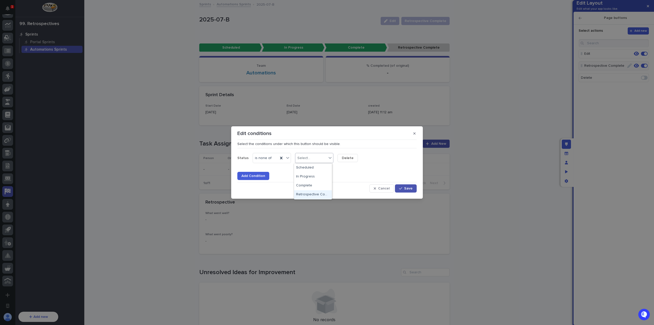
click at [312, 196] on div "Retrospective Complete" at bounding box center [313, 194] width 38 height 9
click at [340, 159] on div "Retrospective Complete" at bounding box center [321, 157] width 50 height 7
click at [331, 168] on div "Scheduled" at bounding box center [323, 167] width 59 height 9
click at [401, 188] on icon "button" at bounding box center [400, 189] width 3 height 4
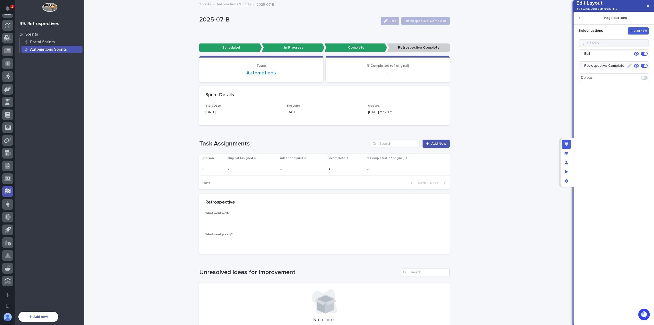
click at [647, 67] on span at bounding box center [646, 65] width 3 height 3
click at [645, 79] on span at bounding box center [643, 77] width 3 height 3
click at [631, 68] on icon "button" at bounding box center [630, 65] width 5 height 5
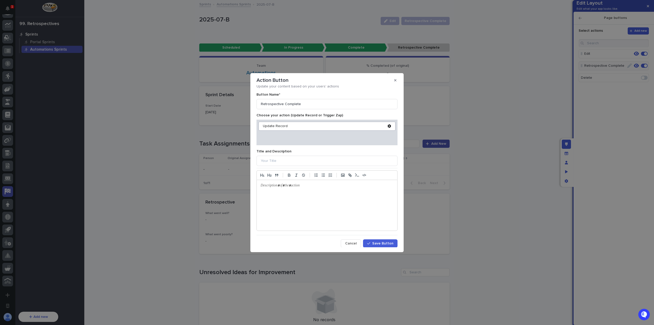
click at [389, 124] on div "Update Record" at bounding box center [327, 126] width 137 height 9
click at [388, 126] on icon at bounding box center [389, 126] width 3 height 4
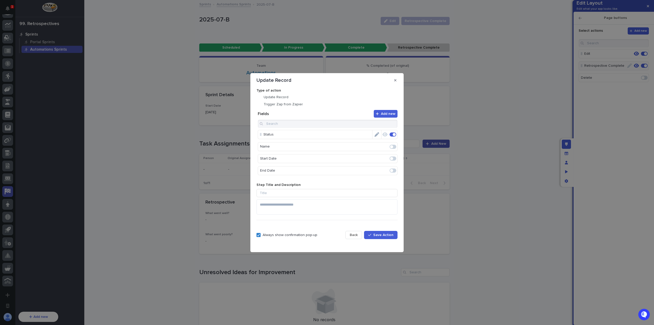
click at [265, 234] on p "Always show confirmation pop-up" at bounding box center [290, 235] width 55 height 4
click at [270, 236] on p "Always show confirmation pop-up" at bounding box center [290, 235] width 55 height 4
click at [375, 136] on icon "Edit" at bounding box center [377, 134] width 5 height 5
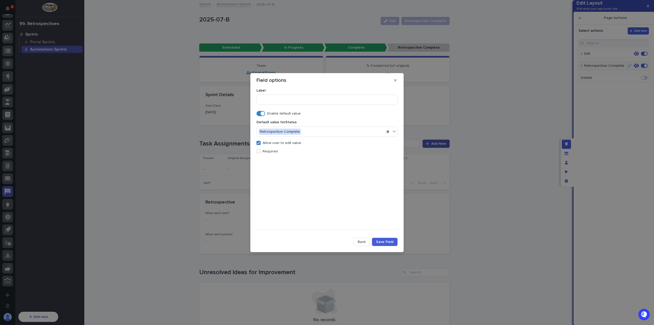
click at [278, 143] on p "Allow user to edit value" at bounding box center [282, 143] width 39 height 4
click at [391, 243] on span "Save Field" at bounding box center [384, 242] width 17 height 4
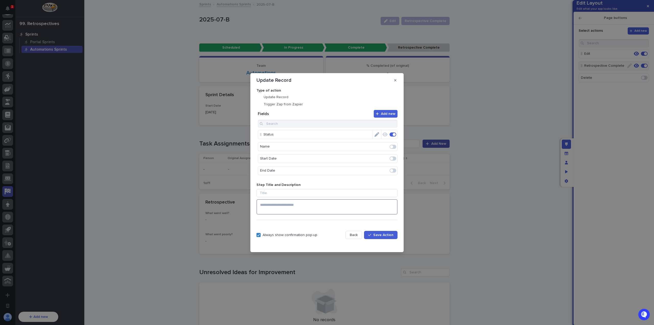
click at [330, 207] on textarea at bounding box center [327, 206] width 141 height 15
click at [358, 236] on span "Back" at bounding box center [354, 235] width 8 height 4
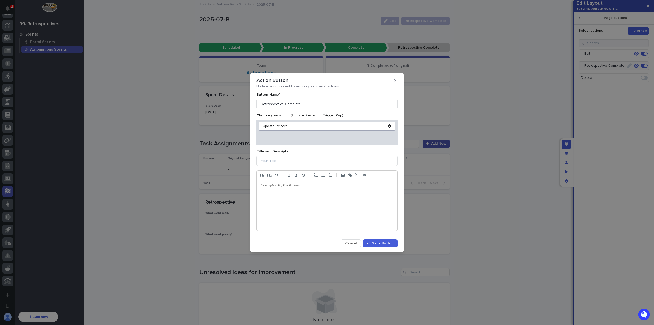
click at [325, 203] on div at bounding box center [327, 205] width 141 height 51
click at [378, 243] on span "Save Button" at bounding box center [382, 244] width 21 height 4
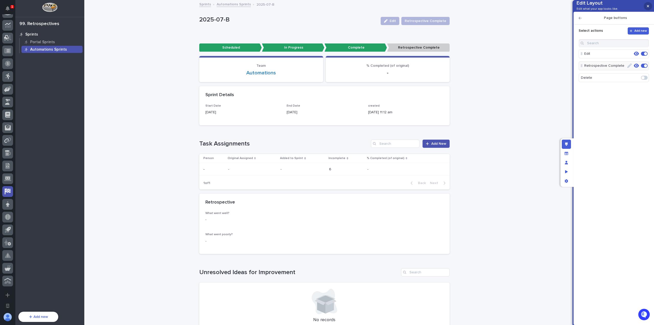
click at [651, 8] on button "button" at bounding box center [648, 6] width 8 height 8
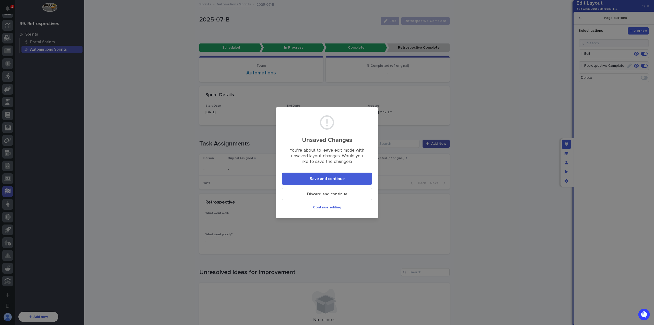
click at [350, 182] on button "Save and continue" at bounding box center [327, 179] width 90 height 12
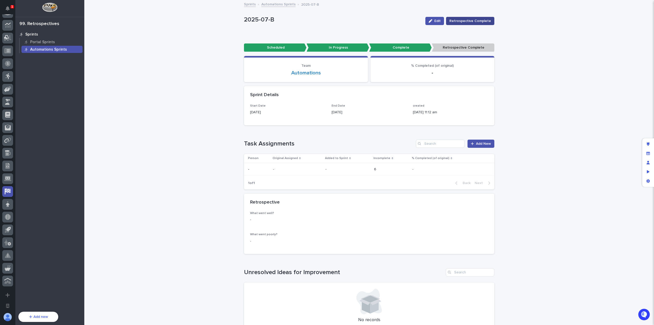
click at [480, 22] on span "Retrospective Complete" at bounding box center [471, 20] width 42 height 5
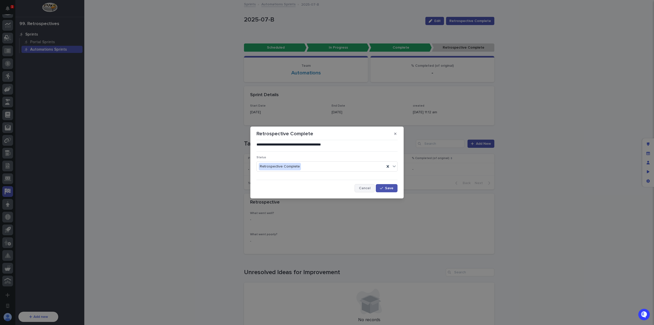
click at [360, 186] on button "Cancel" at bounding box center [365, 188] width 20 height 8
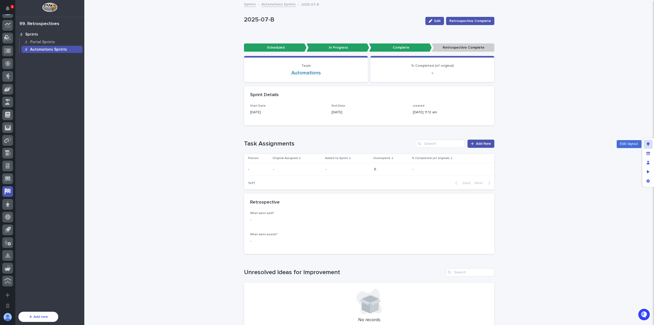
click at [646, 147] on div "Edit layout" at bounding box center [648, 144] width 9 height 9
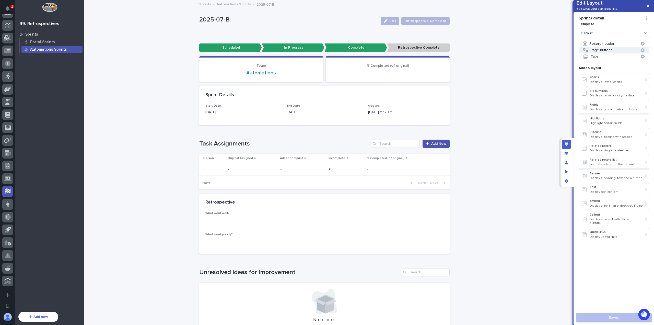
click at [627, 53] on button "Page buttons" at bounding box center [614, 50] width 70 height 7
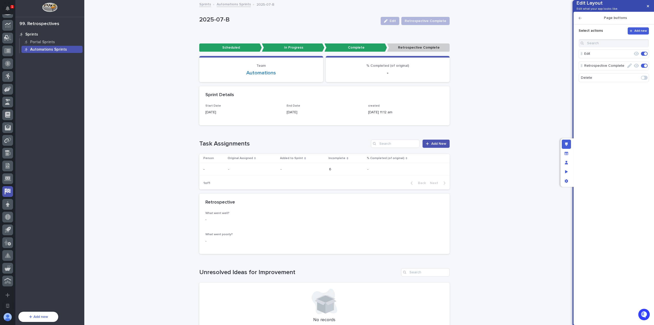
click at [629, 68] on icon "button" at bounding box center [630, 65] width 5 height 5
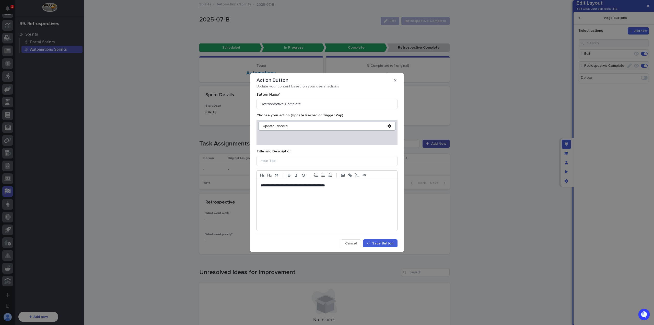
click at [388, 126] on icon at bounding box center [390, 126] width 4 height 4
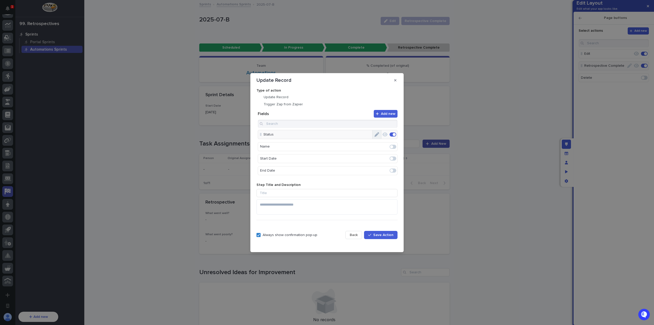
click at [377, 136] on button "Edit" at bounding box center [377, 134] width 9 height 9
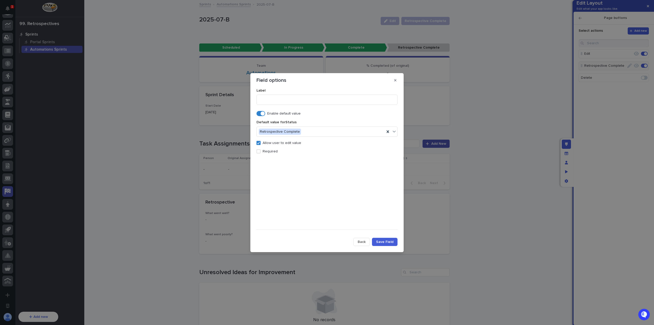
click at [293, 143] on p "Allow user to edit value" at bounding box center [282, 143] width 39 height 4
click at [384, 244] on button "Save Field" at bounding box center [385, 242] width 26 height 8
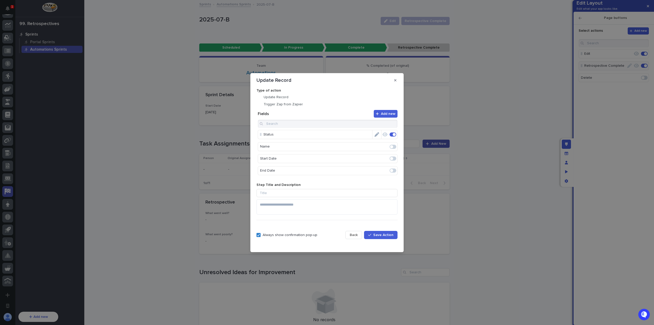
click at [384, 234] on span "Save Action" at bounding box center [384, 235] width 20 height 4
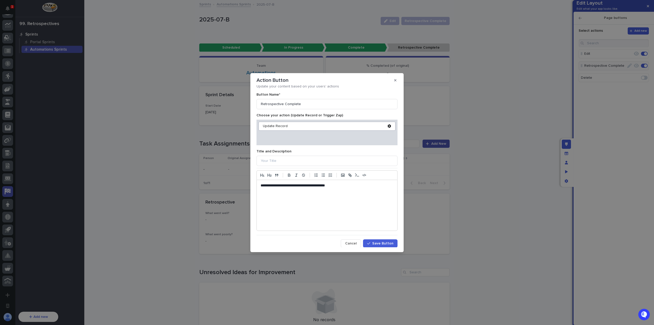
click at [380, 242] on span "Save Button" at bounding box center [382, 244] width 21 height 4
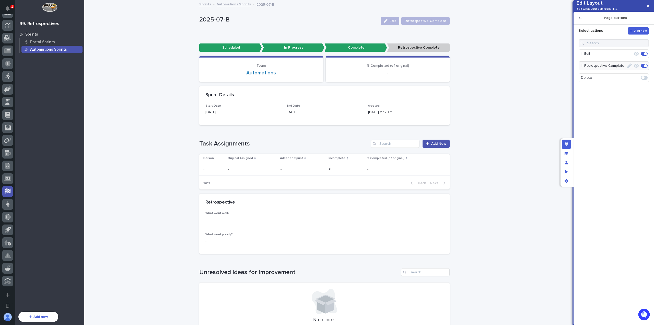
click at [635, 68] on icon "button" at bounding box center [636, 66] width 5 height 4
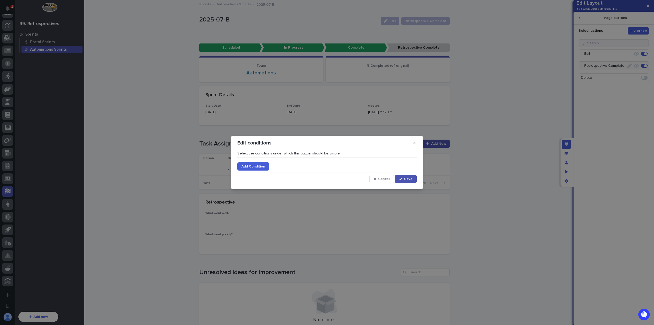
click at [254, 167] on span "Add Condition" at bounding box center [254, 167] width 24 height 4
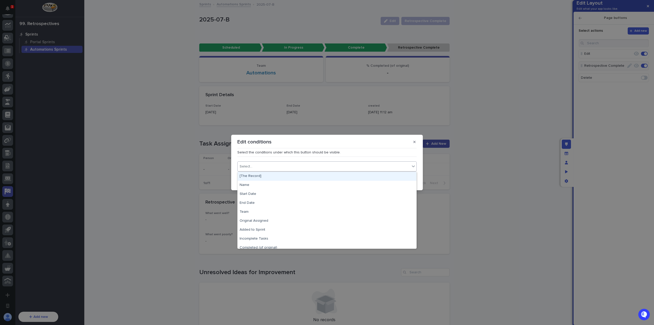
click at [266, 165] on div "Select..." at bounding box center [324, 166] width 173 height 7
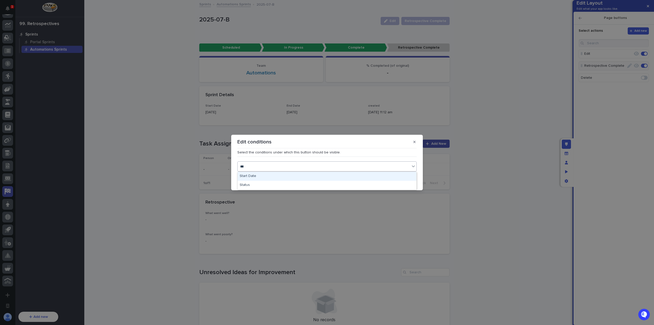
type input "****"
click at [277, 176] on div "Status" at bounding box center [327, 176] width 179 height 9
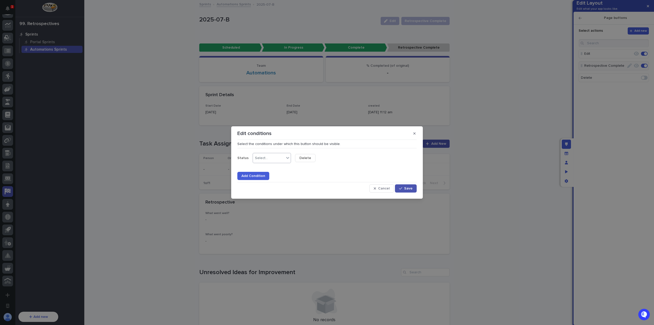
click at [288, 160] on div at bounding box center [288, 157] width 6 height 9
click at [275, 210] on div "is none of" at bounding box center [271, 212] width 38 height 9
click at [310, 160] on div "Select..." at bounding box center [311, 157] width 31 height 7
click at [319, 171] on div "Scheduled" at bounding box center [313, 167] width 38 height 9
click at [323, 159] on div "Scheduled" at bounding box center [311, 157] width 30 height 7
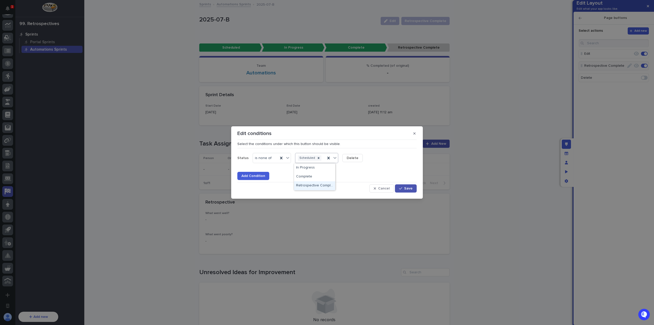
click at [321, 186] on div "Retrospective Complete" at bounding box center [314, 185] width 41 height 9
click at [405, 187] on button "Save" at bounding box center [406, 188] width 22 height 8
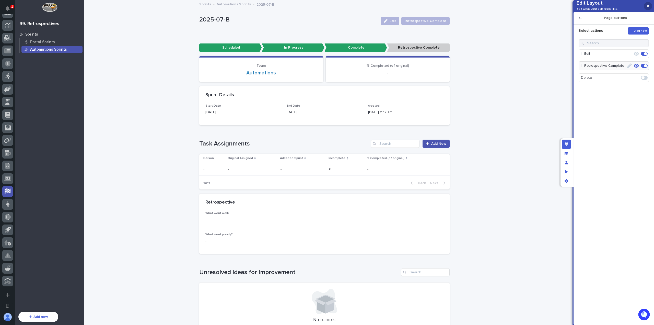
click at [649, 7] on icon "button" at bounding box center [648, 6] width 2 height 2
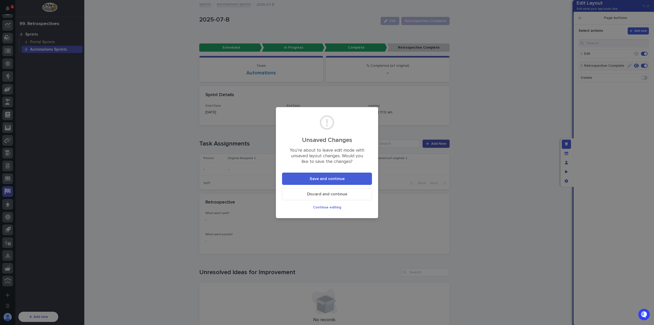
click at [319, 174] on button "Save and continue" at bounding box center [327, 179] width 90 height 12
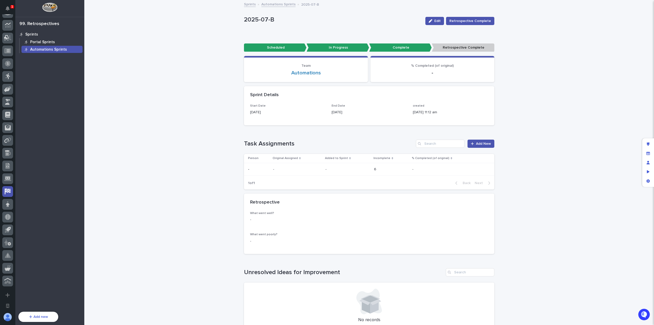
click at [40, 43] on p "Portal Sprints" at bounding box center [42, 42] width 25 height 5
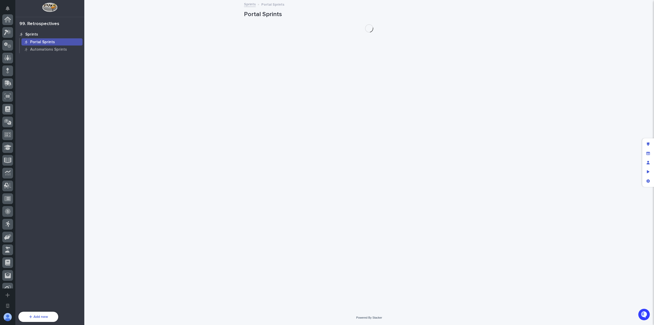
scroll to position [148, 0]
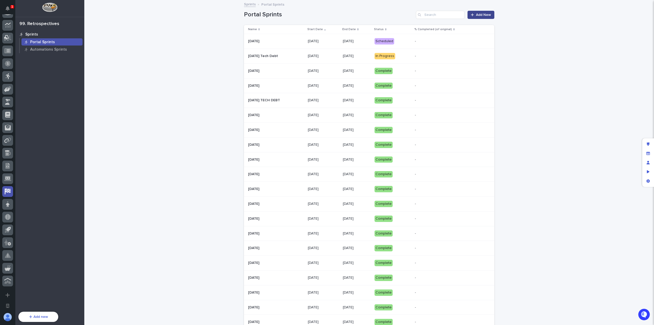
click at [480, 16] on span "Add New" at bounding box center [483, 15] width 15 height 4
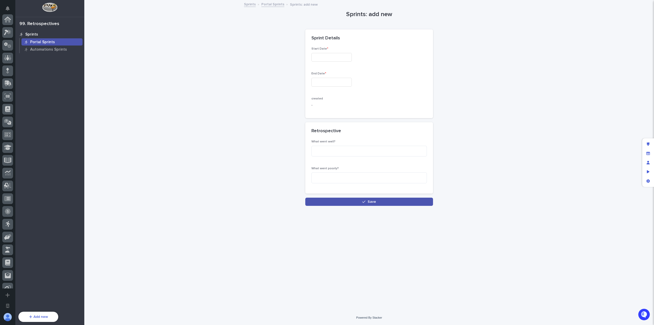
scroll to position [148, 0]
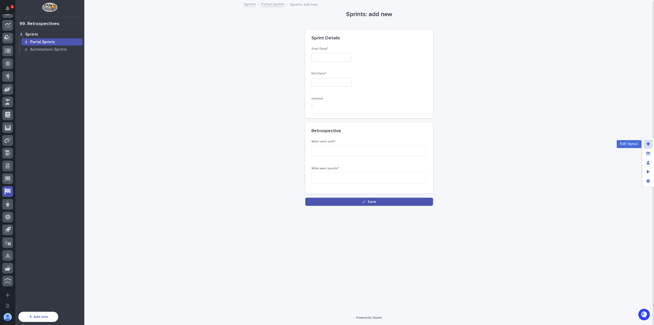
click at [650, 144] on div "Edit layout" at bounding box center [648, 144] width 9 height 9
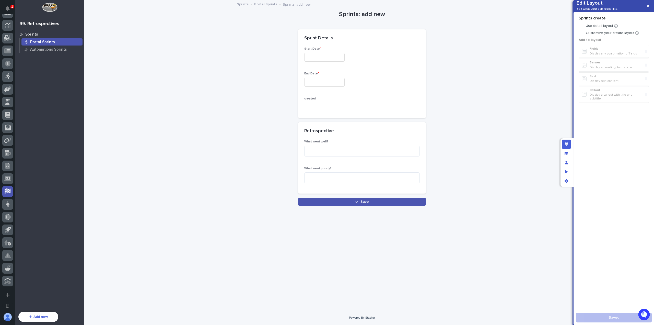
click at [382, 81] on div "Start Date * End Date * created -" at bounding box center [362, 82] width 128 height 71
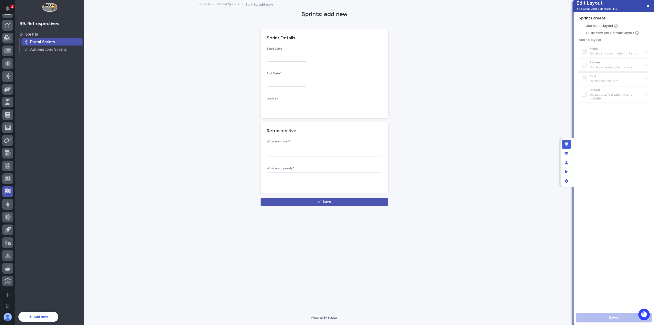
click at [325, 140] on p "What went well?" at bounding box center [325, 142] width 116 height 4
click at [585, 43] on div "Select "Customize your create layout" to add new widgets Add to layout Fields D…" at bounding box center [614, 72] width 73 height 74
click at [581, 36] on div at bounding box center [581, 33] width 5 height 5
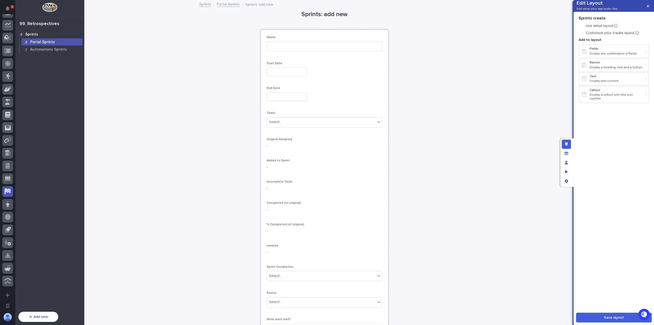
click at [333, 91] on div "End Date" at bounding box center [325, 95] width 116 height 19
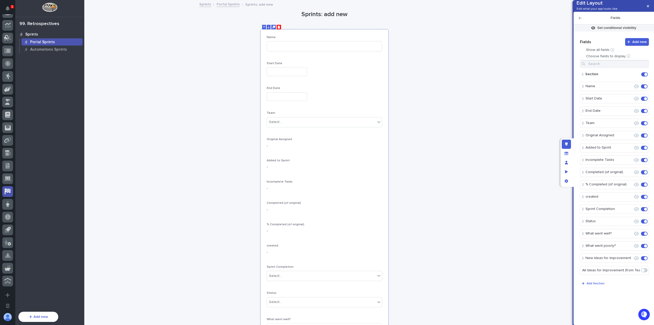
click at [277, 27] on button at bounding box center [279, 27] width 4 height 5
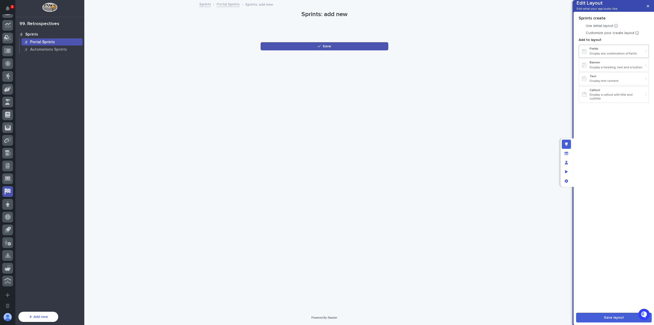
click at [610, 51] on p "Fields" at bounding box center [617, 49] width 54 height 4
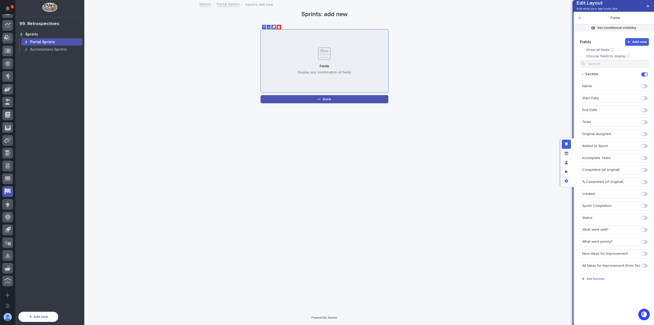
click at [645, 88] on span at bounding box center [643, 86] width 3 height 3
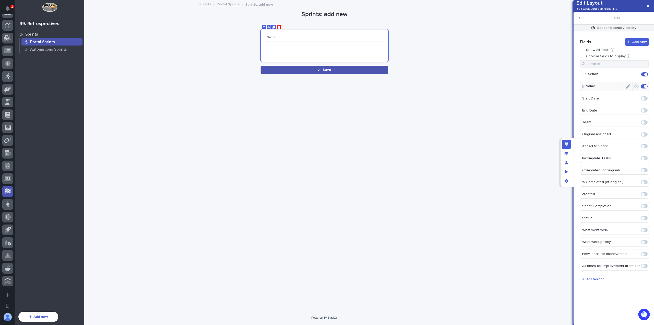
click at [648, 100] on span at bounding box center [644, 98] width 7 height 4
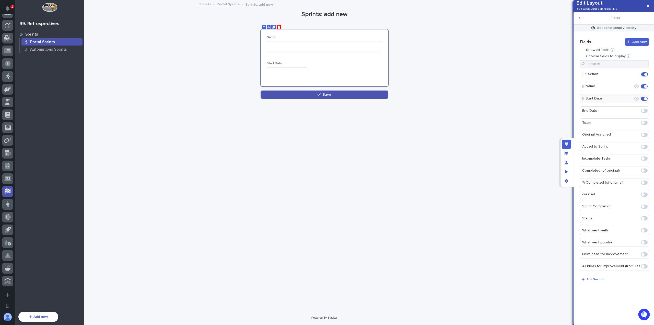
click at [646, 113] on span at bounding box center [644, 111] width 7 height 4
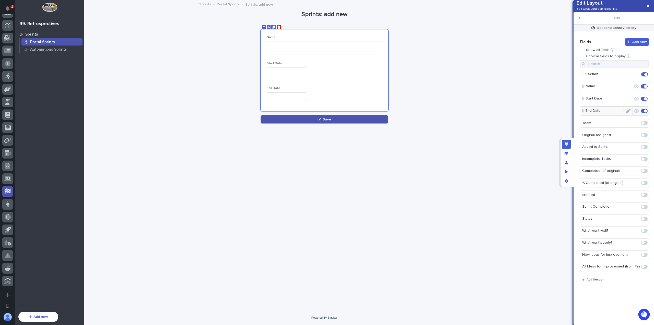
click at [646, 127] on div at bounding box center [644, 123] width 9 height 8
click at [646, 125] on span at bounding box center [644, 123] width 7 height 4
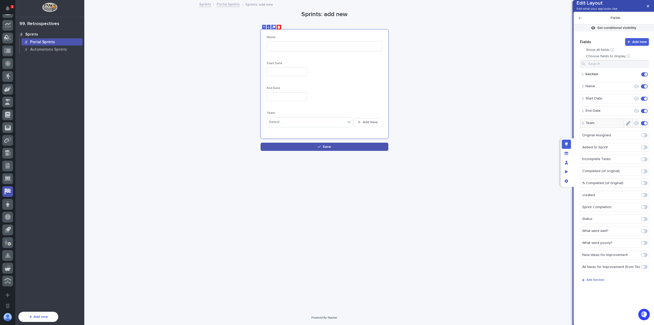
click at [629, 126] on icon "Edit" at bounding box center [628, 123] width 5 height 5
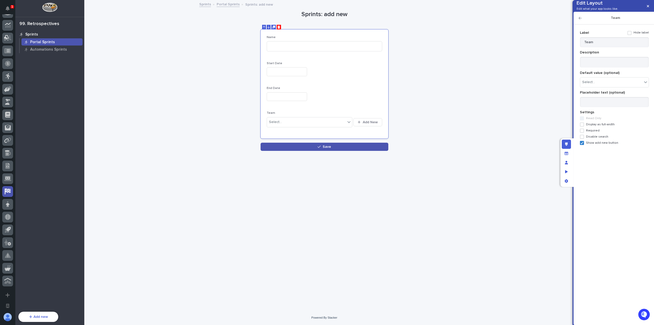
click at [595, 145] on span "Show add new button" at bounding box center [602, 143] width 32 height 4
click at [578, 25] on div "Team" at bounding box center [614, 18] width 81 height 13
click at [595, 132] on span "Required" at bounding box center [593, 131] width 14 height 4
click at [372, 81] on div "Name Start Date End Date Team * Select..." at bounding box center [325, 84] width 116 height 96
click at [580, 19] on icon "button" at bounding box center [580, 18] width 3 height 3
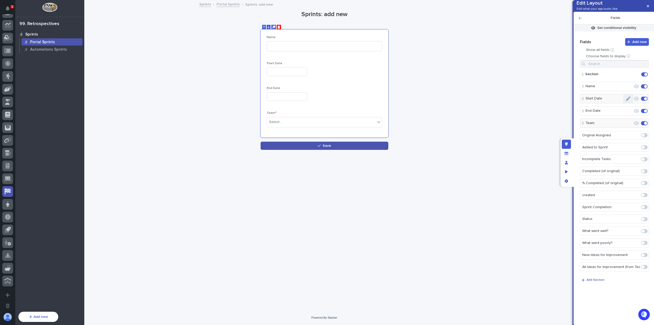
click at [631, 103] on button "Edit" at bounding box center [628, 98] width 9 height 9
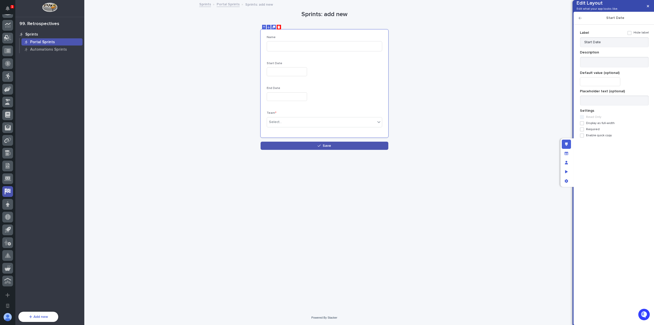
click at [592, 131] on span "Required" at bounding box center [593, 130] width 14 height 4
click at [582, 20] on icon "button" at bounding box center [580, 18] width 3 height 4
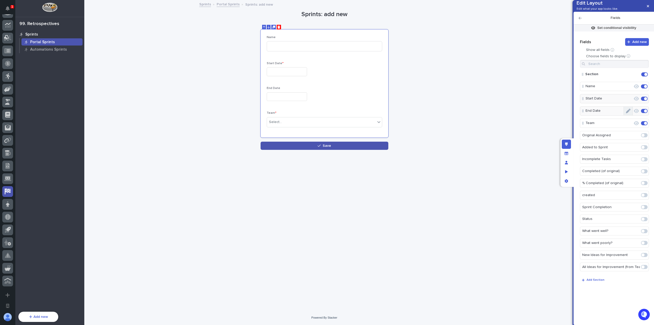
click at [632, 115] on button "Edit" at bounding box center [628, 111] width 9 height 9
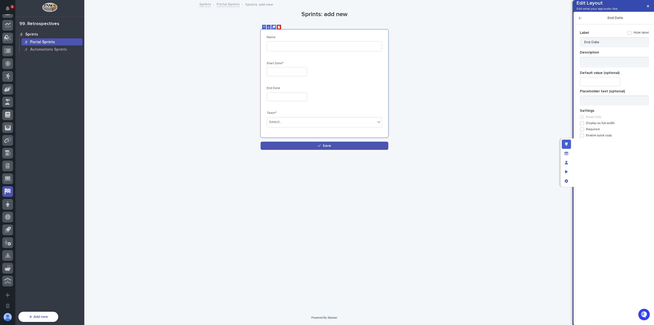
click at [596, 131] on label "Required" at bounding box center [614, 129] width 69 height 4
click at [581, 20] on icon "button" at bounding box center [580, 18] width 3 height 4
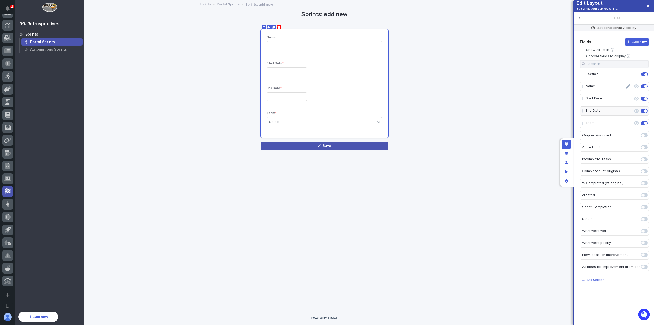
click at [629, 89] on icon "Edit" at bounding box center [628, 86] width 5 height 5
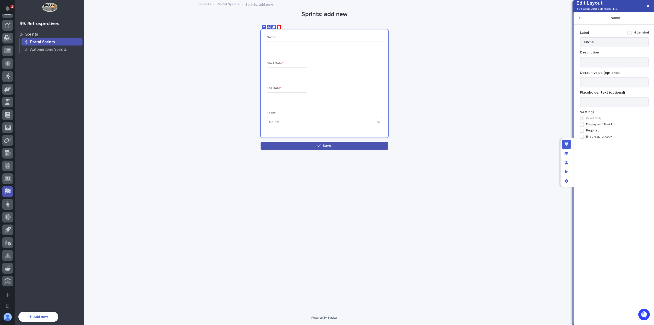
click at [589, 132] on span "Required" at bounding box center [593, 131] width 14 height 4
click at [582, 20] on h2 "Name" at bounding box center [615, 18] width 67 height 4
click at [582, 19] on icon "button" at bounding box center [580, 18] width 3 height 3
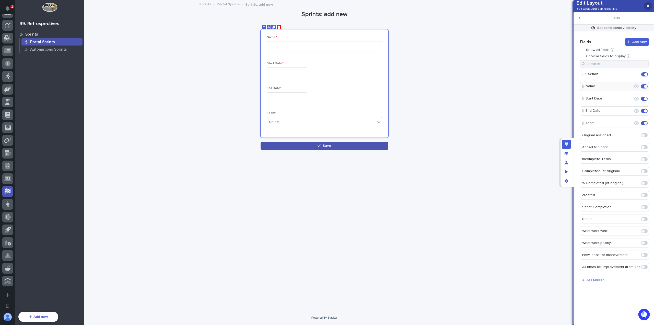
click at [648, 7] on icon "button" at bounding box center [648, 6] width 2 height 4
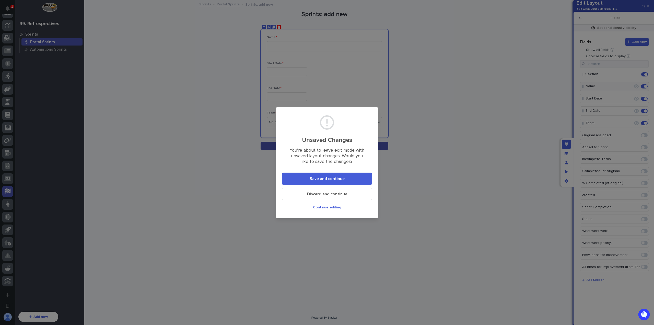
click at [352, 175] on button "Save and continue" at bounding box center [327, 179] width 90 height 12
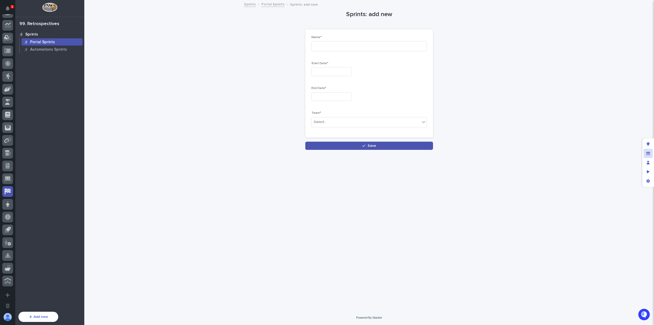
click at [654, 152] on div at bounding box center [649, 162] width 13 height 49
click at [651, 145] on div "Edit layout" at bounding box center [648, 144] width 9 height 9
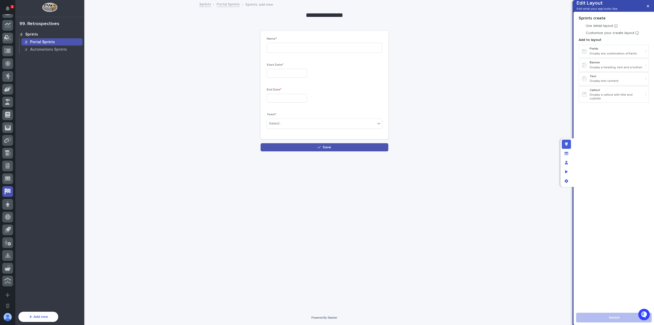
click at [330, 13] on div "**********" at bounding box center [325, 15] width 128 height 9
click at [330, 13] on input "**********" at bounding box center [325, 15] width 128 height 9
type input "**********"
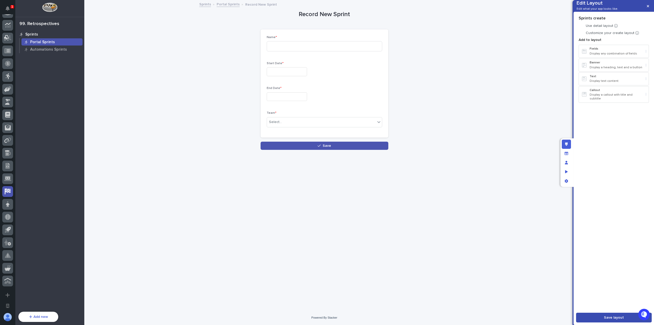
drag, startPoint x: 601, startPoint y: 317, endPoint x: 601, endPoint y: 311, distance: 5.9
click at [600, 317] on button "Save layout" at bounding box center [614, 318] width 76 height 10
click at [650, 4] on button "button" at bounding box center [648, 6] width 8 height 8
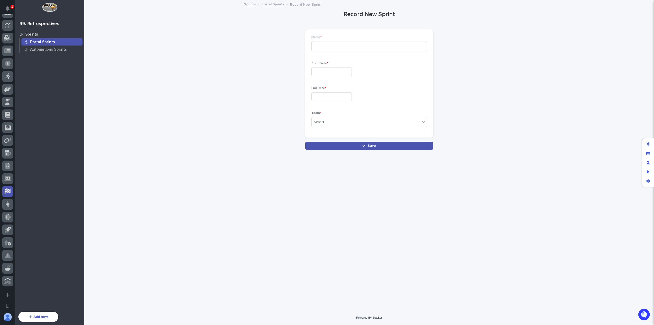
click at [62, 42] on div "Portal Sprints" at bounding box center [51, 41] width 61 height 7
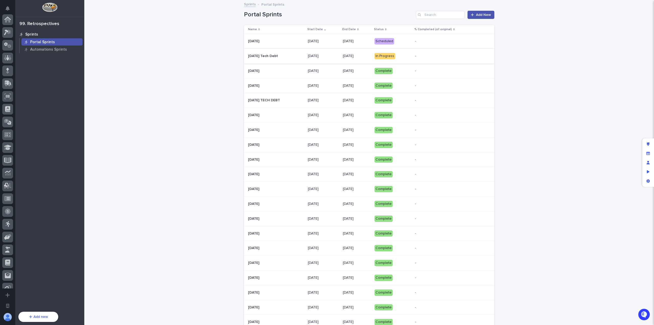
scroll to position [148, 0]
click at [476, 14] on span "Add New" at bounding box center [483, 15] width 15 height 4
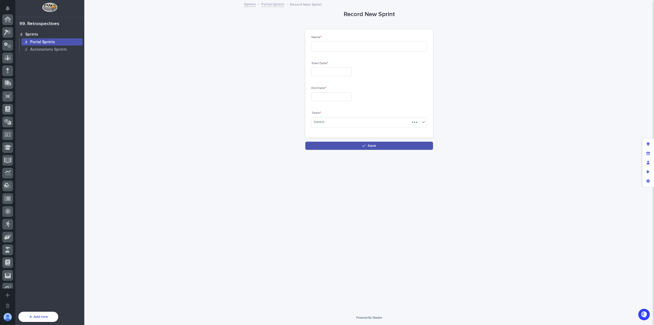
scroll to position [148, 0]
click at [361, 126] on div "Select..." at bounding box center [370, 122] width 116 height 10
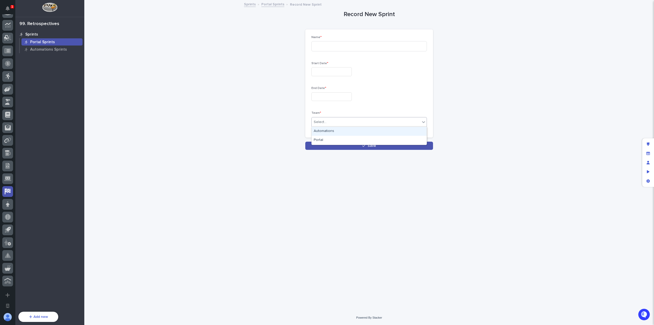
click at [376, 104] on div "End Date *" at bounding box center [370, 95] width 116 height 19
click at [50, 40] on p "Portal Sprints" at bounding box center [42, 42] width 25 height 5
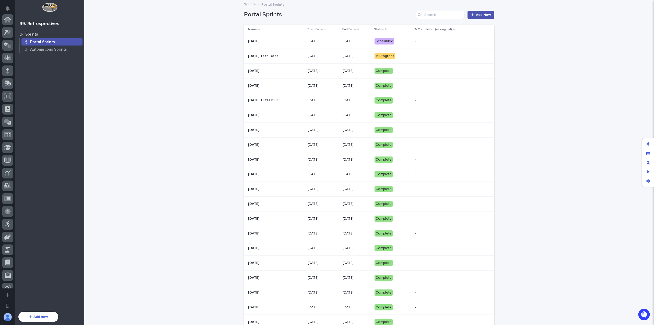
scroll to position [148, 0]
click at [561, 78] on div "Loading... Saving… Loading... Saving… Portal Sprints Add New Name Start Date En…" at bounding box center [369, 261] width 570 height 520
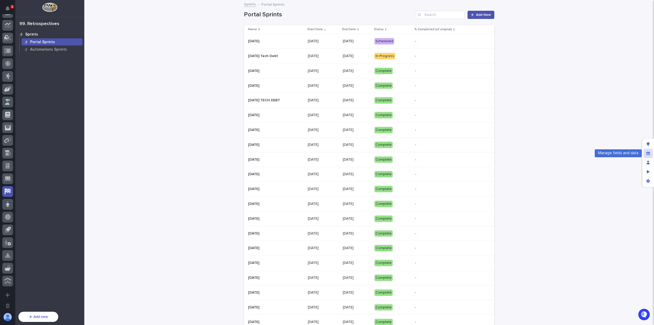
click at [651, 155] on div "Manage fields and data" at bounding box center [648, 153] width 9 height 9
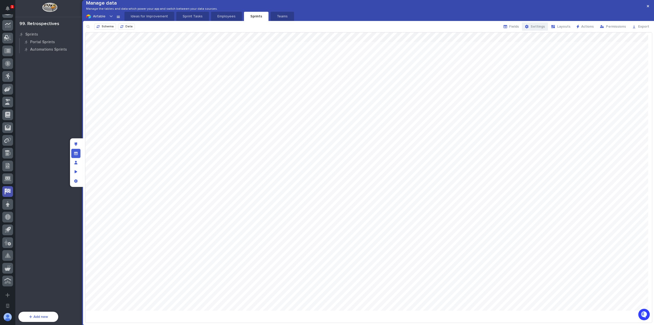
click at [535, 28] on span "Settings" at bounding box center [538, 27] width 14 height 4
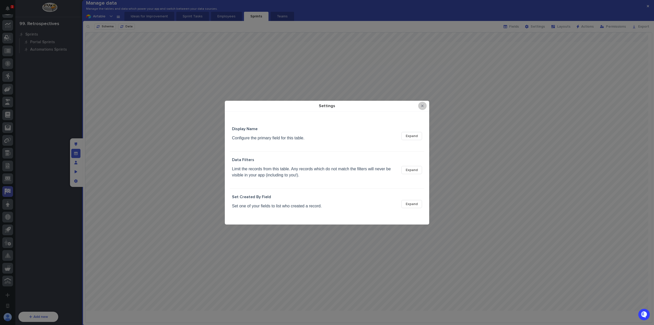
click at [423, 106] on icon "Close Modal" at bounding box center [423, 106] width 2 height 4
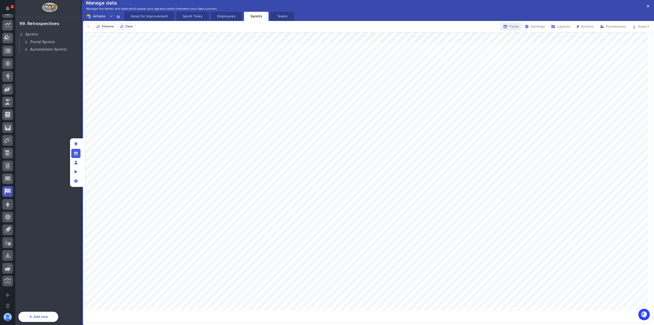
click at [511, 31] on button "Fields" at bounding box center [511, 26] width 21 height 8
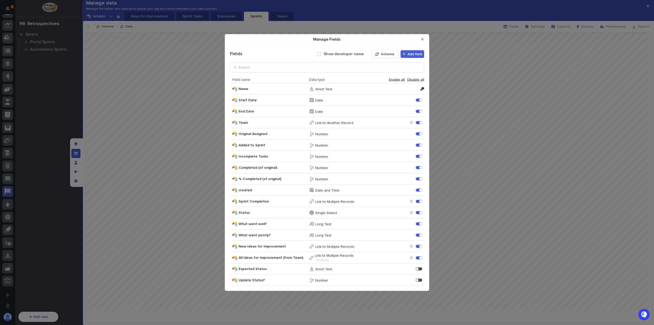
click at [410, 121] on button "Manage Fields" at bounding box center [411, 122] width 3 height 3
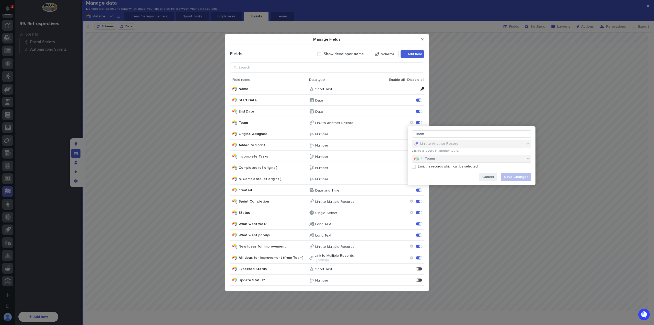
click at [487, 175] on span "Cancel" at bounding box center [489, 177] width 12 height 4
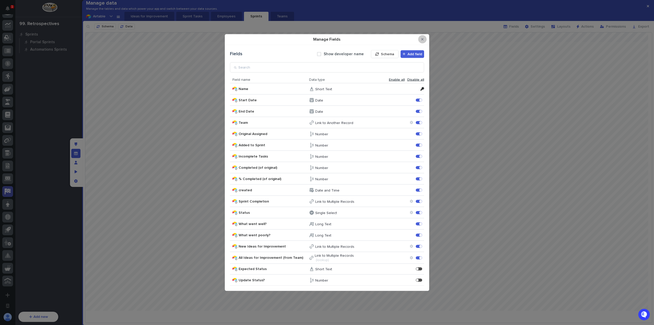
click at [426, 40] on button "Close Modal" at bounding box center [423, 39] width 8 height 8
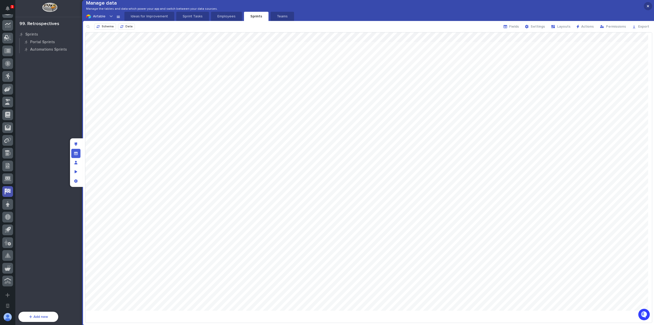
click at [646, 8] on button "button" at bounding box center [648, 6] width 8 height 8
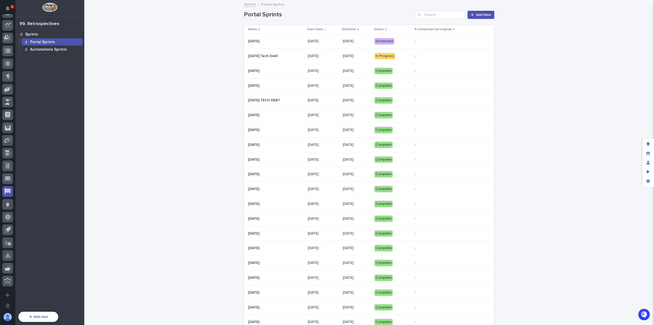
click at [58, 47] on p "Automations Sprints" at bounding box center [48, 49] width 37 height 5
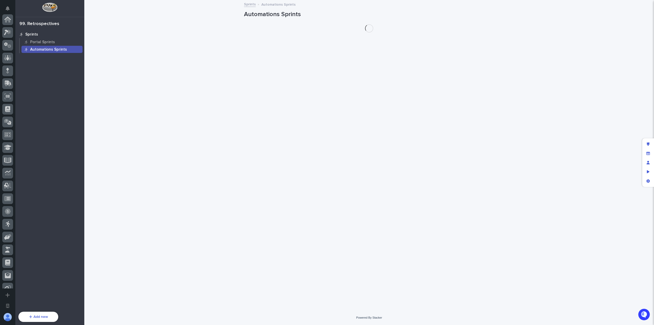
scroll to position [148, 0]
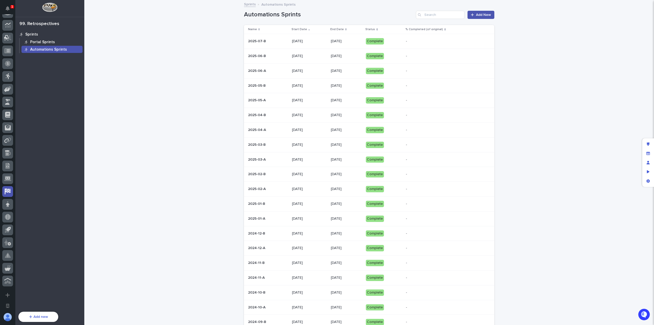
click at [60, 42] on div "Portal Sprints" at bounding box center [51, 41] width 61 height 7
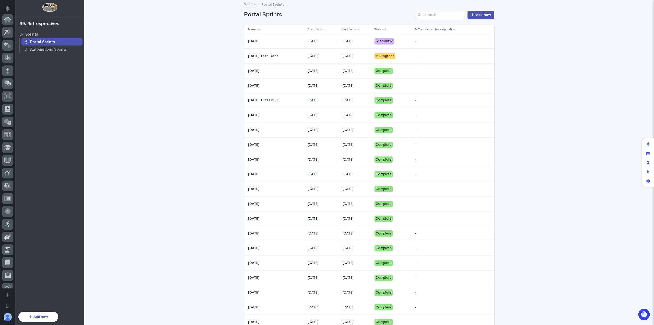
scroll to position [148, 0]
click at [303, 42] on p at bounding box center [276, 41] width 56 height 4
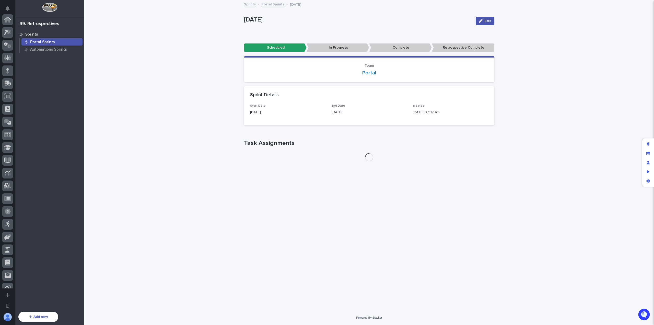
scroll to position [148, 0]
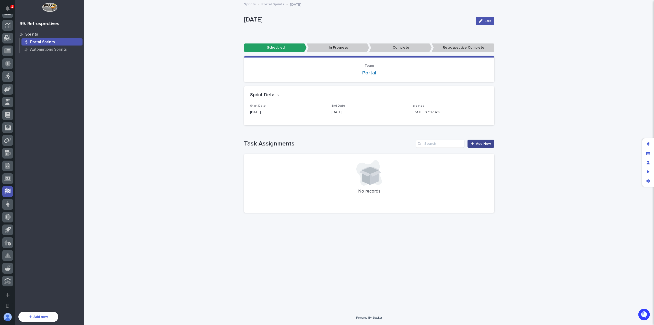
click at [484, 146] on link "Add New" at bounding box center [481, 144] width 27 height 8
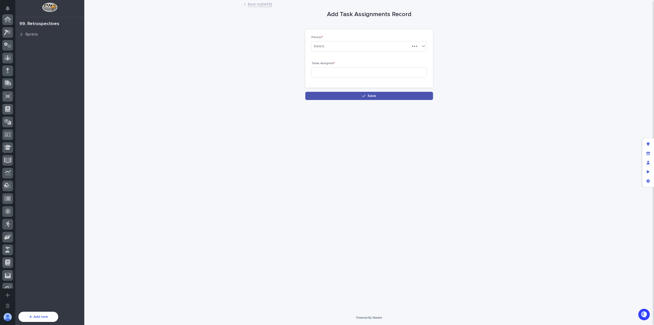
scroll to position [148, 0]
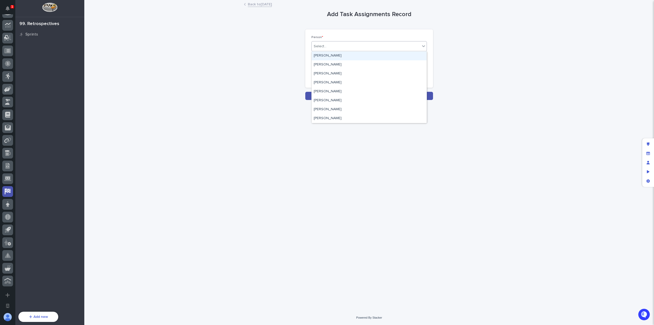
click at [346, 46] on div "Select..." at bounding box center [366, 46] width 109 height 8
click at [500, 83] on div "Loading... Saving… Loading... Saving… Add Task Assignments Record Loading... Sa…" at bounding box center [369, 156] width 570 height 310
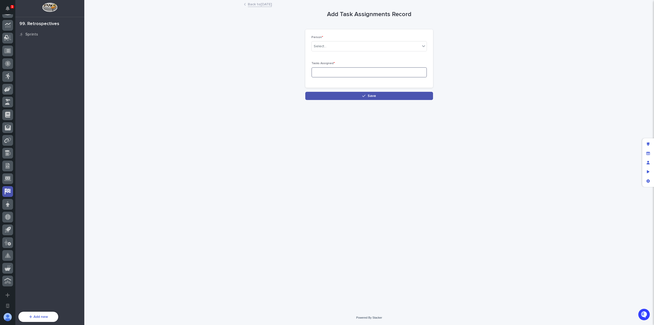
click at [398, 72] on input at bounding box center [370, 72] width 116 height 10
click at [255, 3] on link "Back to 2025-08-18" at bounding box center [260, 4] width 24 height 6
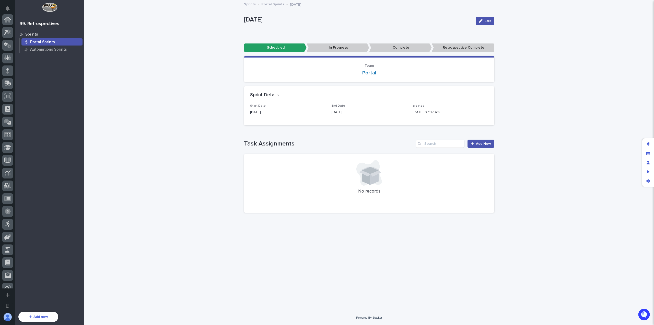
scroll to position [148, 0]
click at [54, 43] on div "Portal Sprints" at bounding box center [51, 41] width 61 height 7
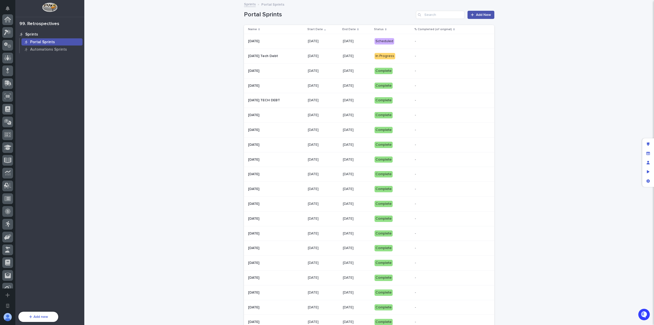
scroll to position [148, 0]
click at [213, 112] on div "Loading... Saving… Loading... Saving… Portal Sprints Add New Name Start Date En…" at bounding box center [369, 261] width 570 height 520
click at [328, 40] on p "[DATE]" at bounding box center [323, 41] width 31 height 4
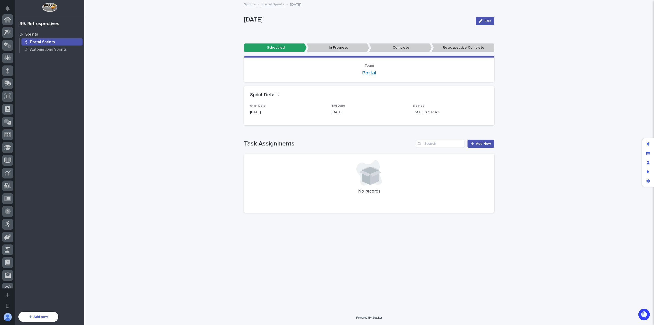
scroll to position [148, 0]
click at [483, 144] on span "Add New" at bounding box center [483, 144] width 15 height 4
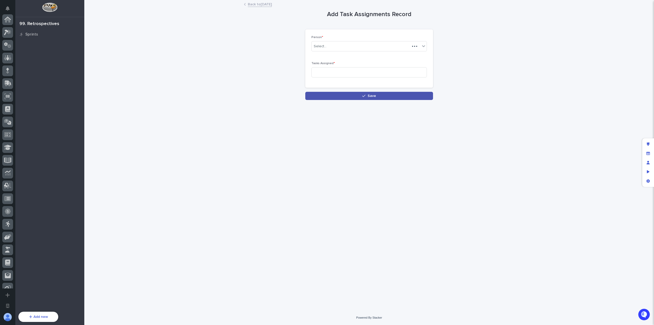
scroll to position [148, 0]
click at [259, 6] on link "Back to 2025-08-18" at bounding box center [260, 4] width 24 height 6
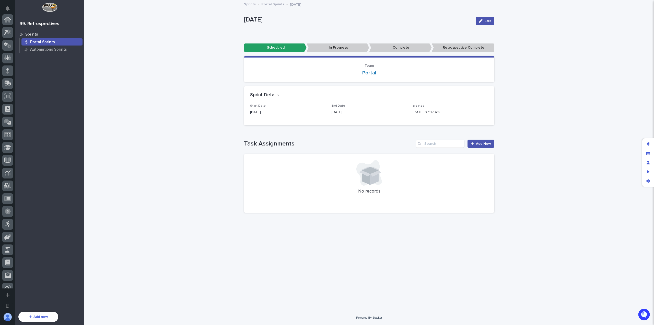
scroll to position [148, 0]
click at [55, 42] on div "Portal Sprints" at bounding box center [51, 41] width 61 height 7
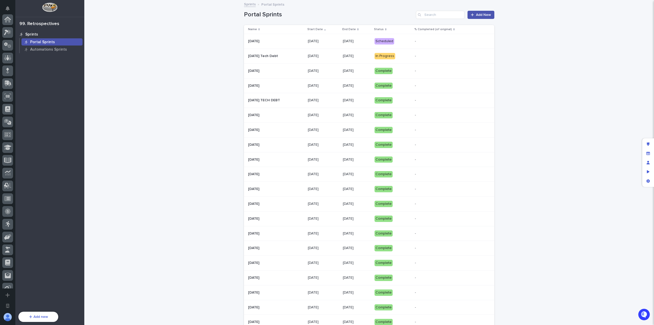
scroll to position [148, 0]
click at [360, 58] on div "[DATE]" at bounding box center [357, 56] width 28 height 8
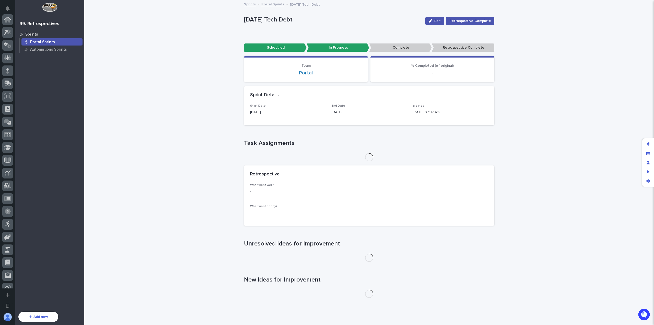
scroll to position [148, 0]
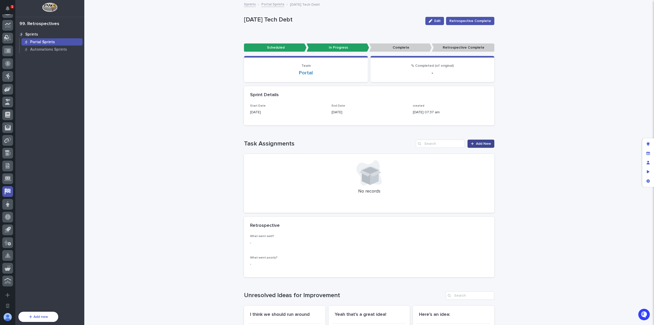
click at [481, 146] on link "Add New" at bounding box center [481, 144] width 27 height 8
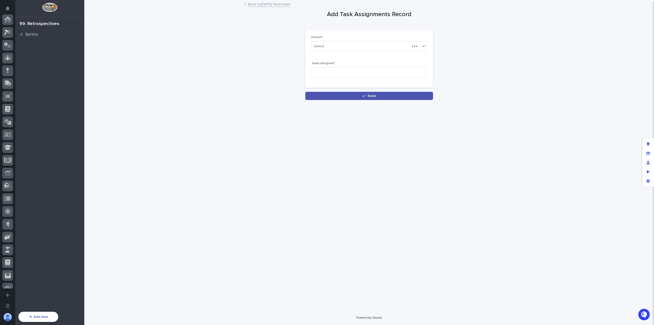
scroll to position [148, 0]
click at [352, 46] on div "Select..." at bounding box center [366, 46] width 109 height 8
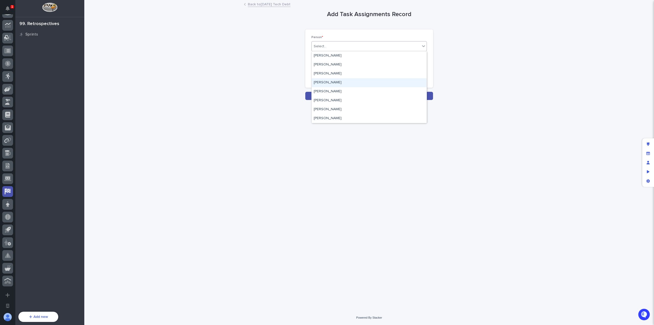
click at [347, 81] on div "[PERSON_NAME]" at bounding box center [369, 82] width 115 height 9
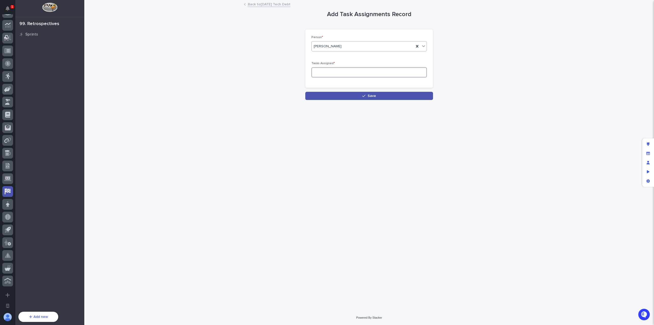
click at [347, 72] on input at bounding box center [370, 72] width 116 height 10
type input "2"
click at [354, 97] on button "Save" at bounding box center [370, 96] width 128 height 8
